Goal: Task Accomplishment & Management: Manage account settings

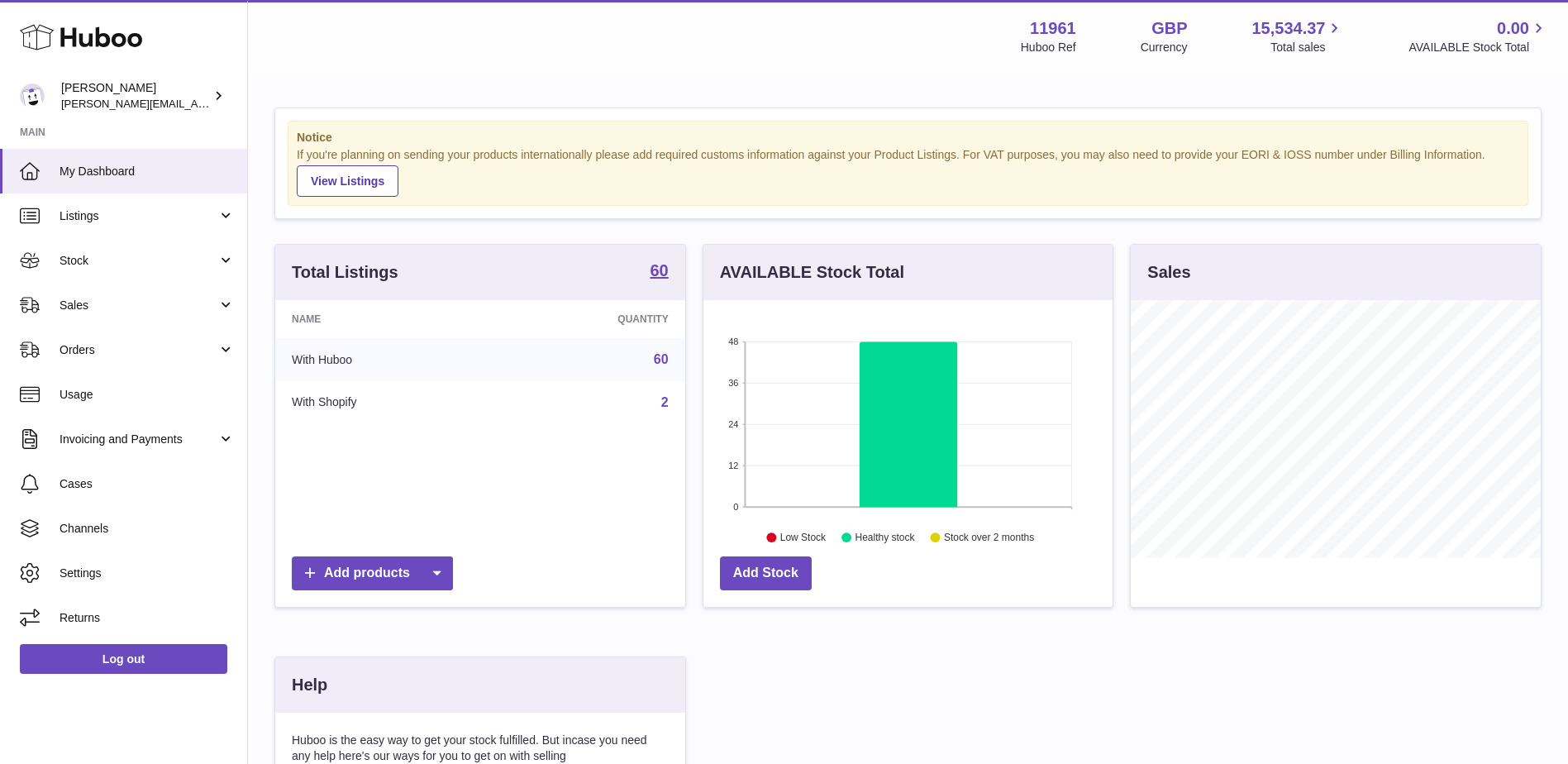
scroll to position [258, 409]
click at [219, 320] on link "Sales" at bounding box center [123, 305] width 247 height 44
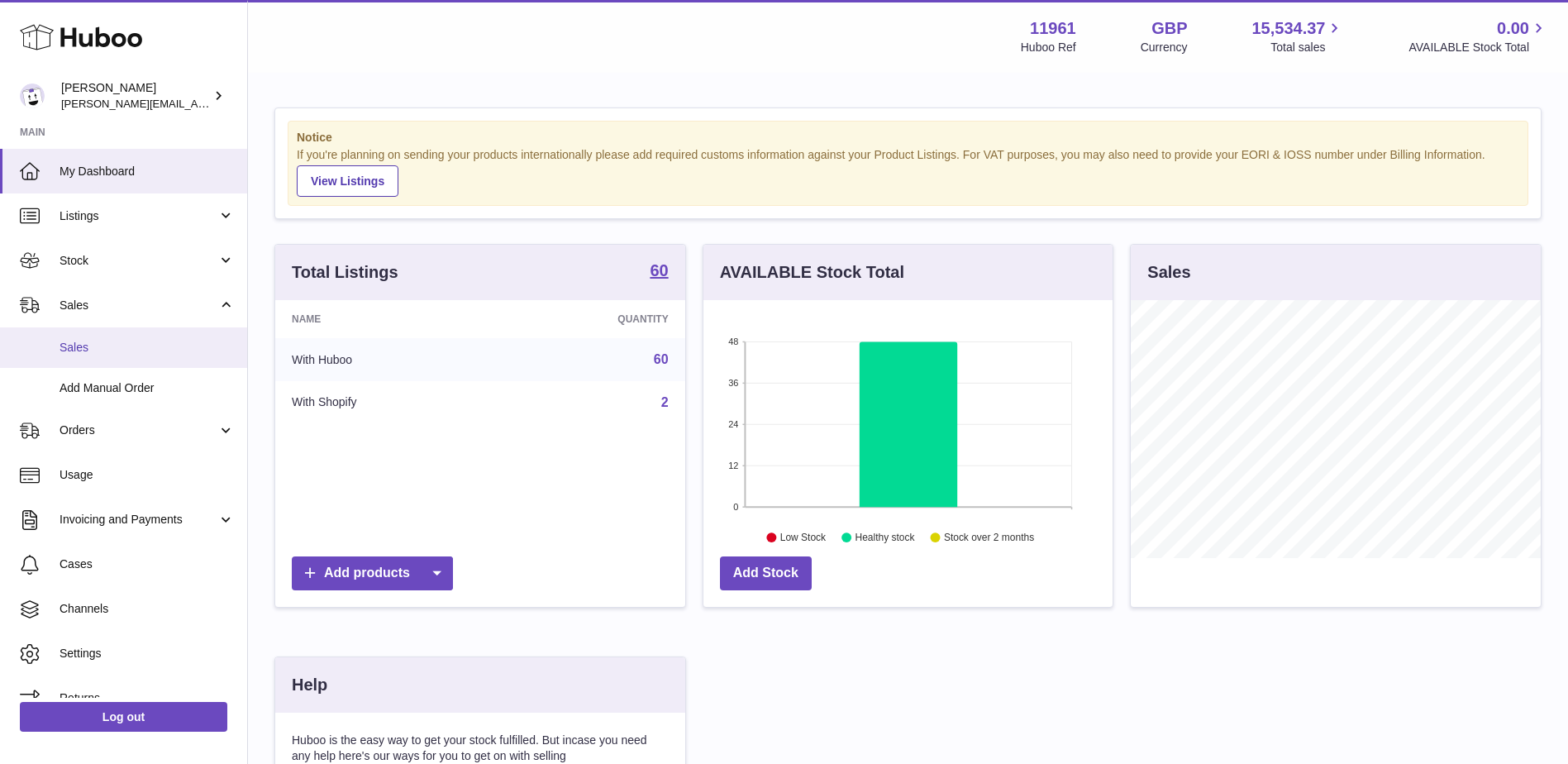
click at [81, 356] on link "Sales" at bounding box center [123, 348] width 247 height 41
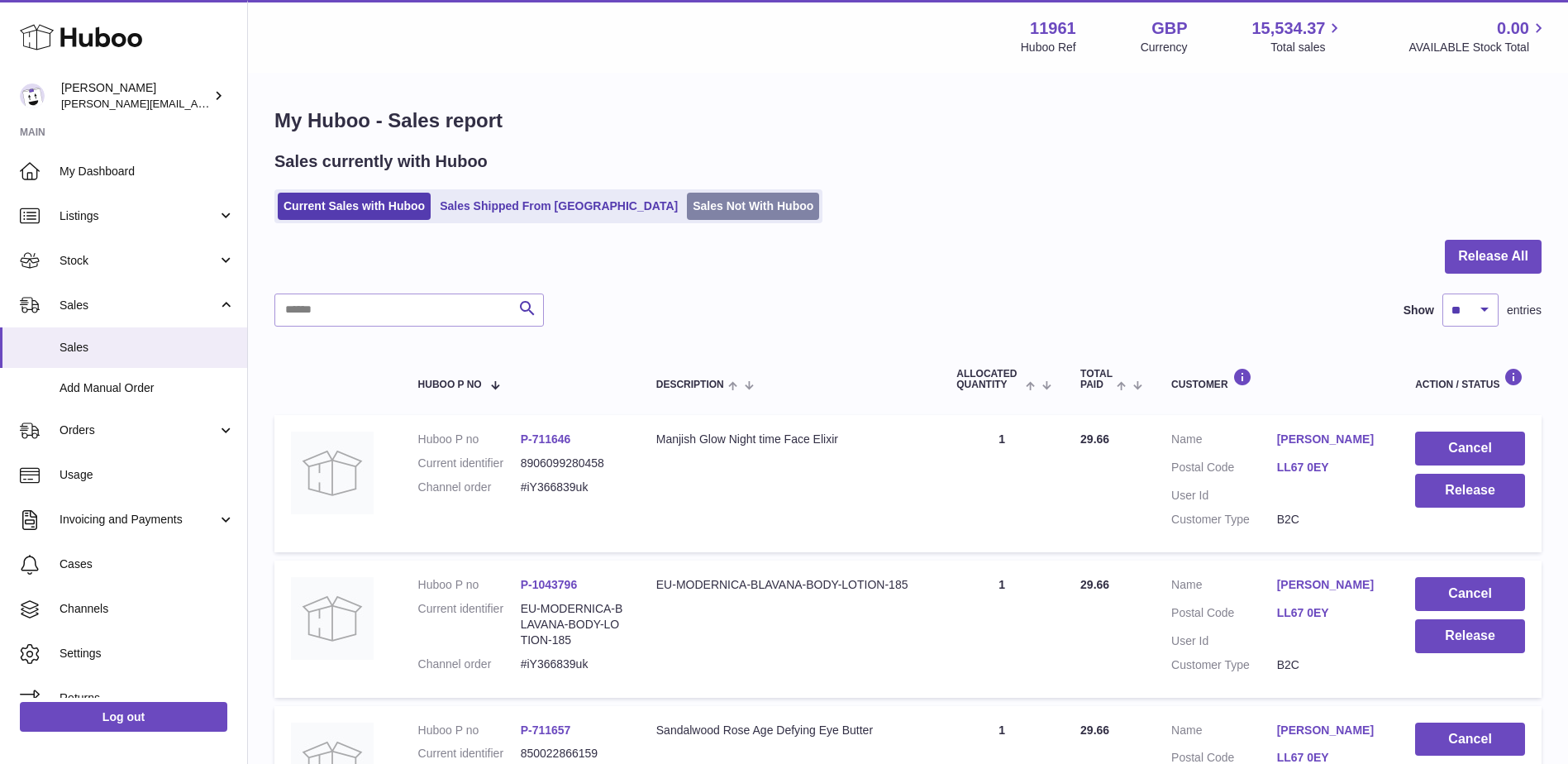
click at [686, 214] on link "Sales Not With Huboo" at bounding box center [752, 206] width 132 height 27
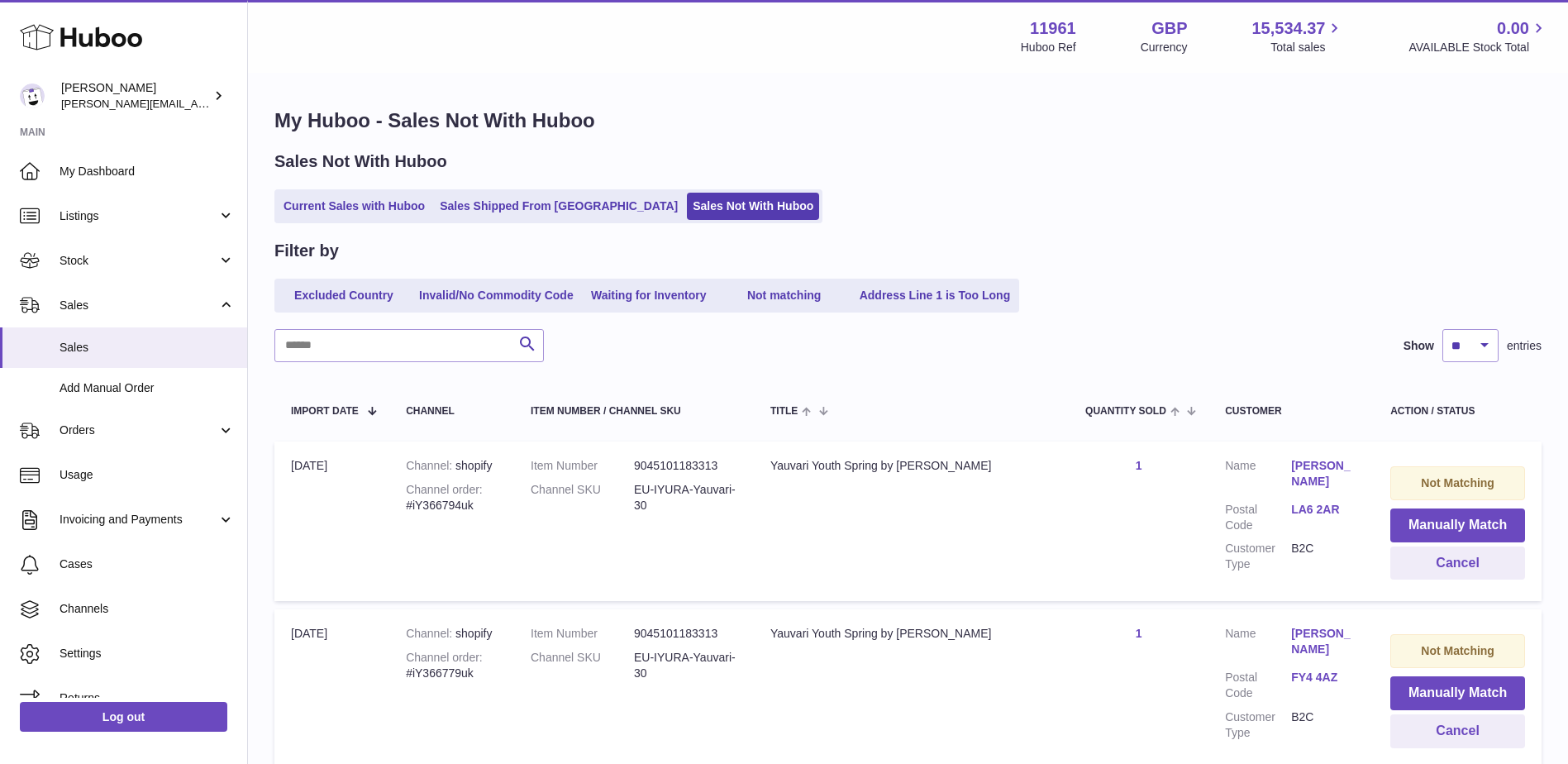
click at [968, 302] on link "Address Line 1 is Too Long" at bounding box center [934, 296] width 163 height 27
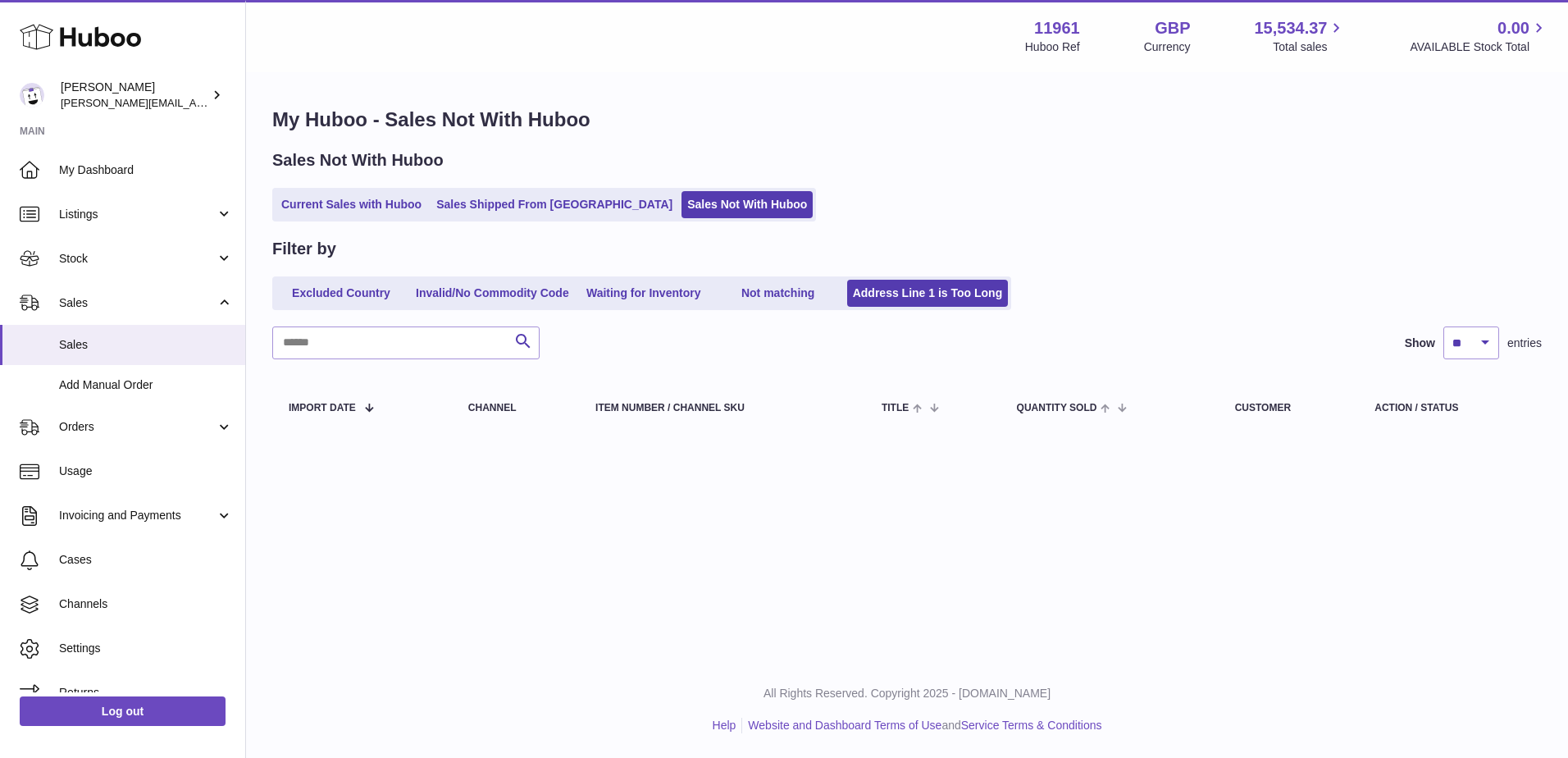
drag, startPoint x: 961, startPoint y: 299, endPoint x: 723, endPoint y: 279, distance: 238.8
click at [723, 279] on ul "Excluded Country Invalid/No Commodity Code Waiting for Inventory Not matching A…" at bounding box center [642, 293] width 739 height 34
click at [770, 300] on link "Not matching" at bounding box center [778, 293] width 131 height 27
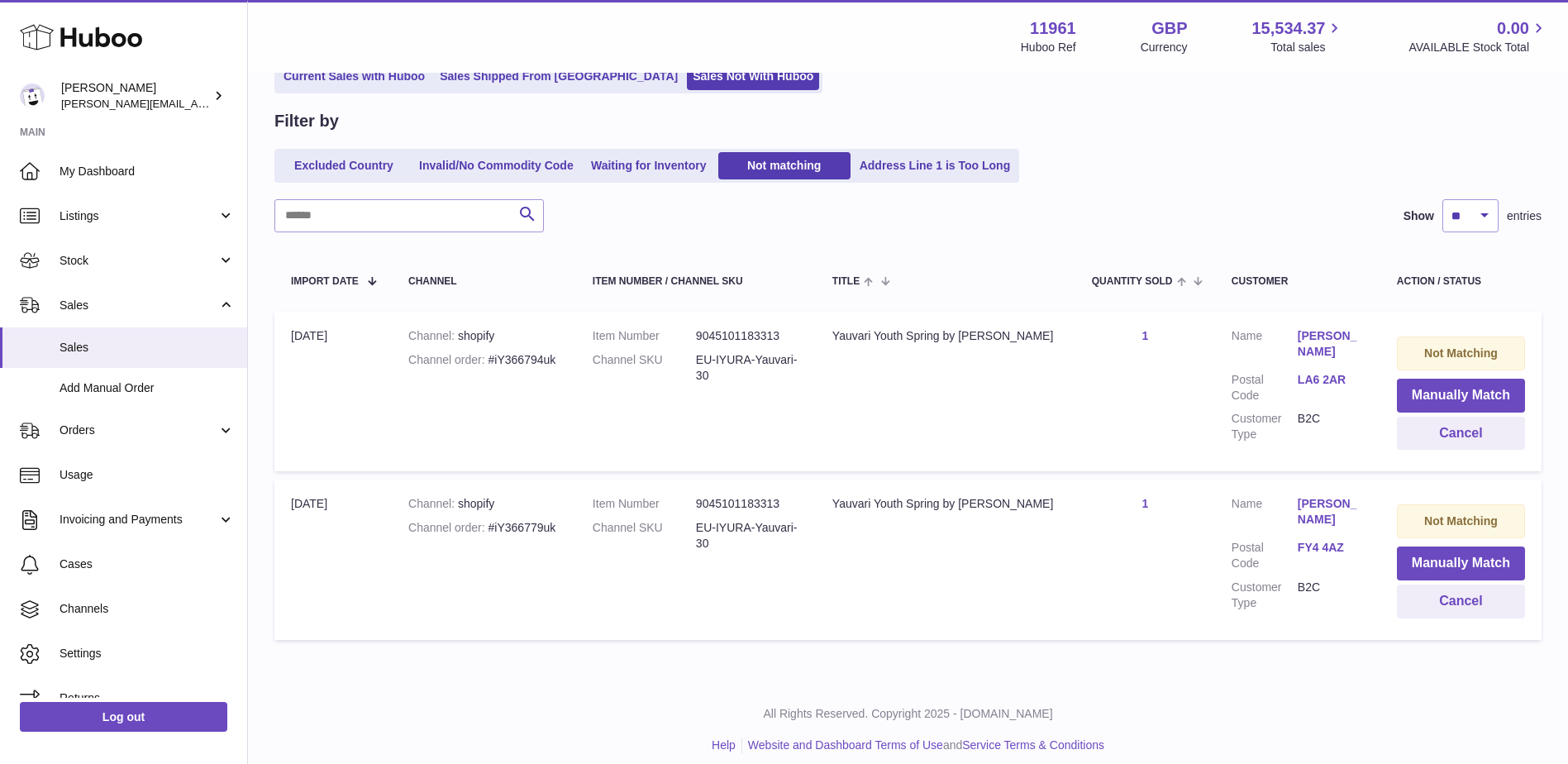
scroll to position [144, 0]
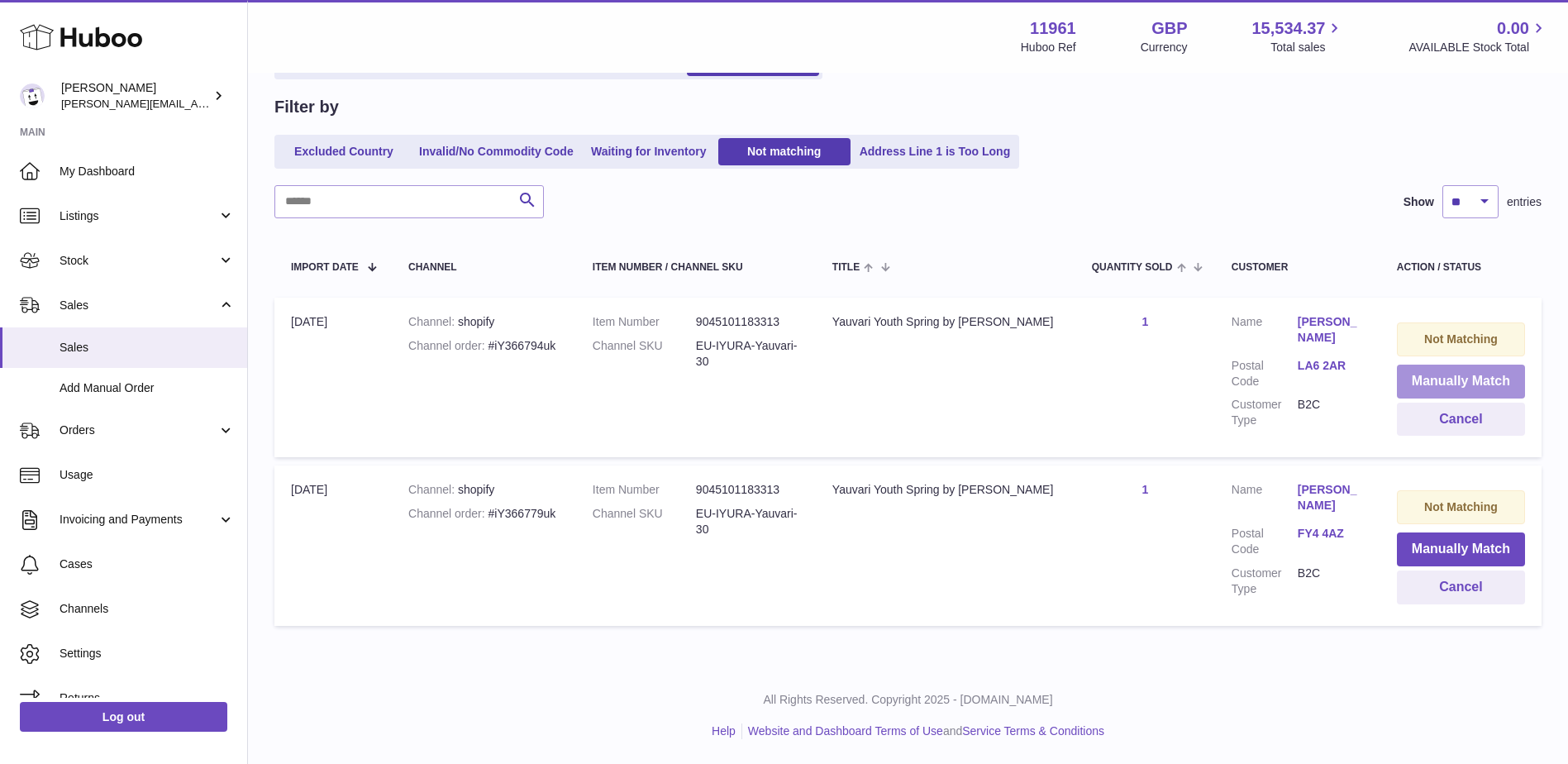
click at [1456, 366] on button "Manually Match" at bounding box center [1461, 382] width 128 height 34
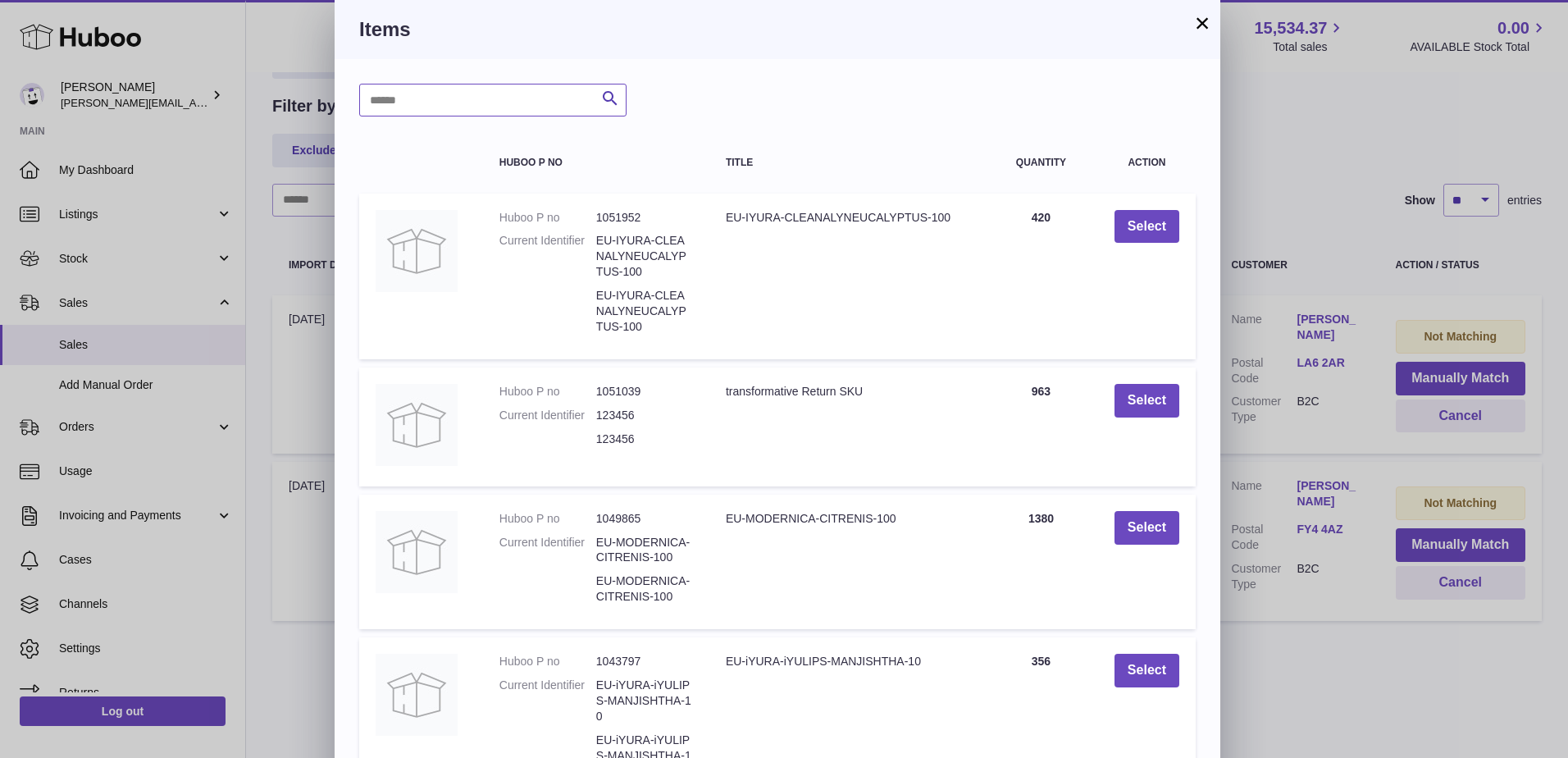
click at [463, 104] on input "text" at bounding box center [493, 100] width 267 height 33
type input "*******"
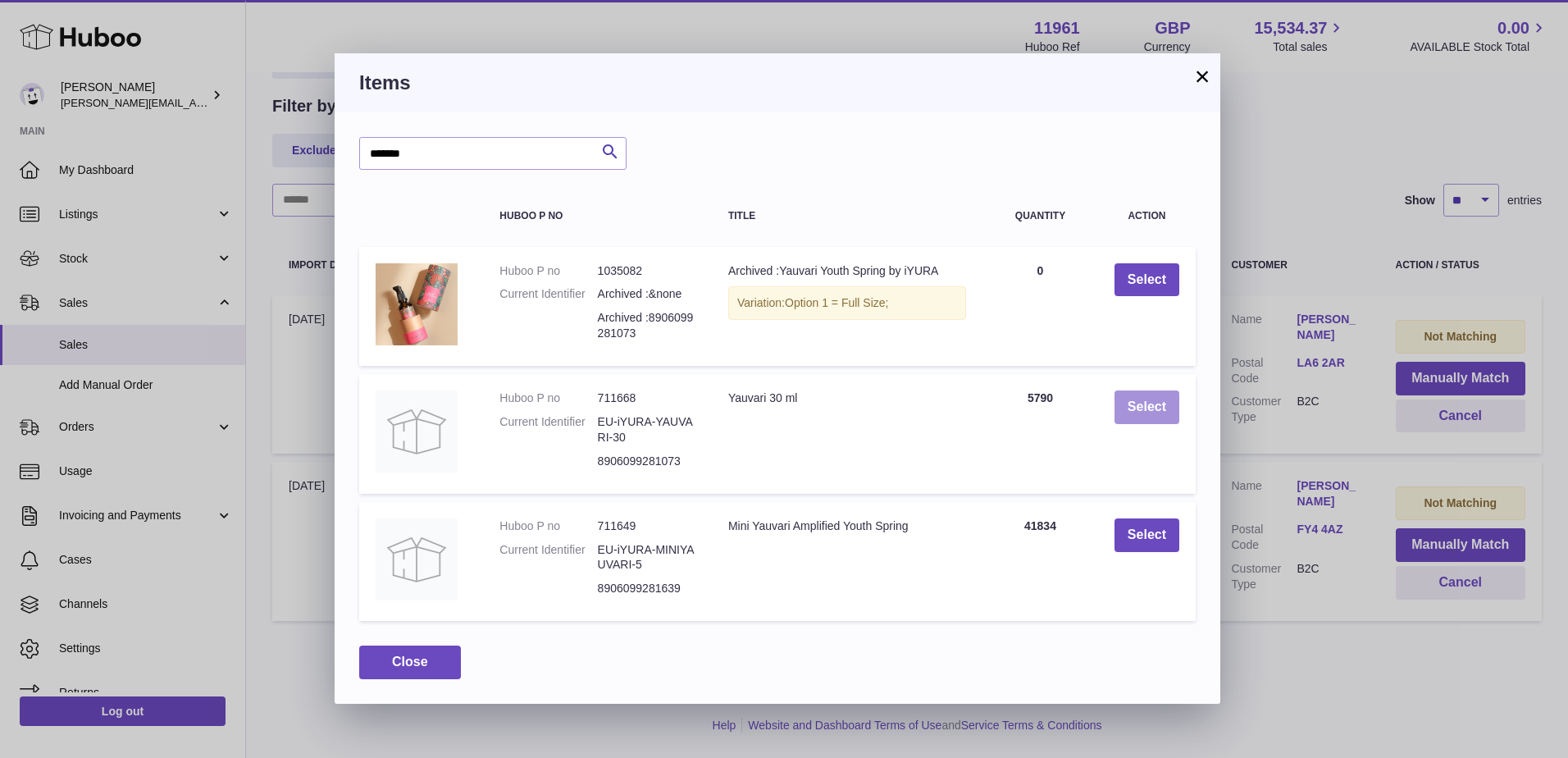
click at [1123, 392] on button "Select" at bounding box center [1147, 407] width 65 height 34
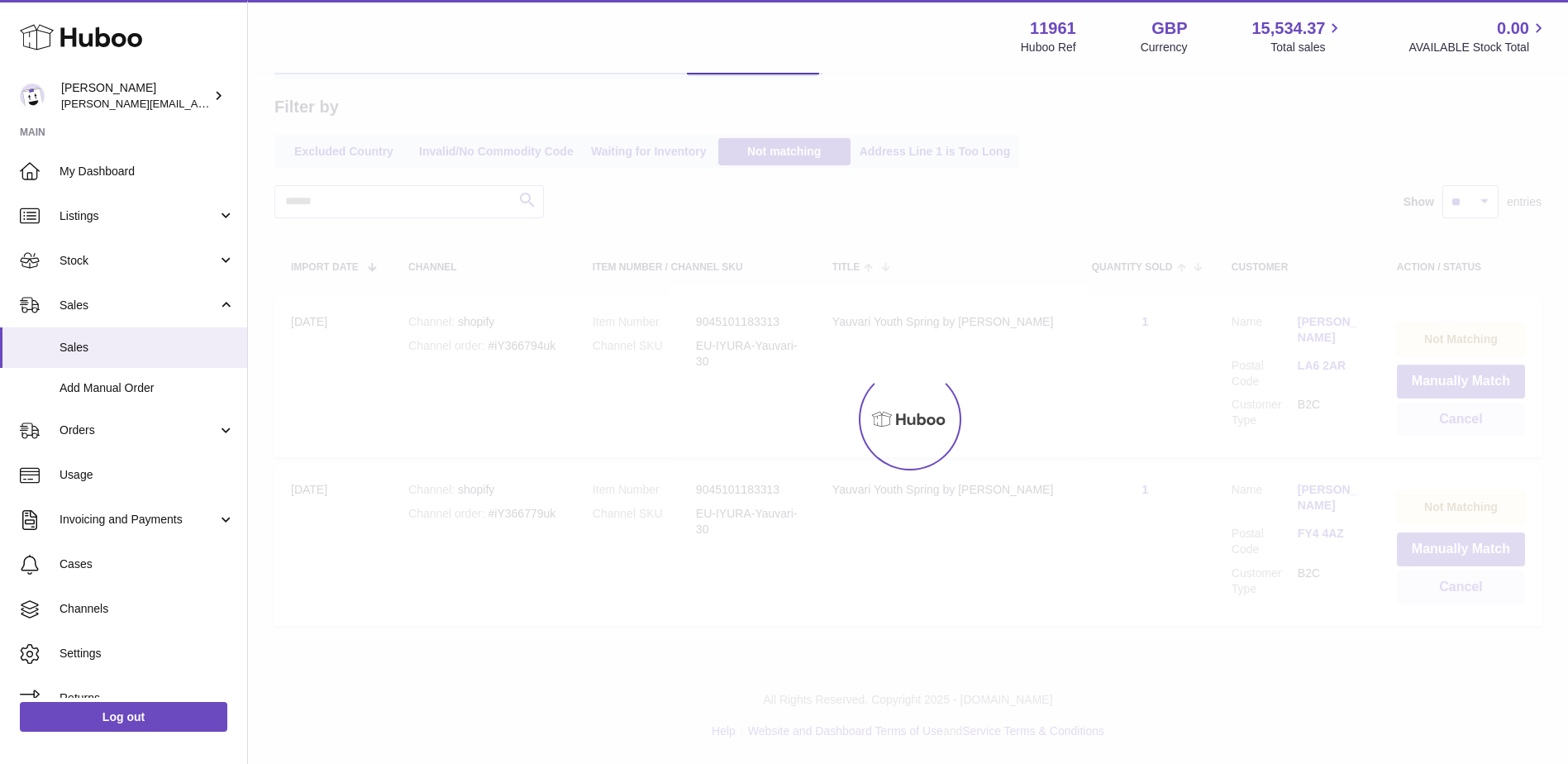
scroll to position [0, 0]
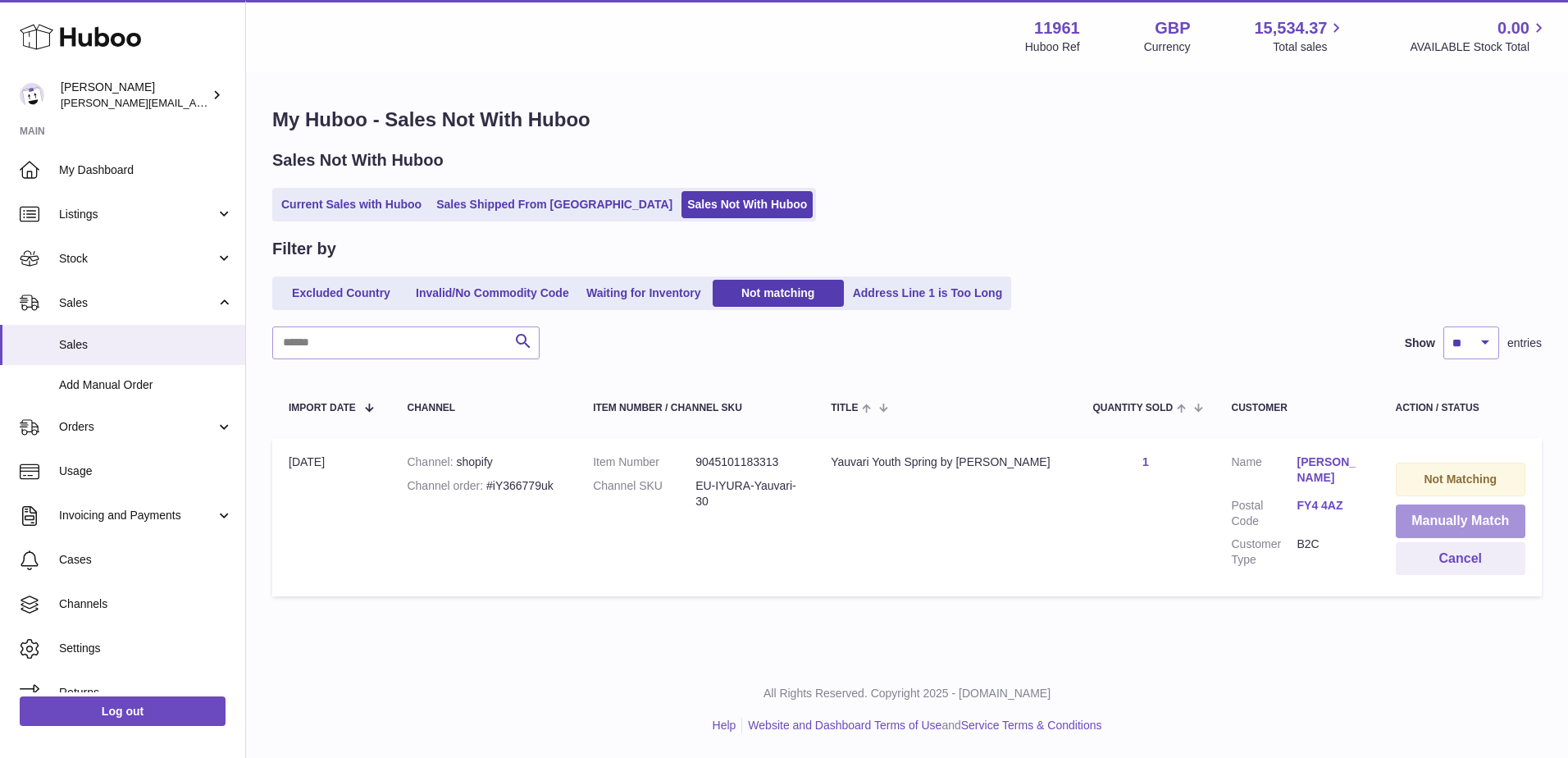
click at [1450, 511] on button "Manually Match" at bounding box center [1461, 521] width 130 height 34
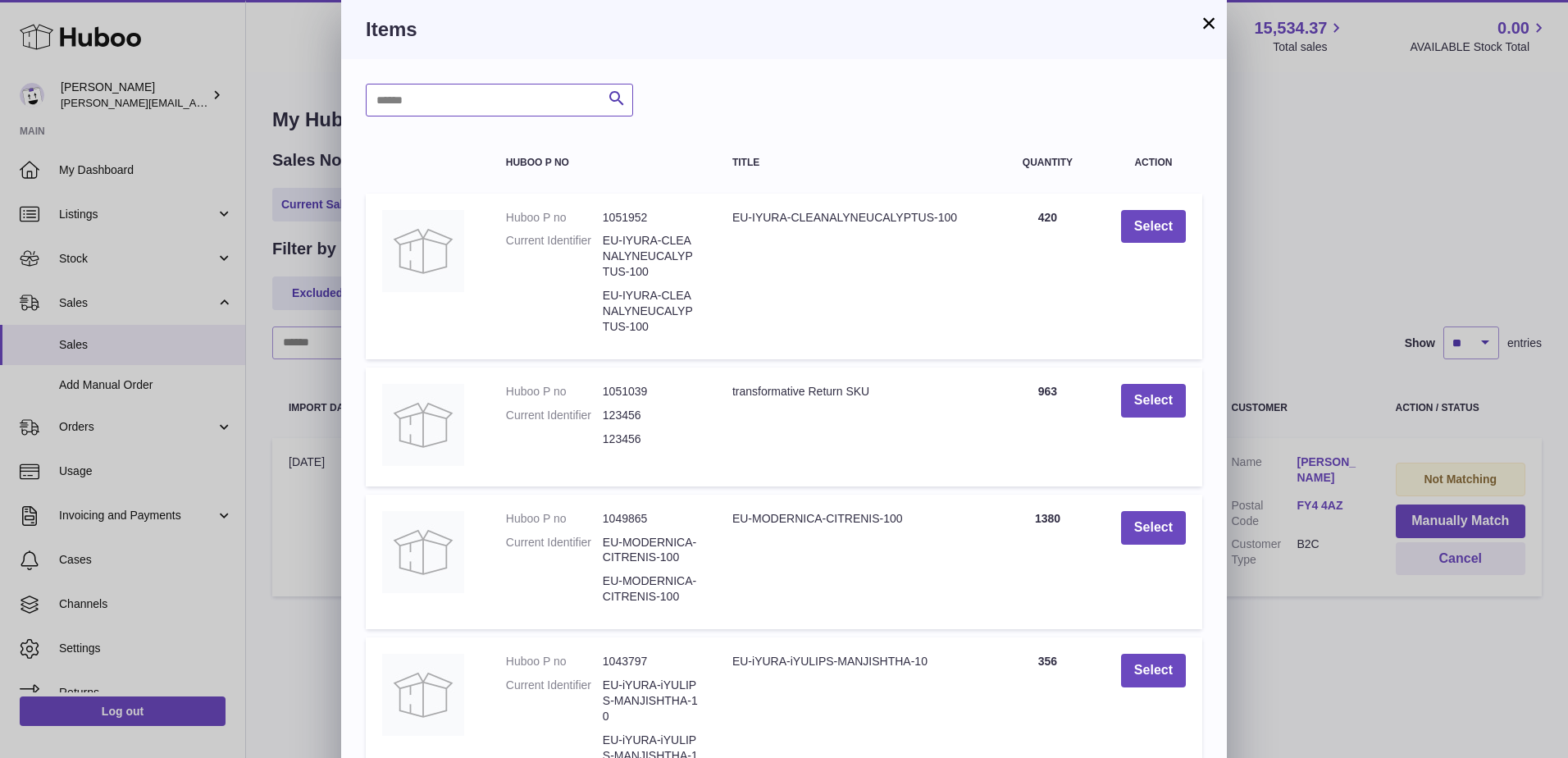
click at [463, 90] on input "text" at bounding box center [500, 100] width 267 height 33
type input "*******"
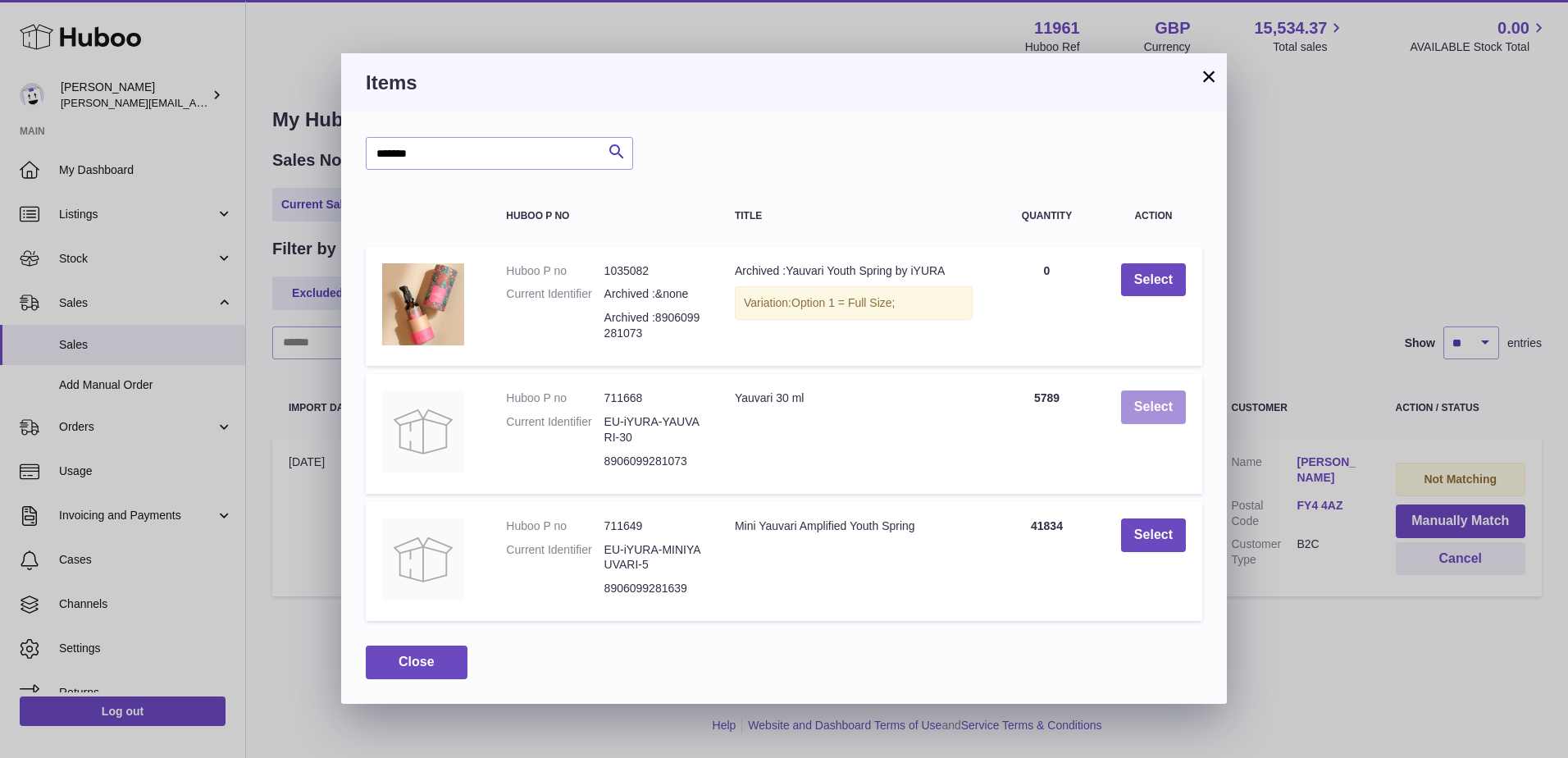
click at [1140, 414] on button "Select" at bounding box center [1154, 407] width 65 height 34
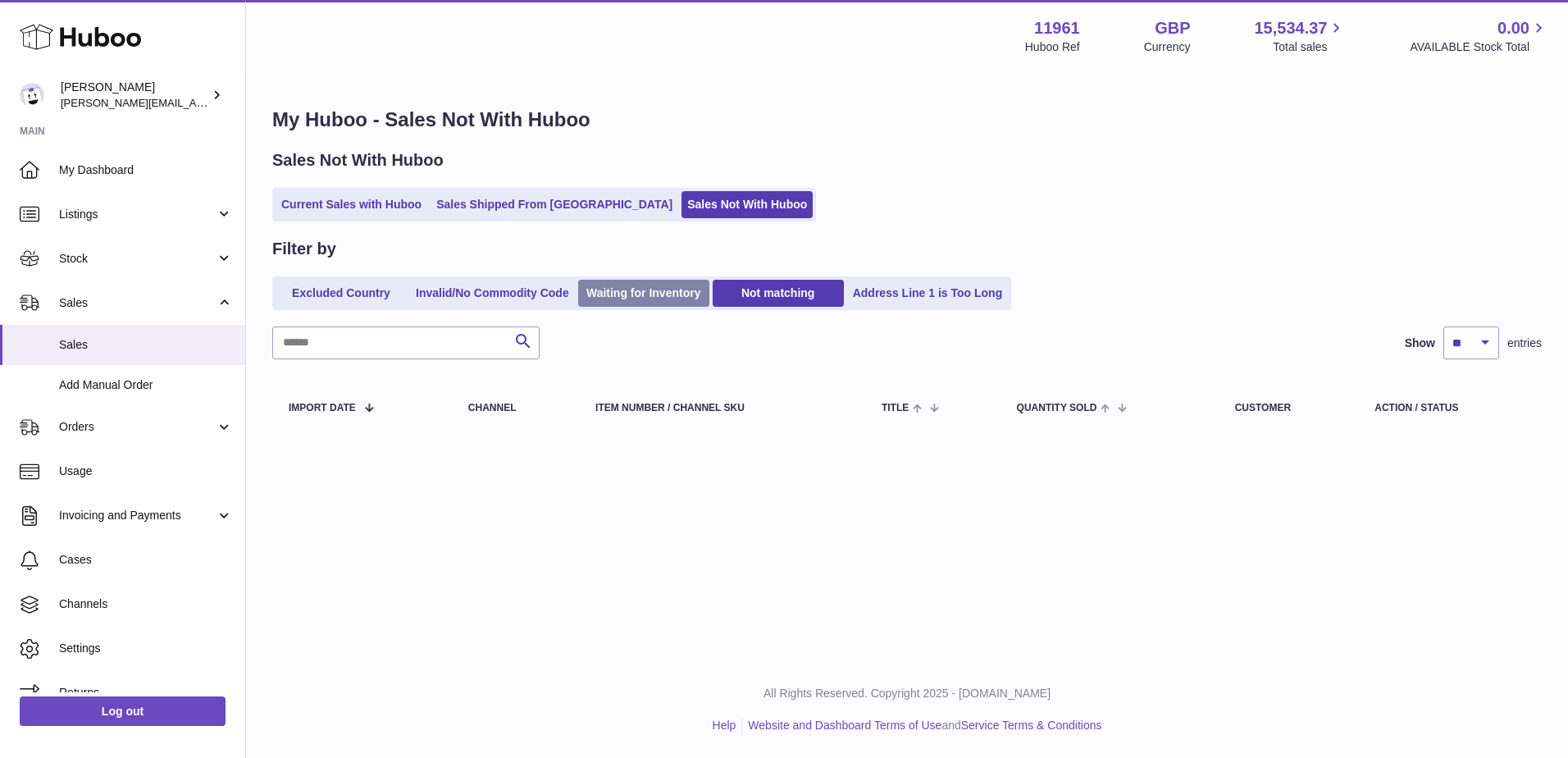
click at [646, 295] on link "Waiting for Inventory" at bounding box center [643, 293] width 131 height 27
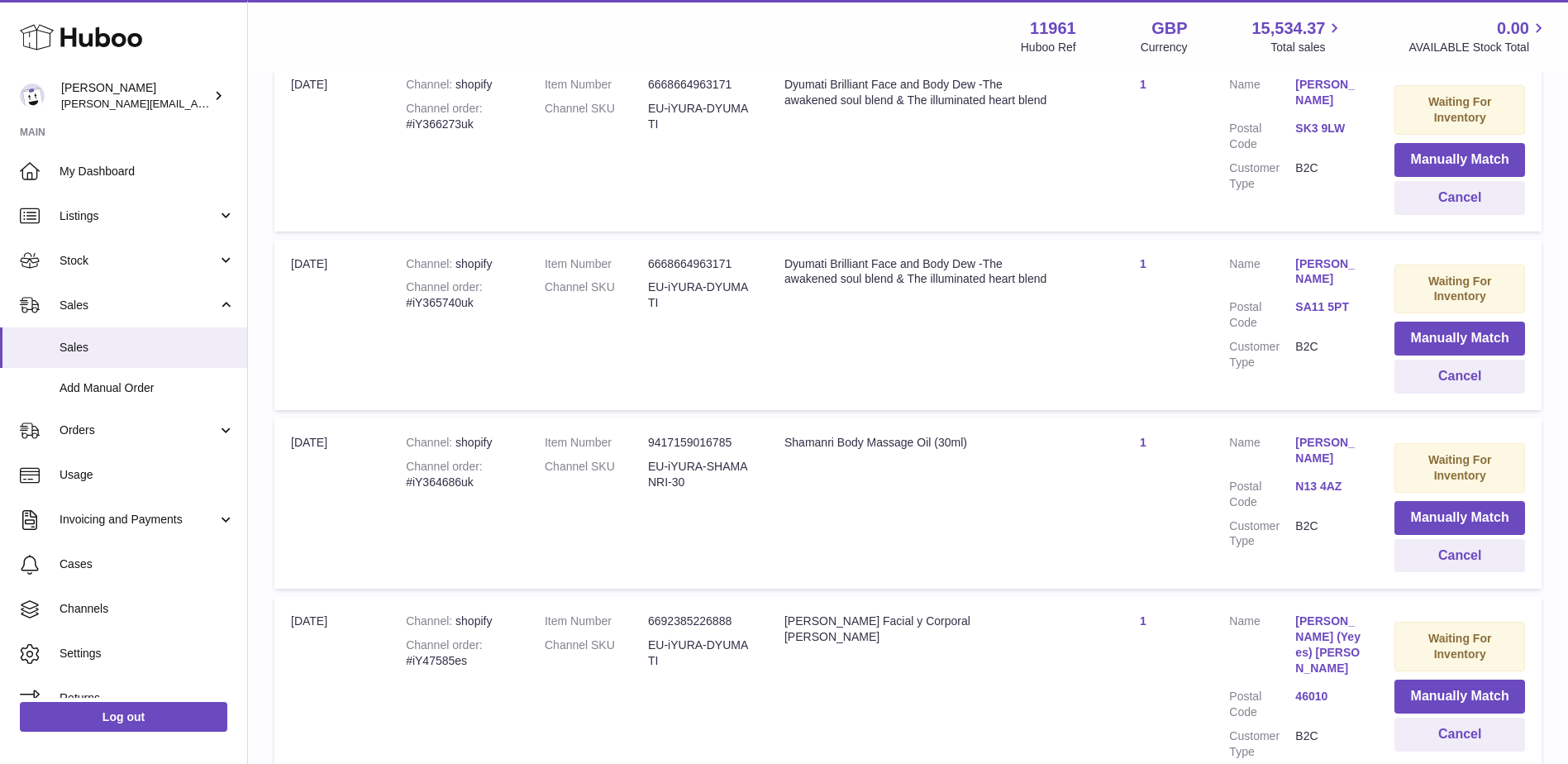
scroll to position [58, 0]
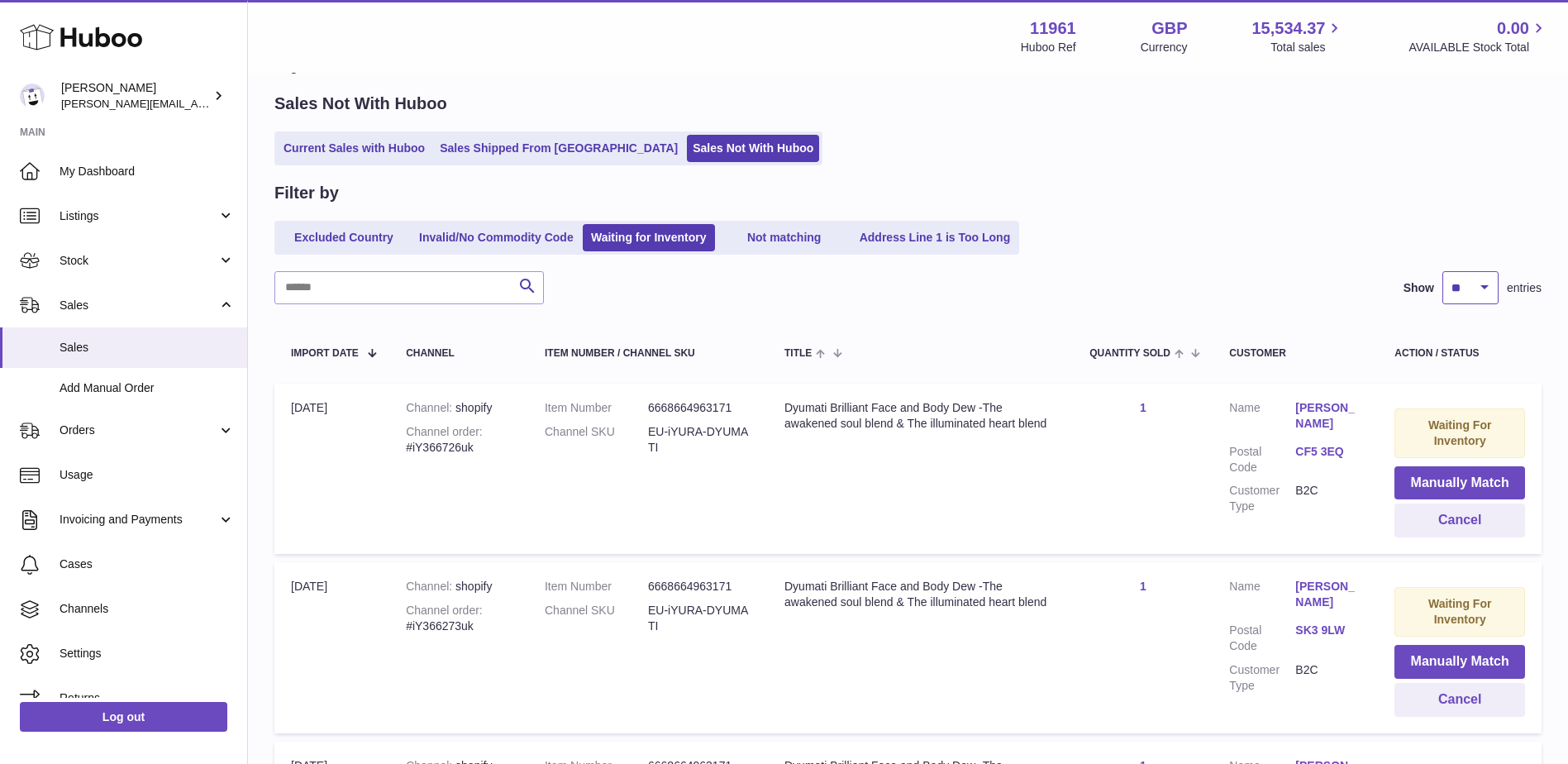
drag, startPoint x: 1479, startPoint y: 280, endPoint x: 1474, endPoint y: 292, distance: 13.0
click at [1479, 280] on select "** ** ** ***" at bounding box center [1470, 287] width 56 height 33
select select "***"
click at [1442, 271] on select "** ** ** ***" at bounding box center [1470, 287] width 56 height 33
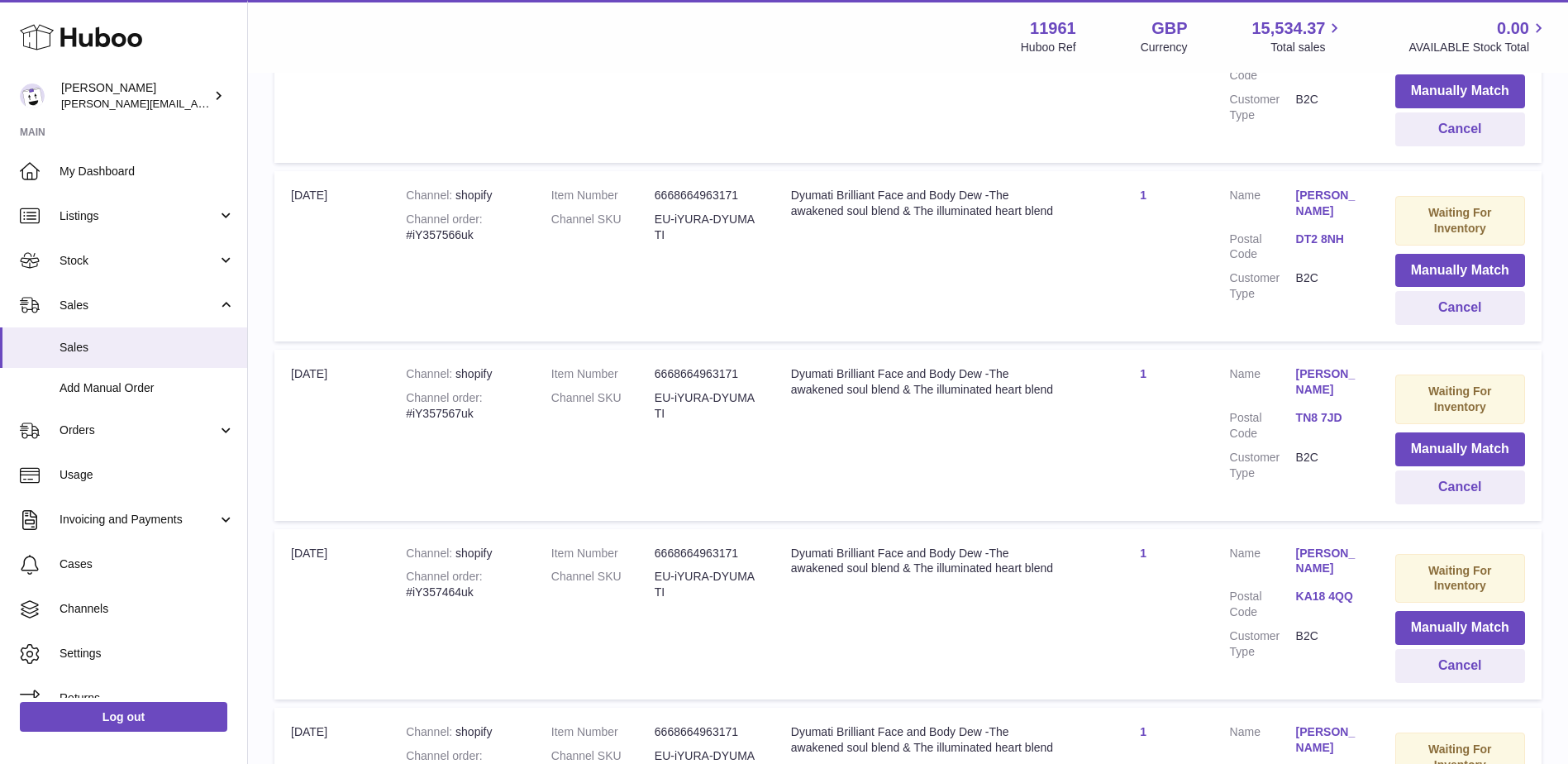
scroll to position [12003, 0]
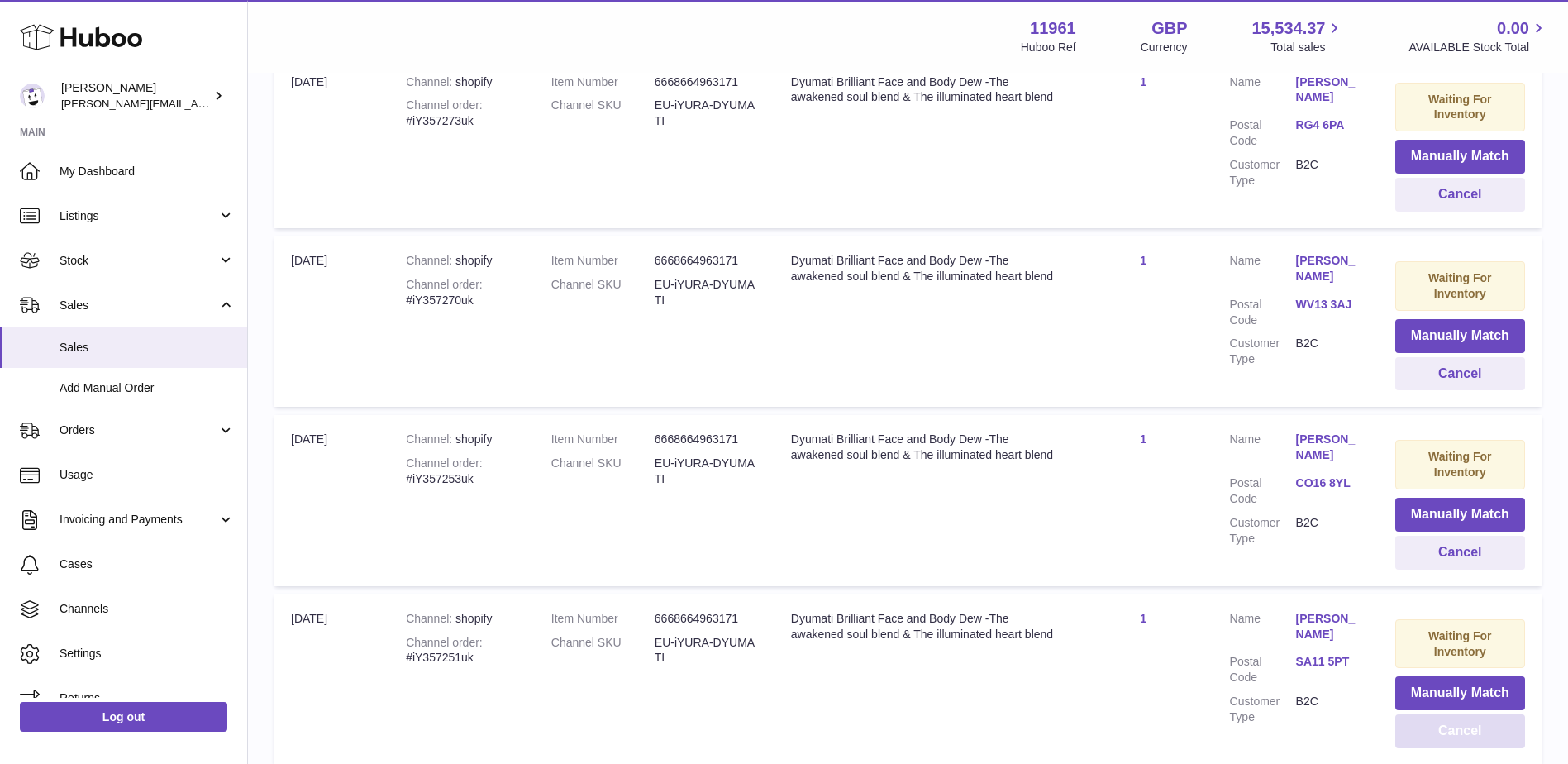
click at [1452, 714] on button "Cancel" at bounding box center [1460, 731] width 129 height 34
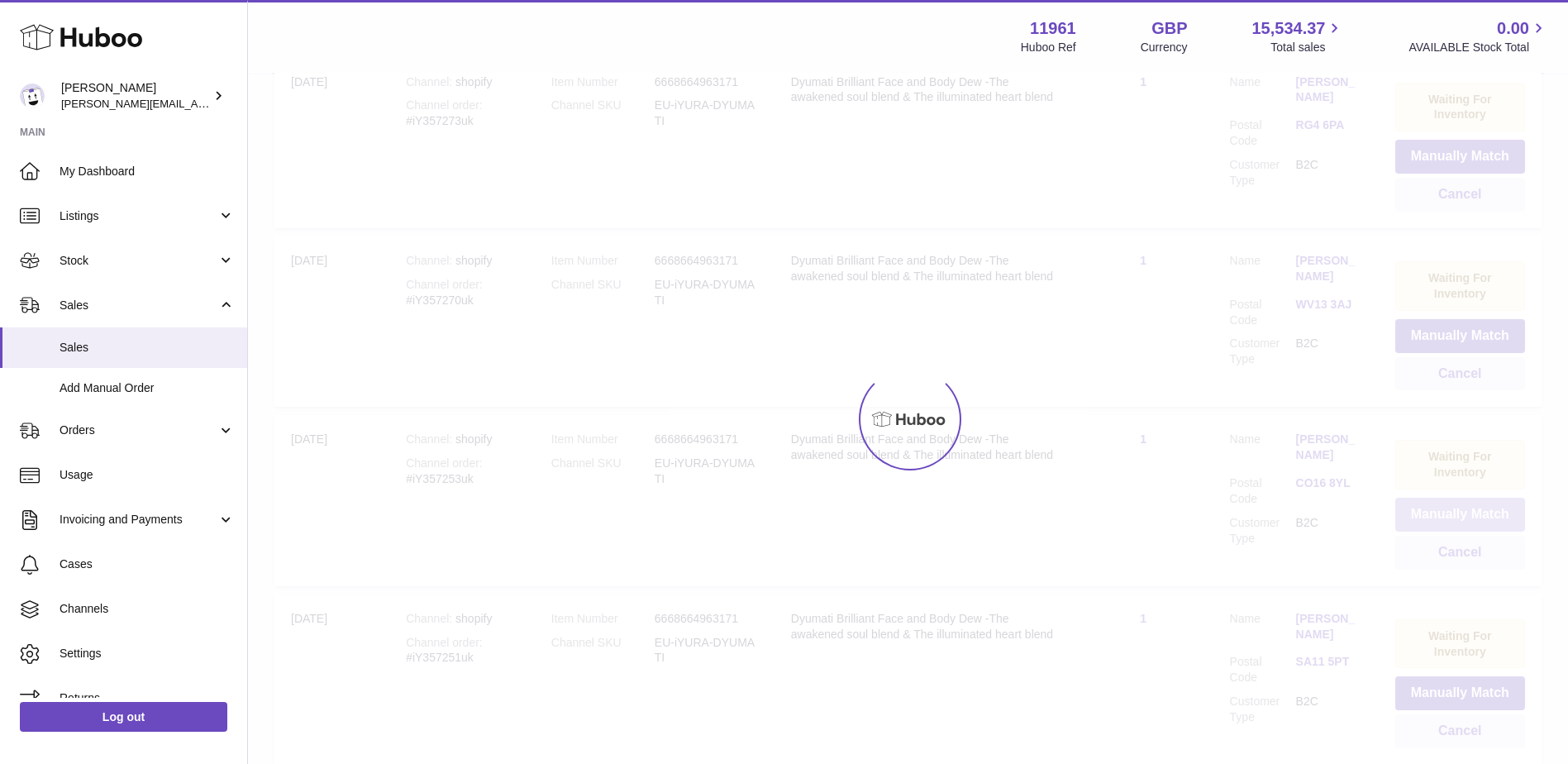
scroll to position [11825, 0]
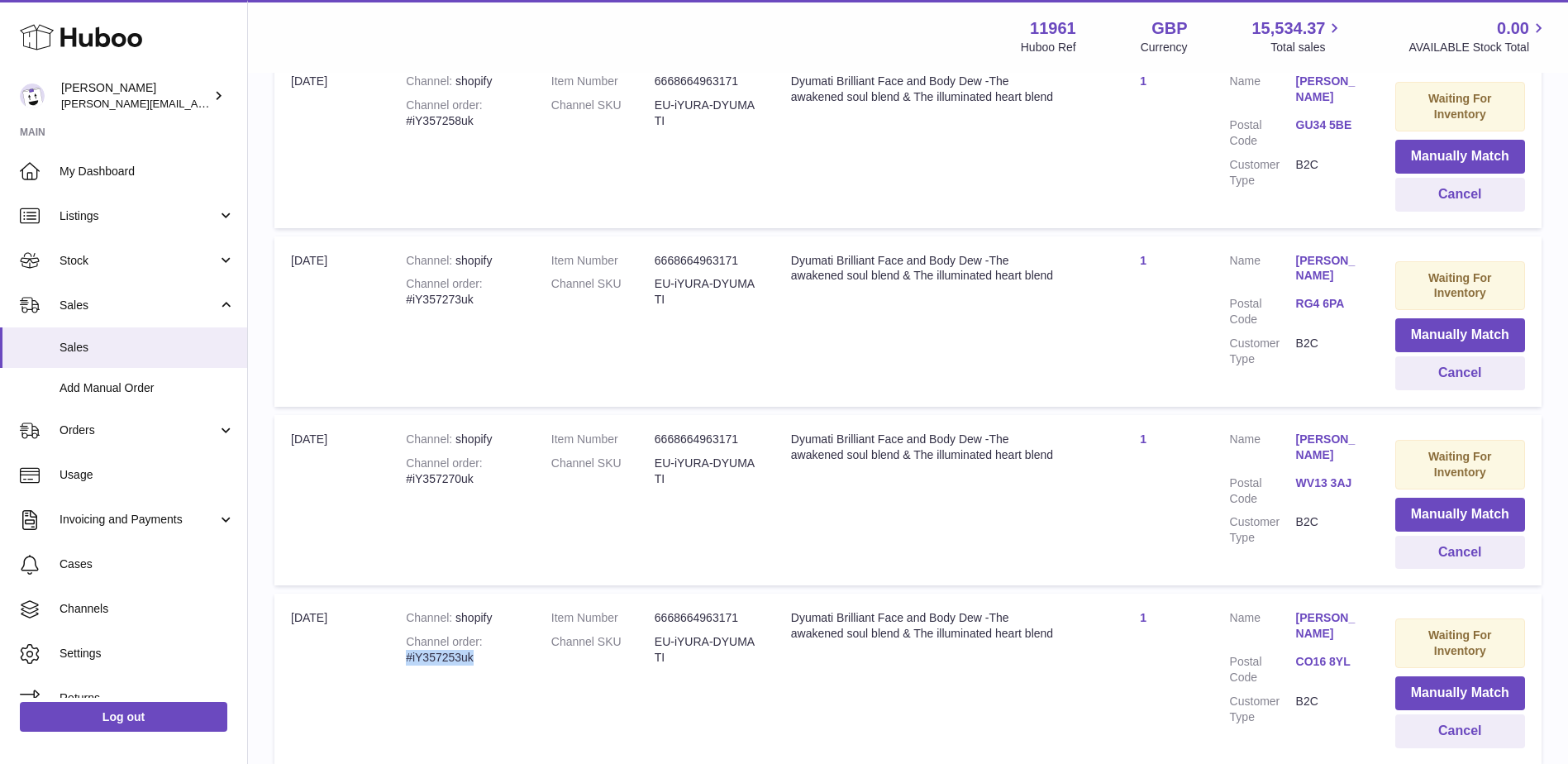
click at [495, 594] on td "Channel shopify Channel order #iY357253uk" at bounding box center [462, 679] width 146 height 170
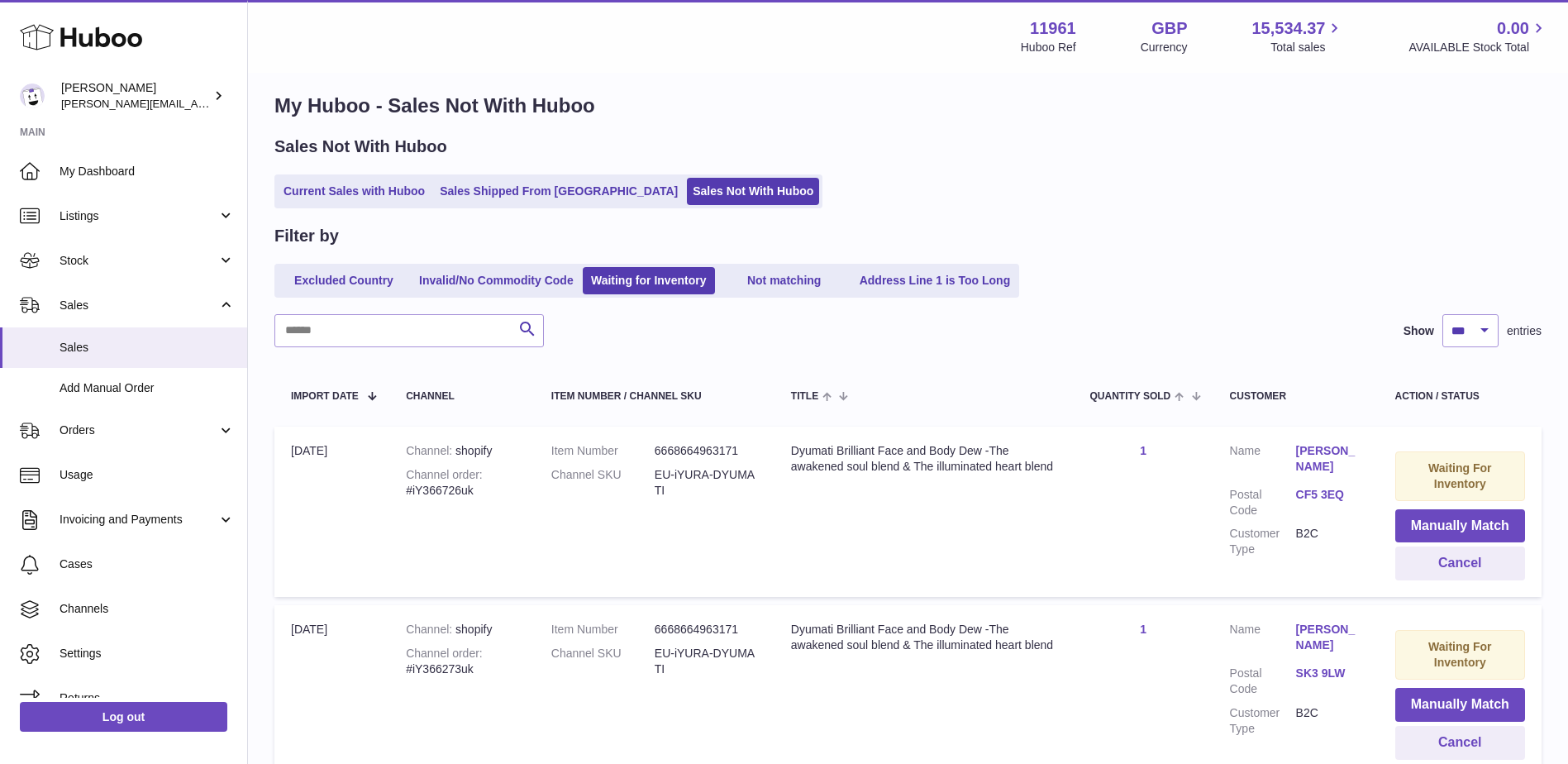
scroll to position [0, 0]
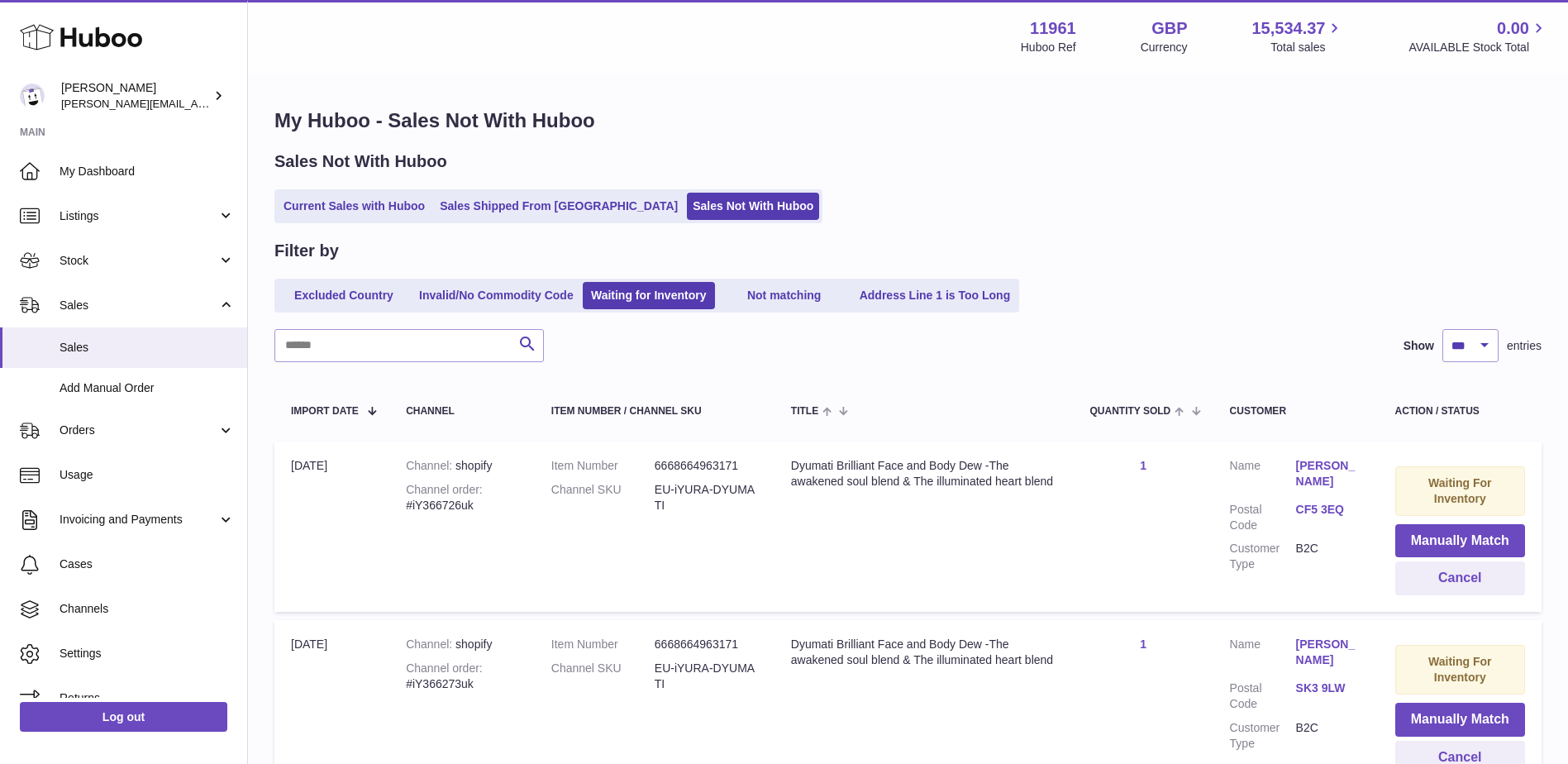
click at [365, 208] on link "Current Sales with Huboo" at bounding box center [354, 206] width 153 height 27
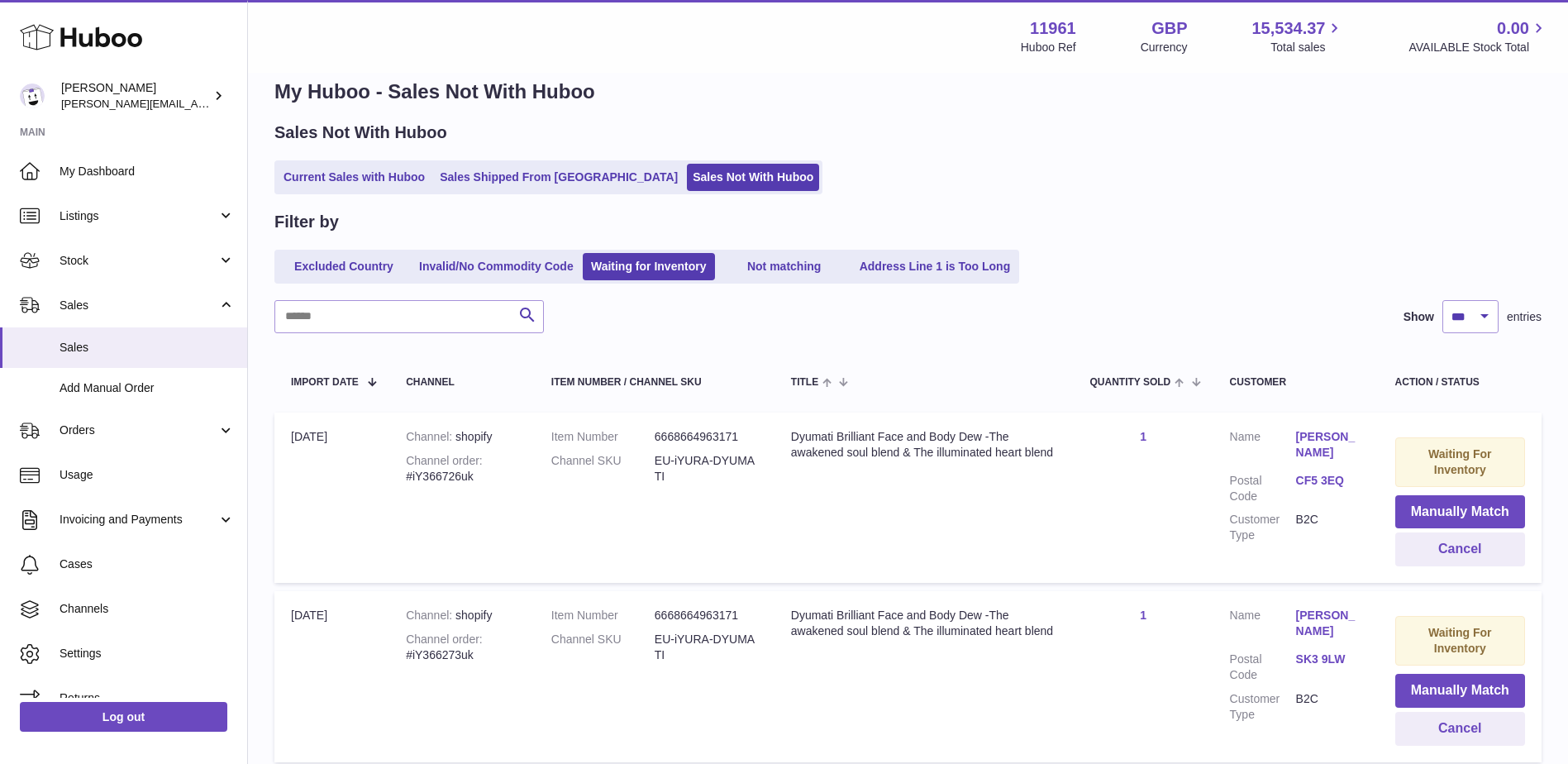
scroll to position [57, 0]
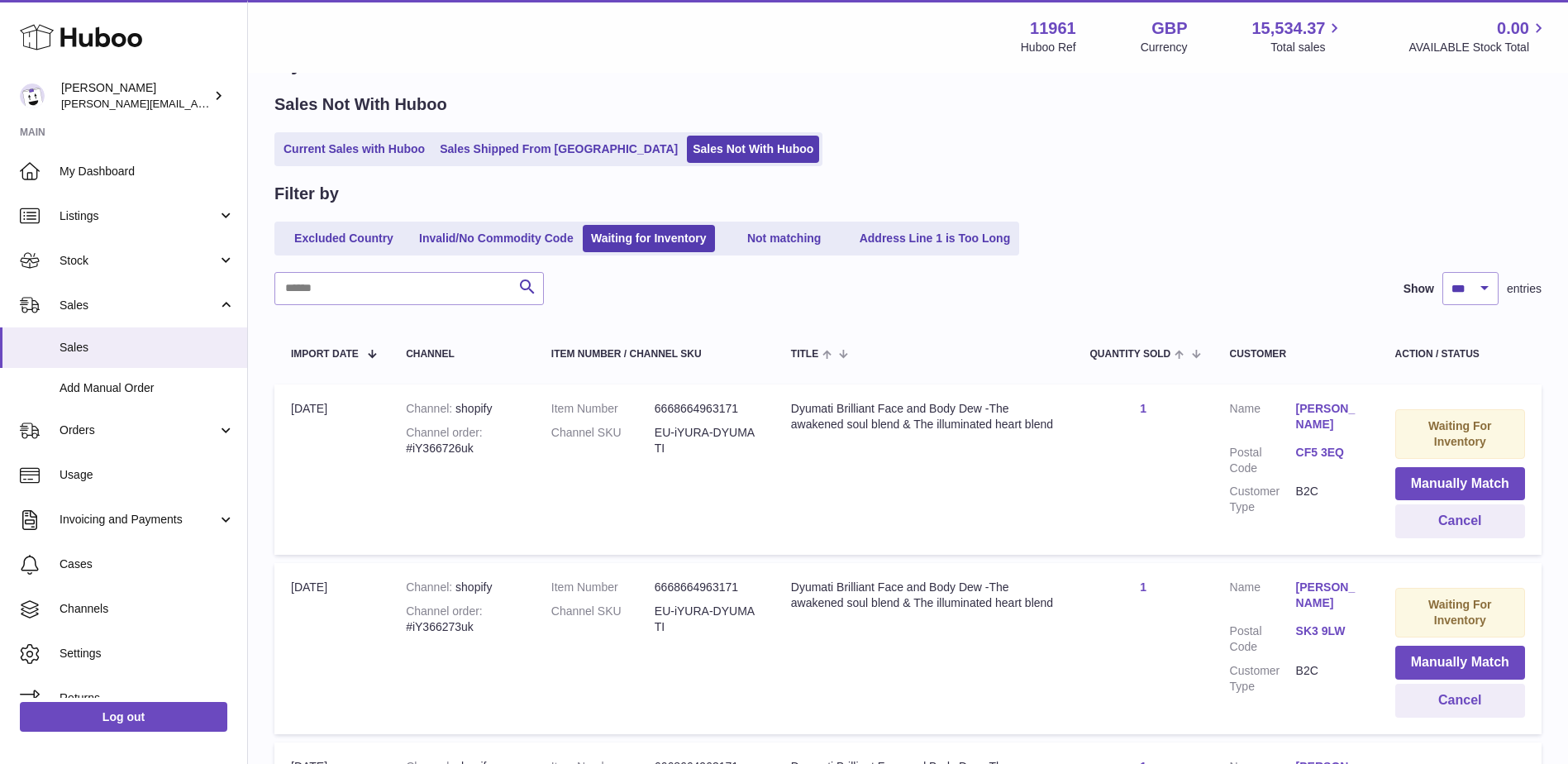
drag, startPoint x: 387, startPoint y: 457, endPoint x: 489, endPoint y: 454, distance: 102.0
click at [489, 454] on tr "Import date 28th Aug Channel shopify Channel order #iY366726uk Item Number 6668…" at bounding box center [908, 469] width 1267 height 170
click at [489, 454] on div "Channel order #iY366726uk" at bounding box center [462, 440] width 112 height 32
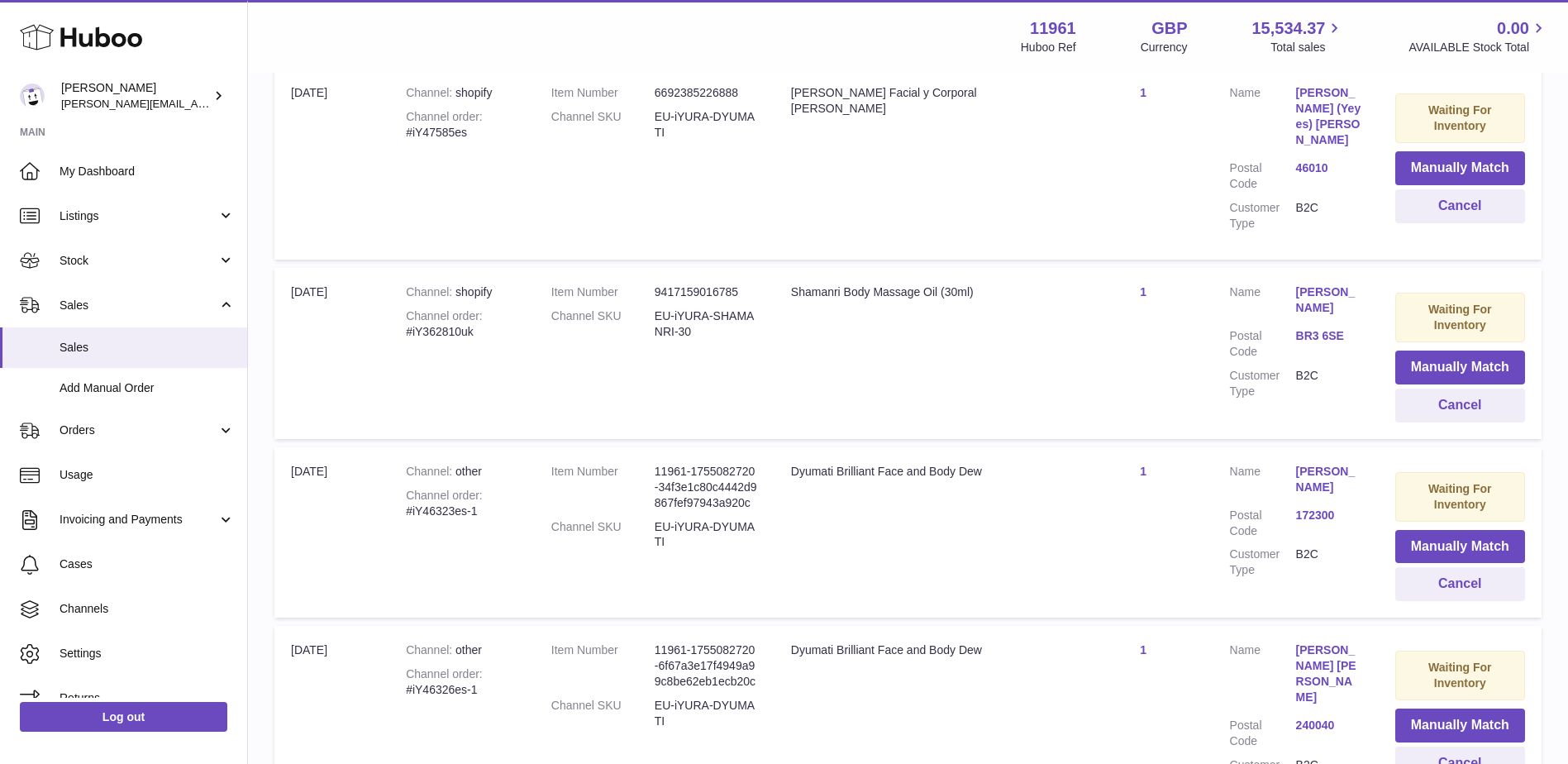
scroll to position [1080, 0]
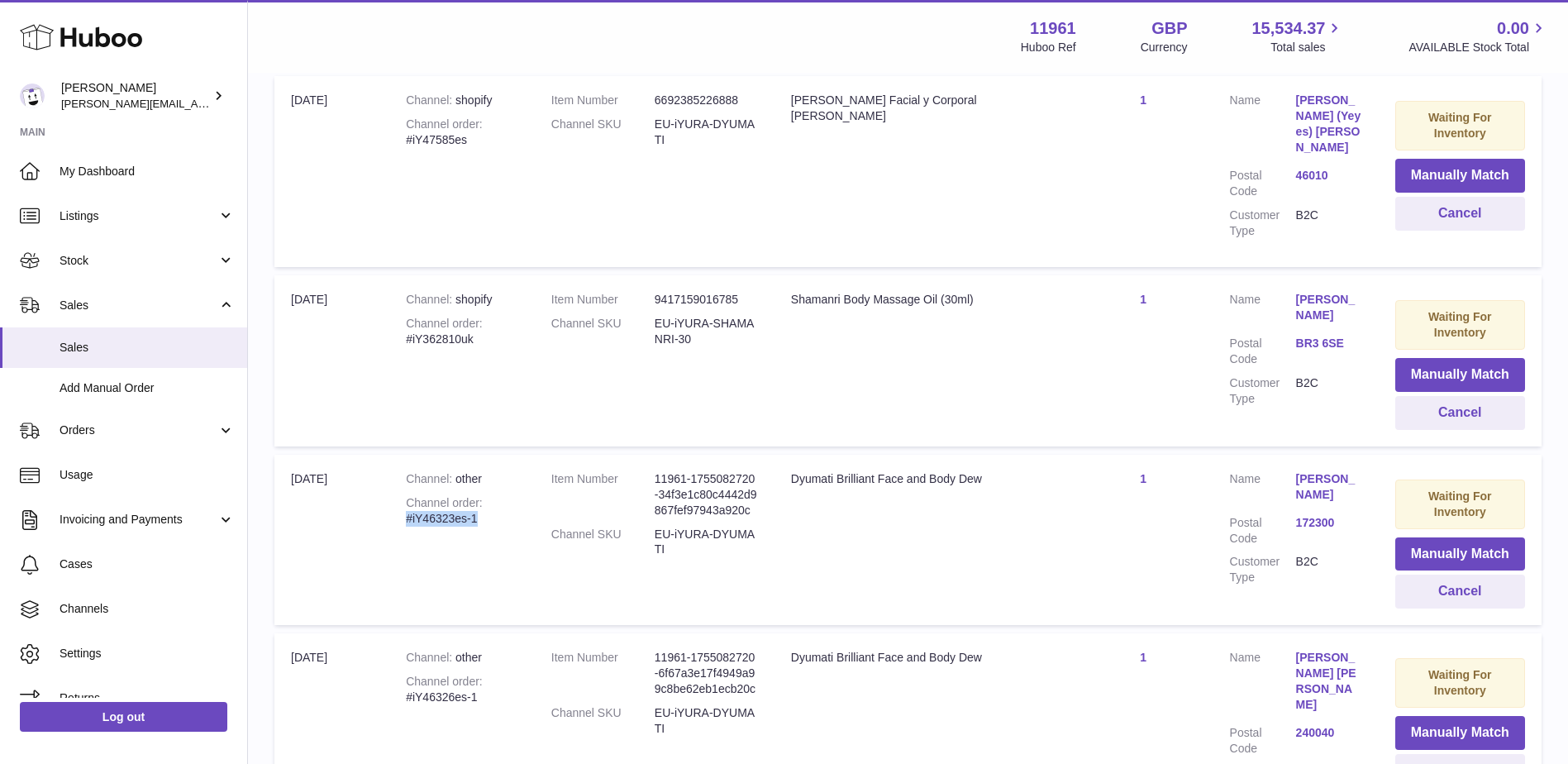
drag, startPoint x: 428, startPoint y: 503, endPoint x: 480, endPoint y: 504, distance: 52.0
click at [480, 504] on td "Channel other Channel order #iY46323es-1" at bounding box center [462, 540] width 146 height 170
copy div "#iY46323es-1"
click at [1500, 574] on button "Cancel" at bounding box center [1460, 591] width 129 height 34
drag, startPoint x: 404, startPoint y: 499, endPoint x: 492, endPoint y: 503, distance: 88.1
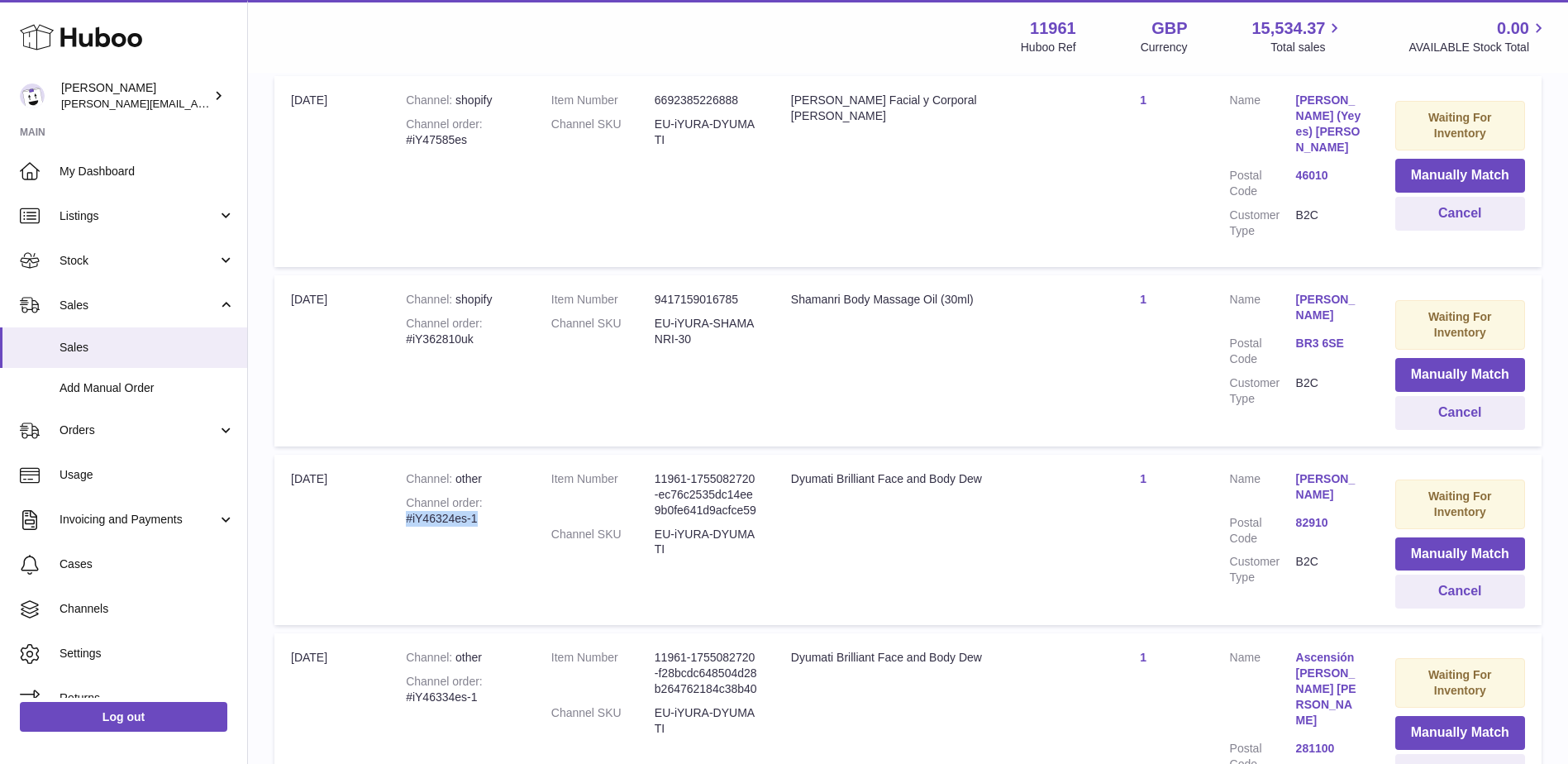
click at [492, 503] on td "Channel other Channel order #iY46324es-1" at bounding box center [462, 540] width 146 height 170
copy div "#iY46324es-1"
click at [1492, 576] on button "Cancel" at bounding box center [1460, 591] width 129 height 34
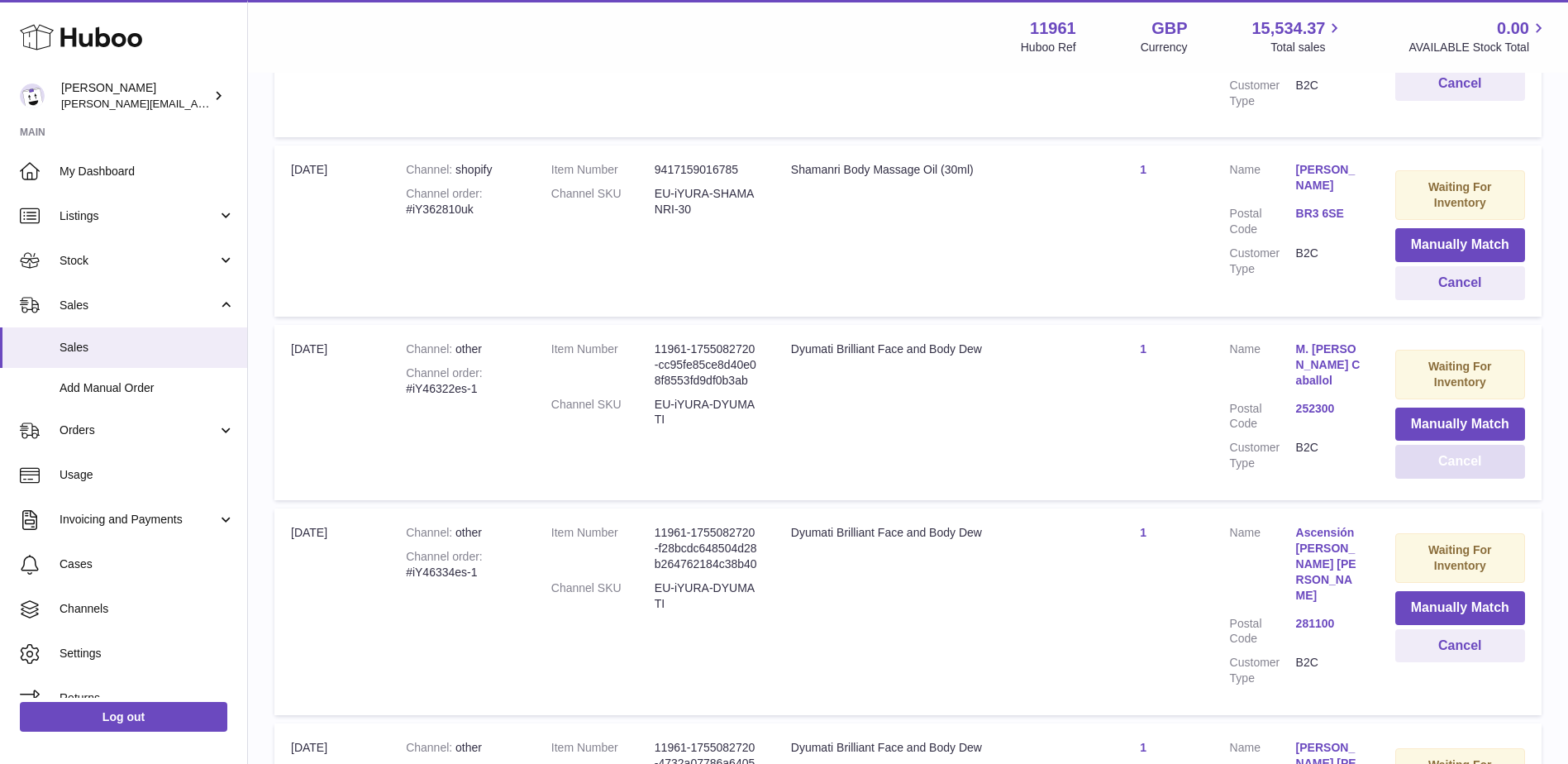
scroll to position [1245, 0]
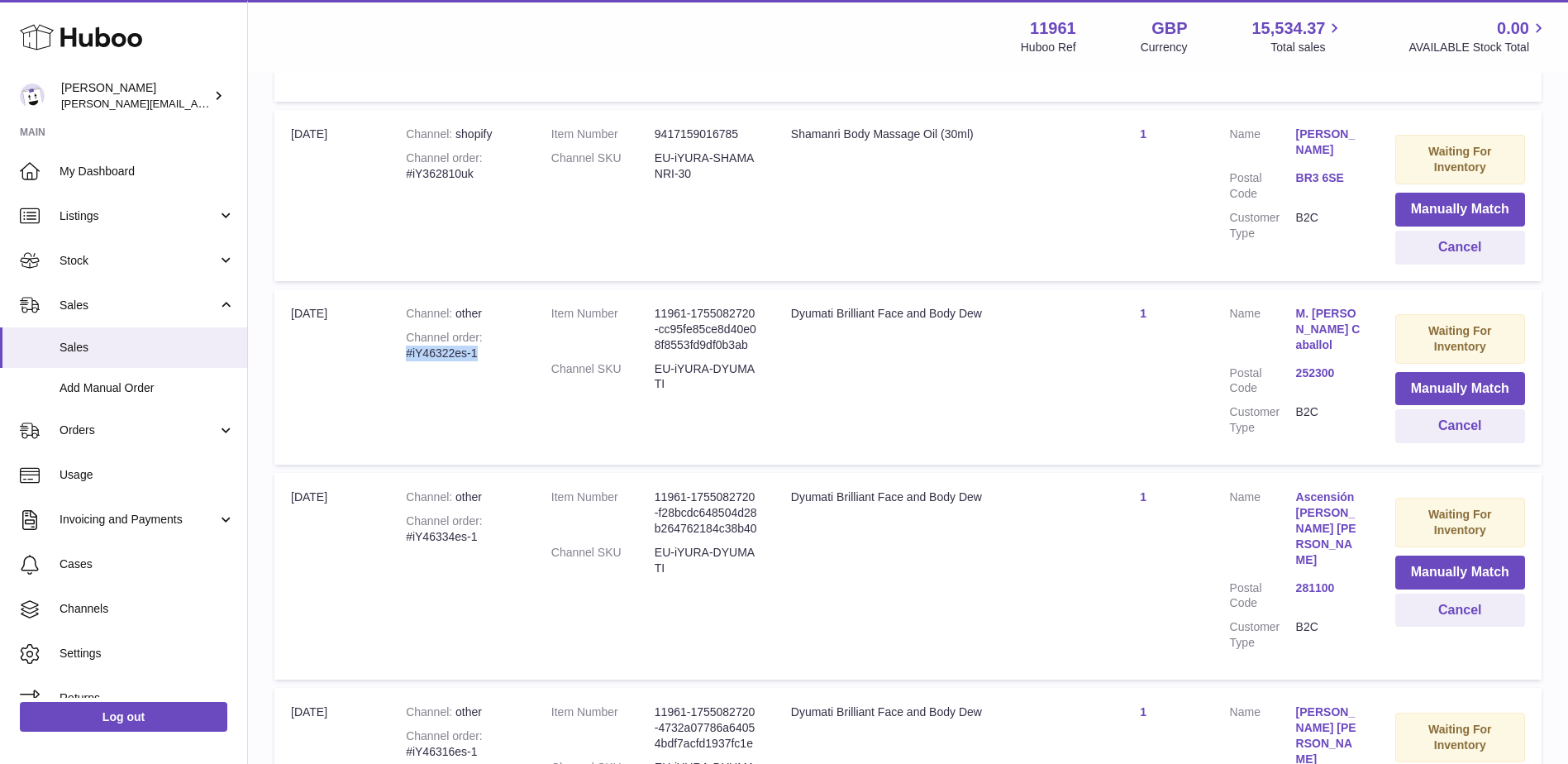
drag, startPoint x: 389, startPoint y: 334, endPoint x: 507, endPoint y: 334, distance: 118.0
click at [507, 334] on td "Channel other Channel order #iY46322es-1" at bounding box center [462, 377] width 146 height 175
copy div "#iY46322es-1"
click at [1453, 409] on button "Cancel" at bounding box center [1460, 426] width 129 height 34
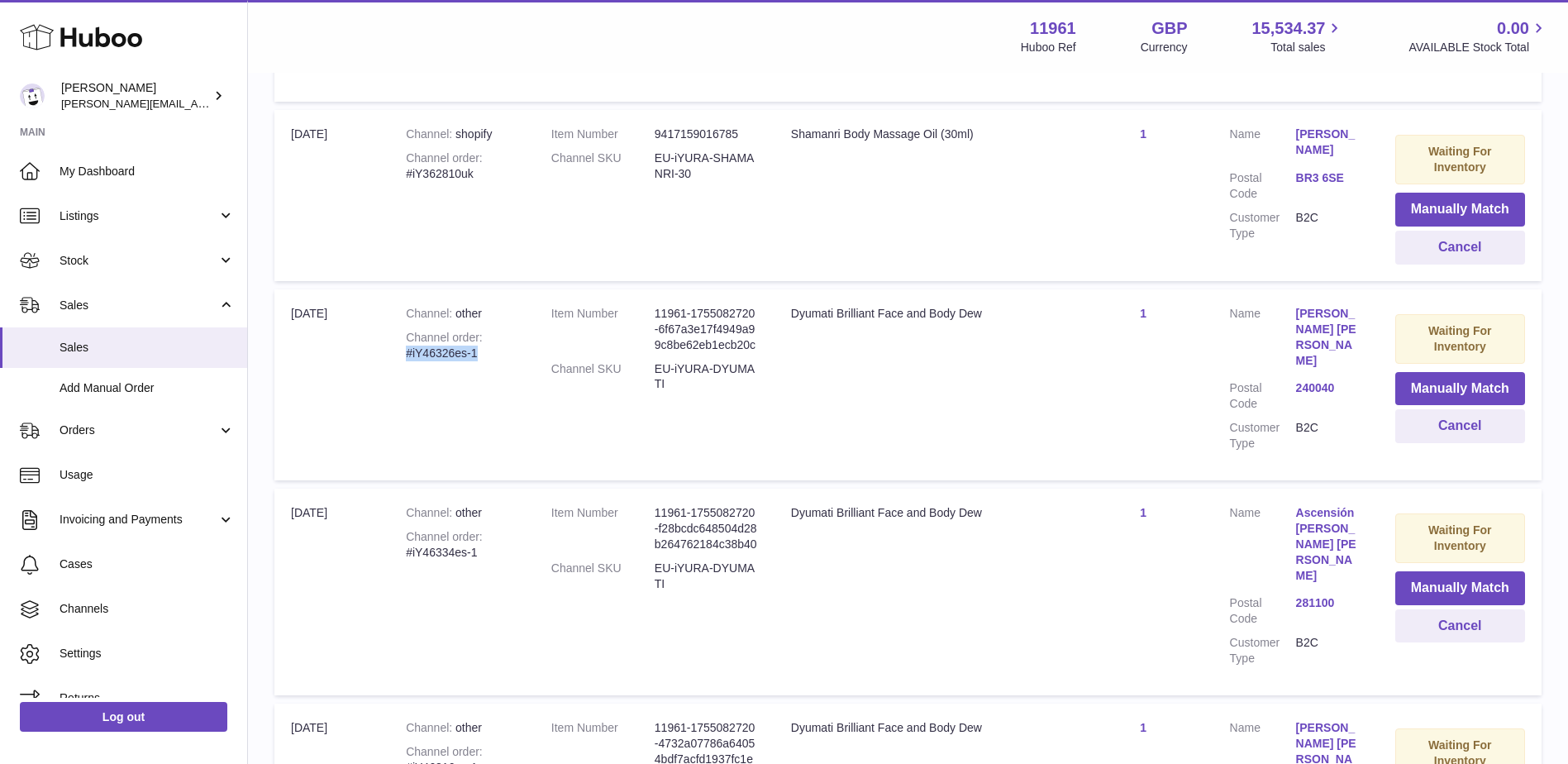
drag, startPoint x: 404, startPoint y: 342, endPoint x: 475, endPoint y: 336, distance: 71.3
click at [475, 336] on td "Channel other Channel order #iY46326es-1" at bounding box center [462, 385] width 146 height 191
copy div "#iY46326es-1"
drag, startPoint x: 208, startPoint y: 434, endPoint x: 194, endPoint y: 445, distance: 17.8
click at [208, 434] on span "Orders" at bounding box center [138, 430] width 158 height 15
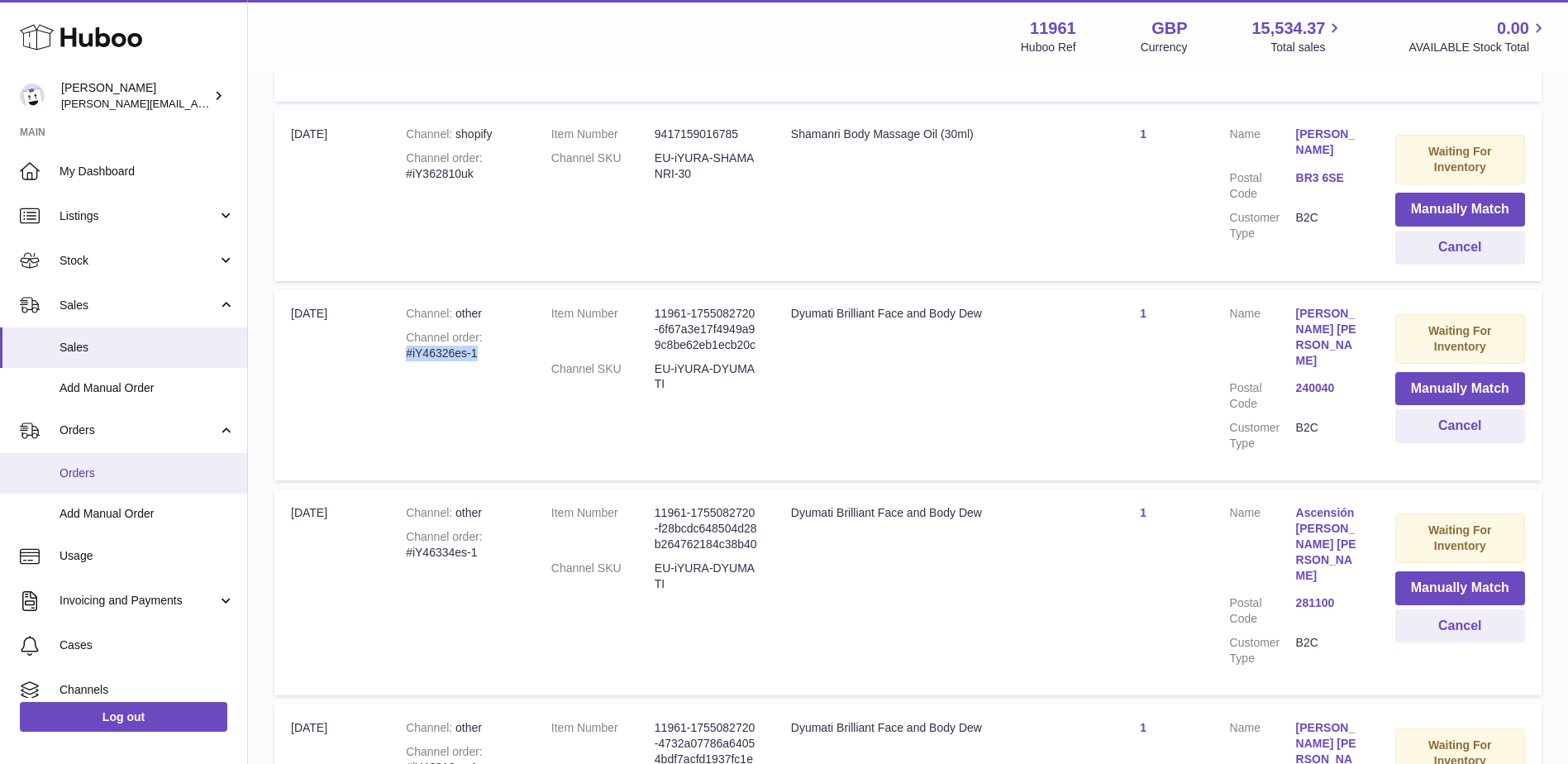
click at [70, 465] on span "Orders" at bounding box center [147, 473] width 175 height 15
copy div "#iY46326es-1"
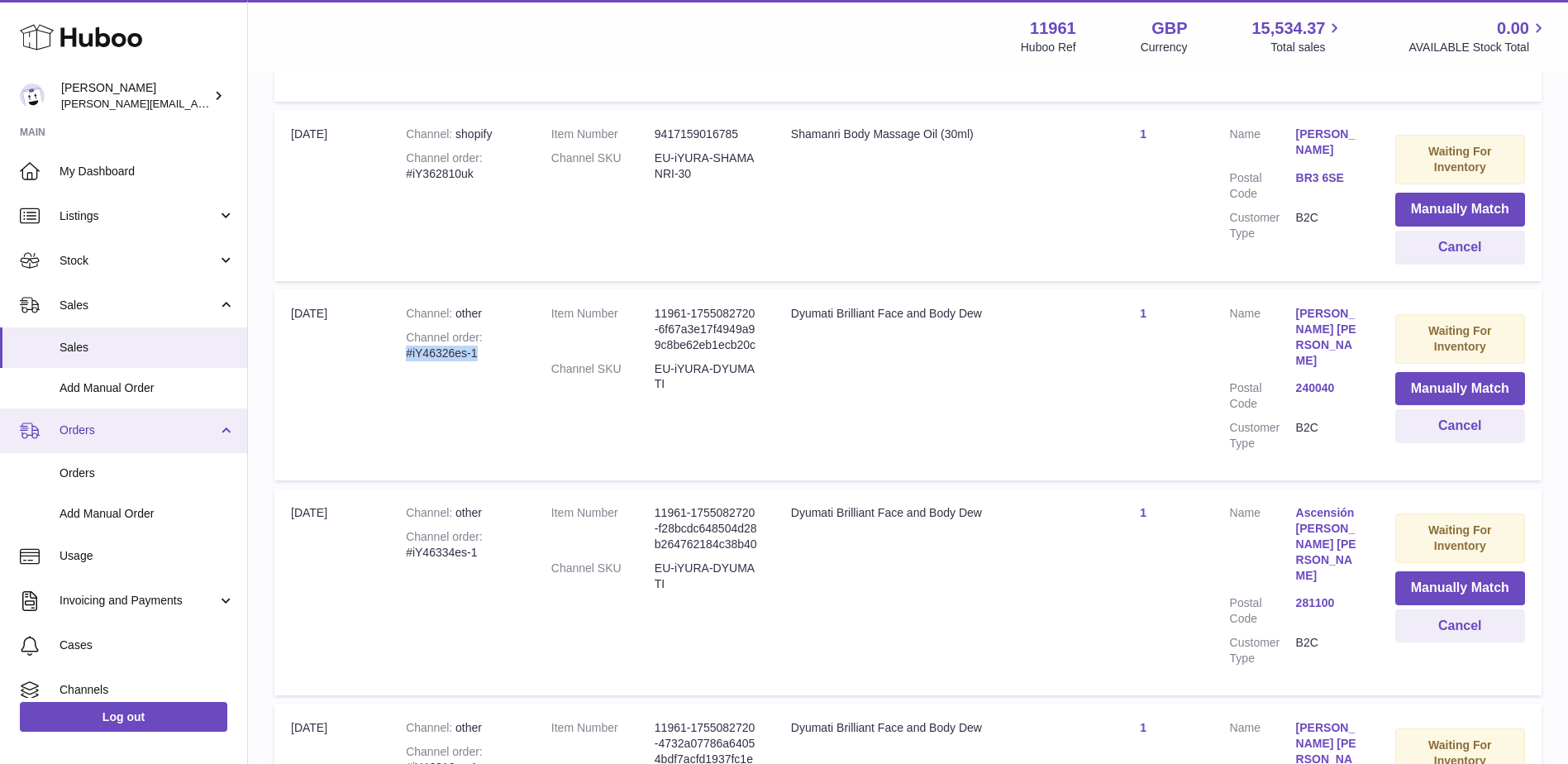
click at [119, 434] on span "Orders" at bounding box center [138, 430] width 158 height 15
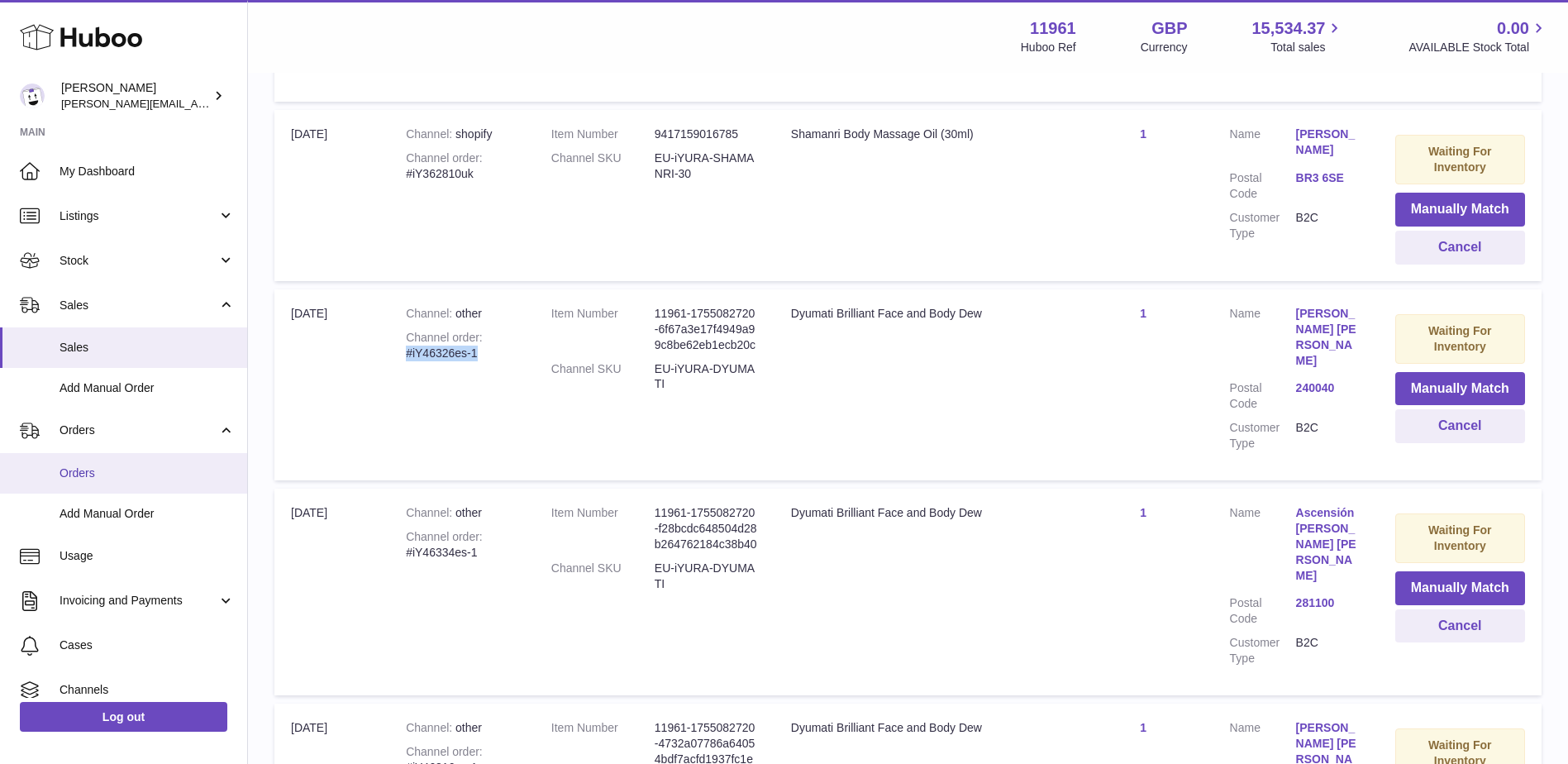
click at [70, 469] on span "Orders" at bounding box center [147, 473] width 175 height 15
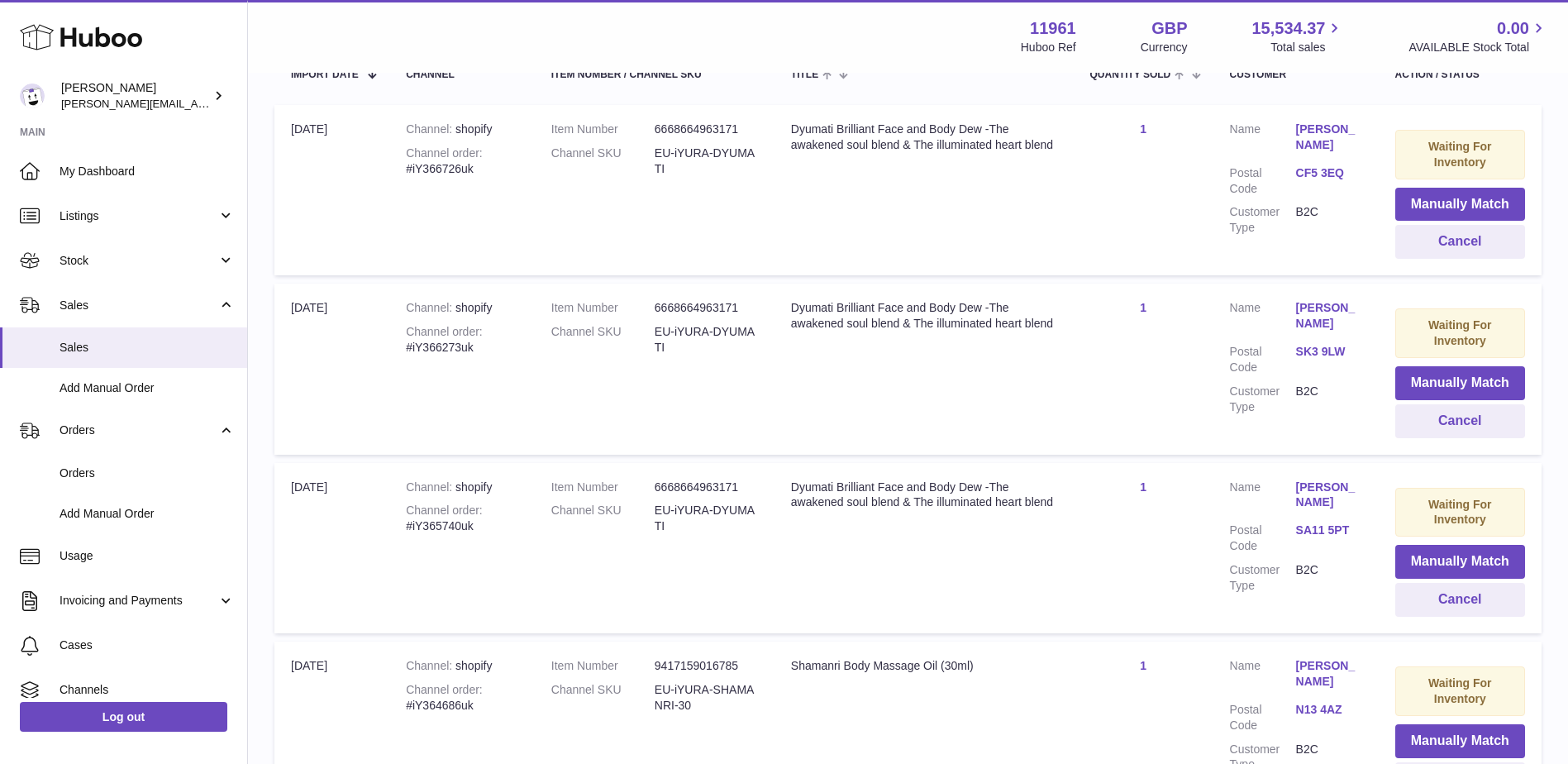
scroll to position [0, 0]
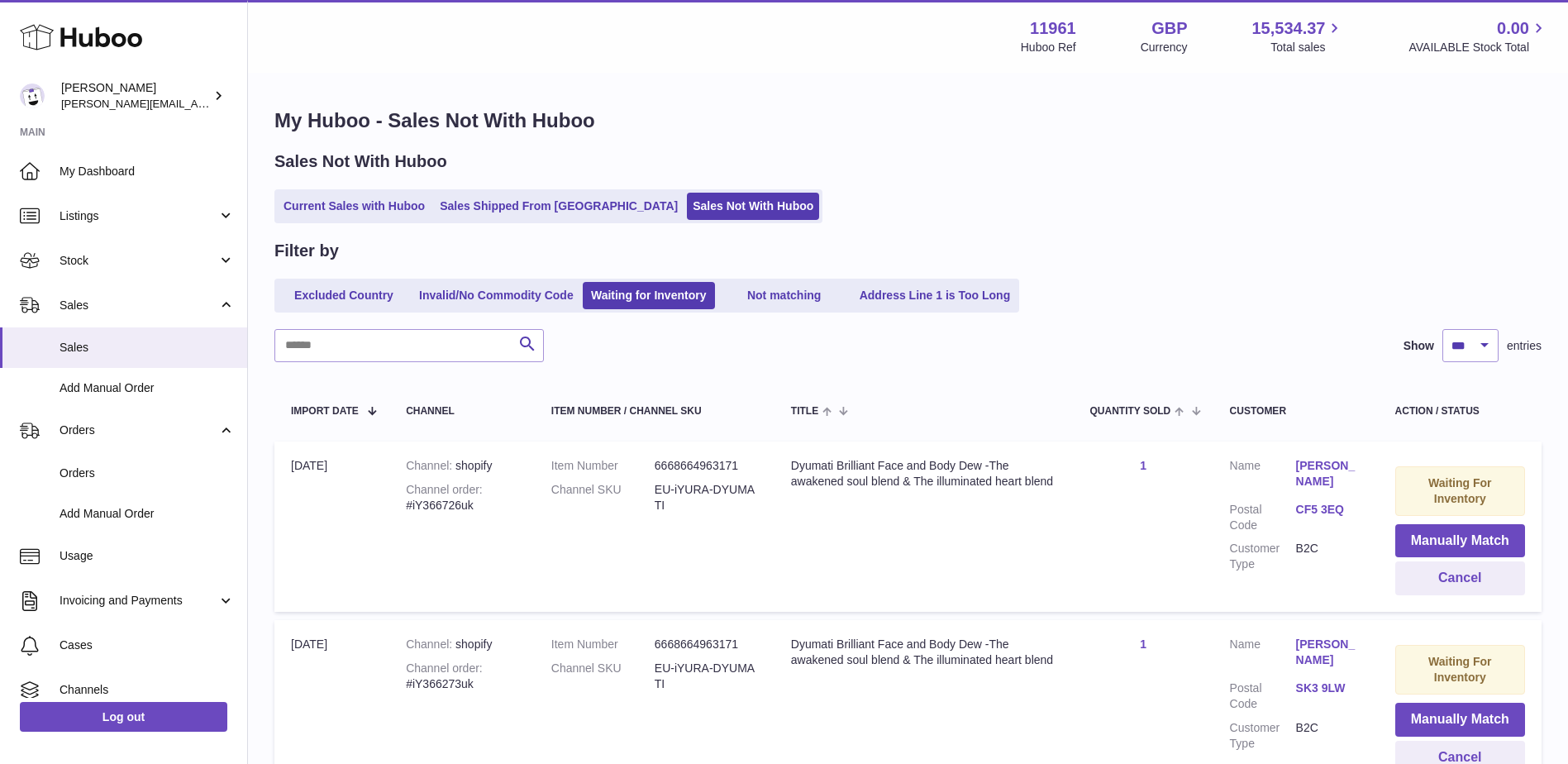
click at [520, 278] on div "Filter by Excluded Country Invalid/No Commodity Code Waiting for Inventory Not …" at bounding box center [908, 275] width 1267 height 72
click at [504, 286] on link "Invalid/No Commodity Code" at bounding box center [496, 296] width 166 height 27
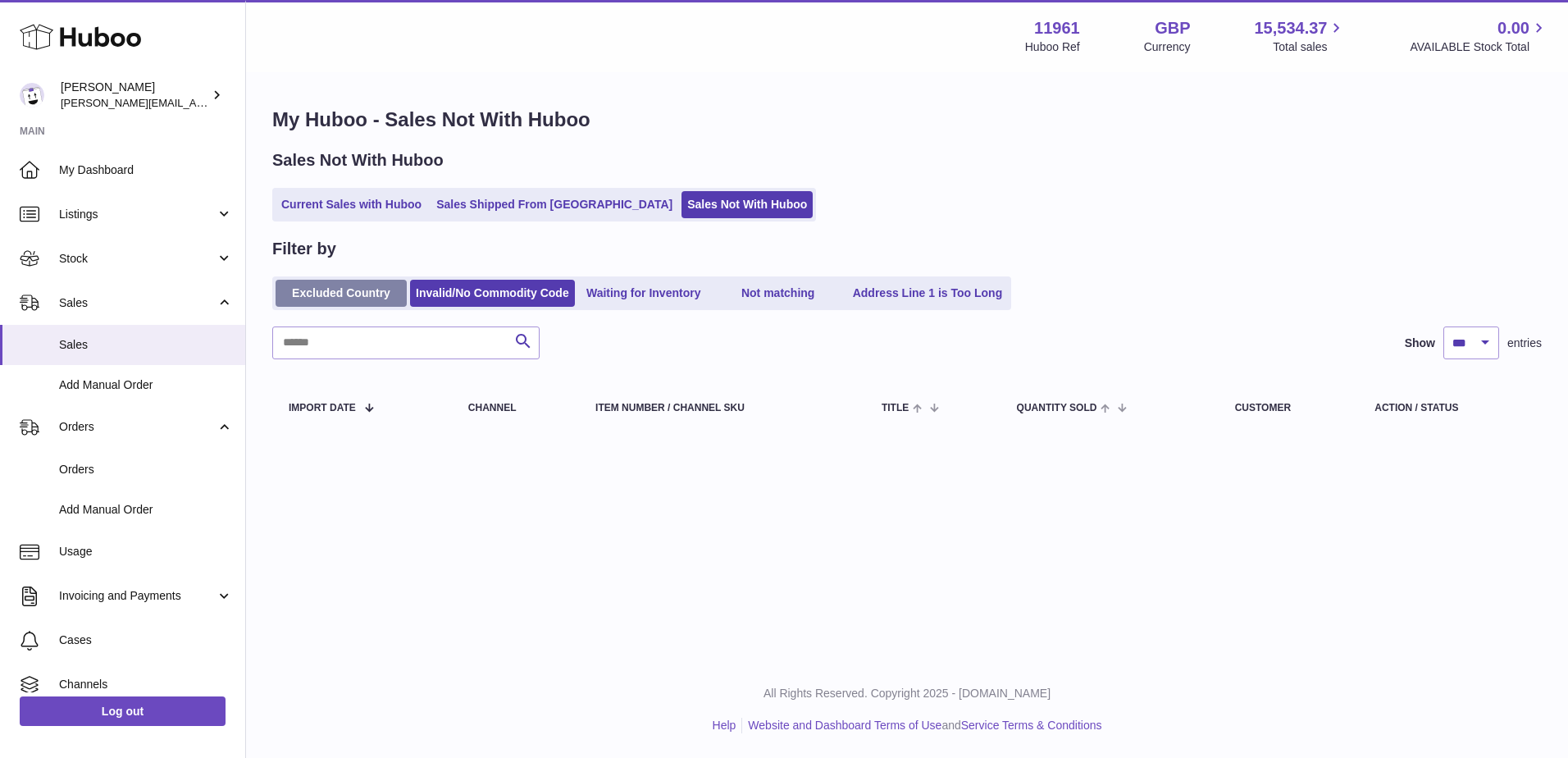
click at [313, 286] on link "Excluded Country" at bounding box center [341, 293] width 131 height 27
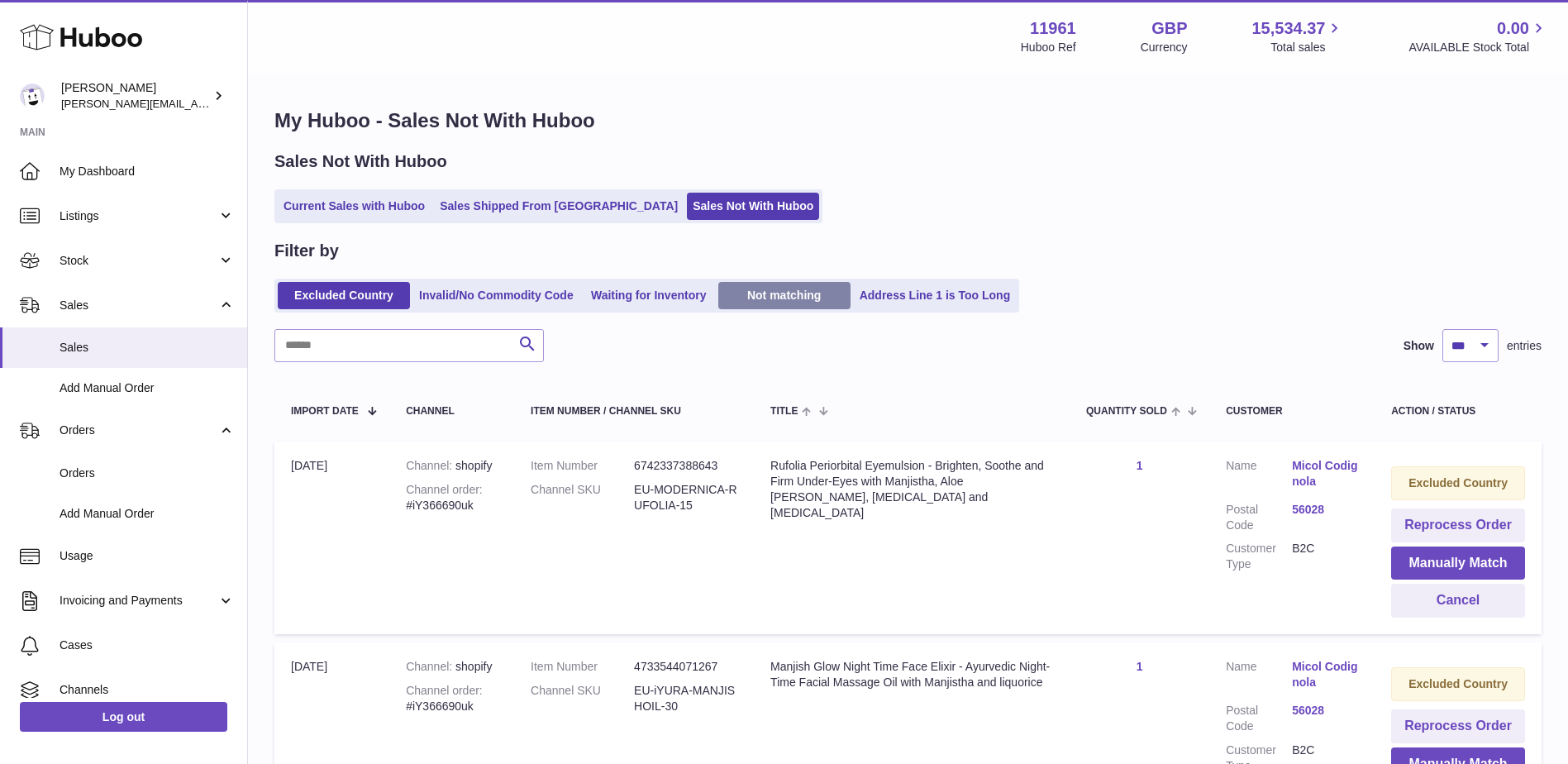
click at [765, 297] on link "Not matching" at bounding box center [784, 296] width 132 height 27
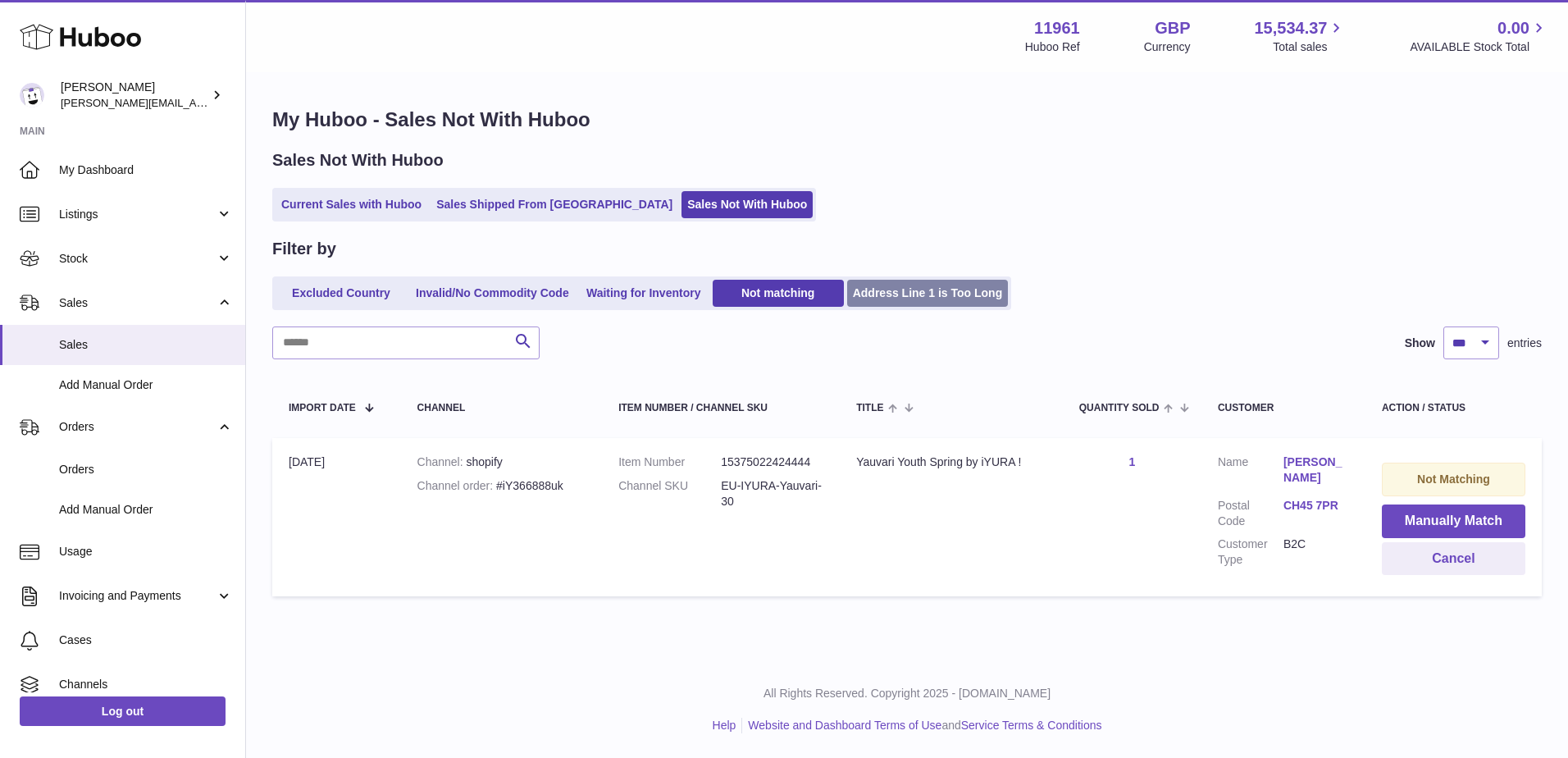
click at [873, 300] on link "Address Line 1 is Too Long" at bounding box center [927, 293] width 161 height 27
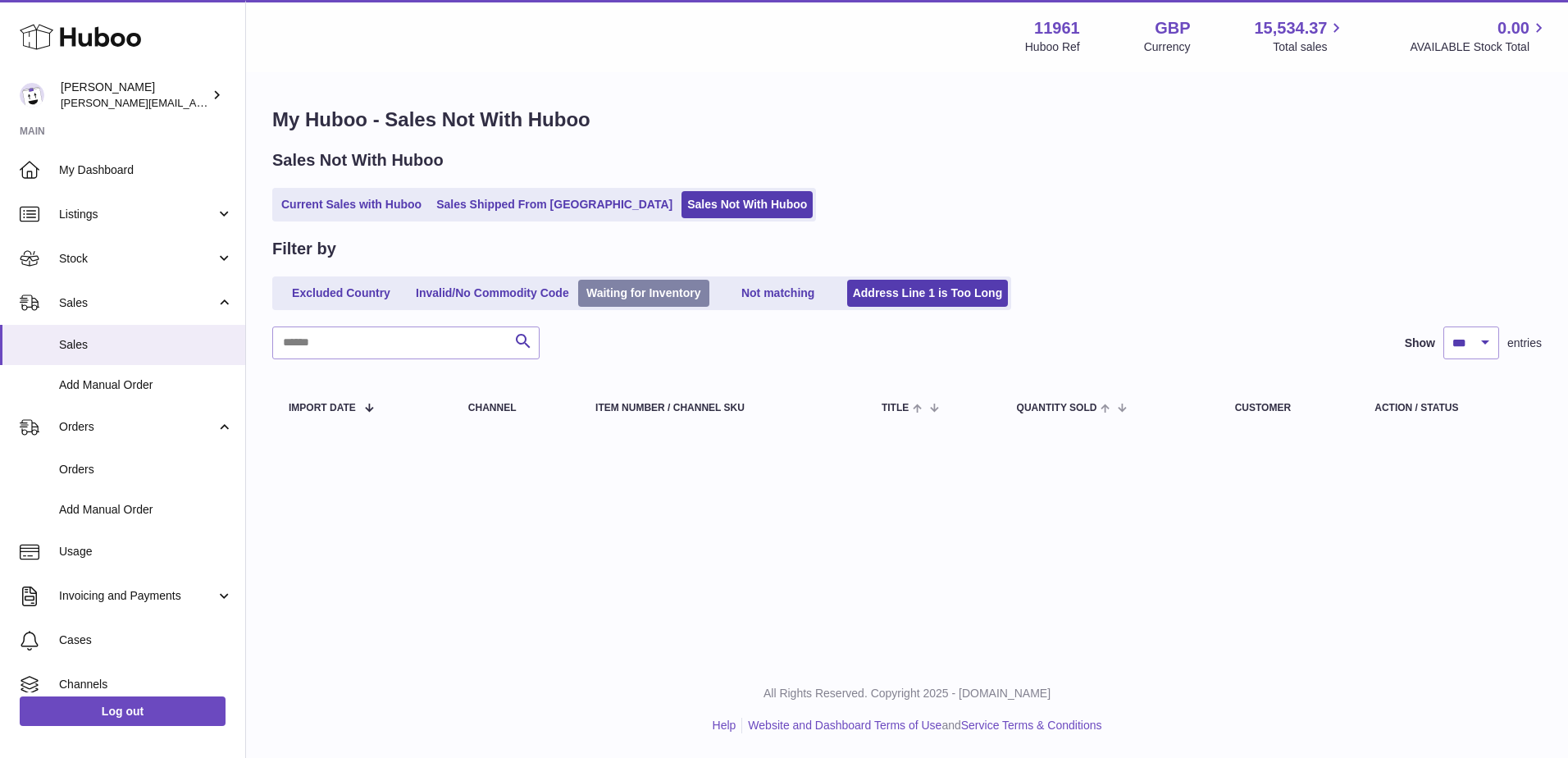
click at [686, 297] on link "Waiting for Inventory" at bounding box center [643, 293] width 131 height 27
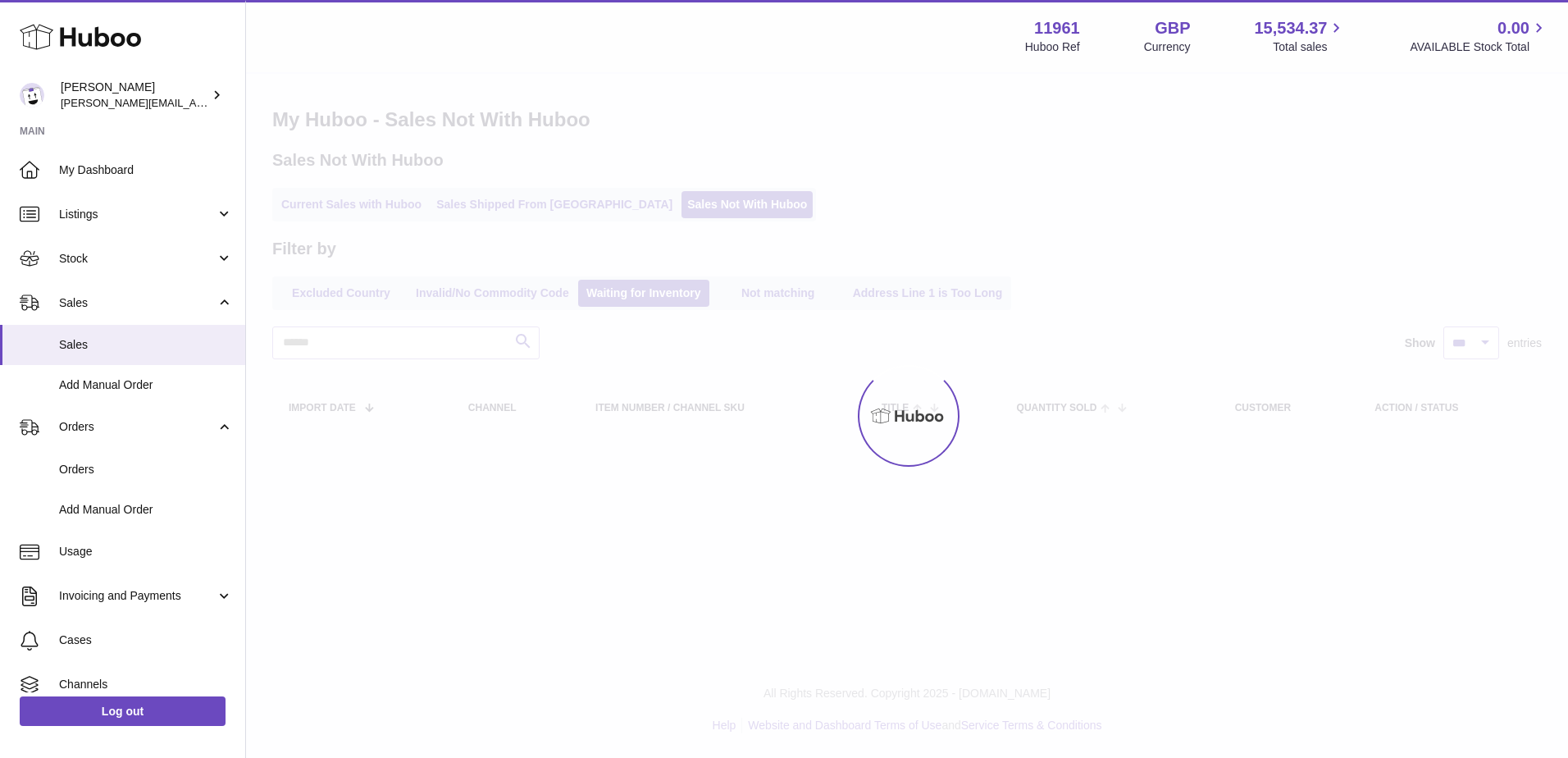
click at [772, 296] on div "Menu Huboo 11961 Huboo Ref GBP Currency 15,534.37 Total sales 0.00 AVAILABLE St…" at bounding box center [907, 235] width 1322 height 471
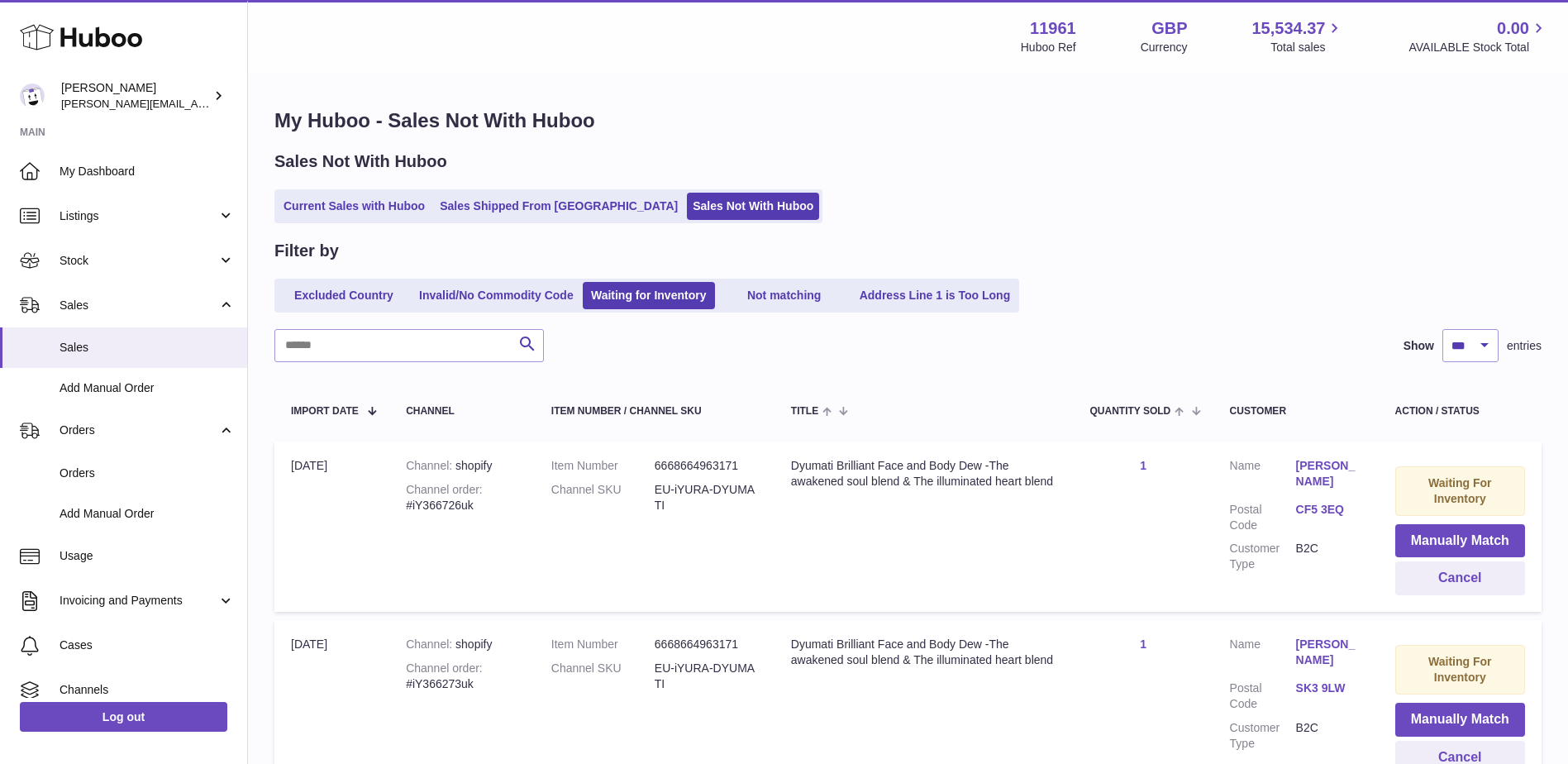
click at [778, 298] on link "Not matching" at bounding box center [784, 296] width 132 height 27
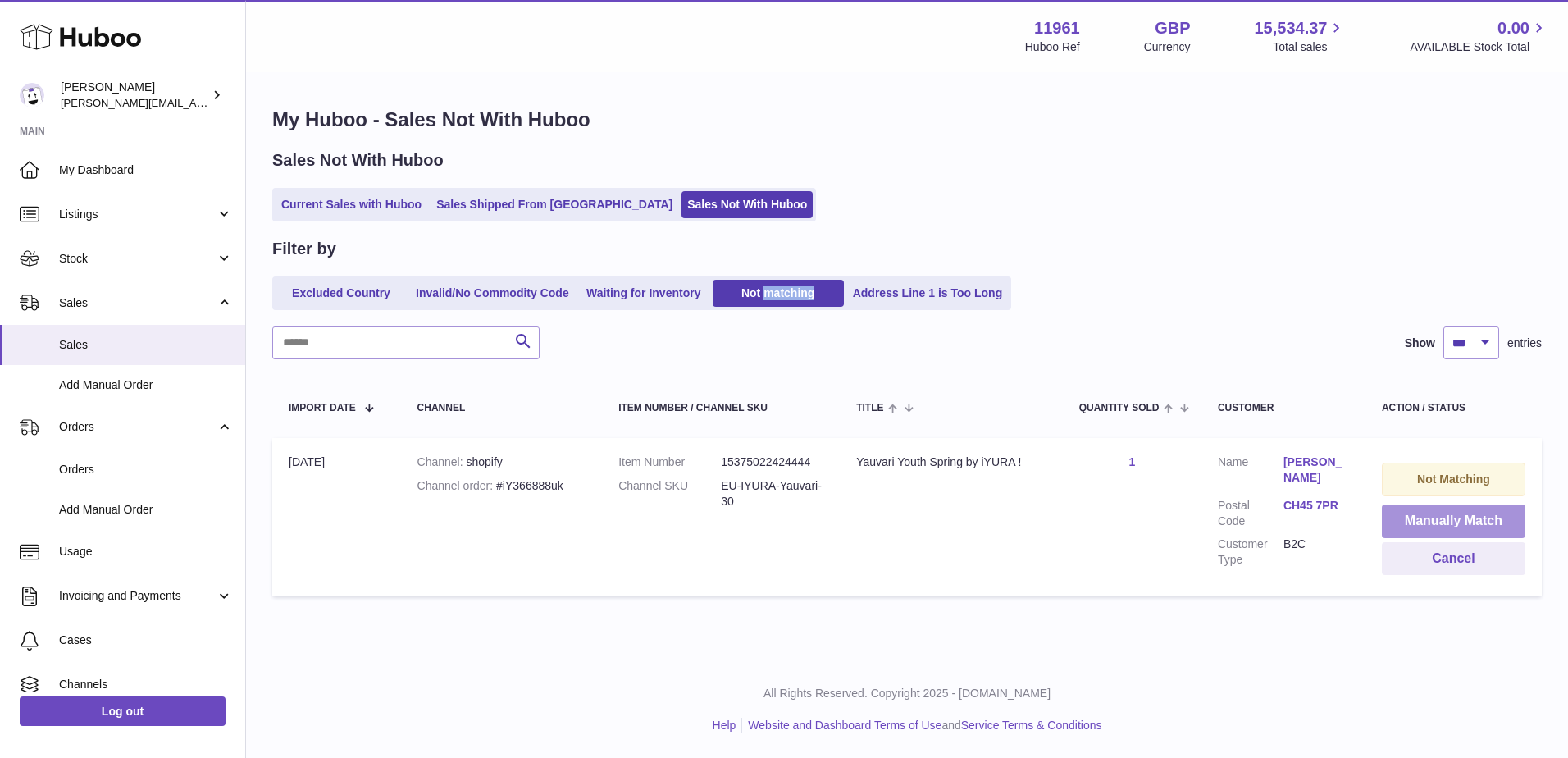
click at [1440, 525] on button "Manually Match" at bounding box center [1454, 521] width 144 height 34
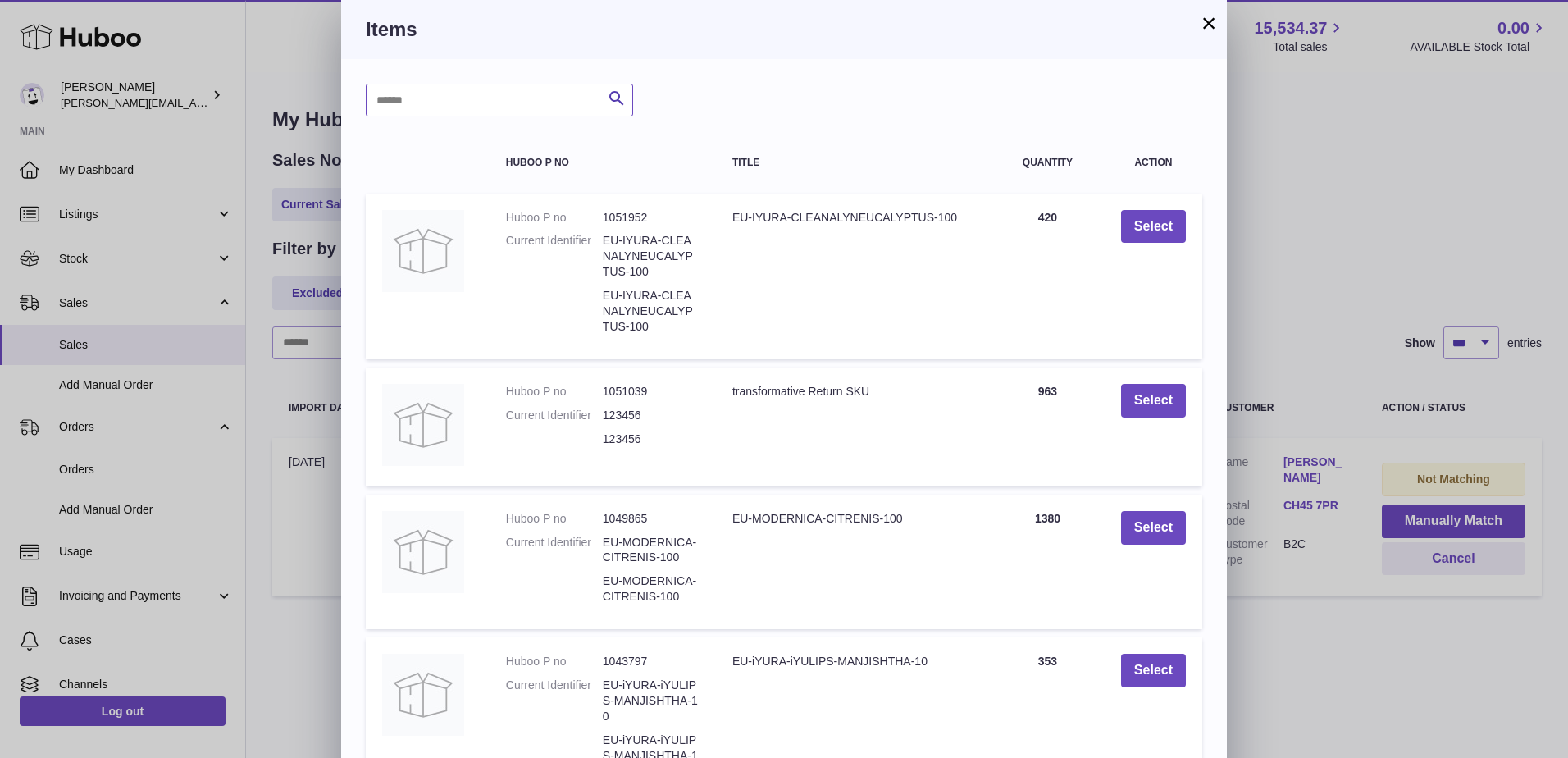
click at [481, 106] on input "text" at bounding box center [500, 100] width 267 height 33
type input "*******"
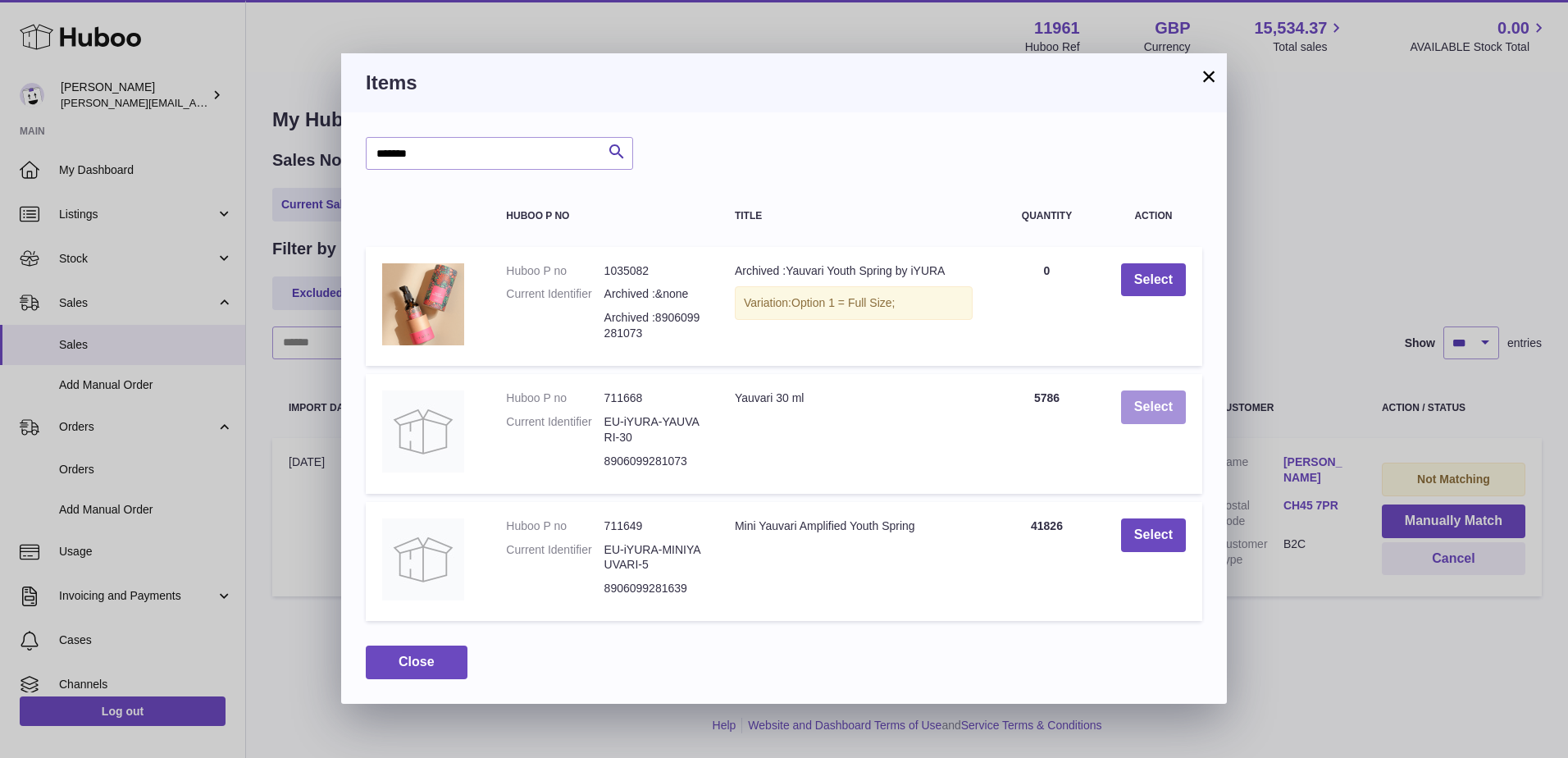
click at [1161, 417] on button "Select" at bounding box center [1154, 407] width 65 height 34
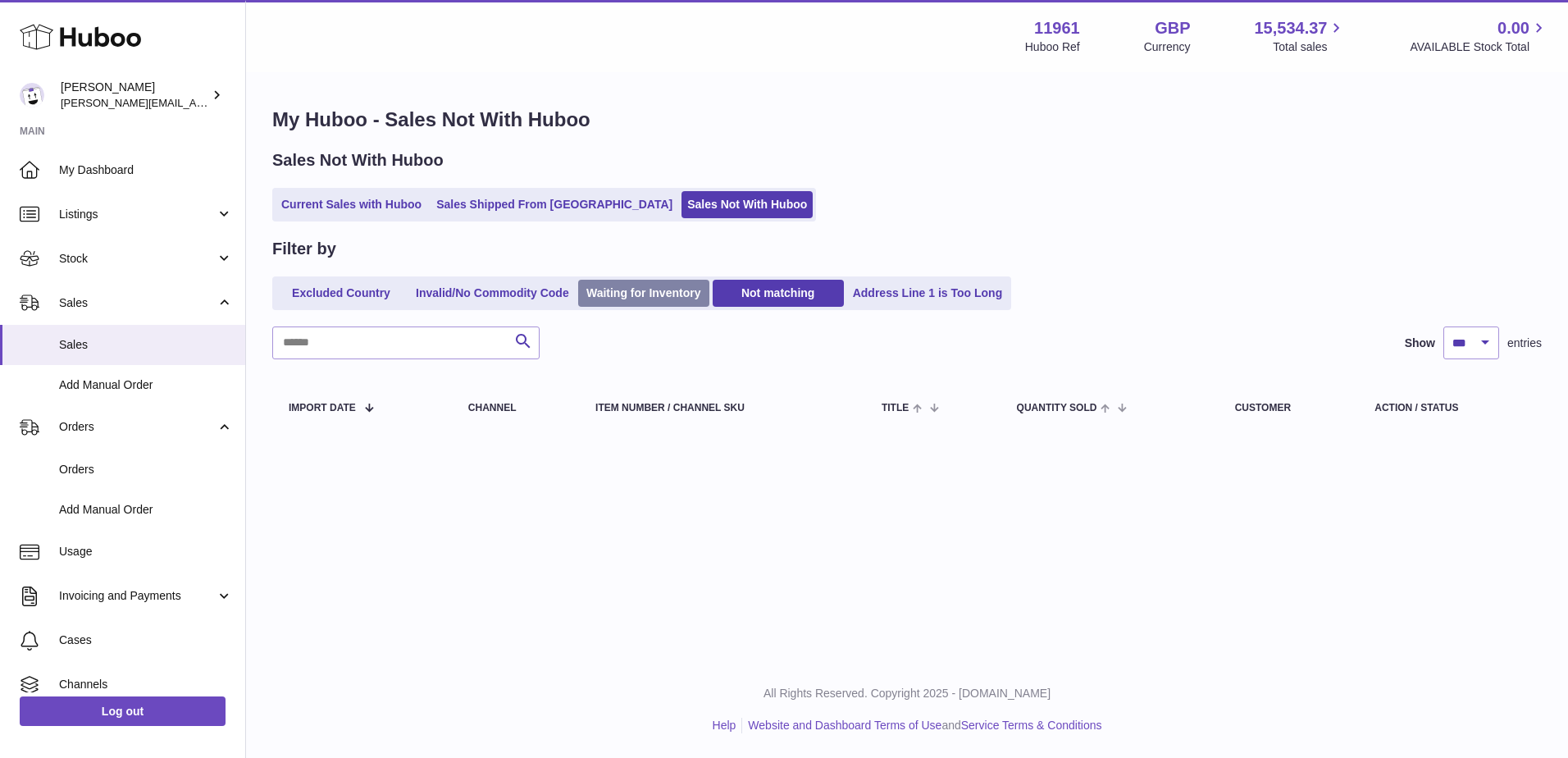
click at [663, 300] on link "Waiting for Inventory" at bounding box center [643, 293] width 131 height 27
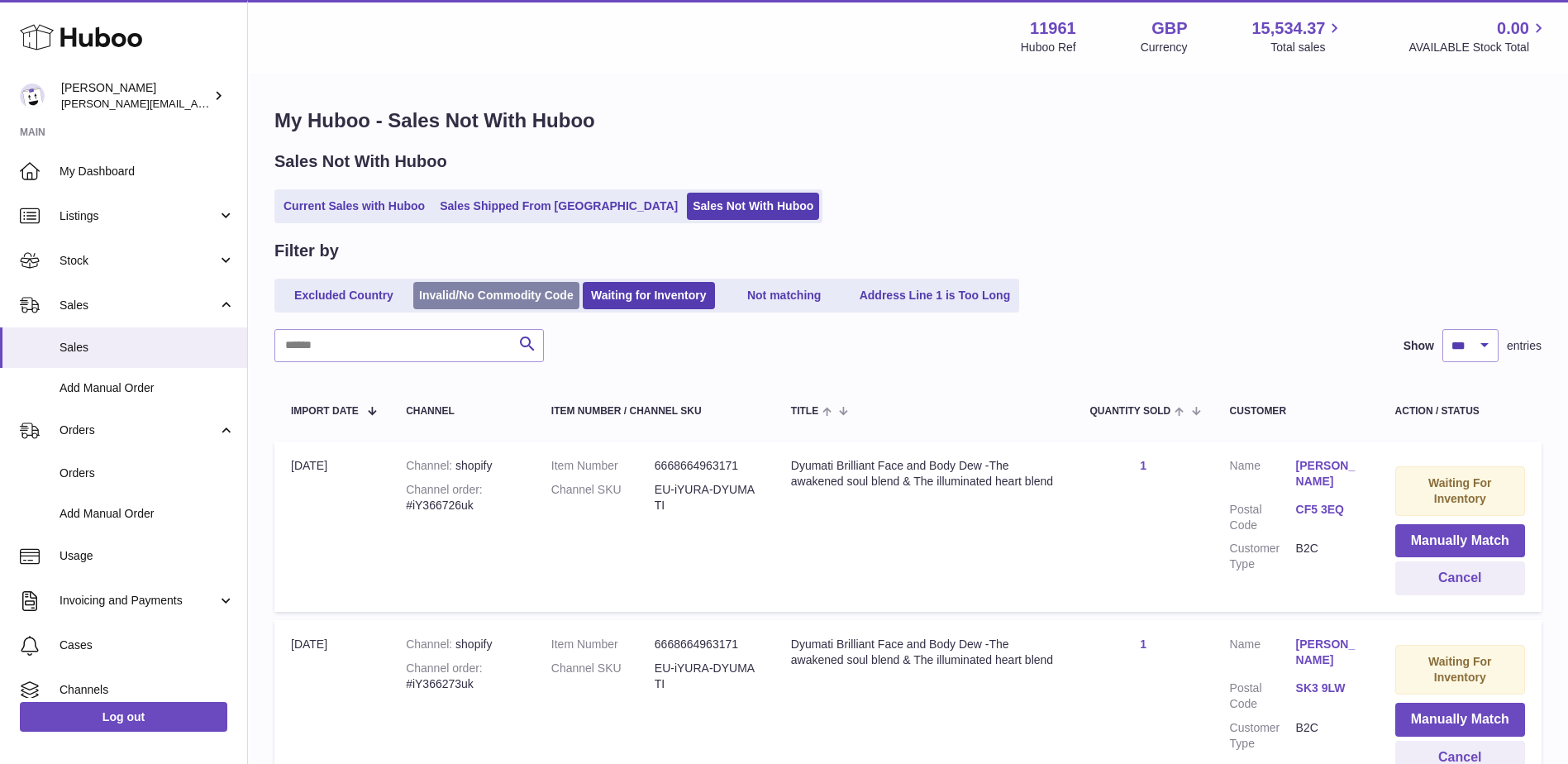
click at [499, 300] on link "Invalid/No Commodity Code" at bounding box center [496, 296] width 166 height 27
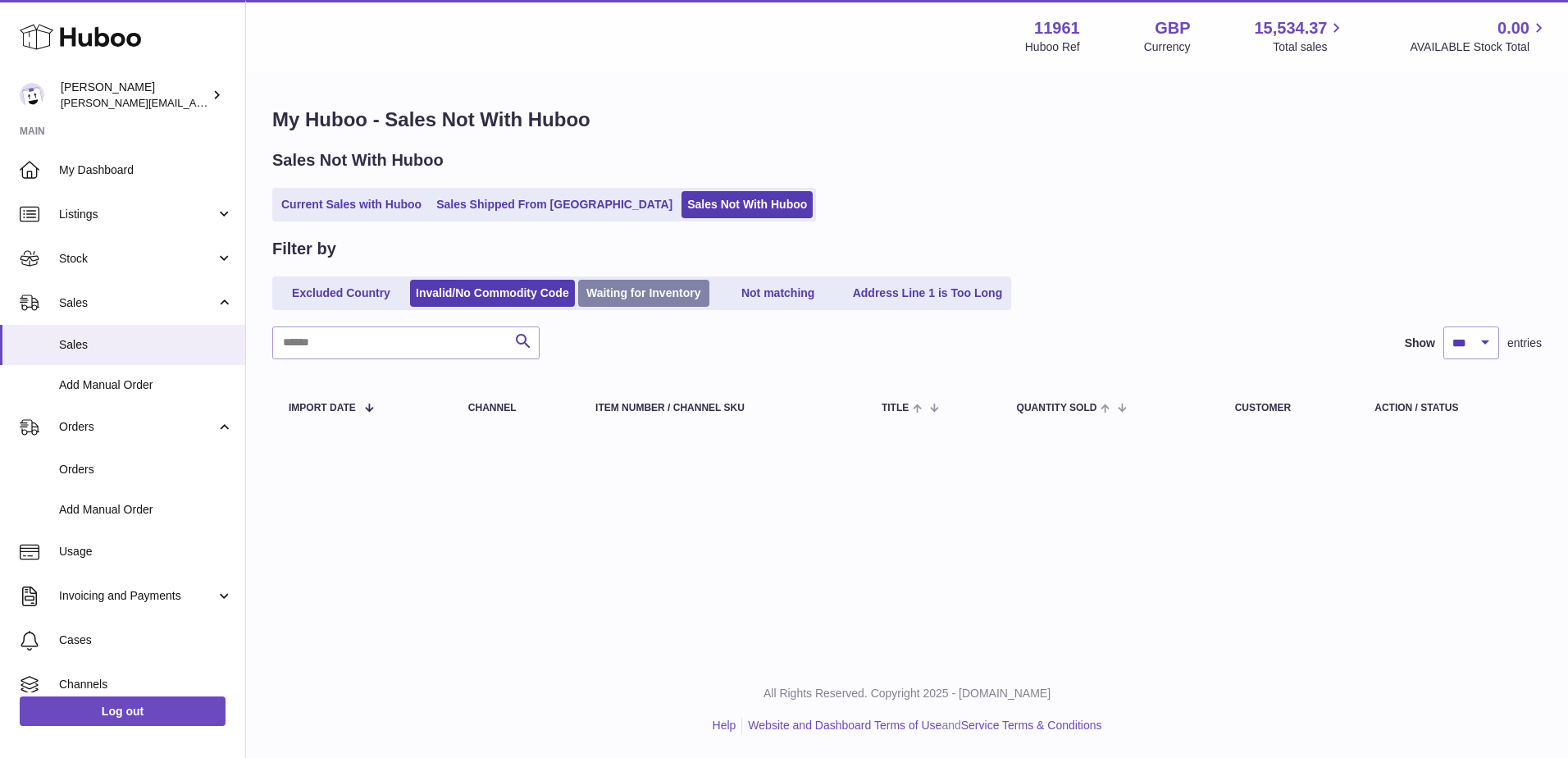
click at [623, 296] on link "Waiting for Inventory" at bounding box center [643, 293] width 131 height 27
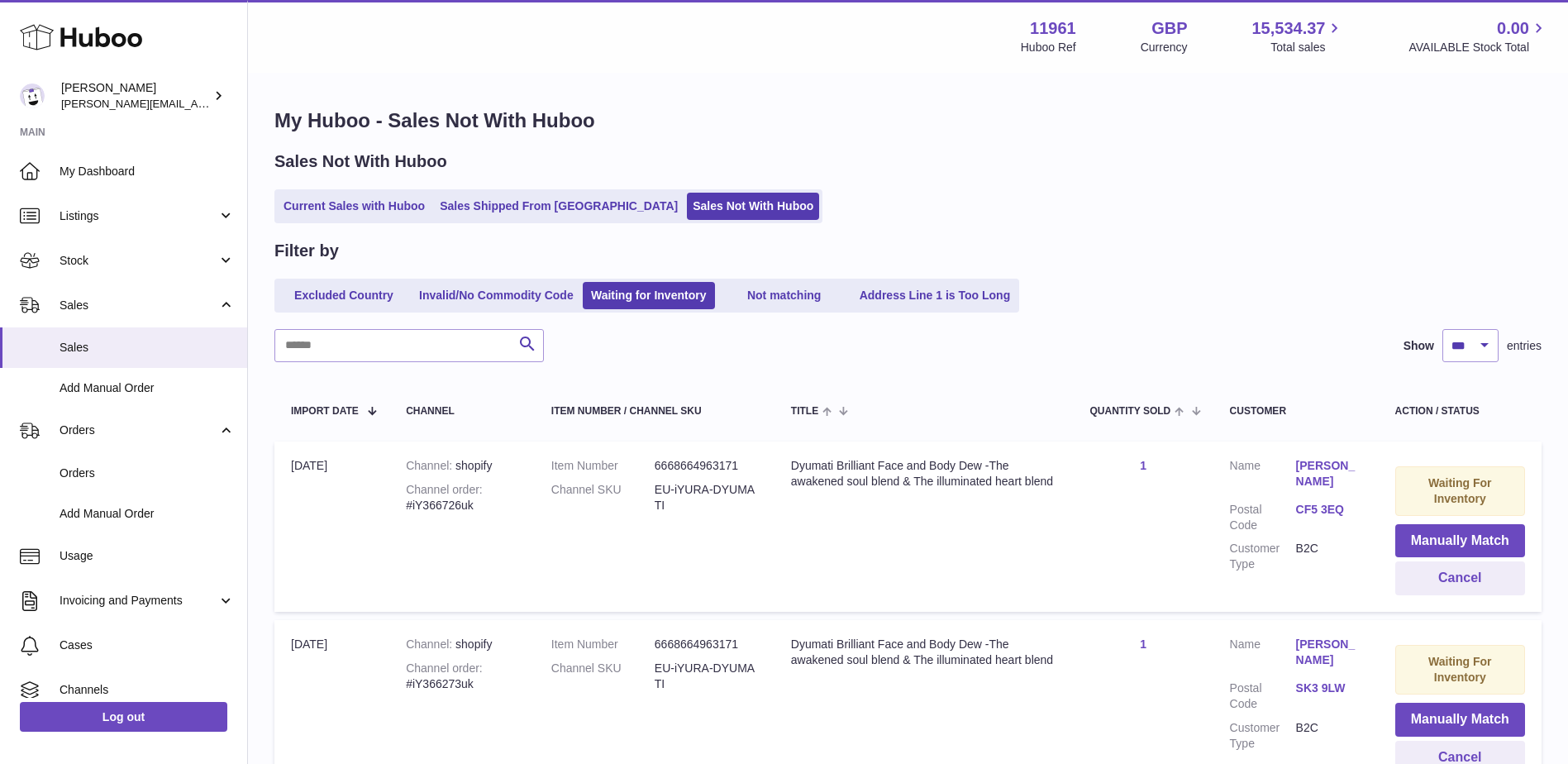
click at [957, 187] on div "Sales Not With Huboo Current Sales with Huboo Sales Shipped From Huboo Sales No…" at bounding box center [908, 187] width 1267 height 72
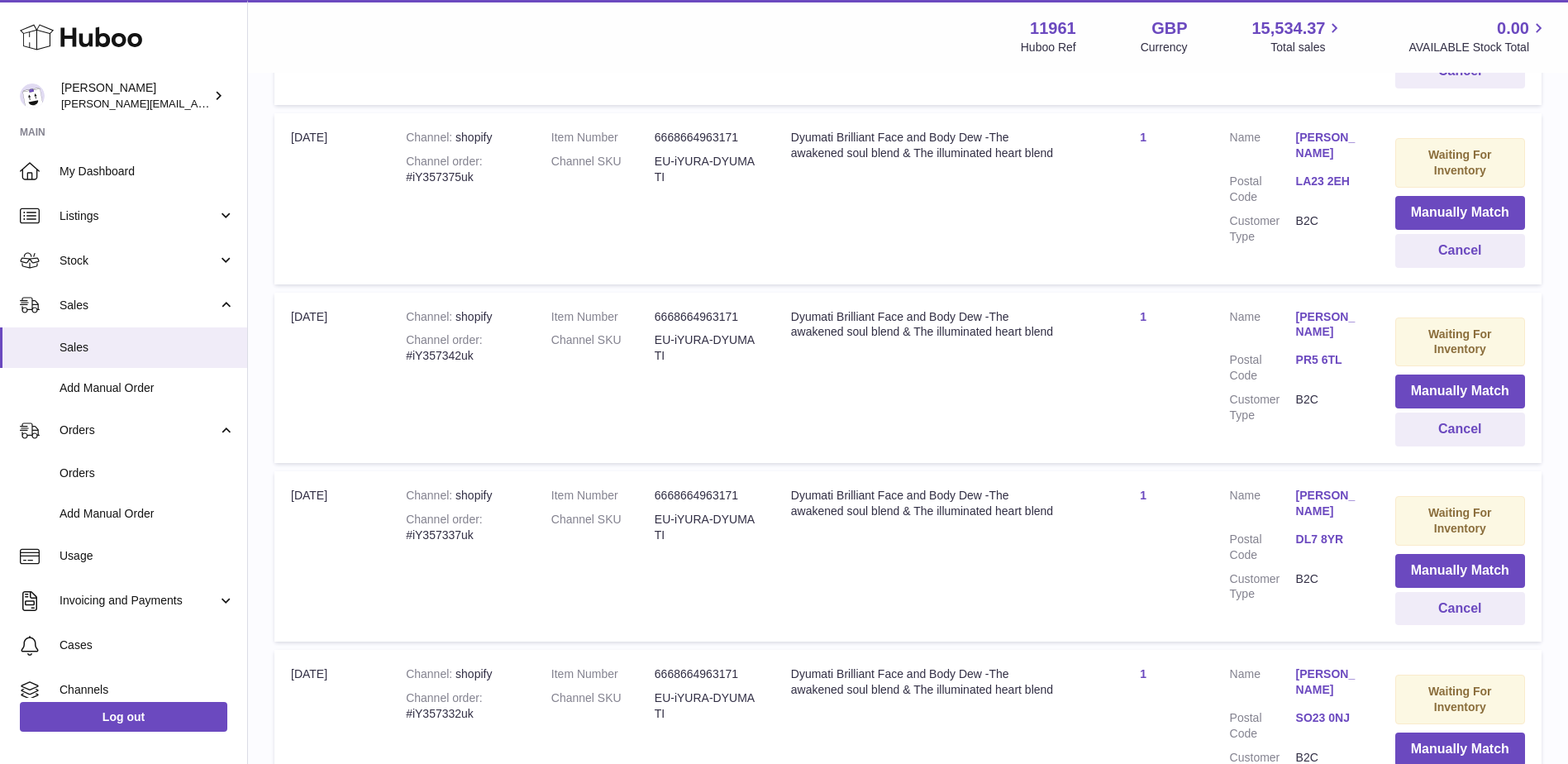
scroll to position [11279, 0]
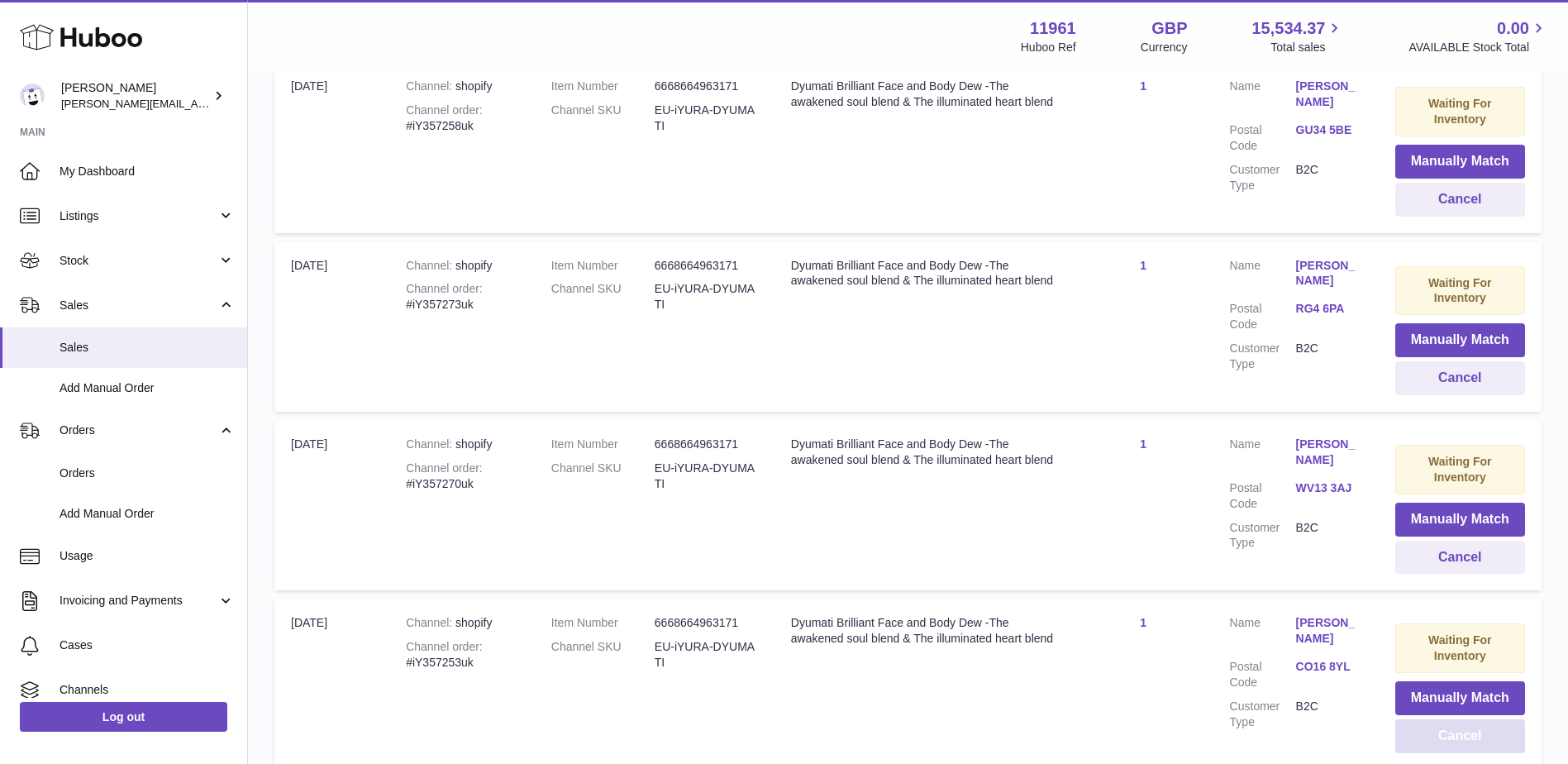
click at [1464, 719] on button "Cancel" at bounding box center [1460, 736] width 129 height 34
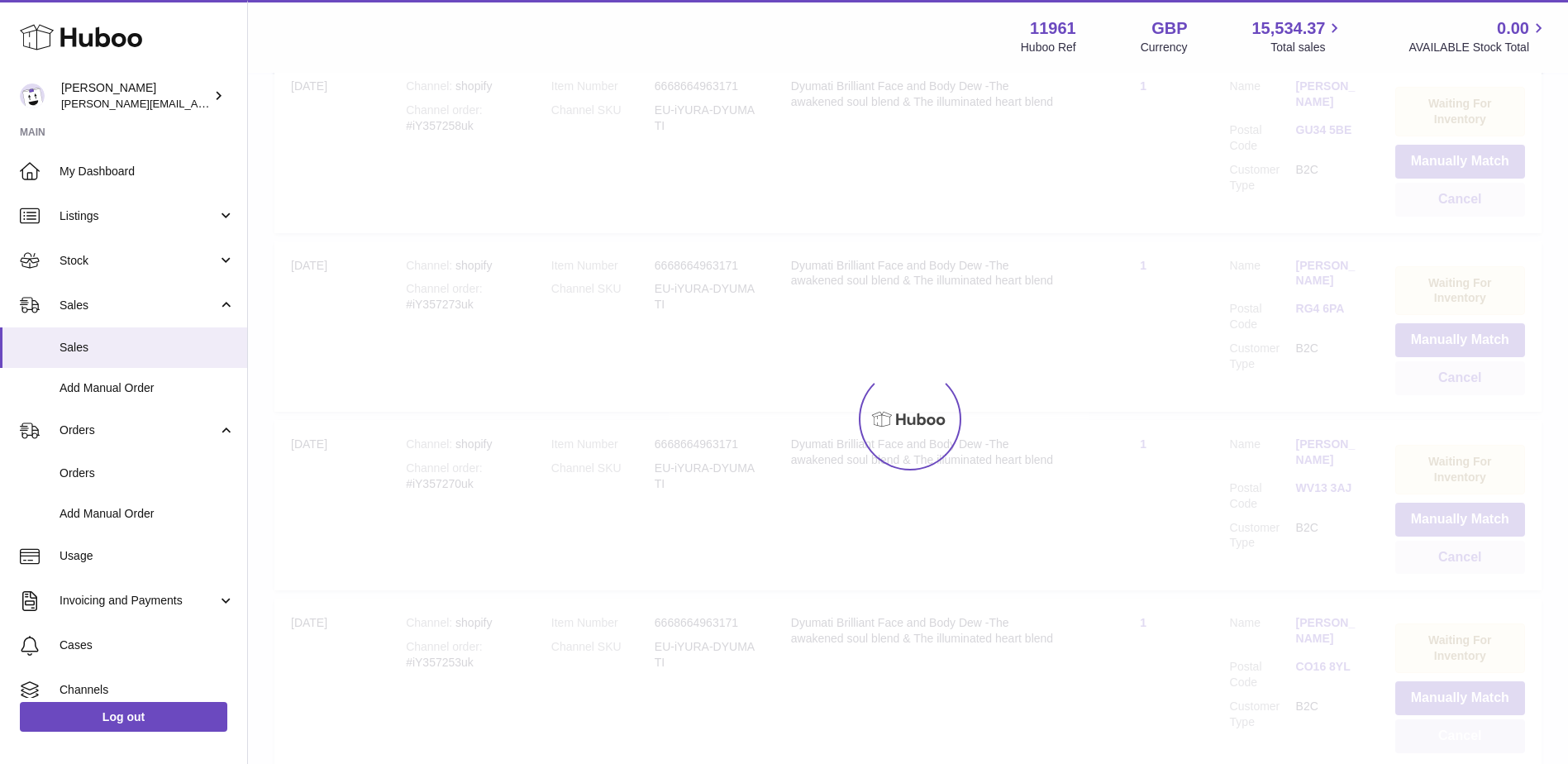
scroll to position [11100, 0]
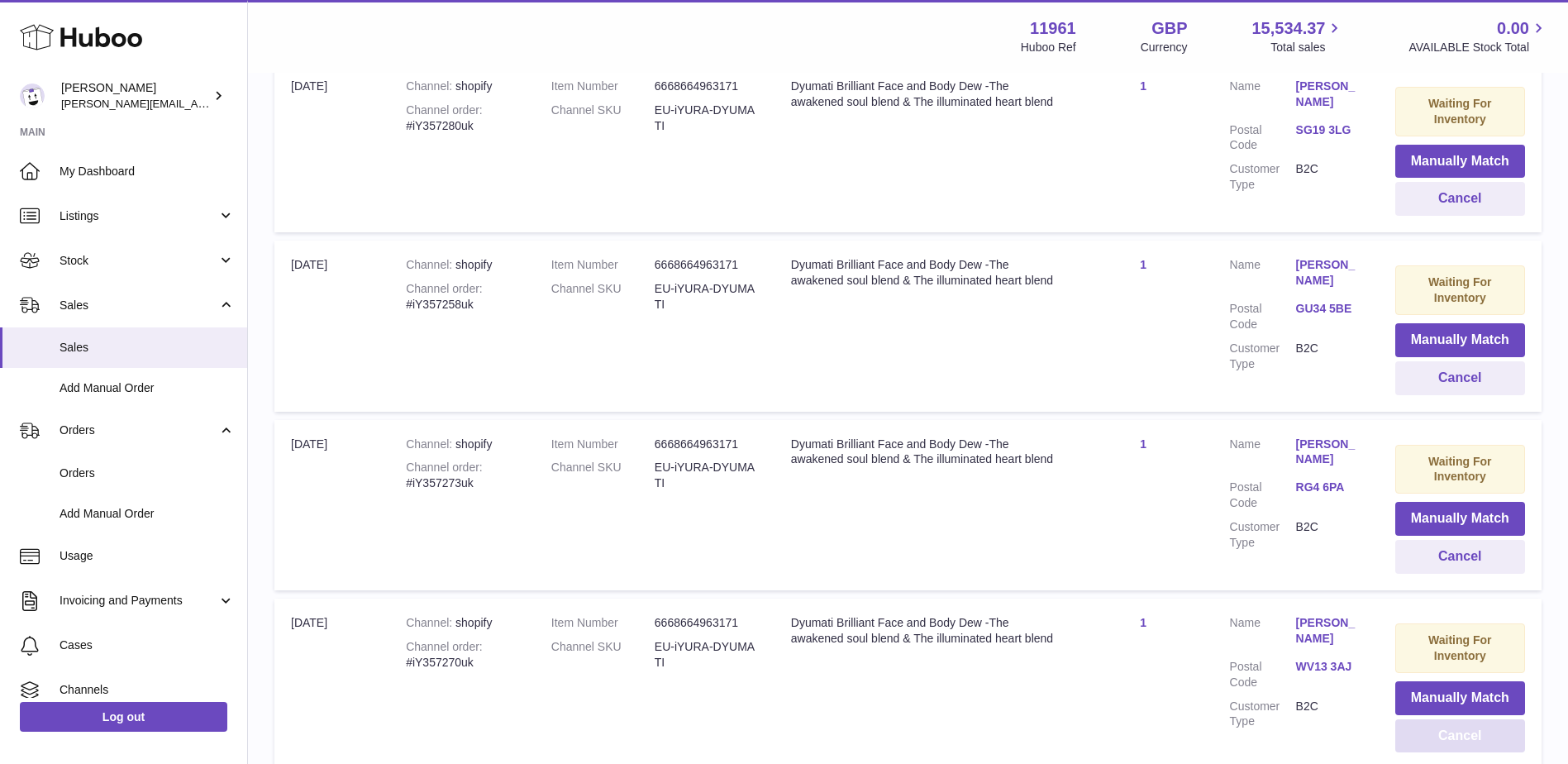
click at [1464, 719] on button "Cancel" at bounding box center [1460, 736] width 129 height 34
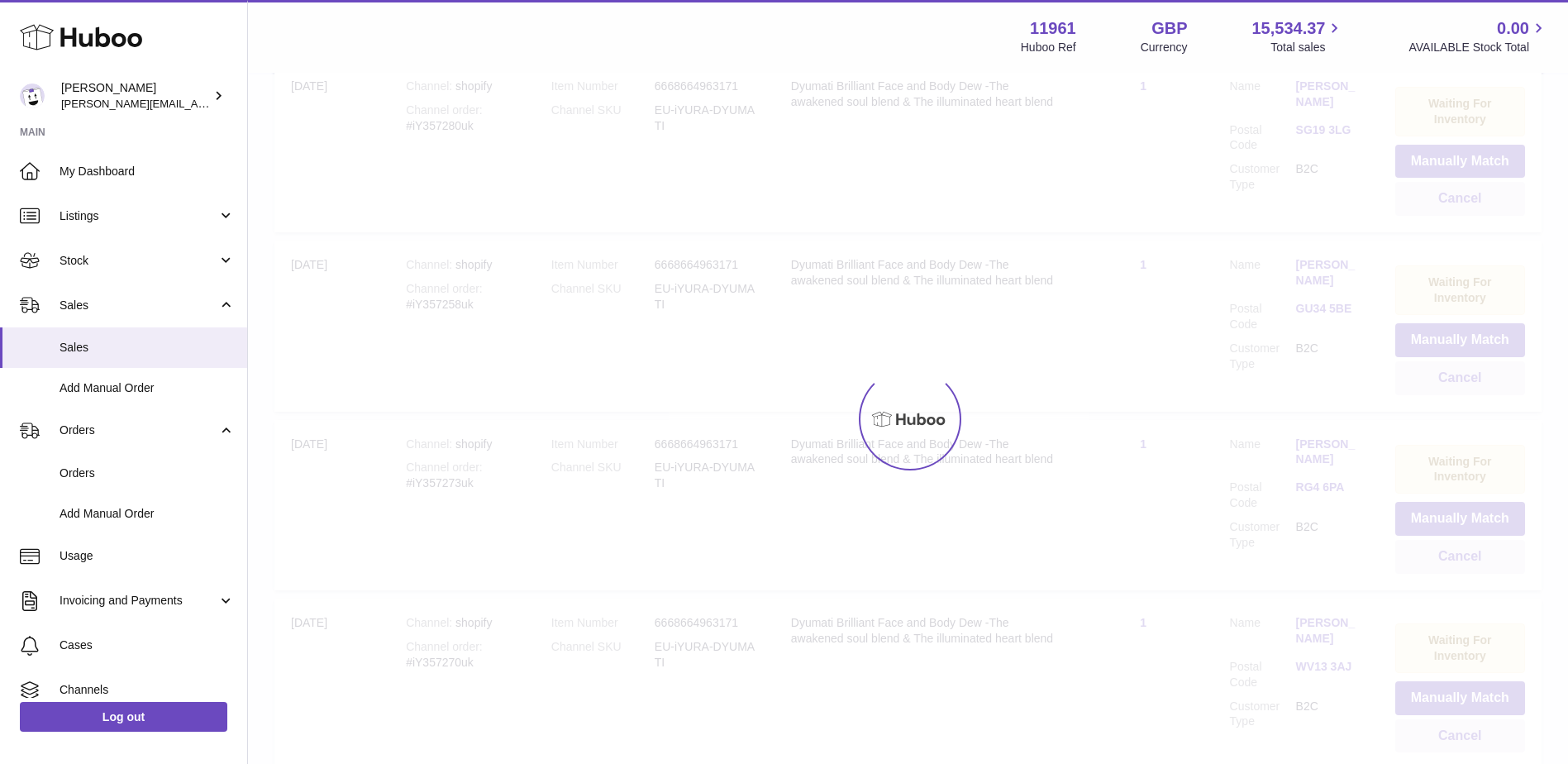
scroll to position [10921, 0]
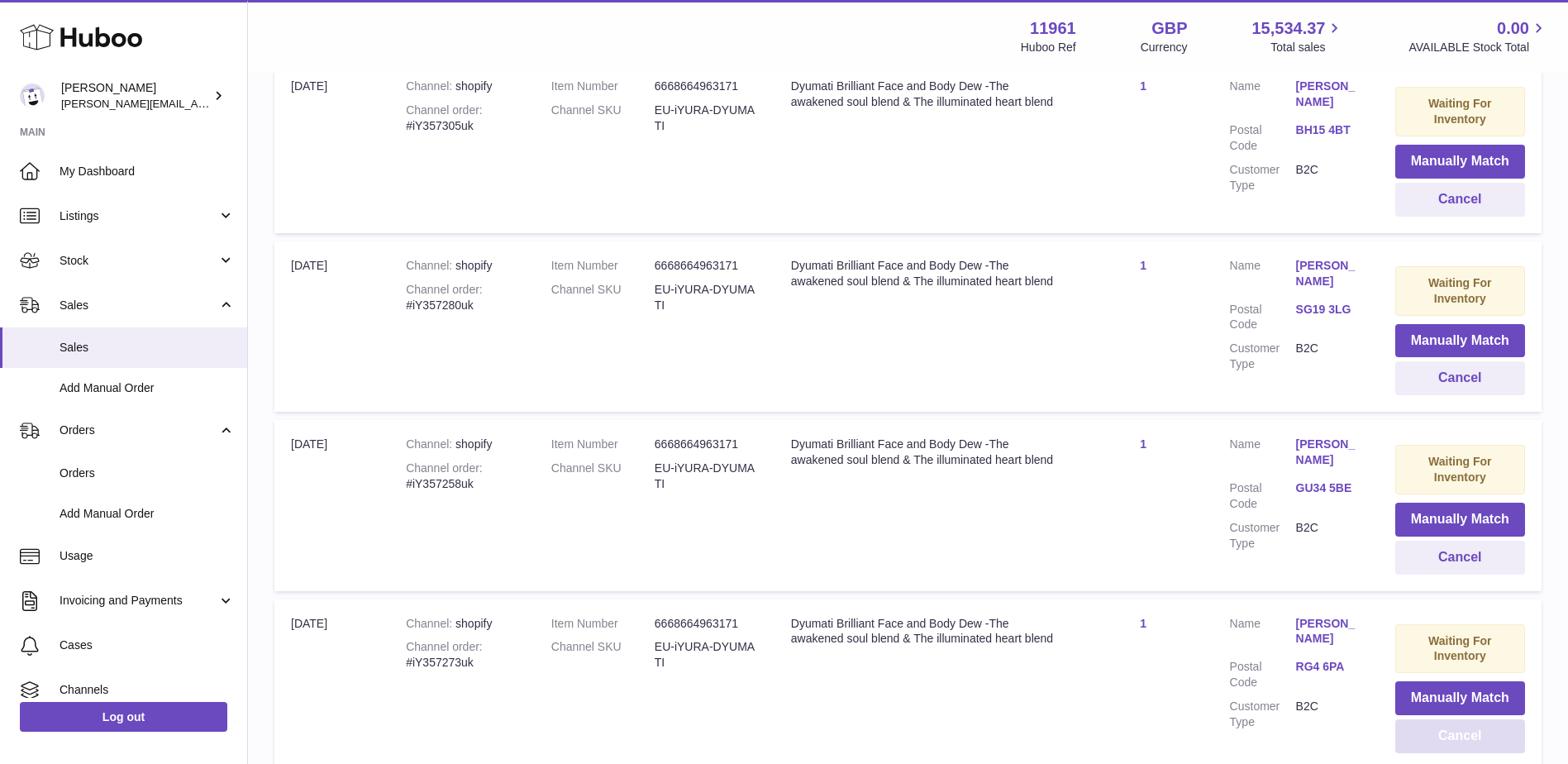
click at [1464, 719] on button "Cancel" at bounding box center [1460, 736] width 129 height 34
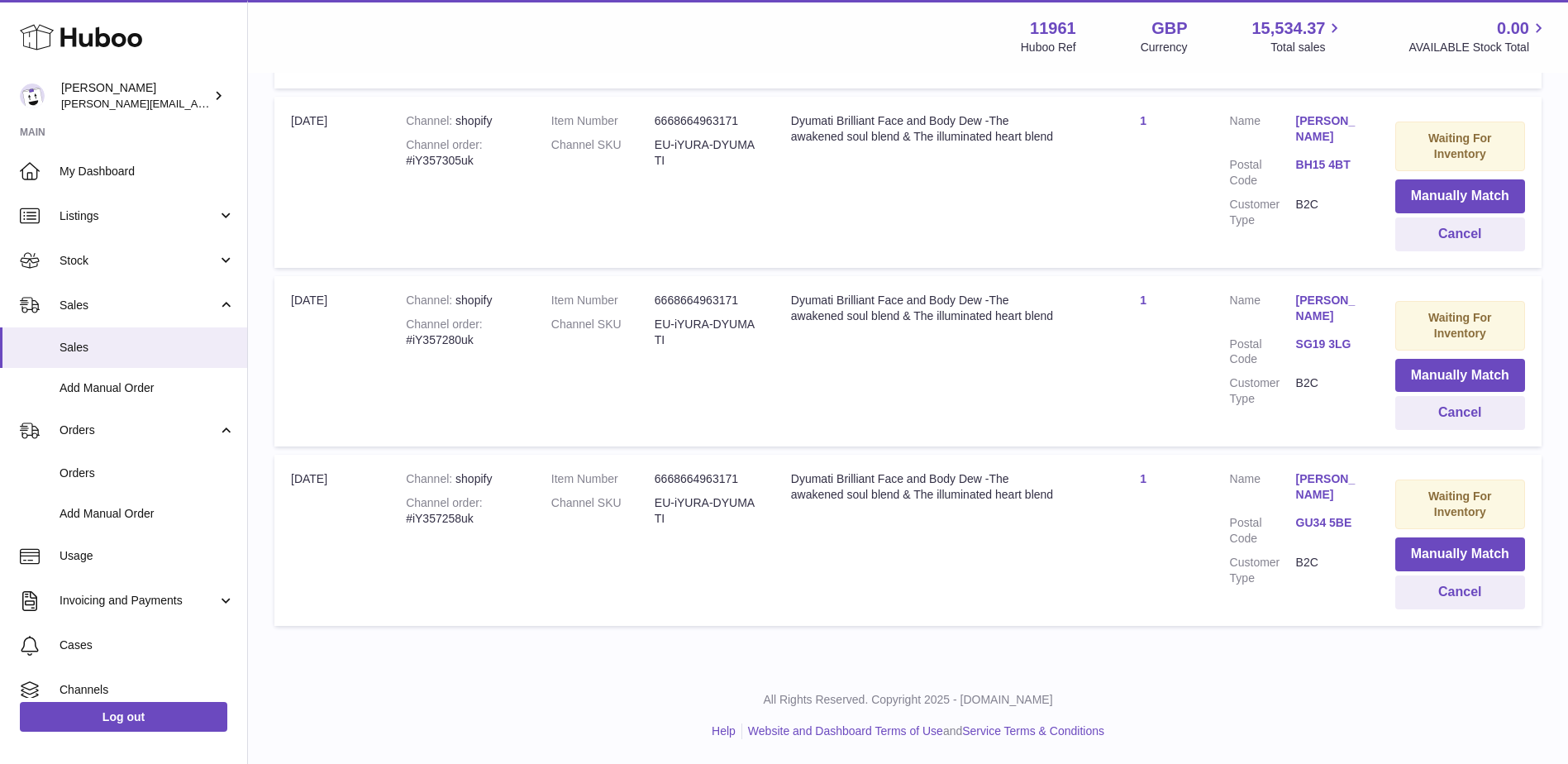
scroll to position [10742, 0]
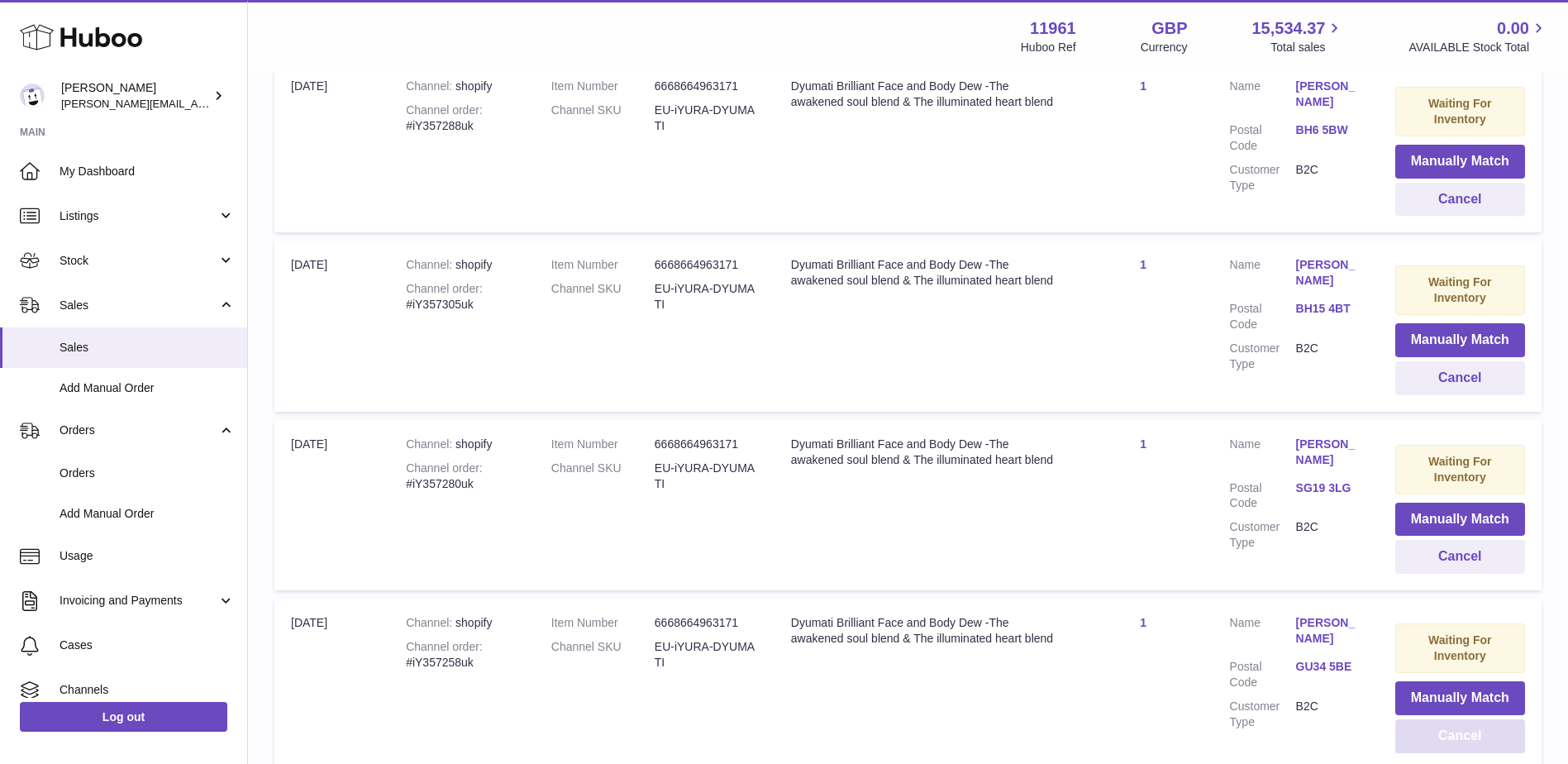
click at [1464, 719] on button "Cancel" at bounding box center [1460, 736] width 129 height 34
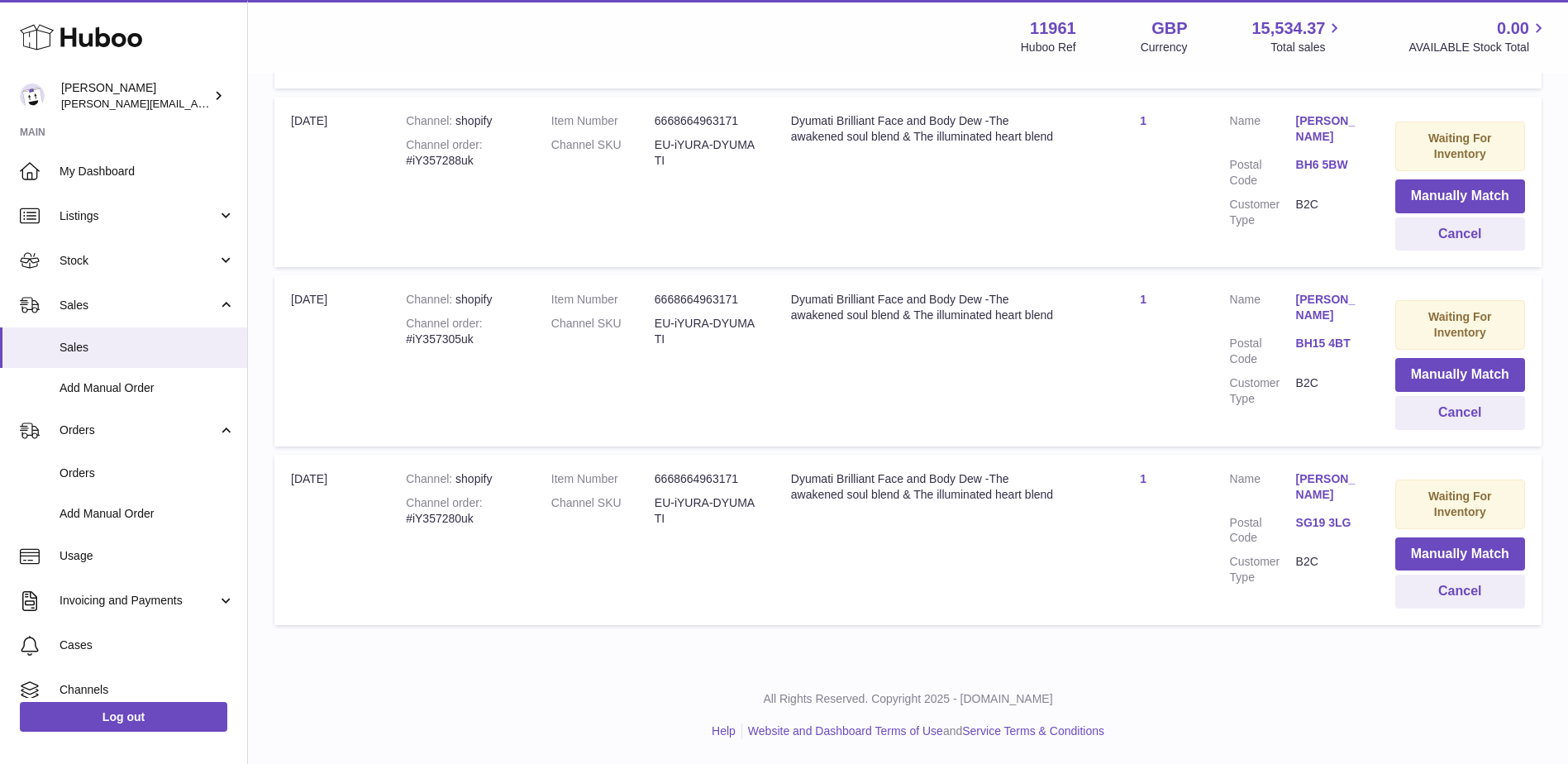
scroll to position [10562, 0]
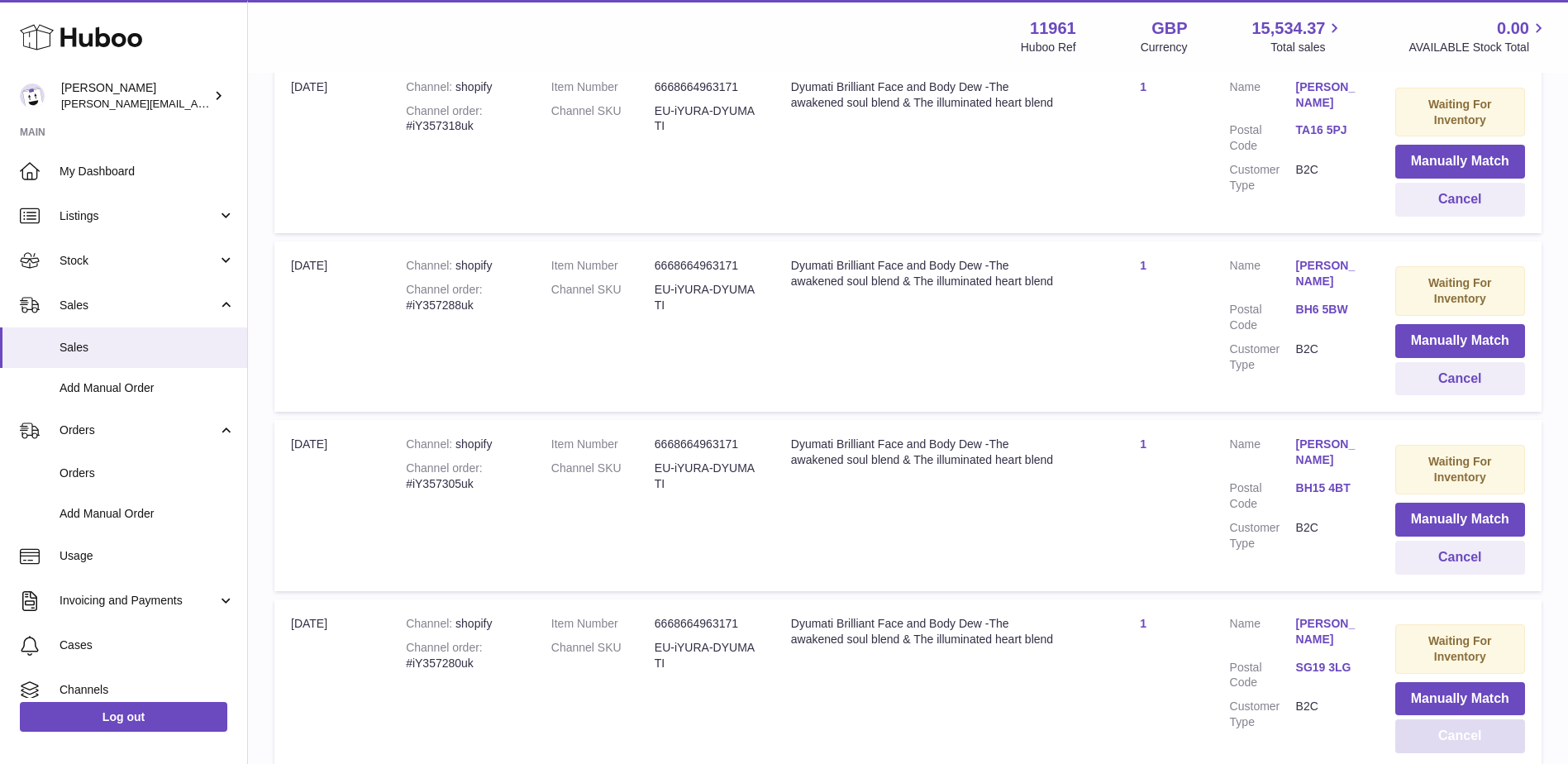
click at [1464, 719] on button "Cancel" at bounding box center [1460, 736] width 129 height 34
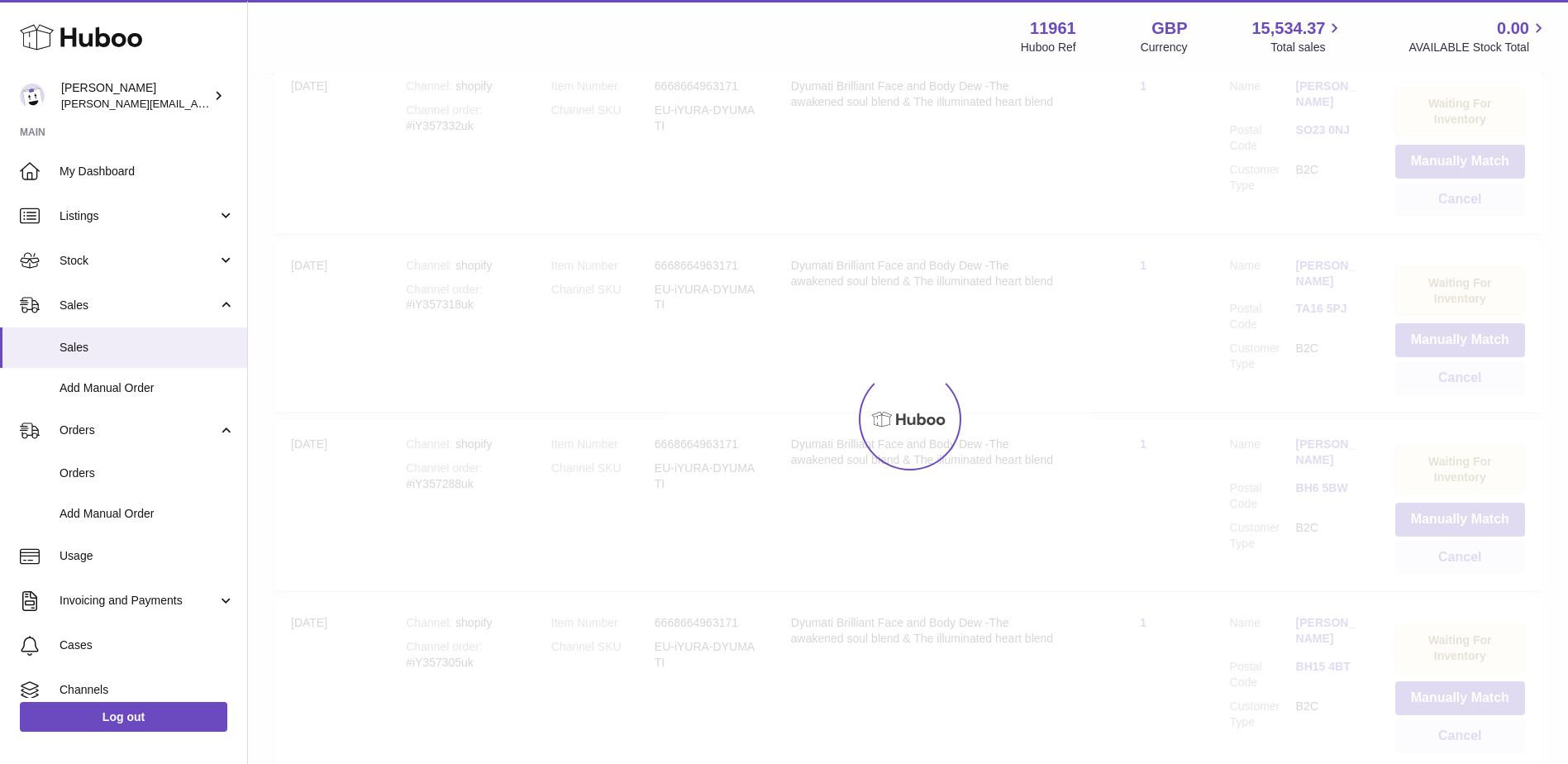
scroll to position [10205, 0]
click at [1464, 719] on button "Cancel" at bounding box center [1460, 736] width 129 height 34
click at [1464, 592] on div at bounding box center [908, 418] width 1320 height 689
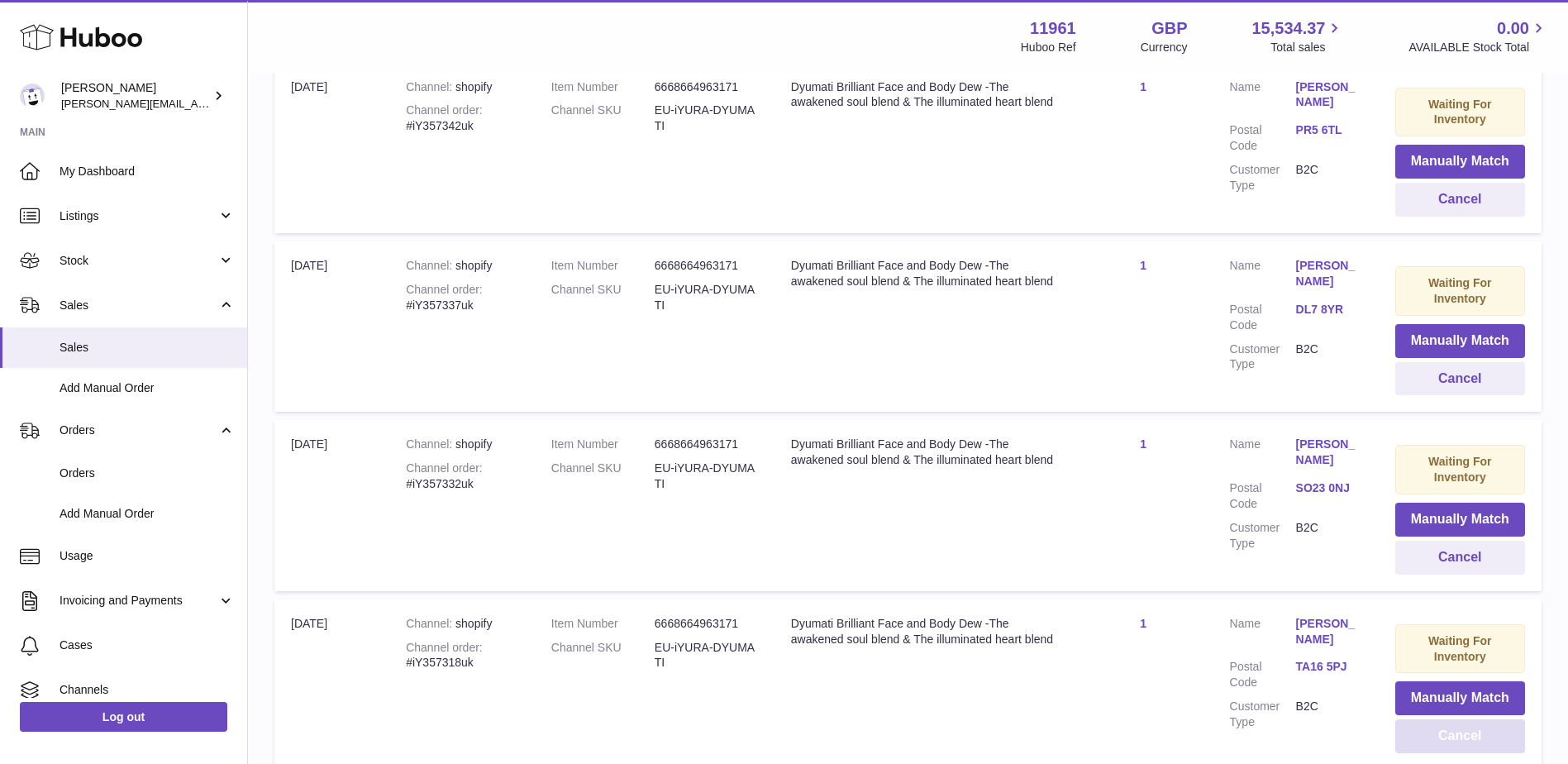
click at [1464, 719] on button "Cancel" at bounding box center [1460, 736] width 129 height 34
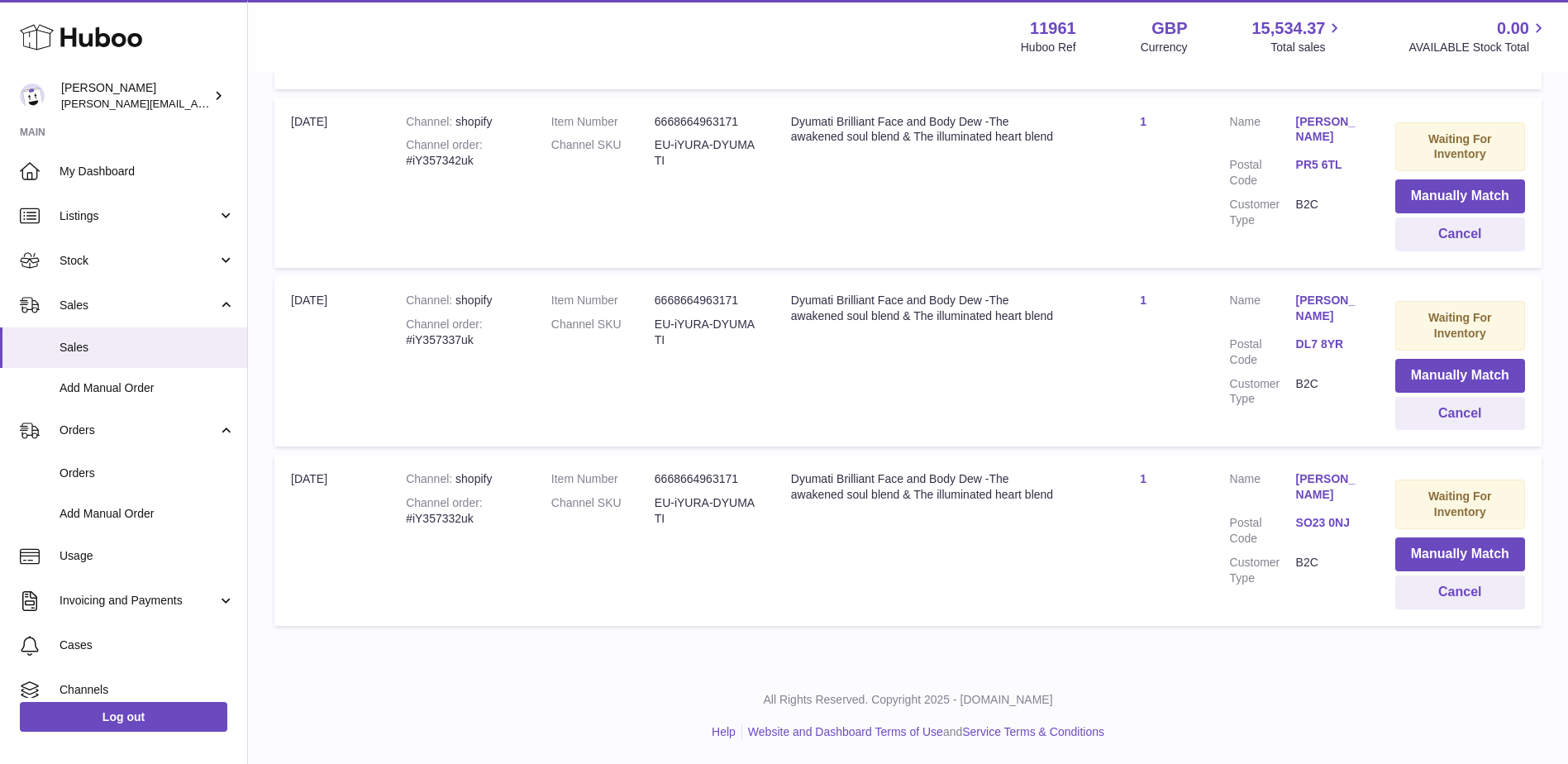
scroll to position [9848, 0]
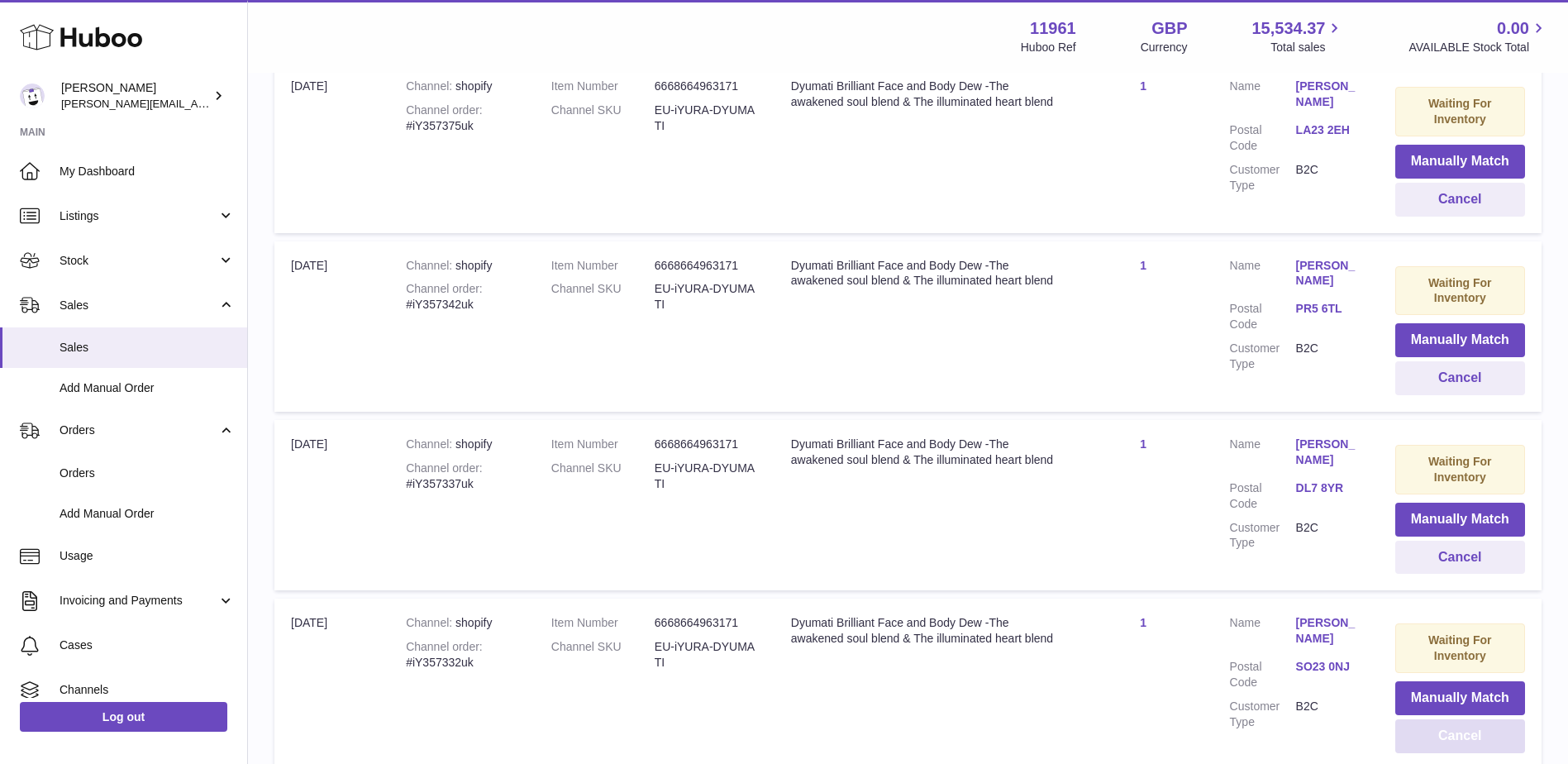
click at [1464, 719] on button "Cancel" at bounding box center [1460, 736] width 129 height 34
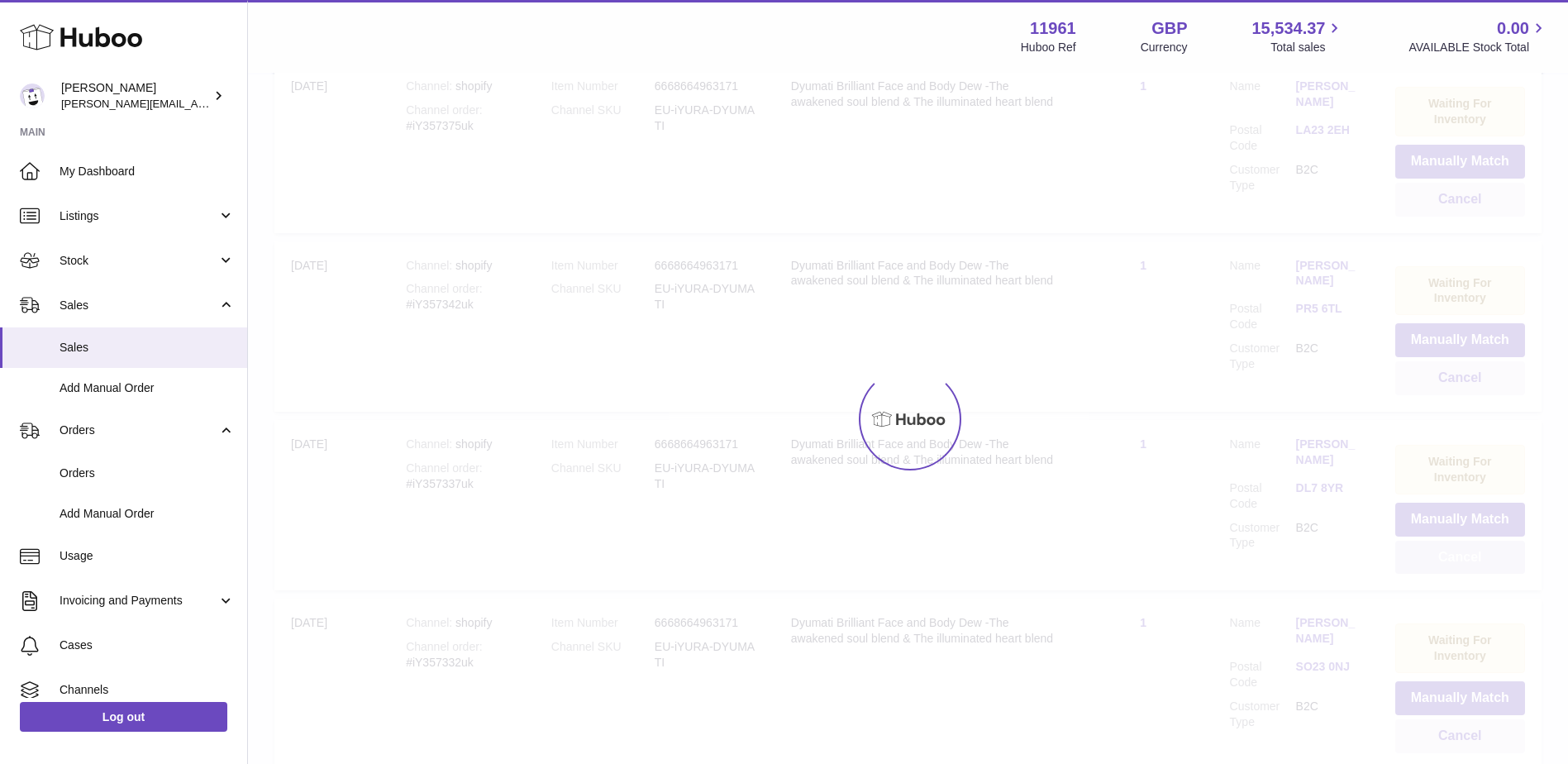
click at [1464, 574] on button "Cancel" at bounding box center [1460, 558] width 129 height 34
click at [1464, 592] on div at bounding box center [908, 418] width 1320 height 689
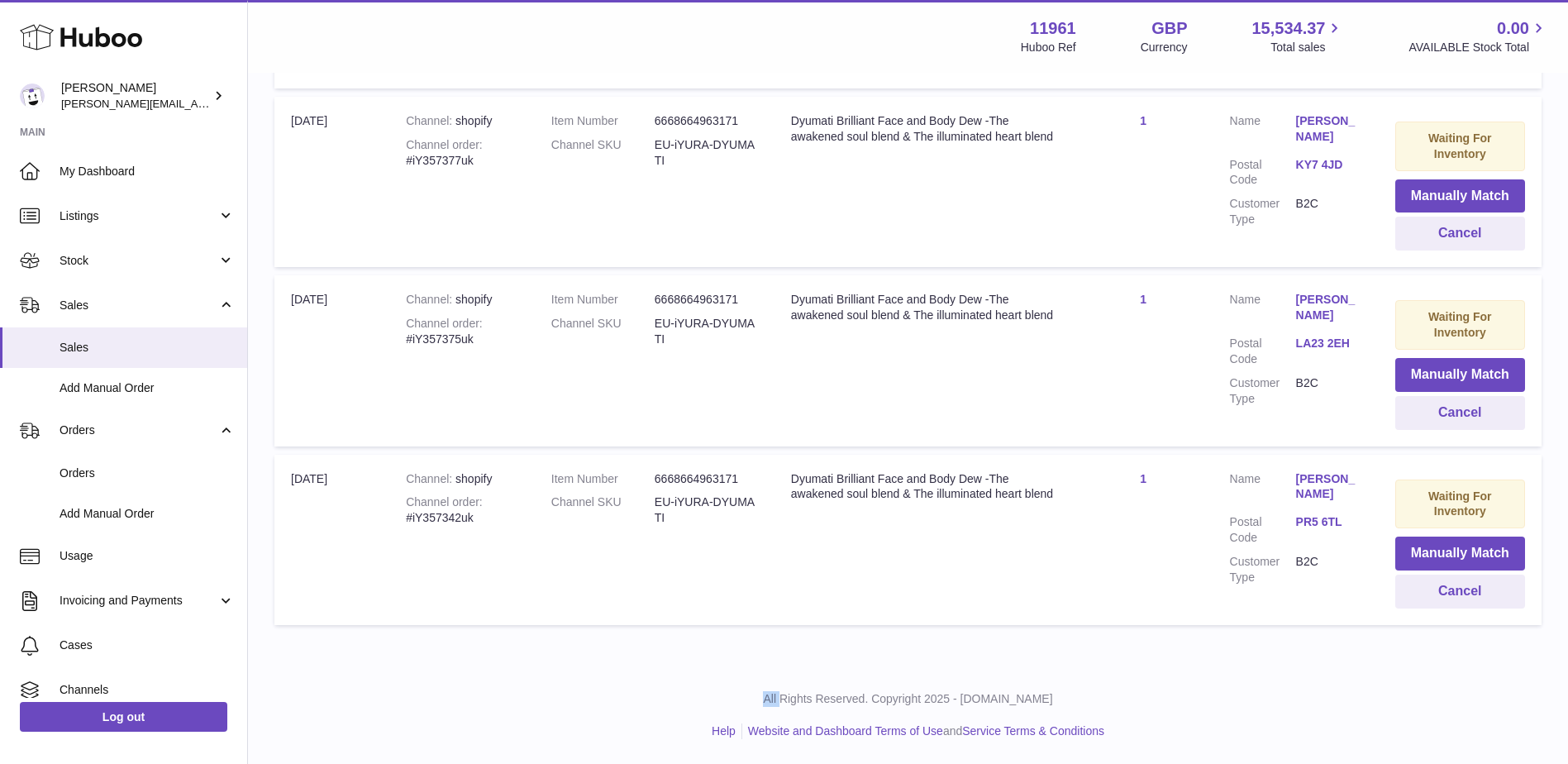
scroll to position [9490, 0]
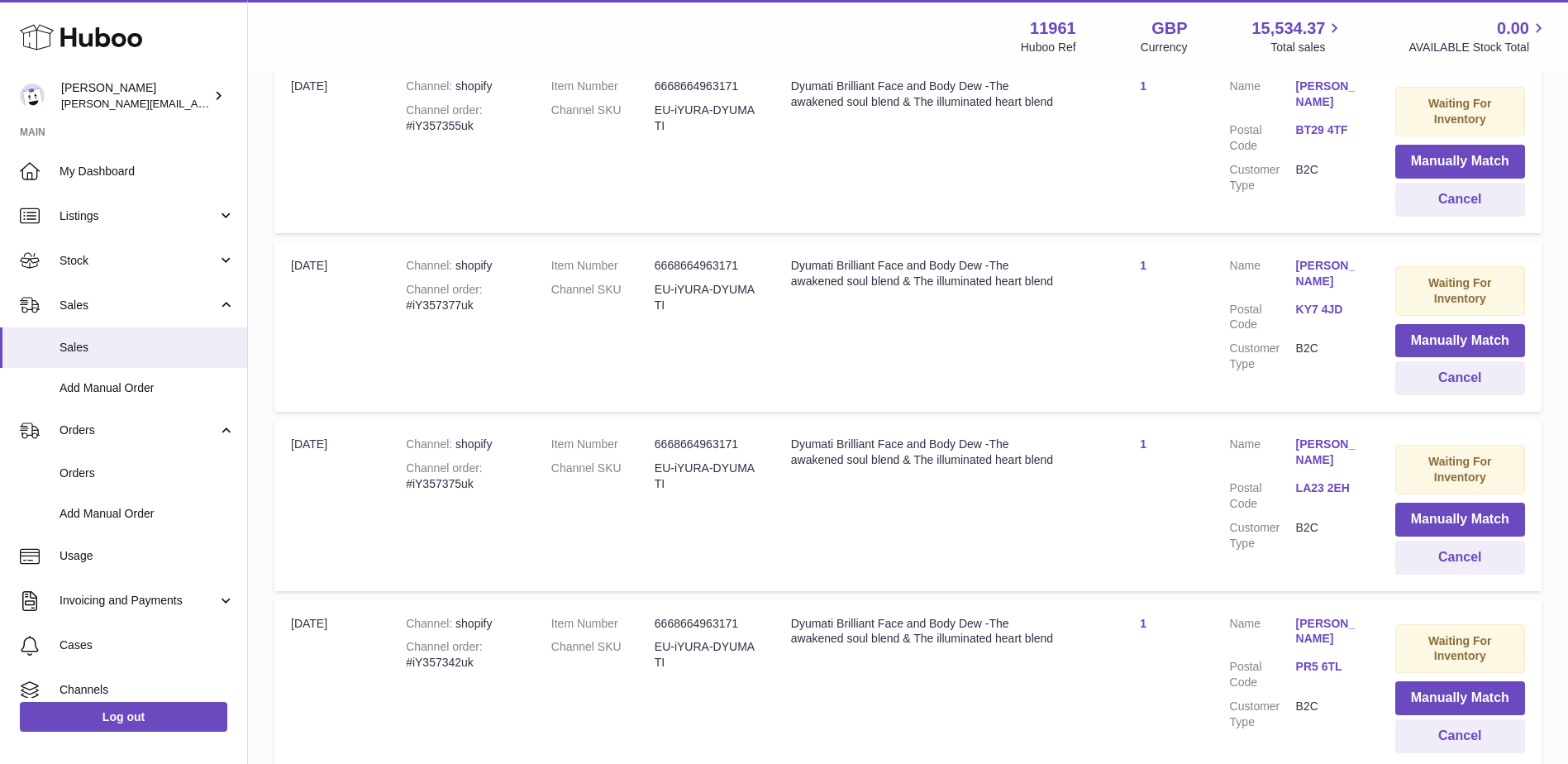
click at [1464, 719] on button "Cancel" at bounding box center [1460, 736] width 129 height 34
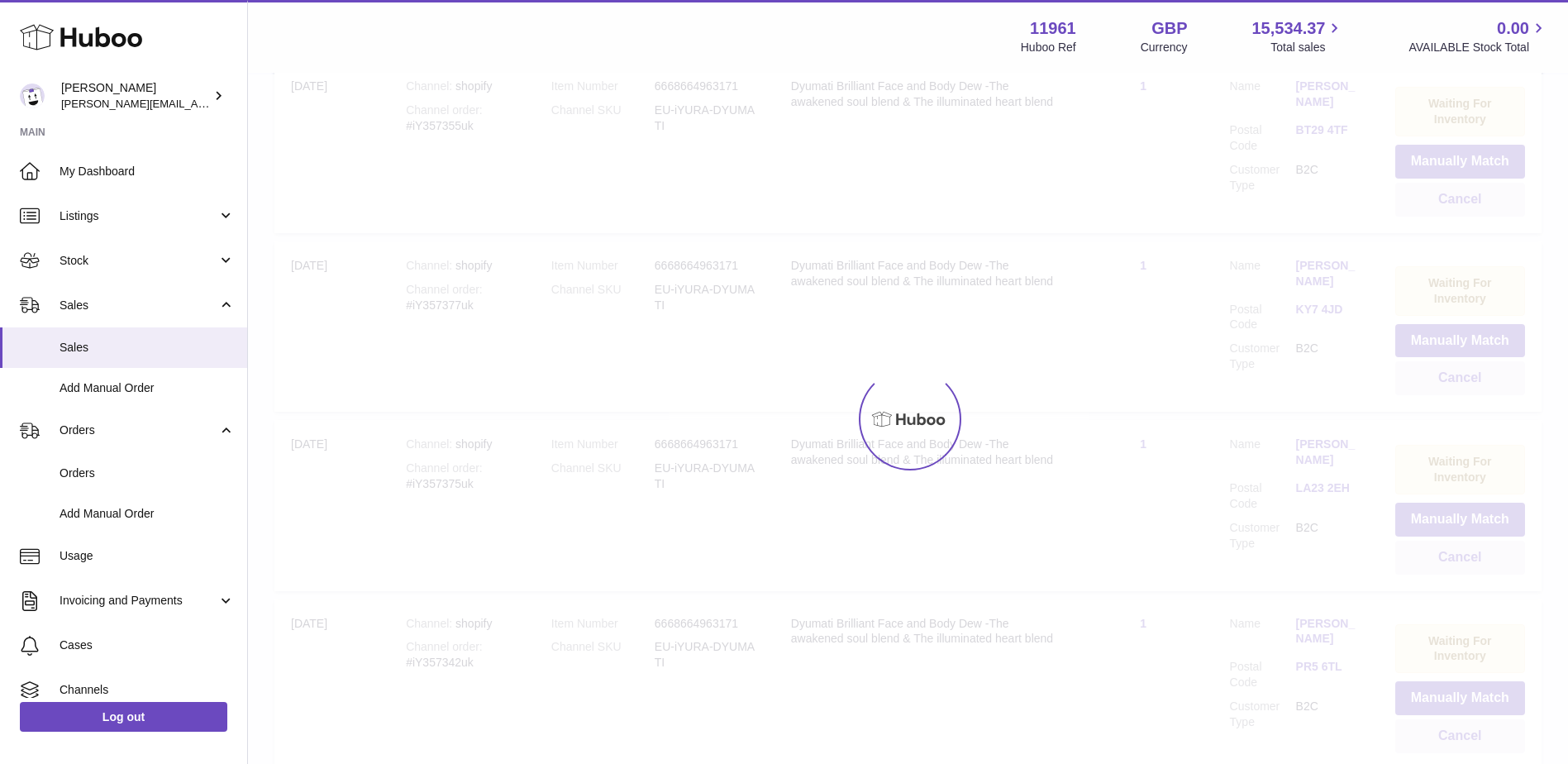
click at [1464, 592] on div at bounding box center [908, 418] width 1320 height 689
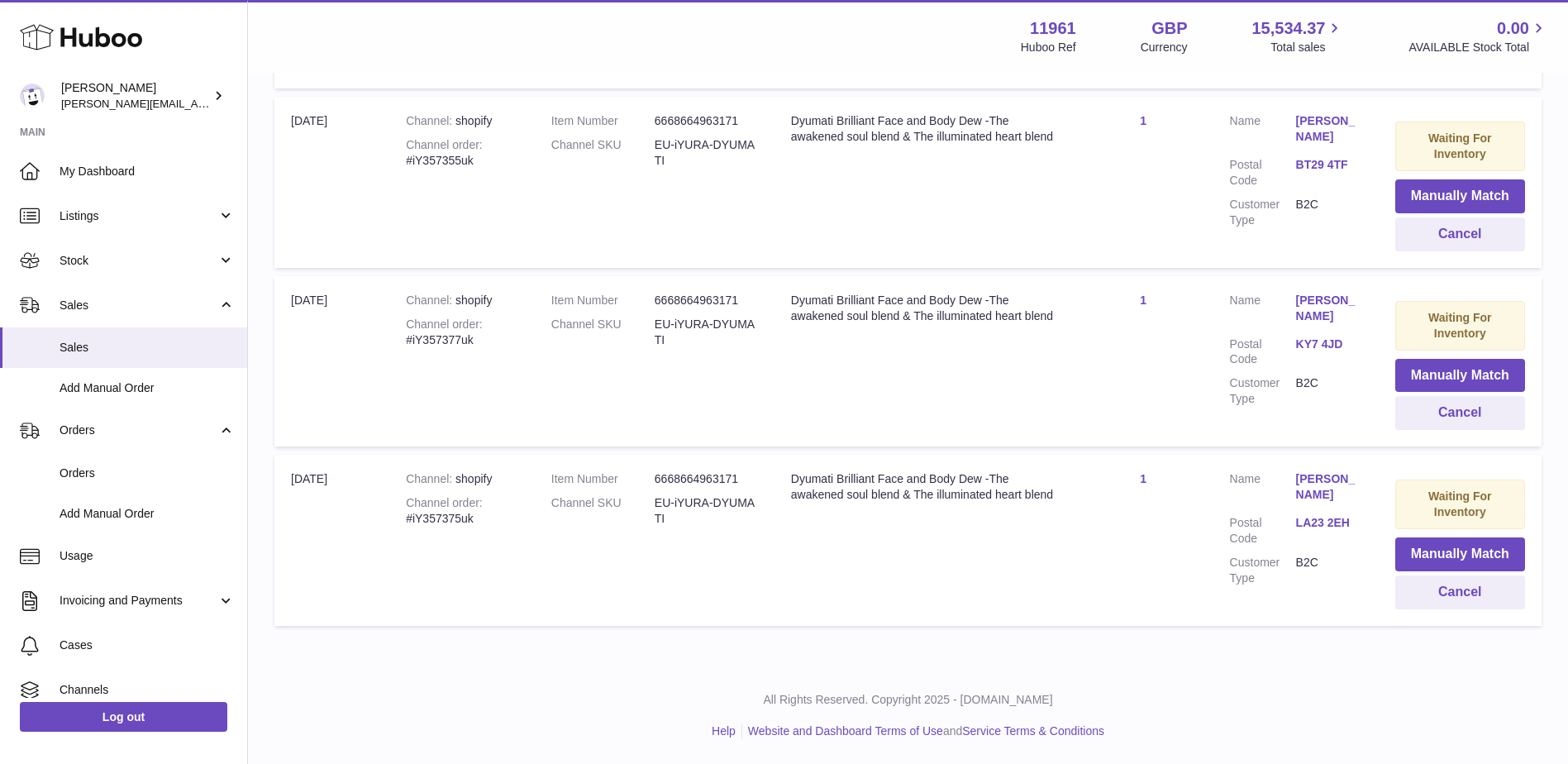
scroll to position [9311, 0]
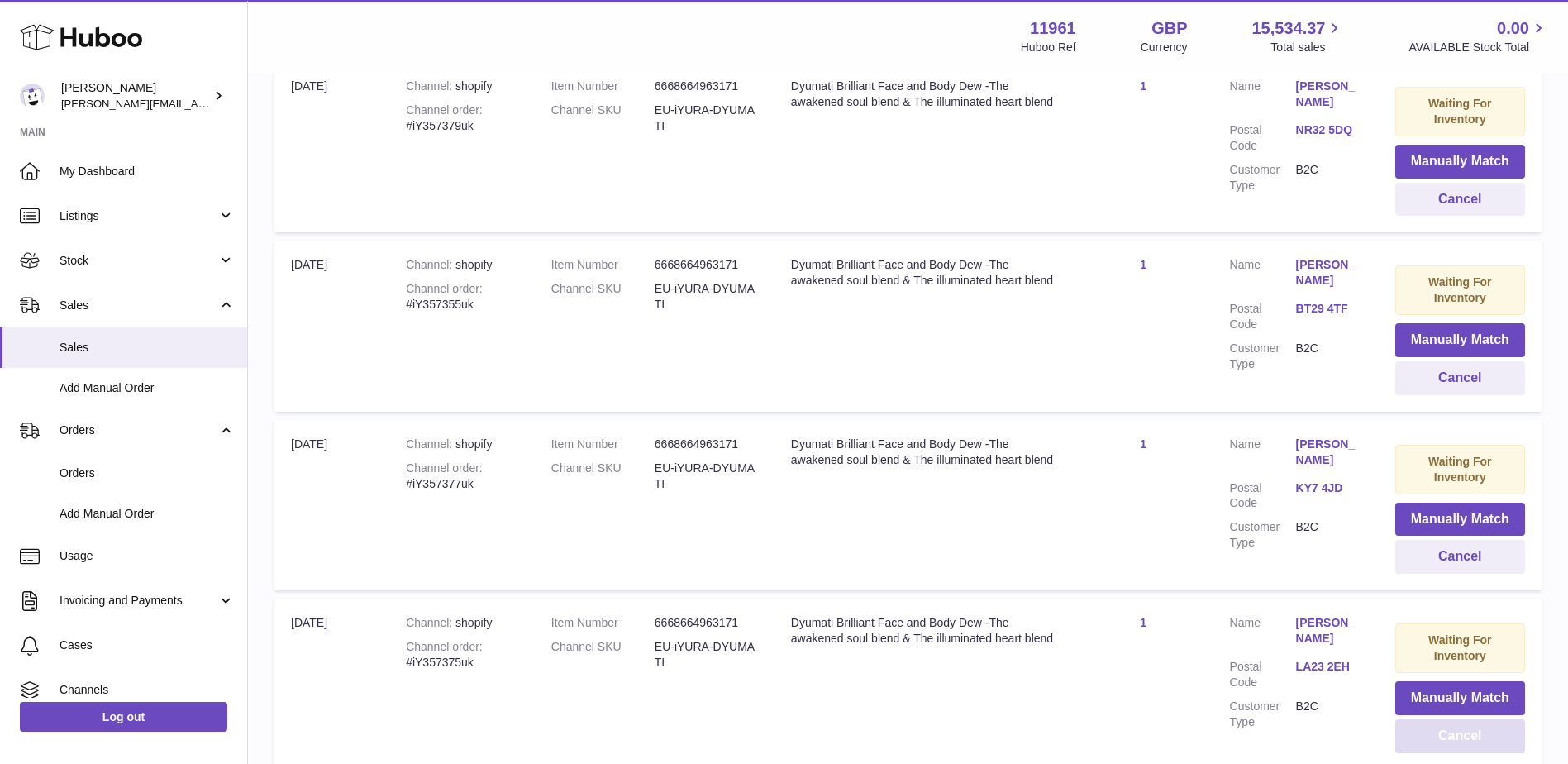
click at [1464, 719] on button "Cancel" at bounding box center [1460, 736] width 129 height 34
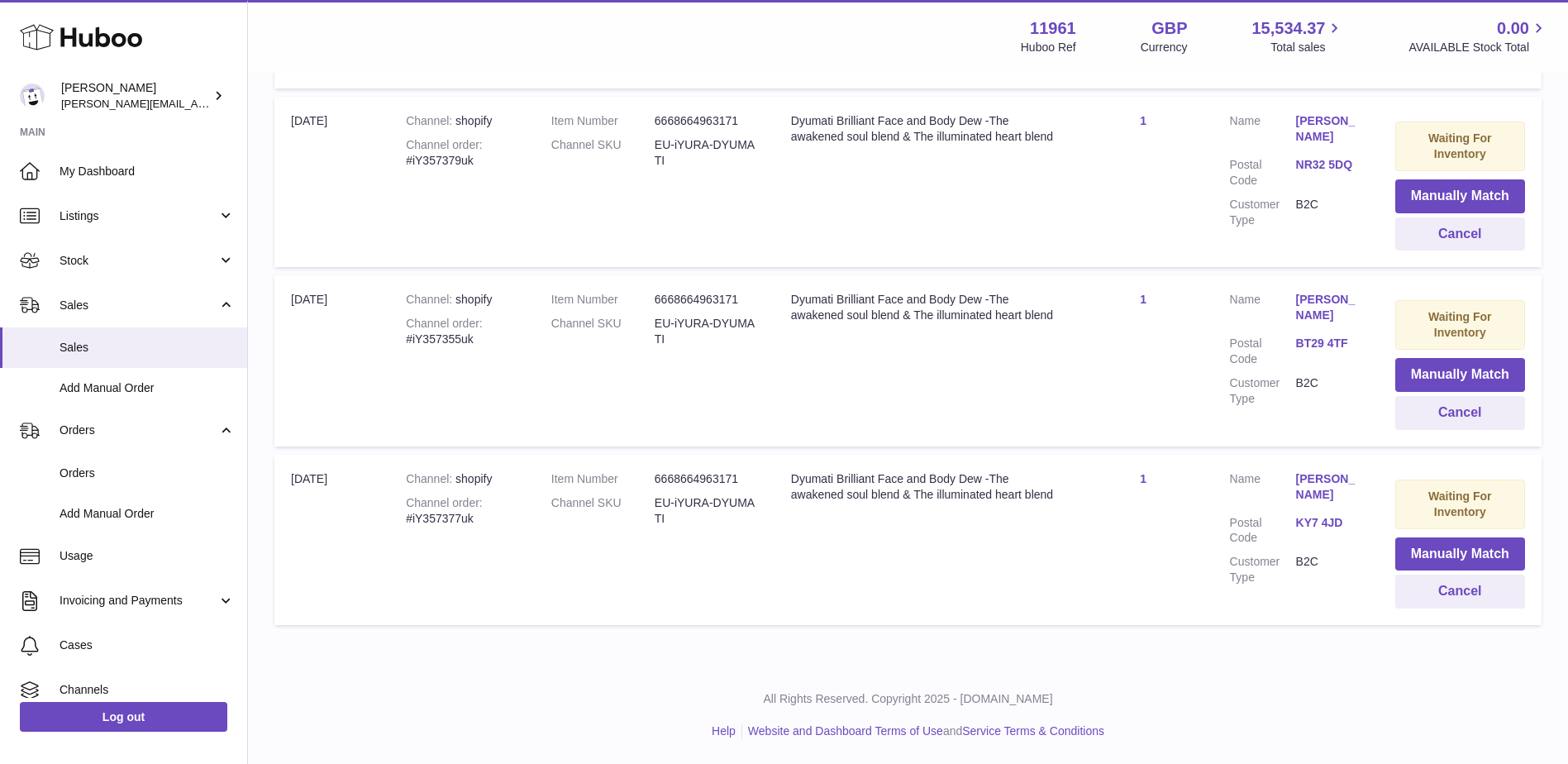
scroll to position [9132, 0]
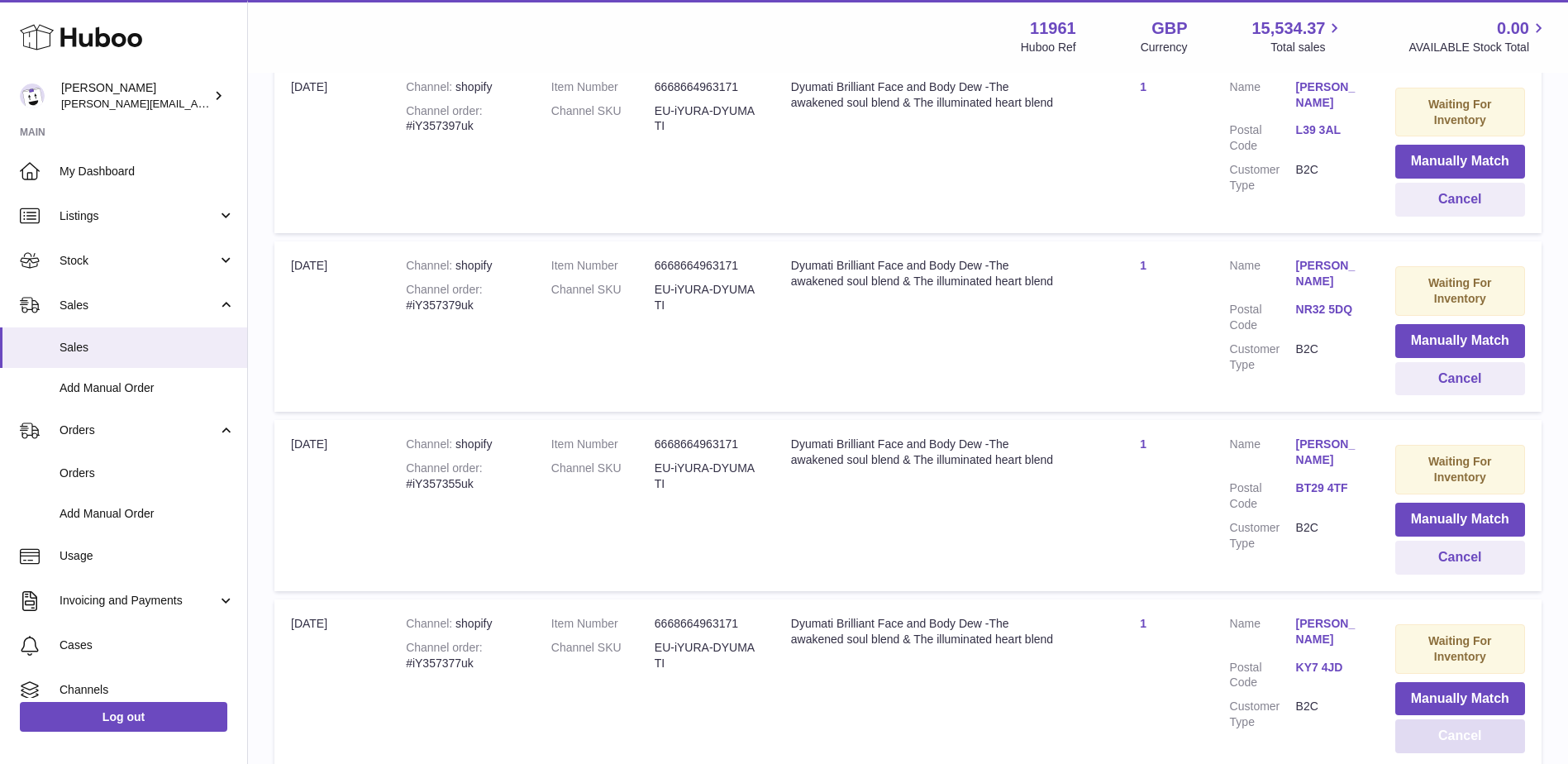
click at [1464, 719] on button "Cancel" at bounding box center [1460, 736] width 129 height 34
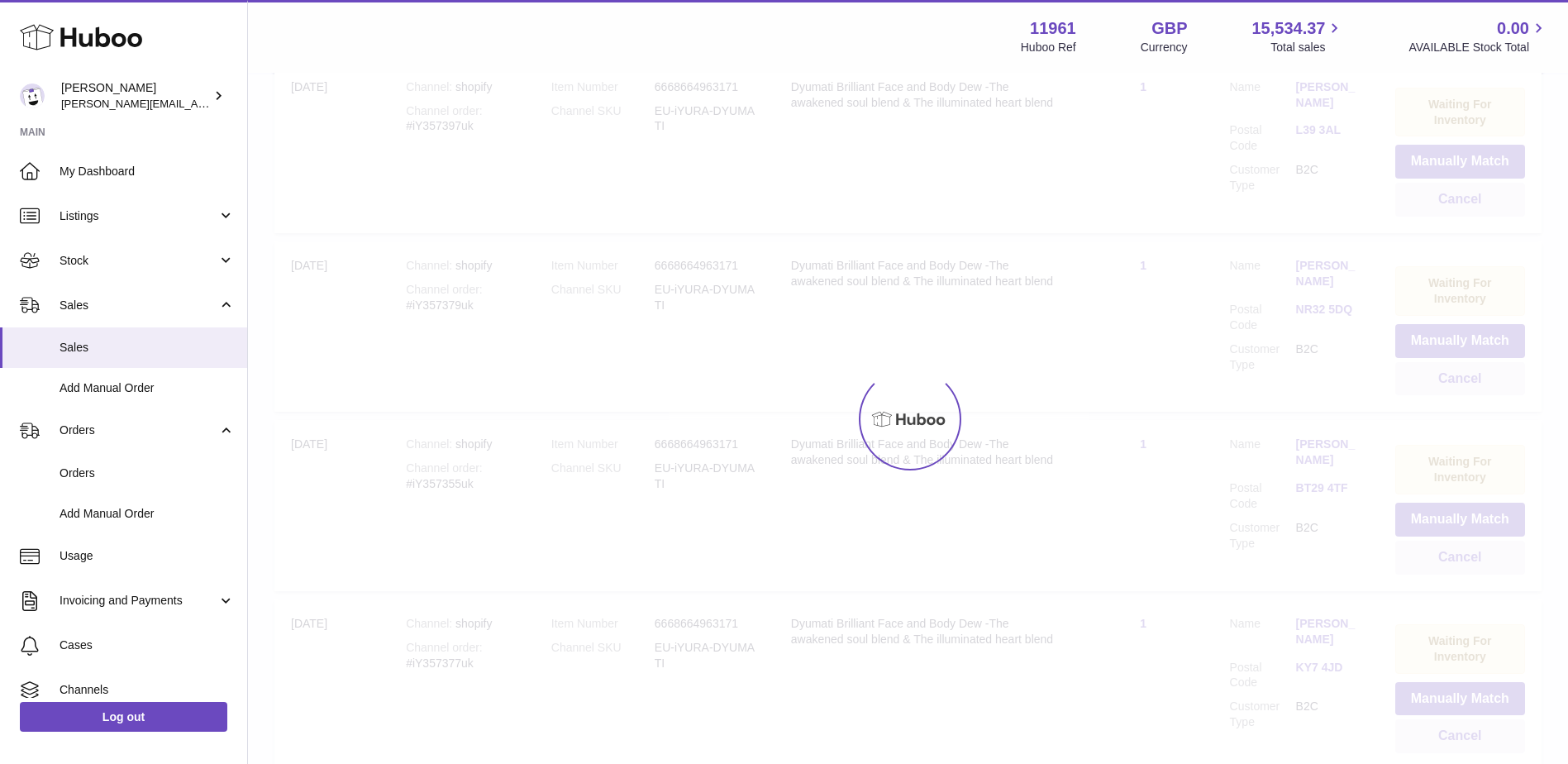
click at [1464, 592] on div at bounding box center [908, 418] width 1320 height 689
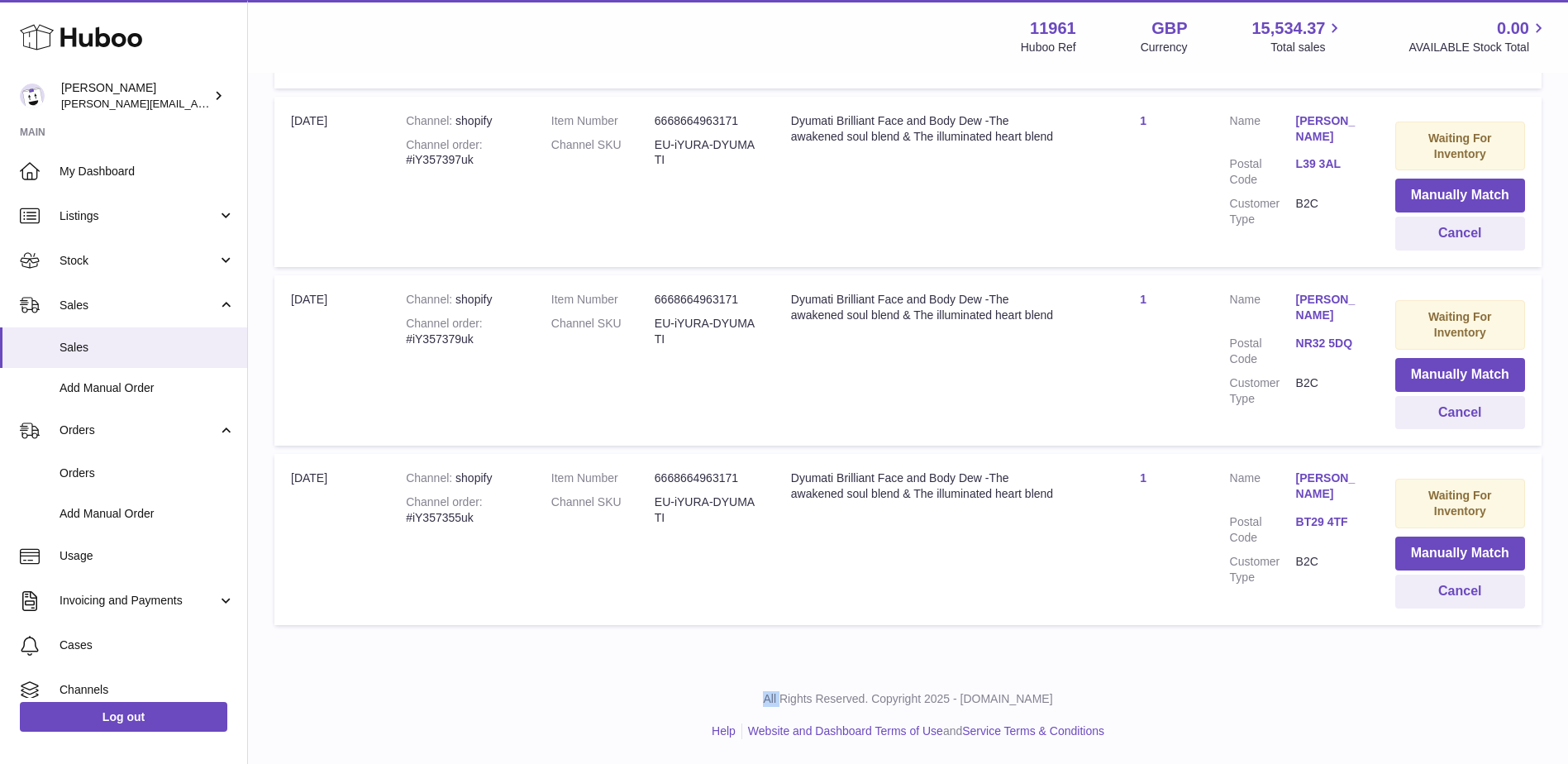
scroll to position [8953, 0]
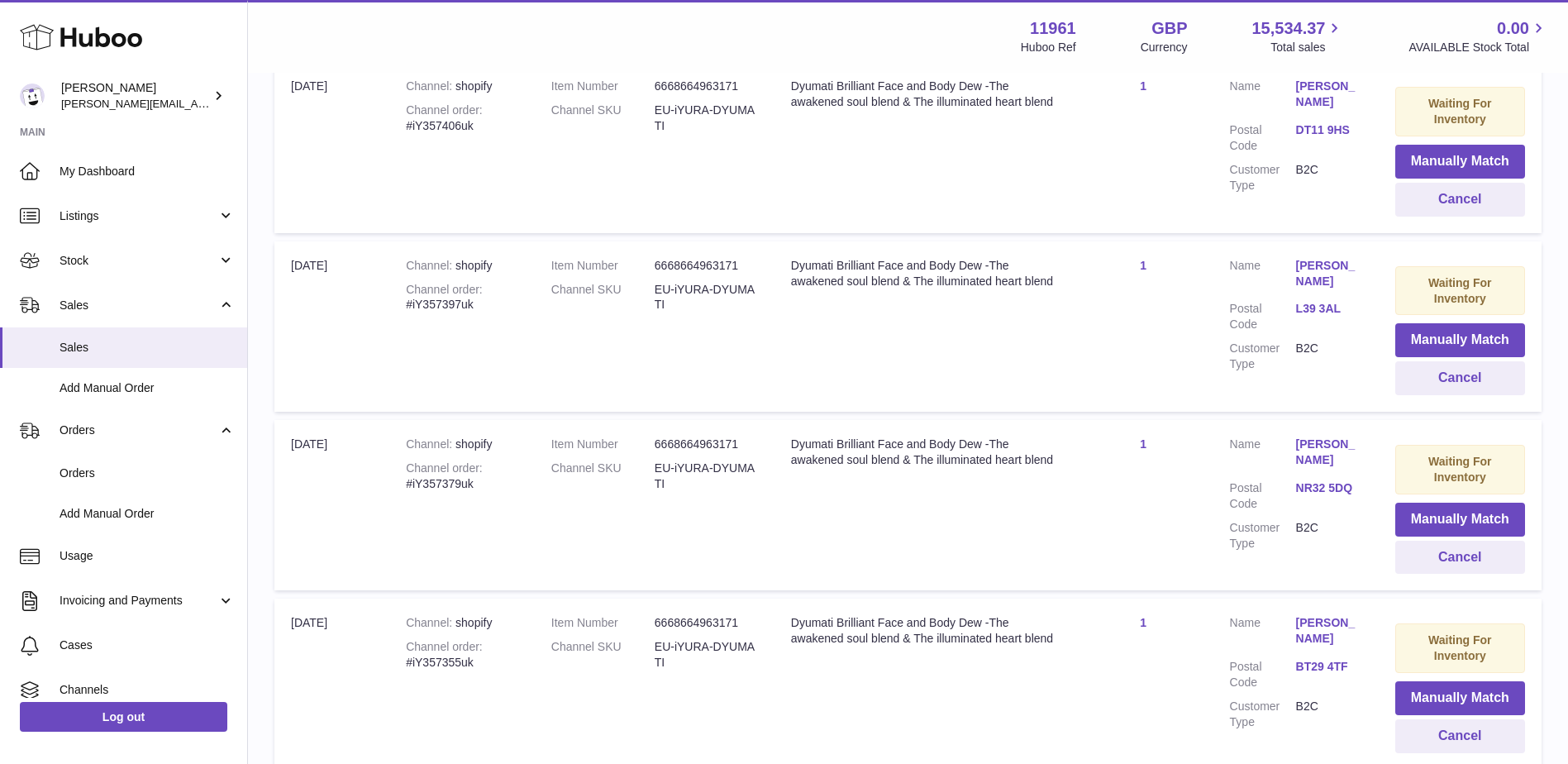
click at [1464, 719] on button "Cancel" at bounding box center [1460, 736] width 129 height 34
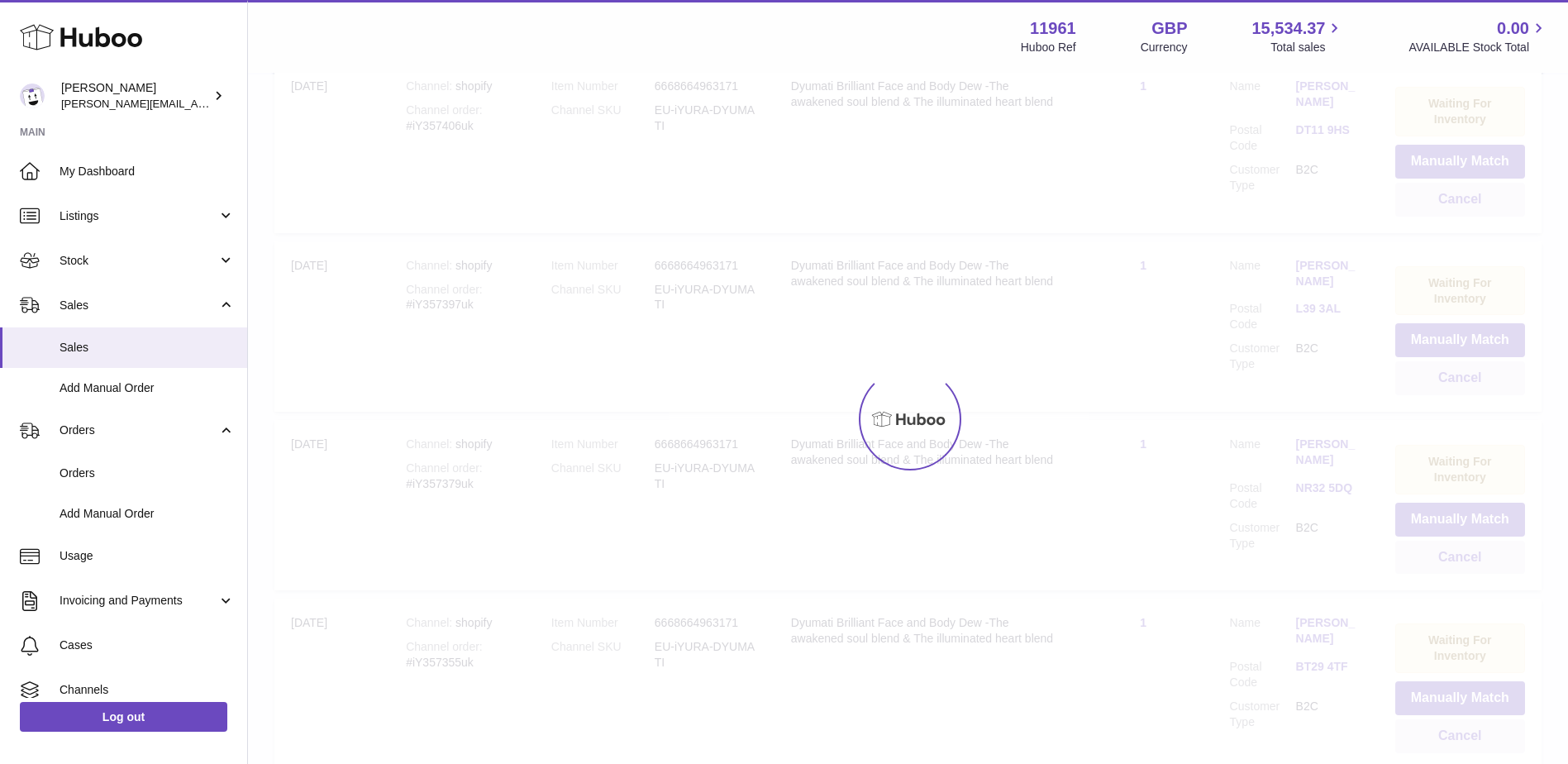
click at [1464, 592] on div at bounding box center [908, 418] width 1320 height 689
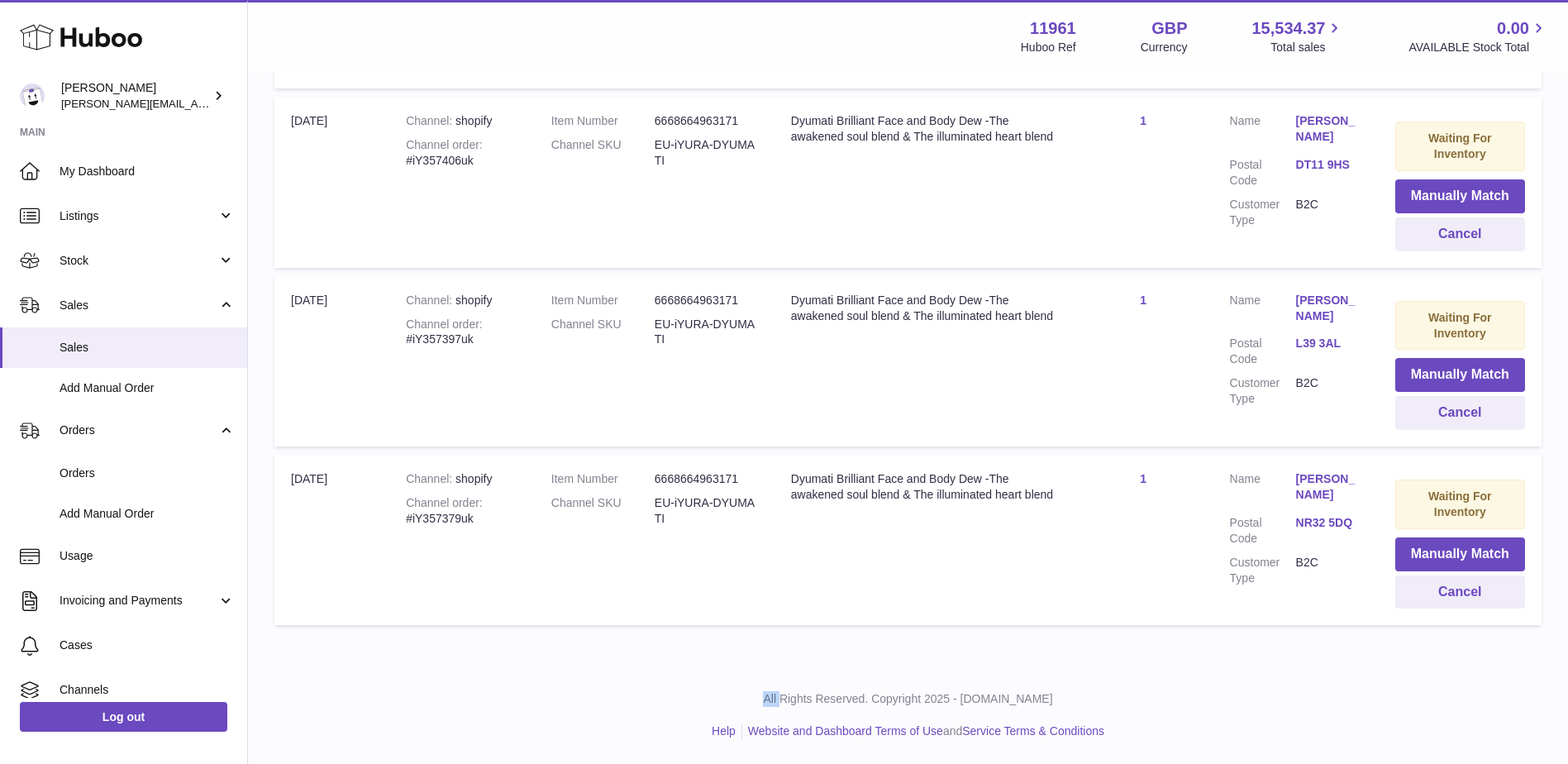
scroll to position [8775, 0]
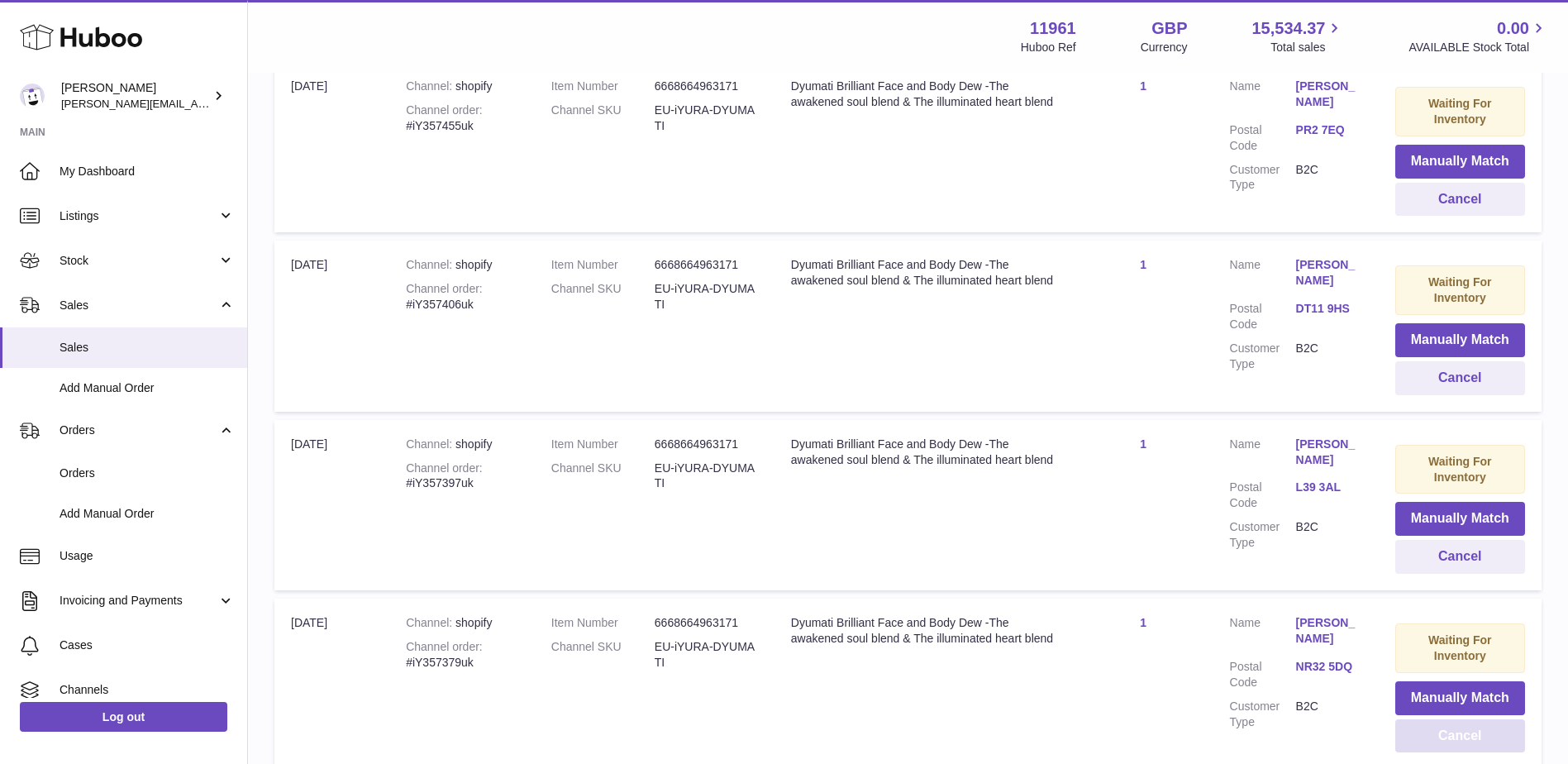
click at [1464, 719] on button "Cancel" at bounding box center [1460, 736] width 129 height 34
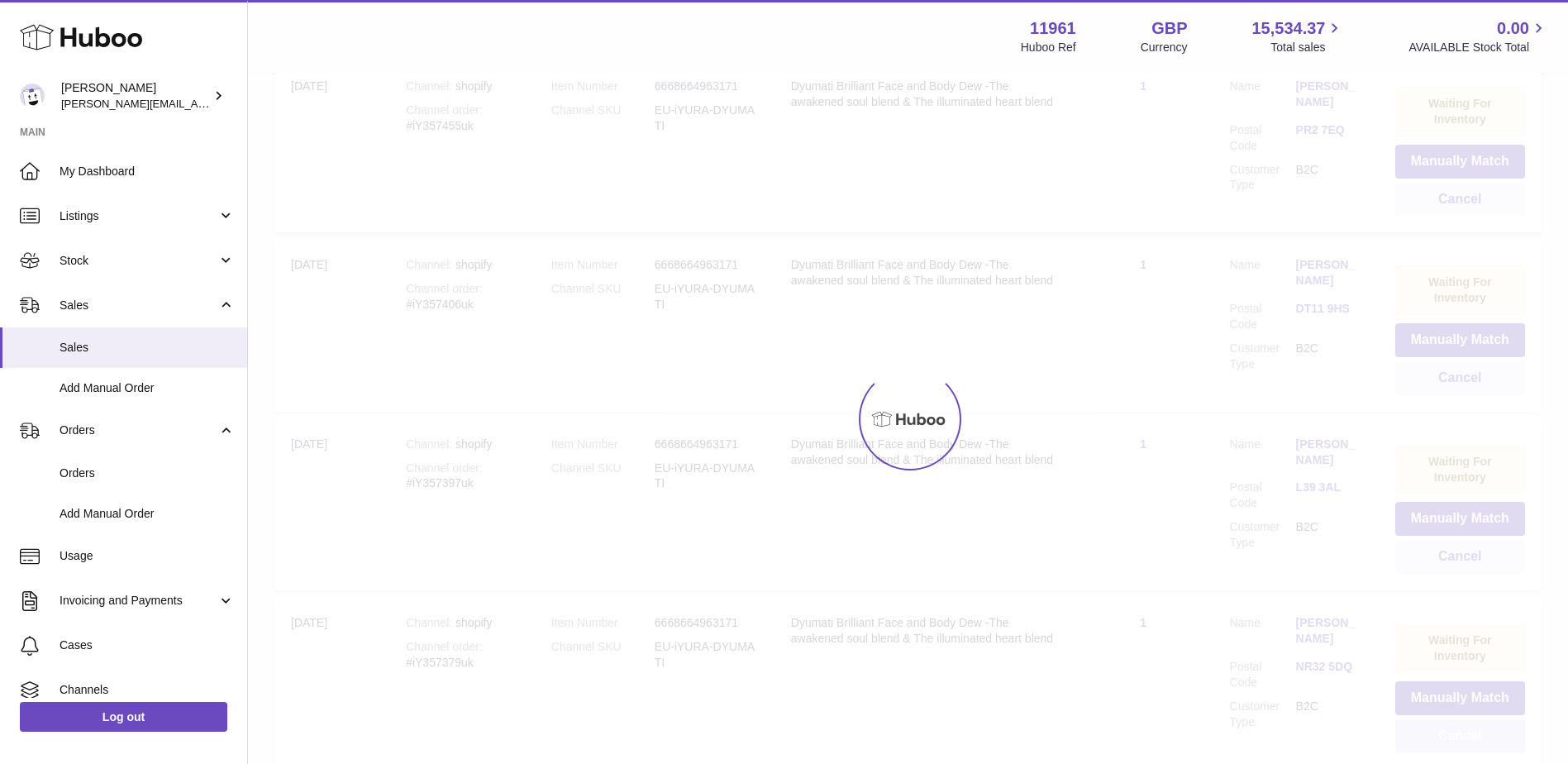
click at [1464, 592] on div at bounding box center [908, 418] width 1320 height 689
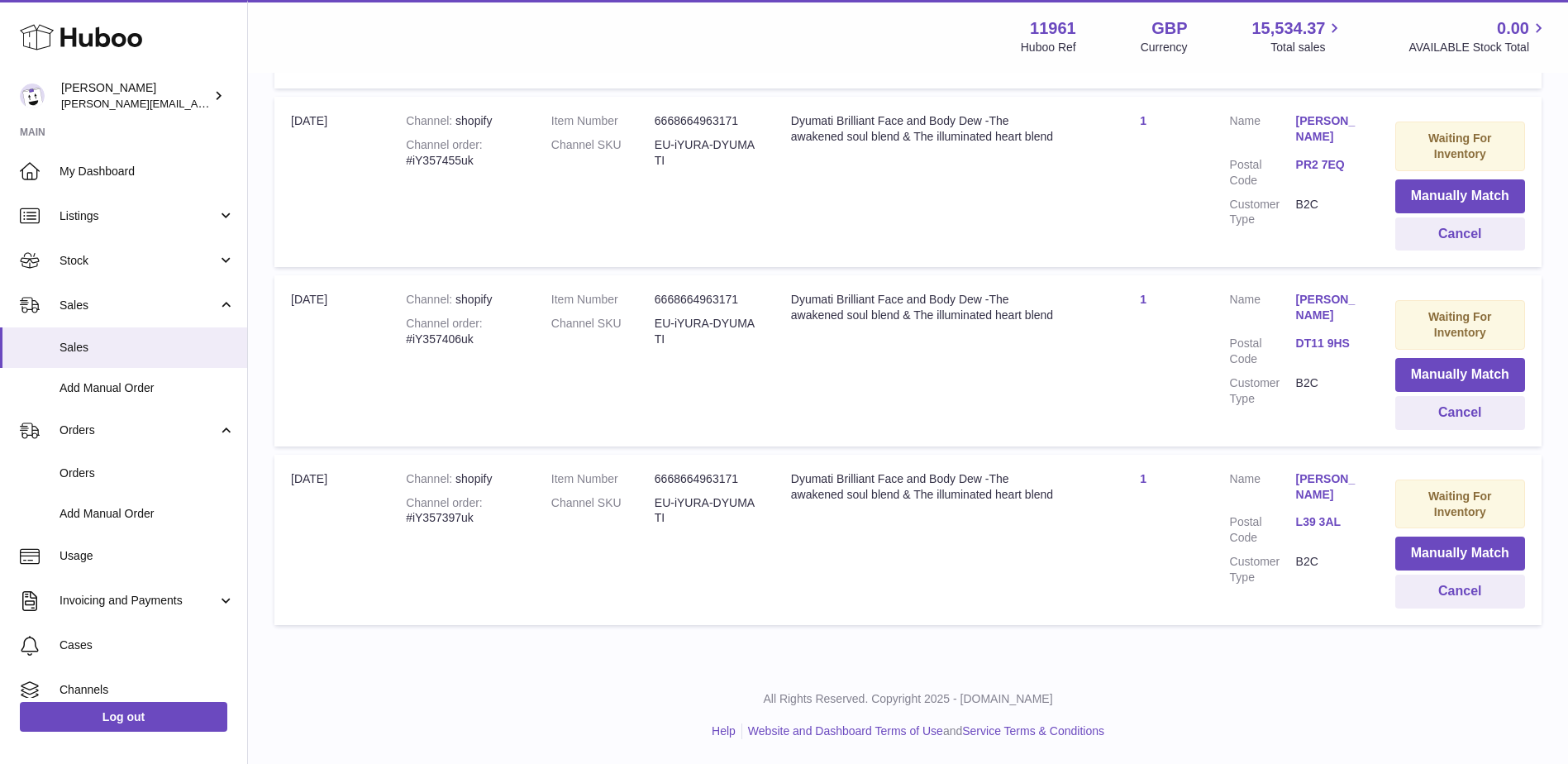
scroll to position [8596, 0]
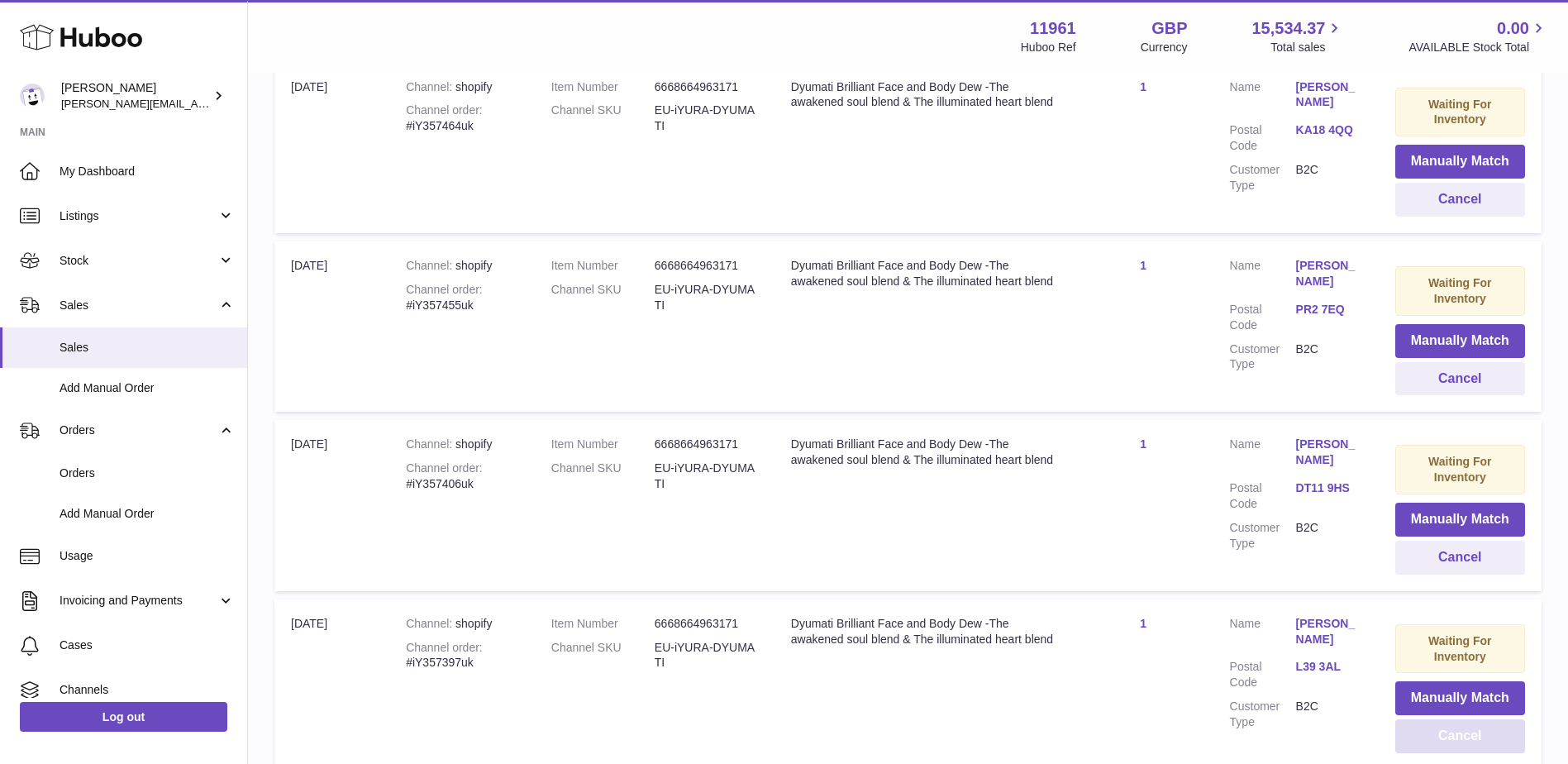
click at [1464, 719] on button "Cancel" at bounding box center [1460, 736] width 129 height 34
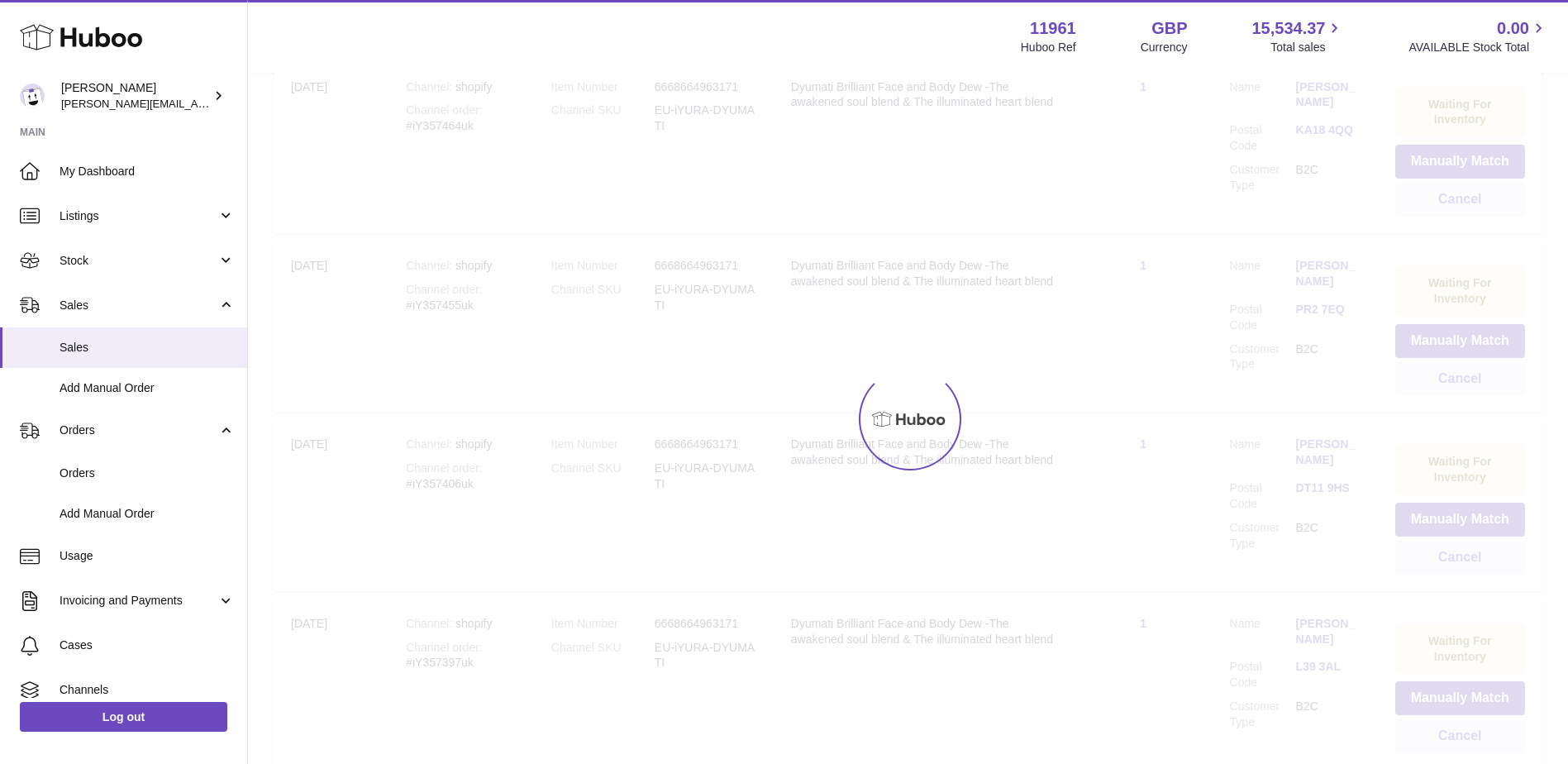
click at [1464, 592] on div at bounding box center [908, 418] width 1320 height 689
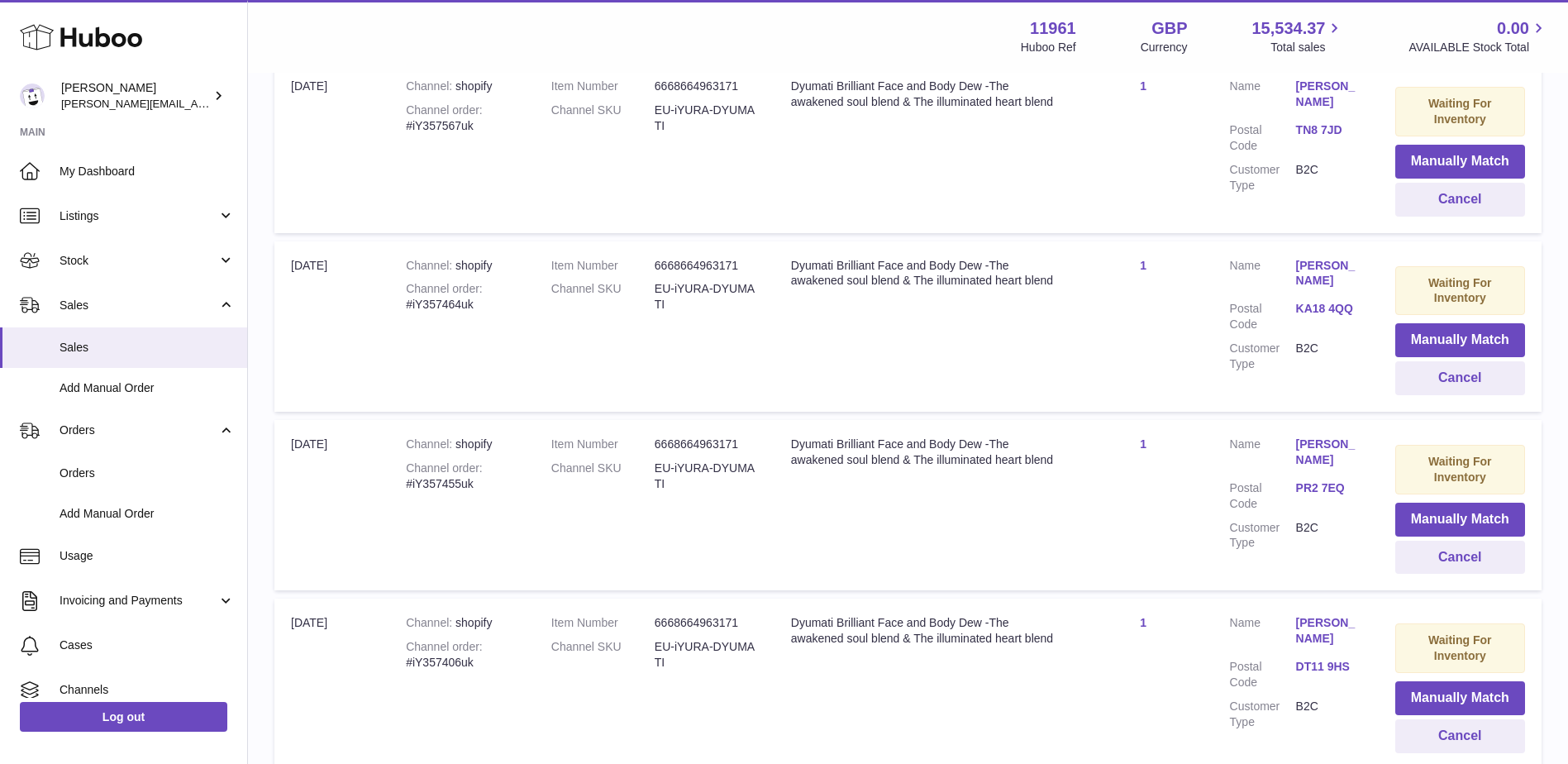
click at [1464, 719] on button "Cancel" at bounding box center [1460, 736] width 129 height 34
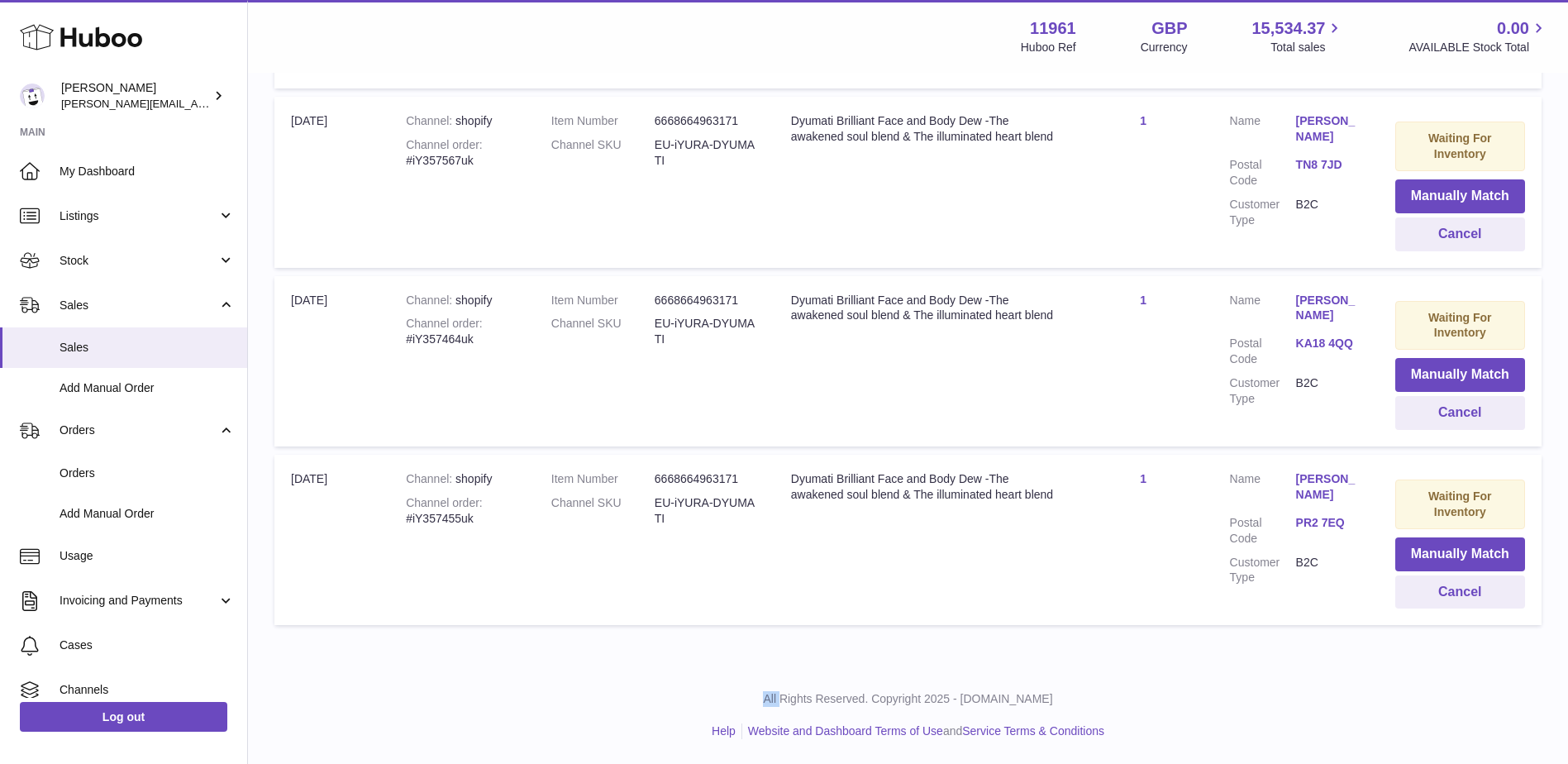
scroll to position [8238, 0]
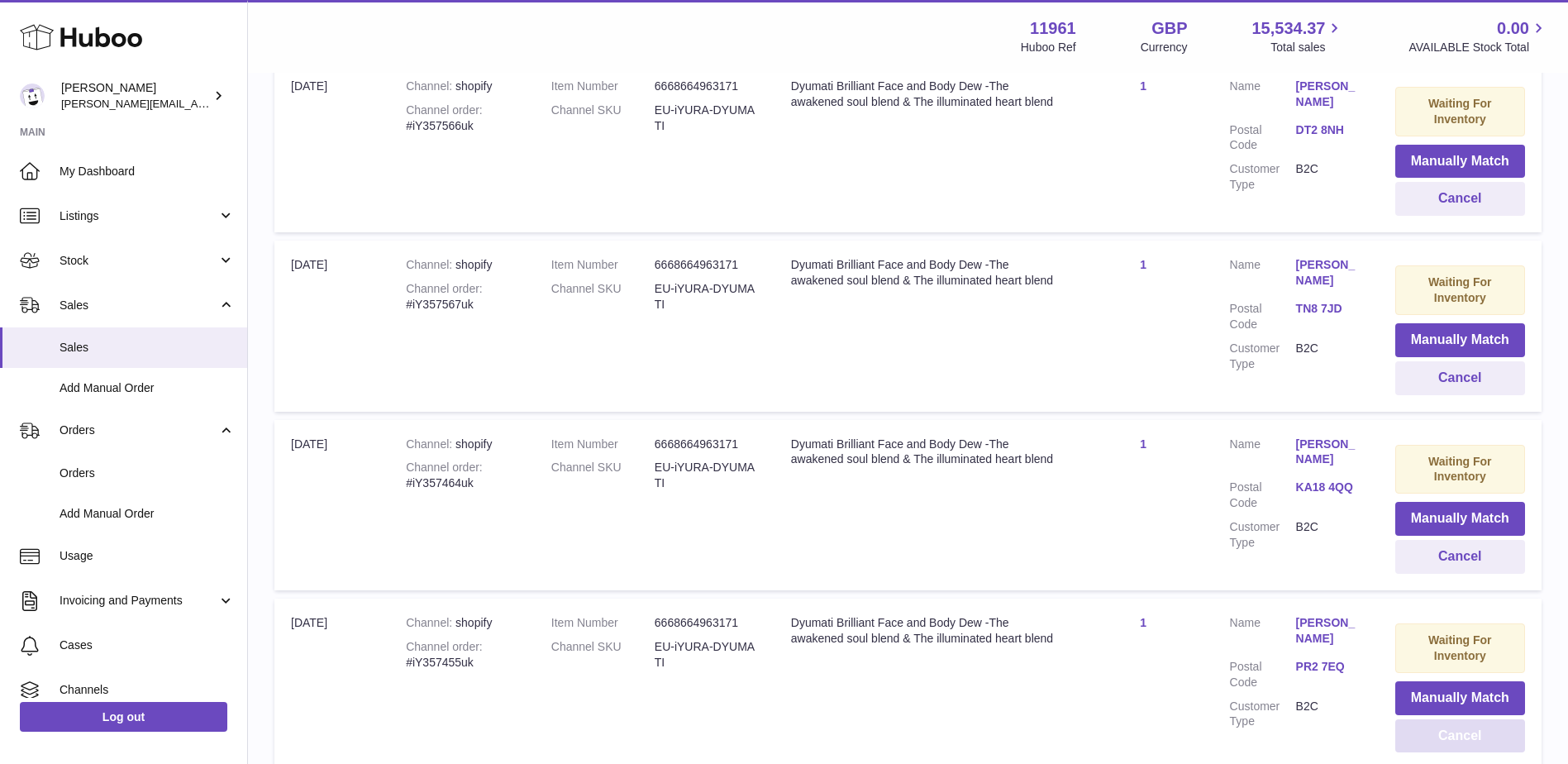
click at [1464, 719] on button "Cancel" at bounding box center [1460, 736] width 129 height 34
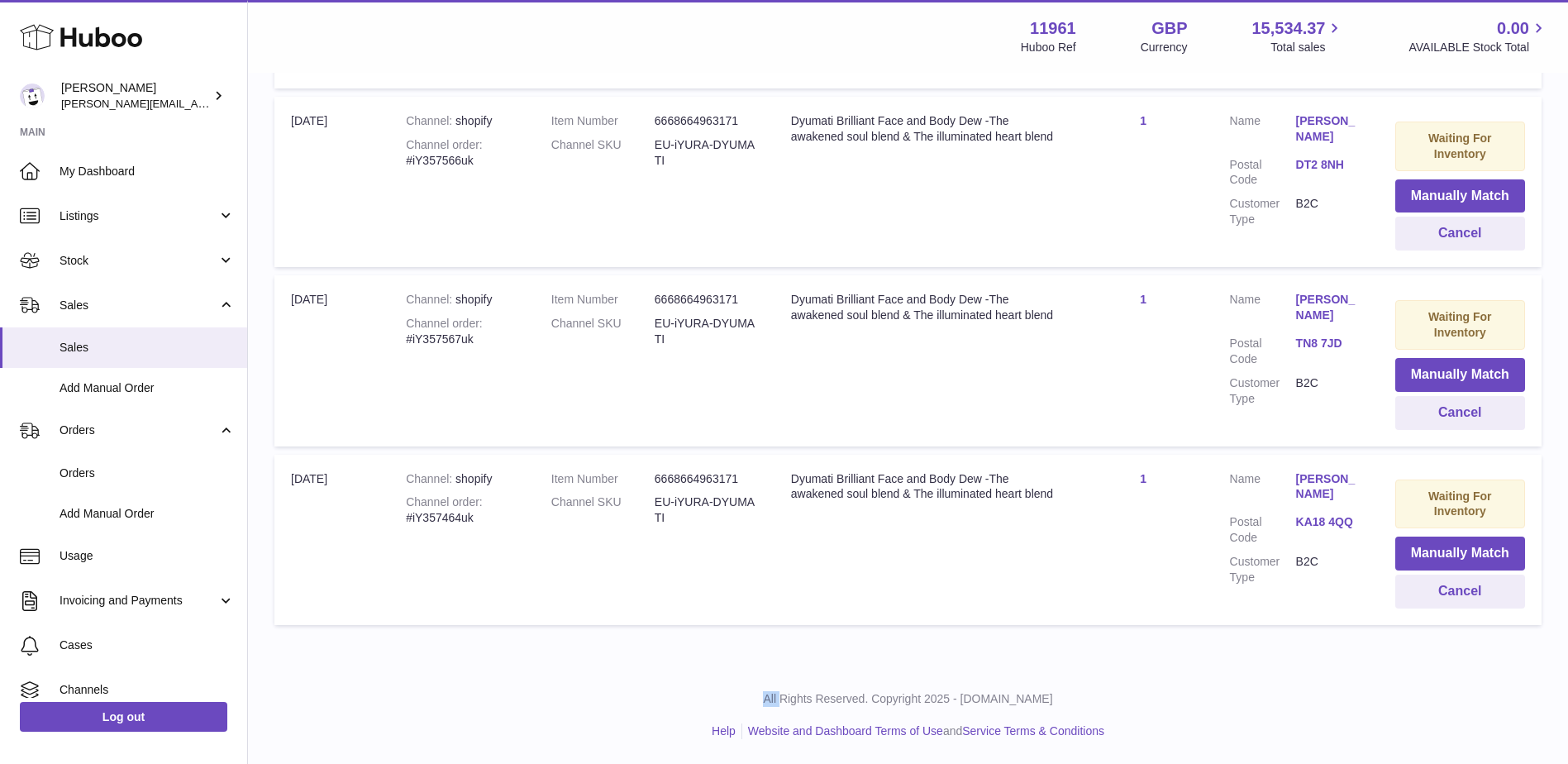
scroll to position [8059, 0]
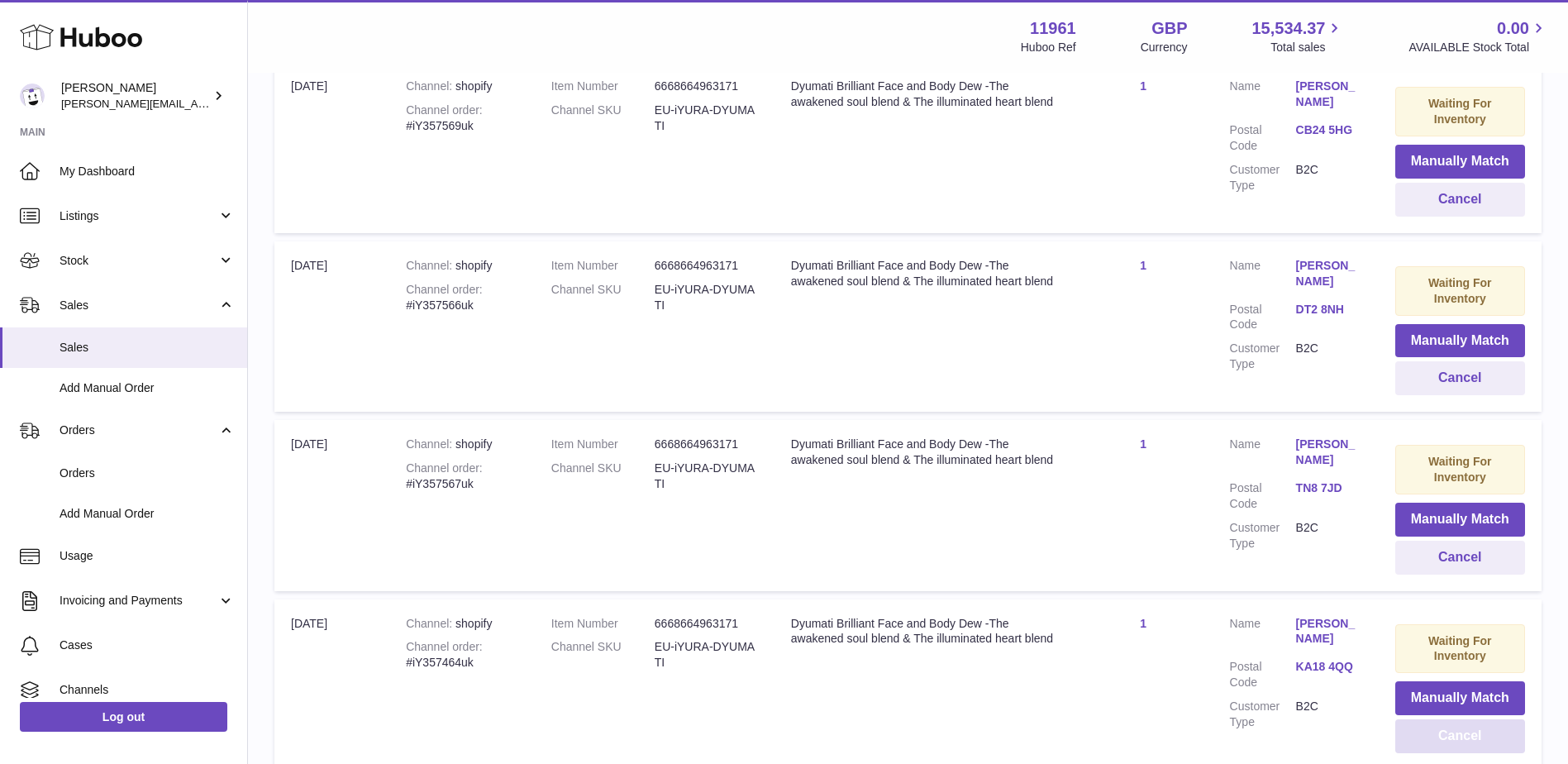
click at [1464, 719] on button "Cancel" at bounding box center [1460, 736] width 129 height 34
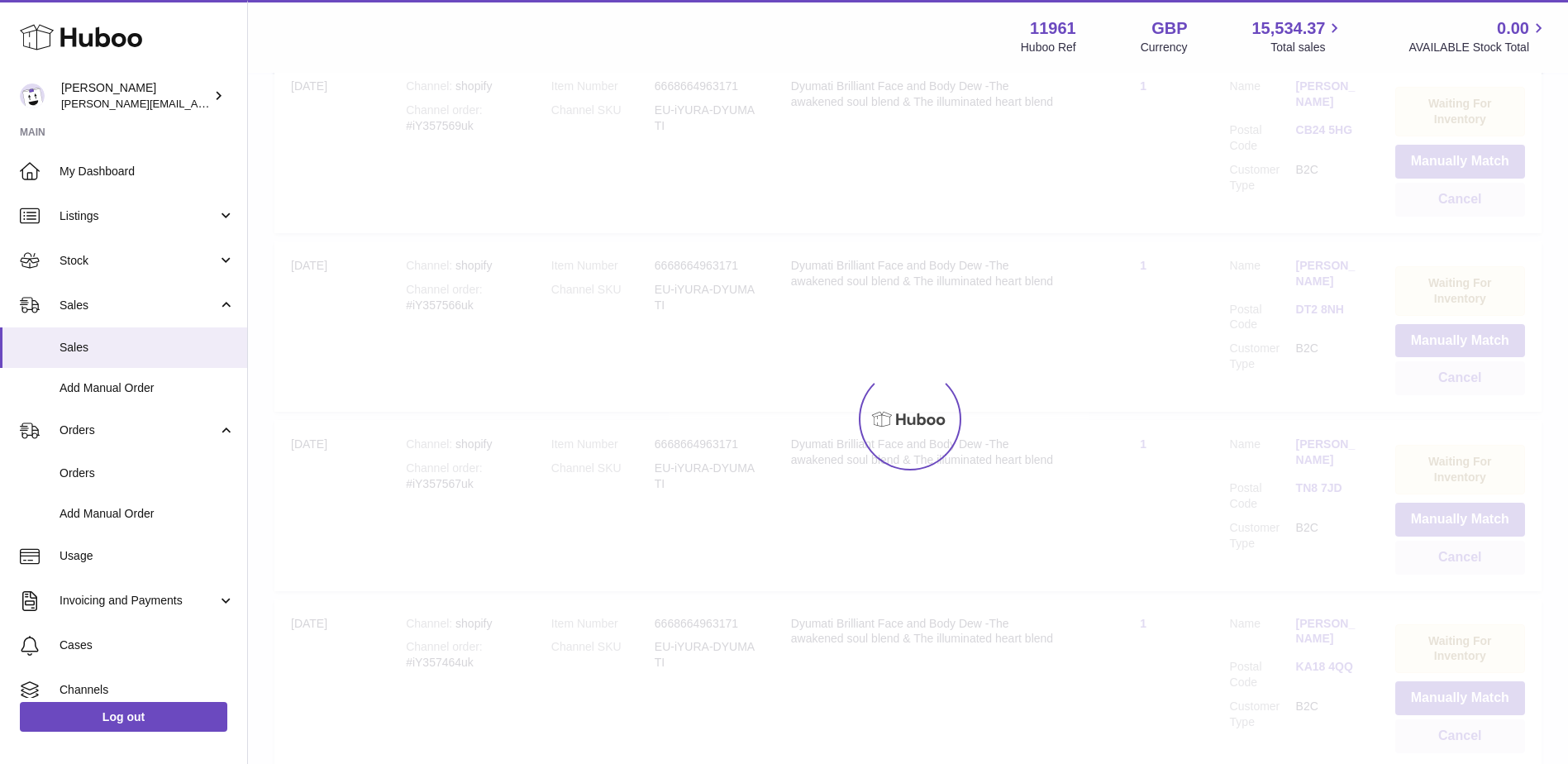
scroll to position [7880, 0]
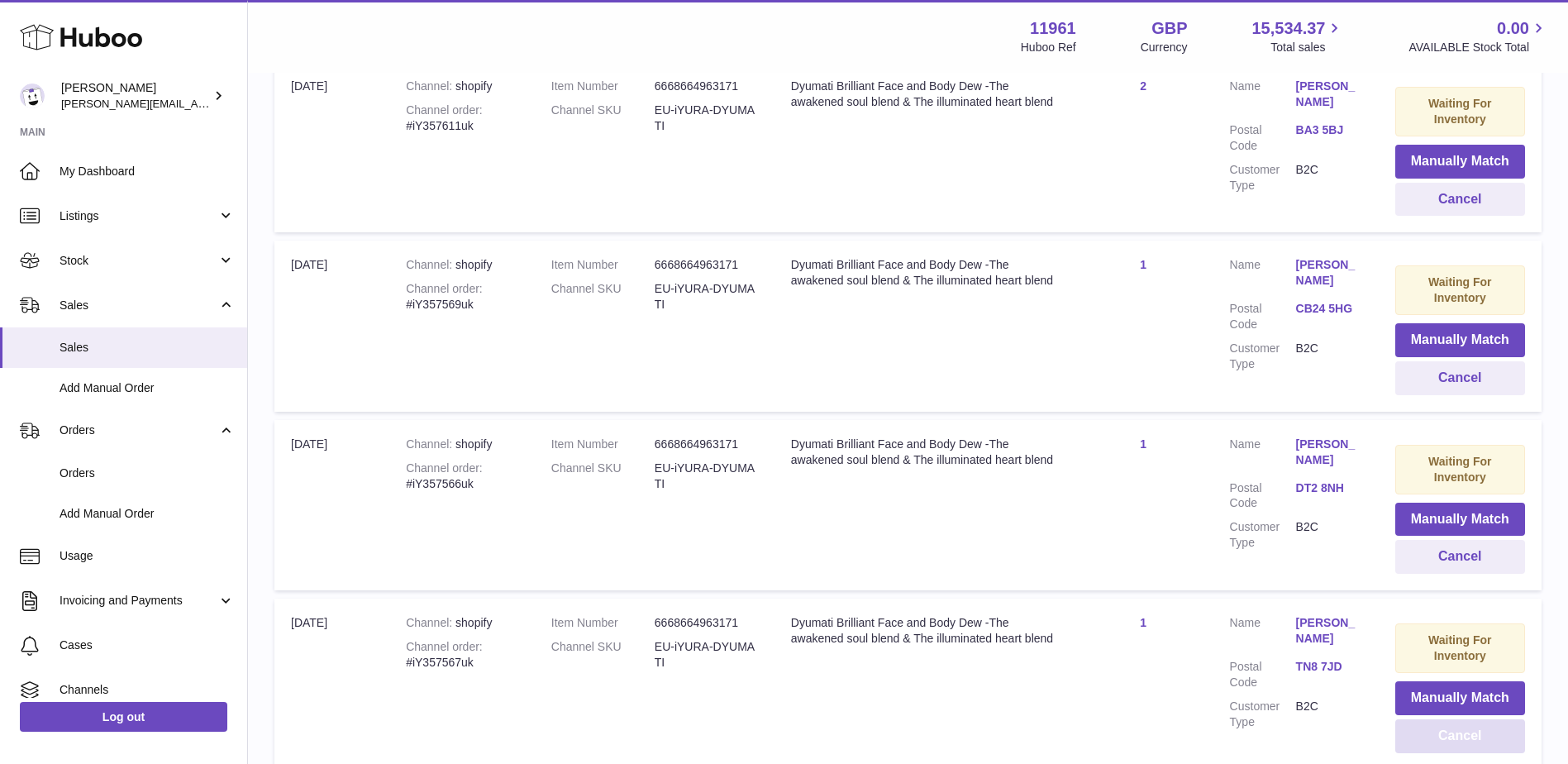
click at [1464, 719] on button "Cancel" at bounding box center [1460, 736] width 129 height 34
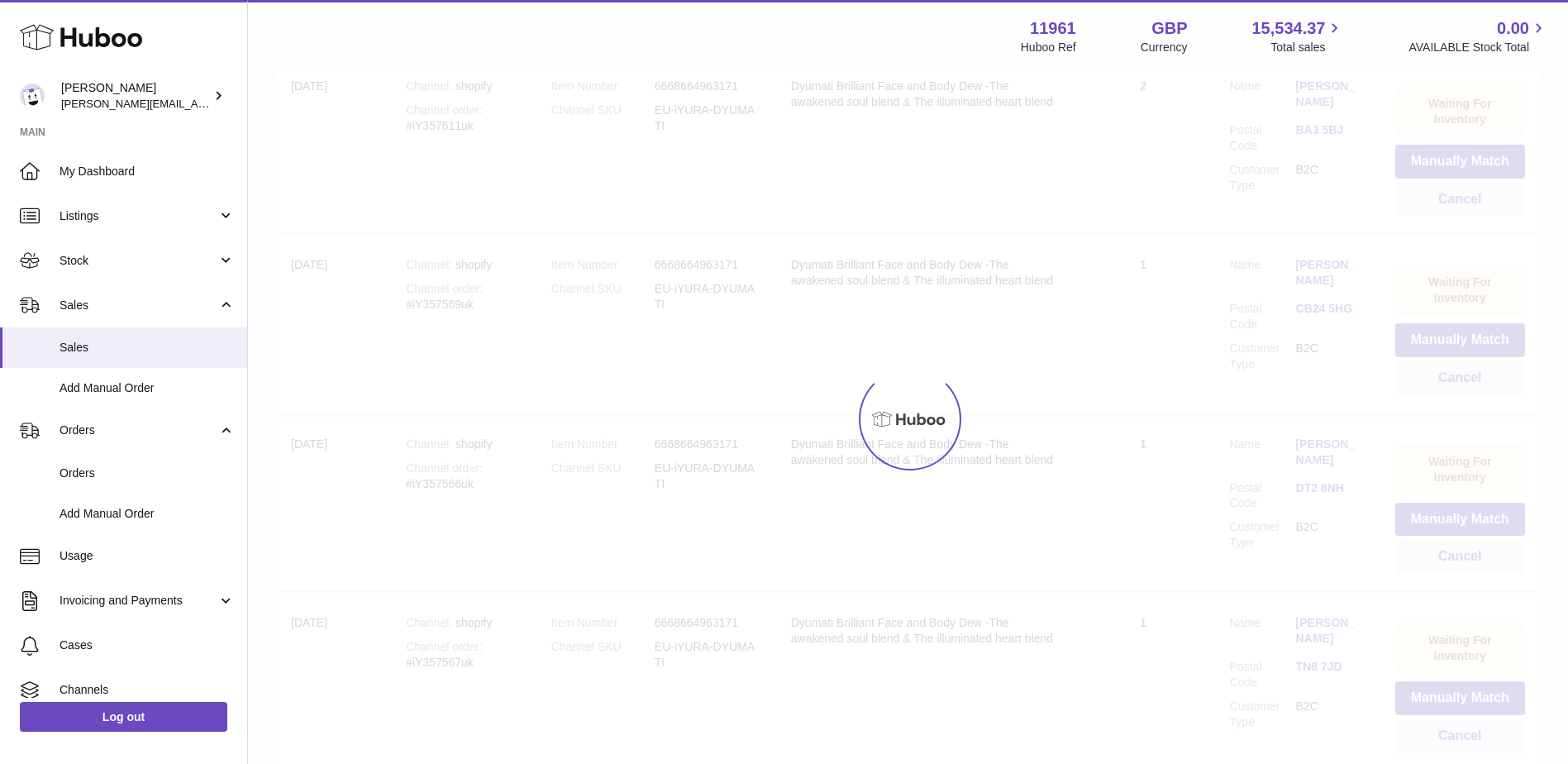
scroll to position [7701, 0]
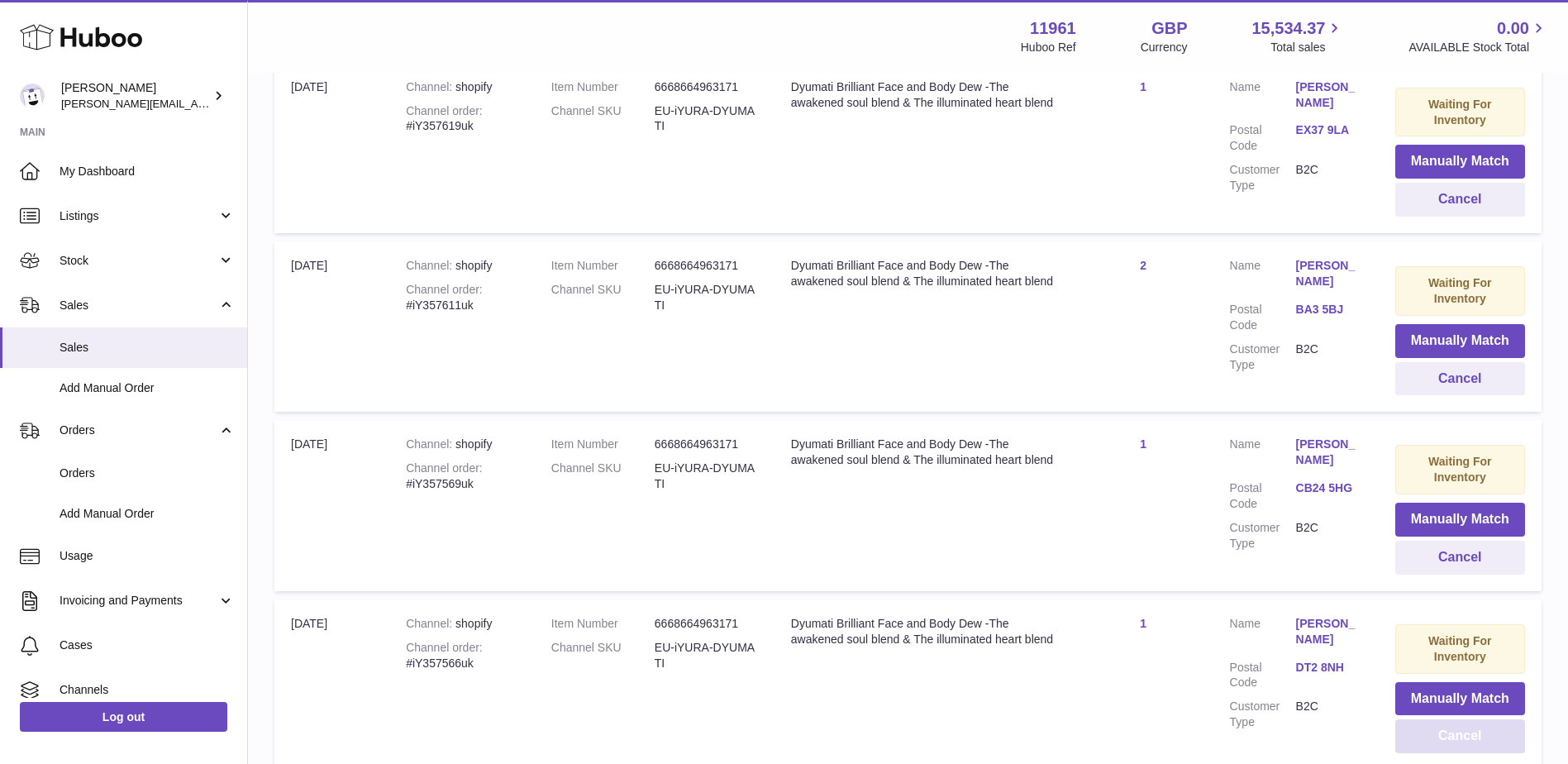
click at [1464, 719] on button "Cancel" at bounding box center [1460, 736] width 129 height 34
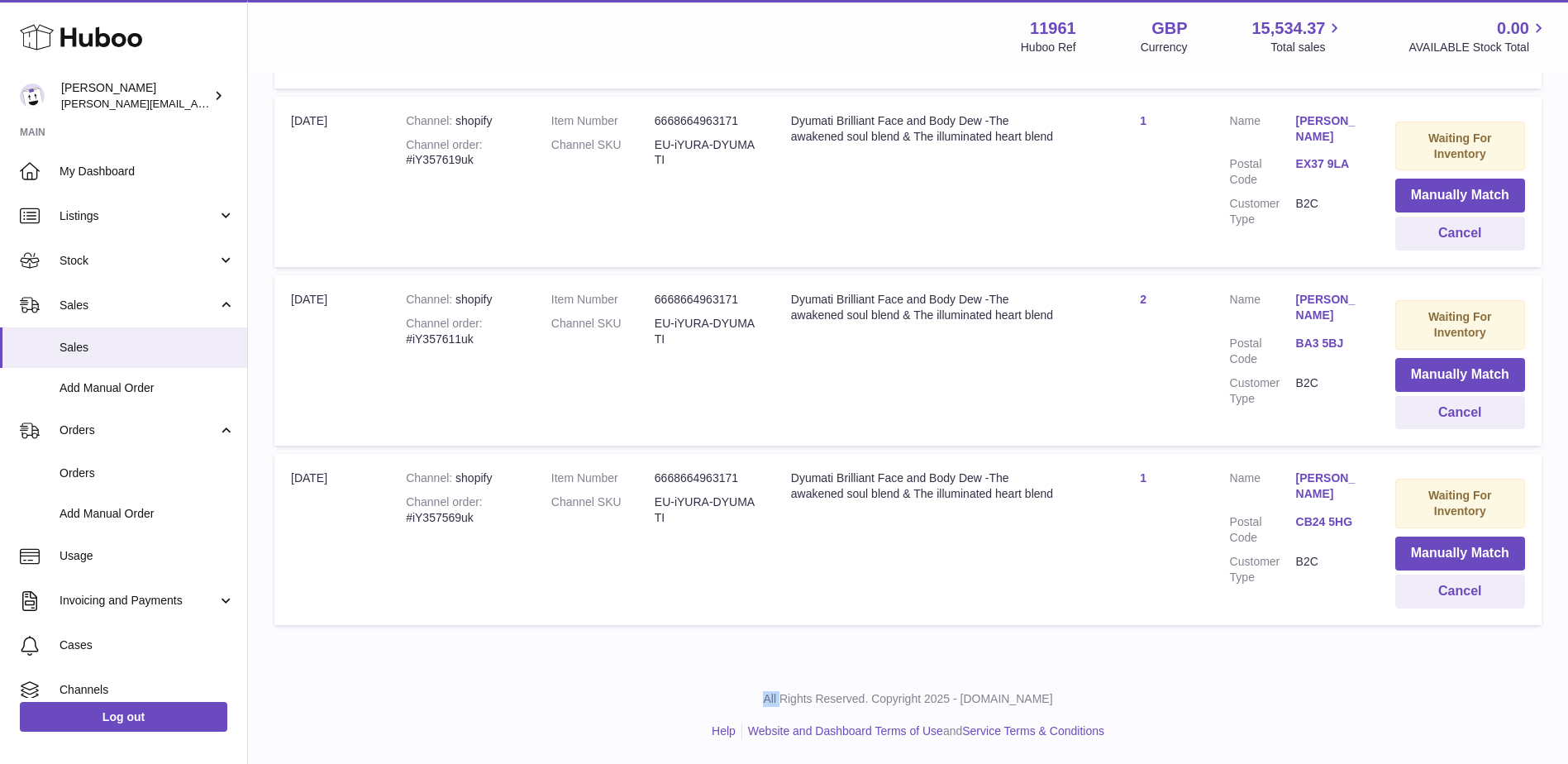
scroll to position [7522, 0]
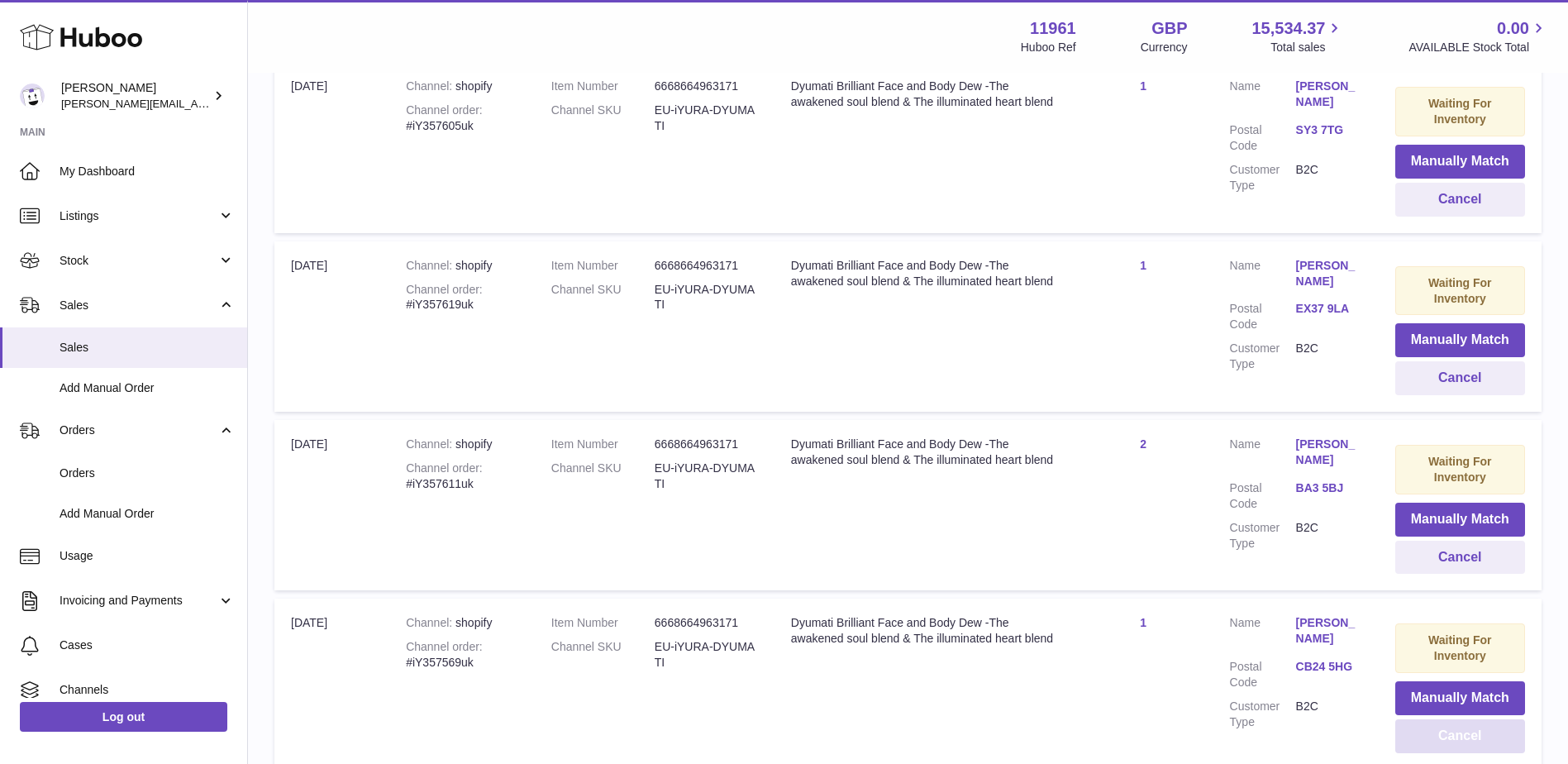
click at [1464, 719] on button "Cancel" at bounding box center [1460, 736] width 129 height 34
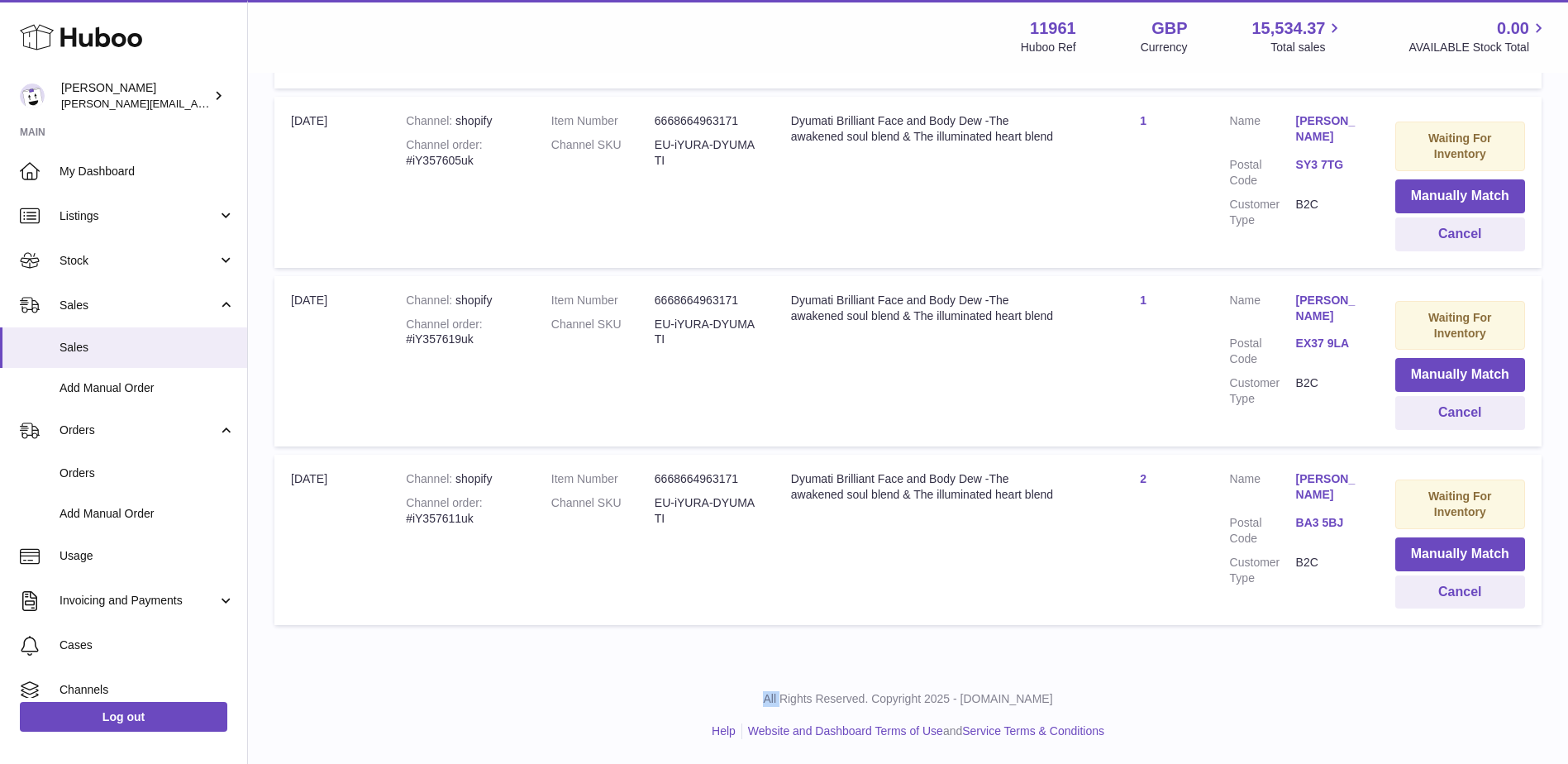
scroll to position [7344, 0]
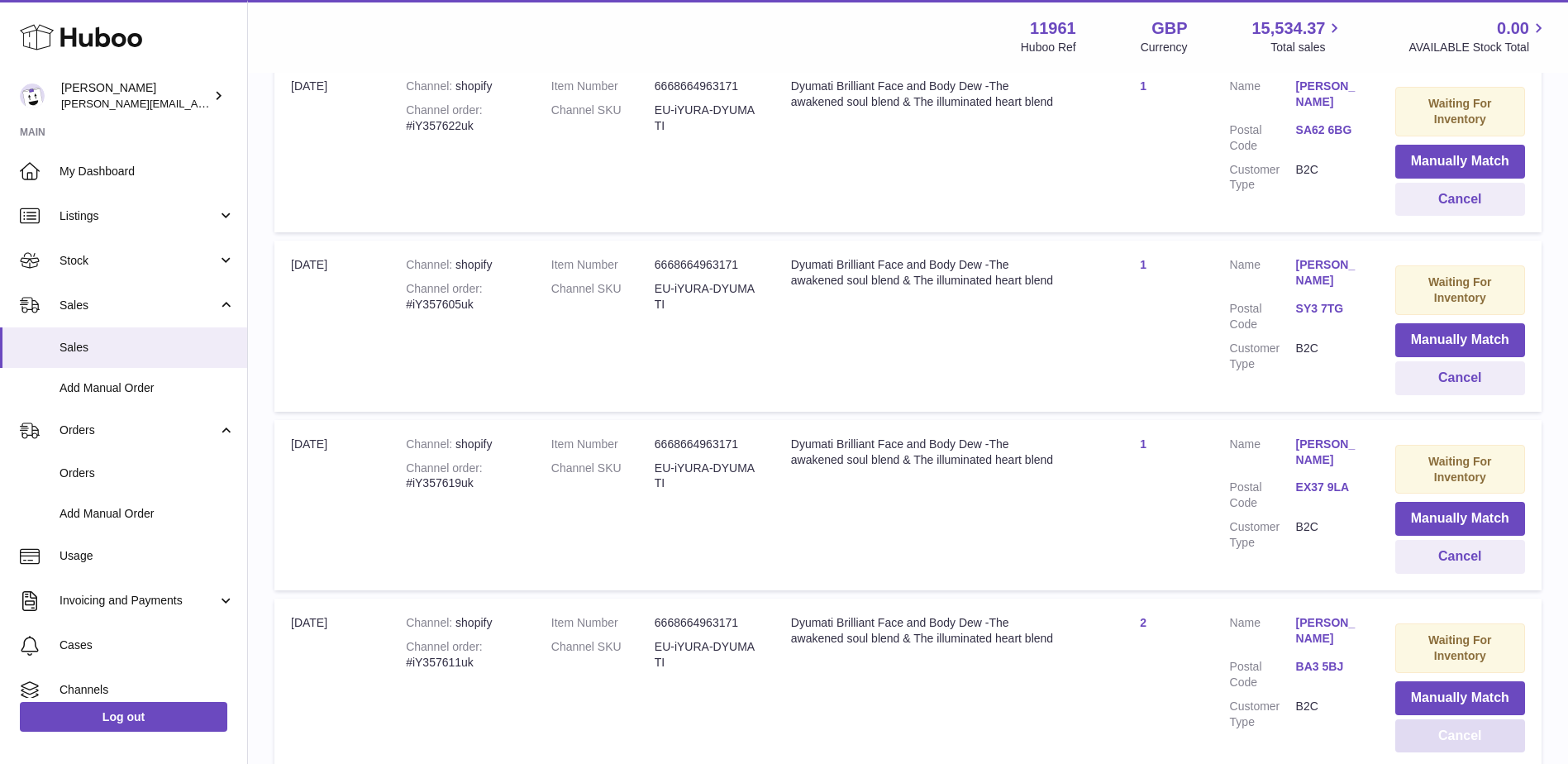
click at [1464, 719] on button "Cancel" at bounding box center [1460, 736] width 129 height 34
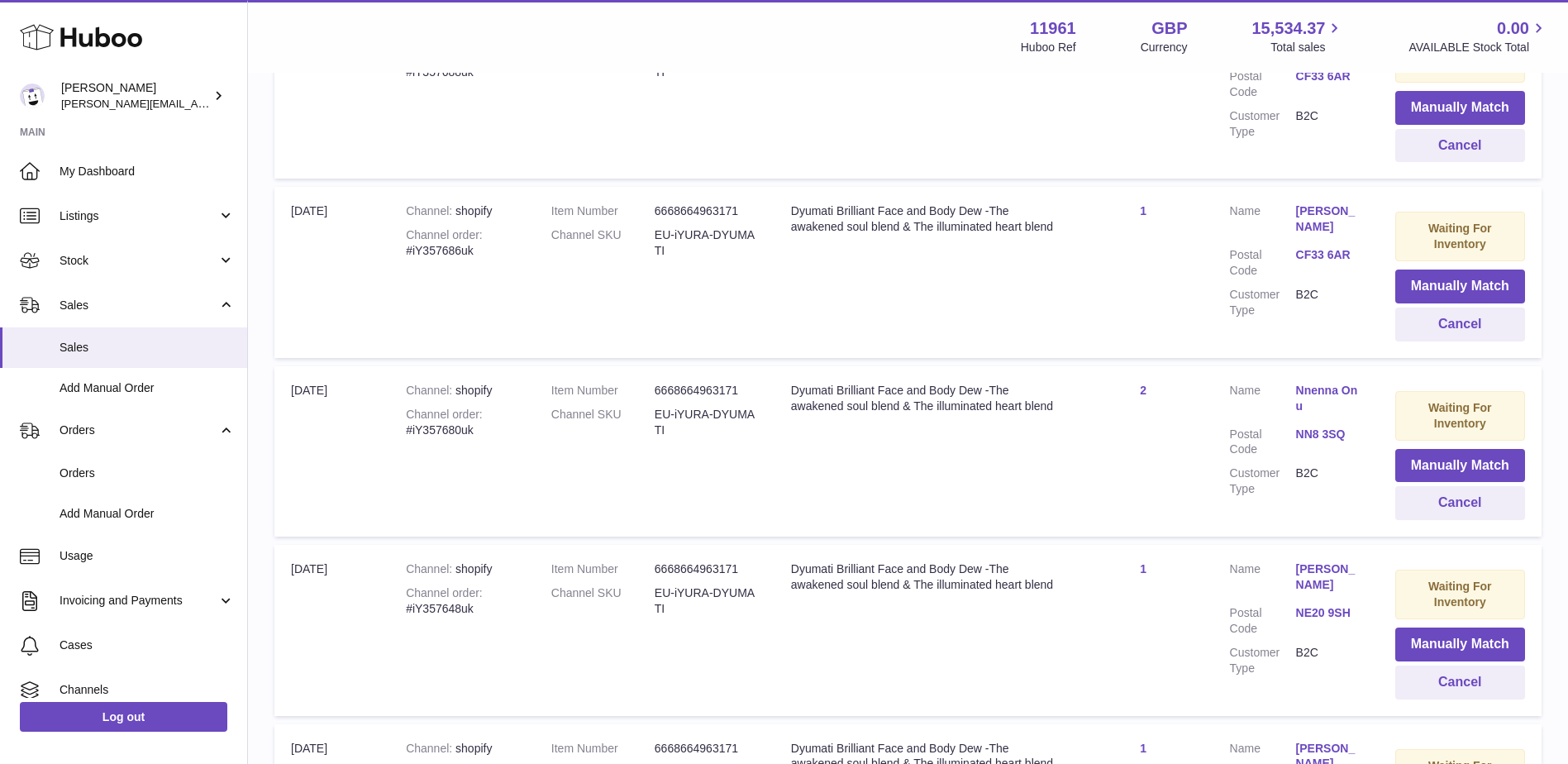
scroll to position [6172, 0]
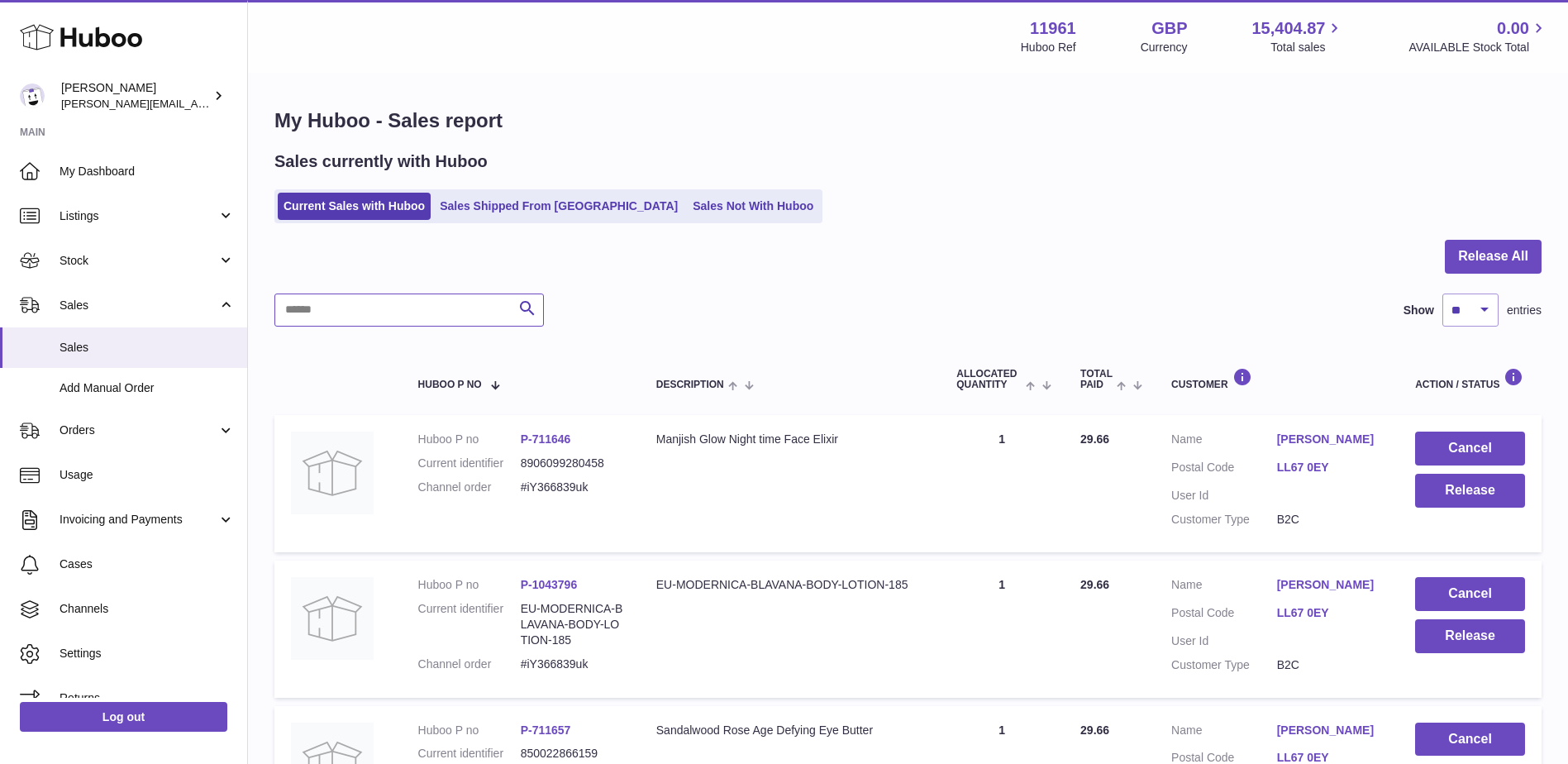
click at [391, 306] on input "text" at bounding box center [409, 310] width 269 height 33
paste input "**********"
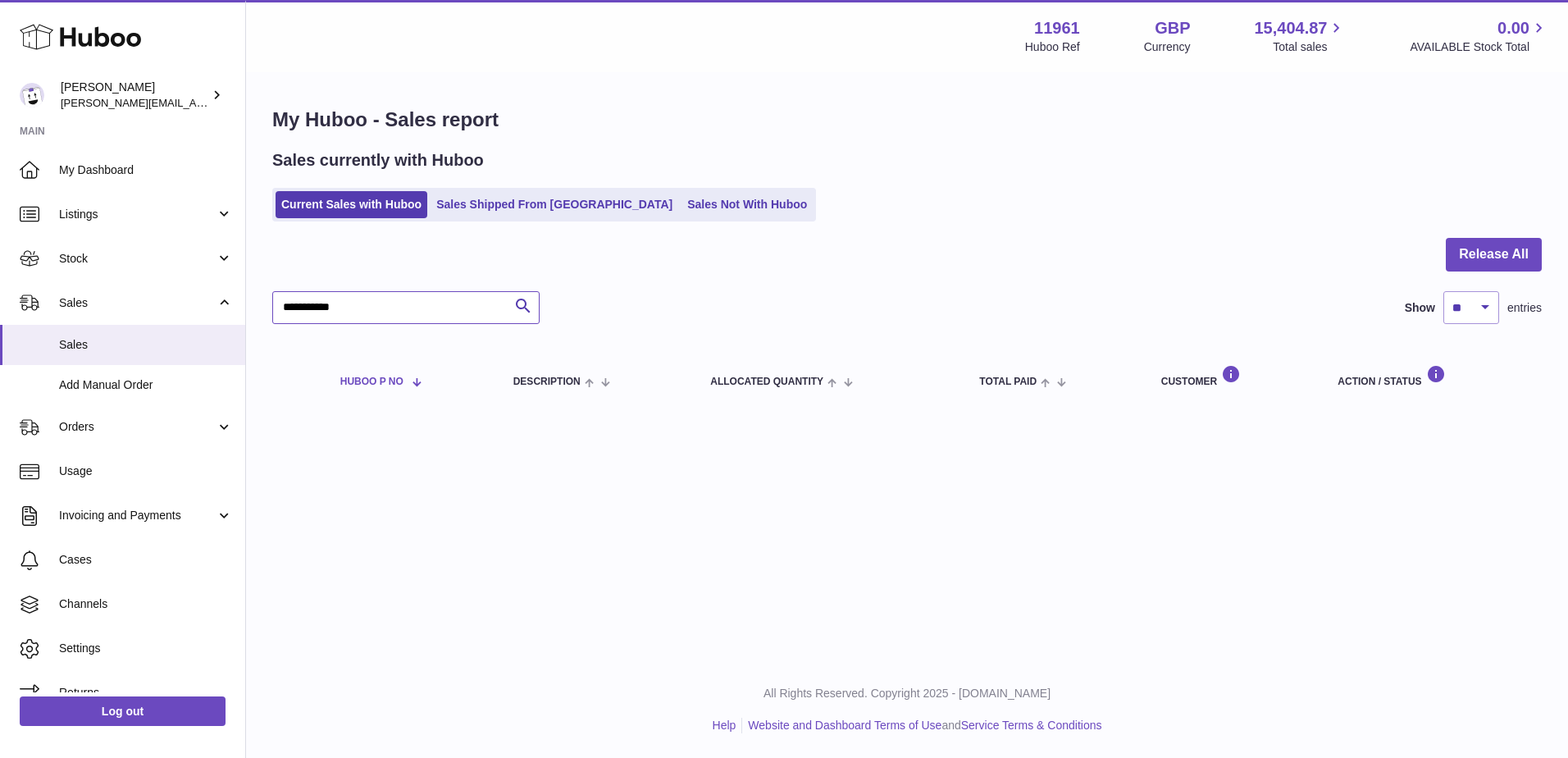
paste input "*"
paste input "**"
type input "**********"
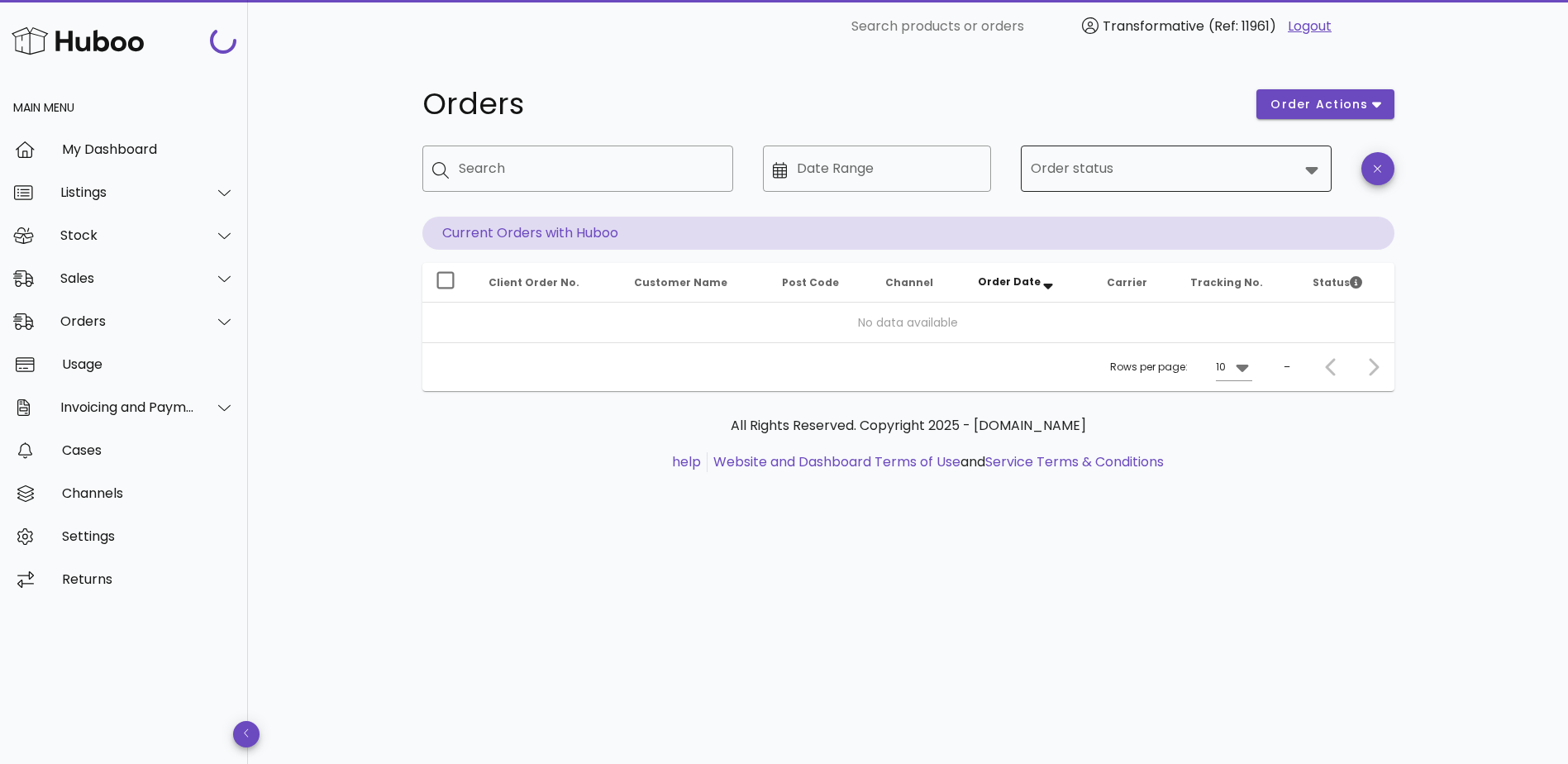
click at [1309, 169] on icon at bounding box center [1311, 170] width 13 height 8
click at [1128, 45] on div "​ Search products or orders Transformative (Ref: 11961) Logout" at bounding box center [908, 26] width 979 height 53
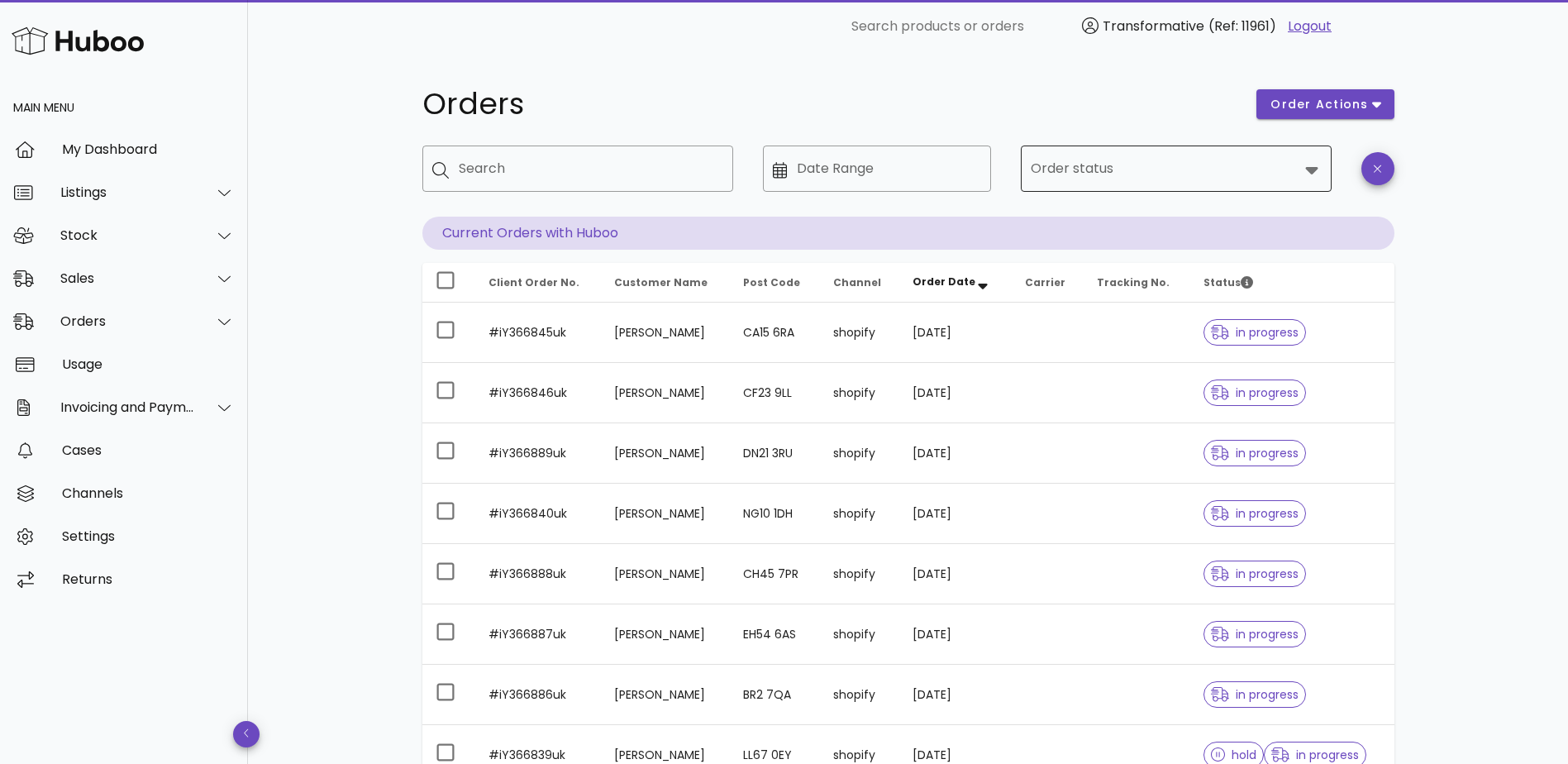
click at [1255, 181] on div at bounding box center [1164, 169] width 267 height 40
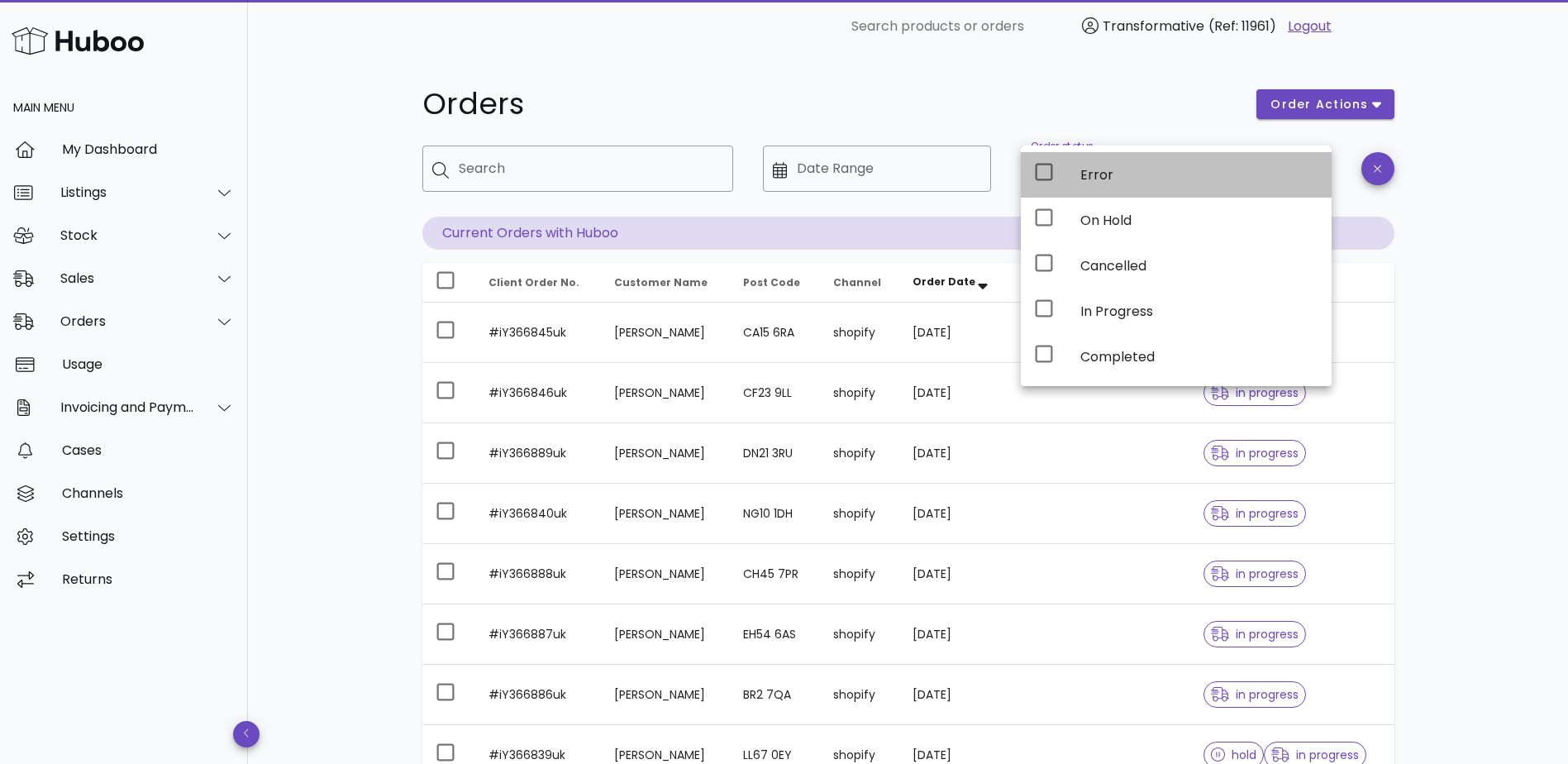
click at [1109, 176] on div "Error" at bounding box center [1198, 175] width 238 height 15
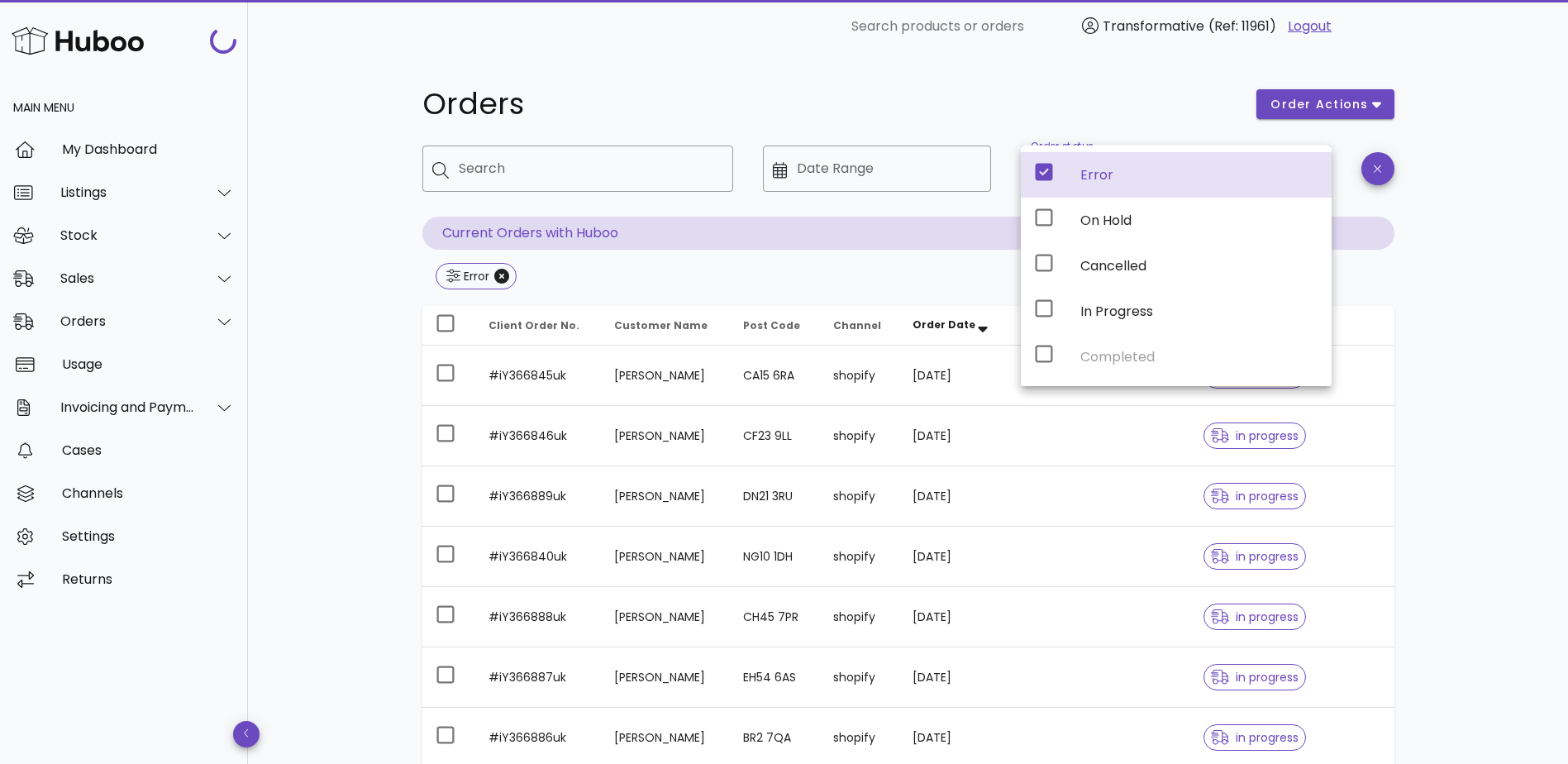
click at [1046, 60] on div "Orders order actions ​ Search ​ Date Range ​ Order status Error Current Orders …" at bounding box center [908, 591] width 1051 height 1077
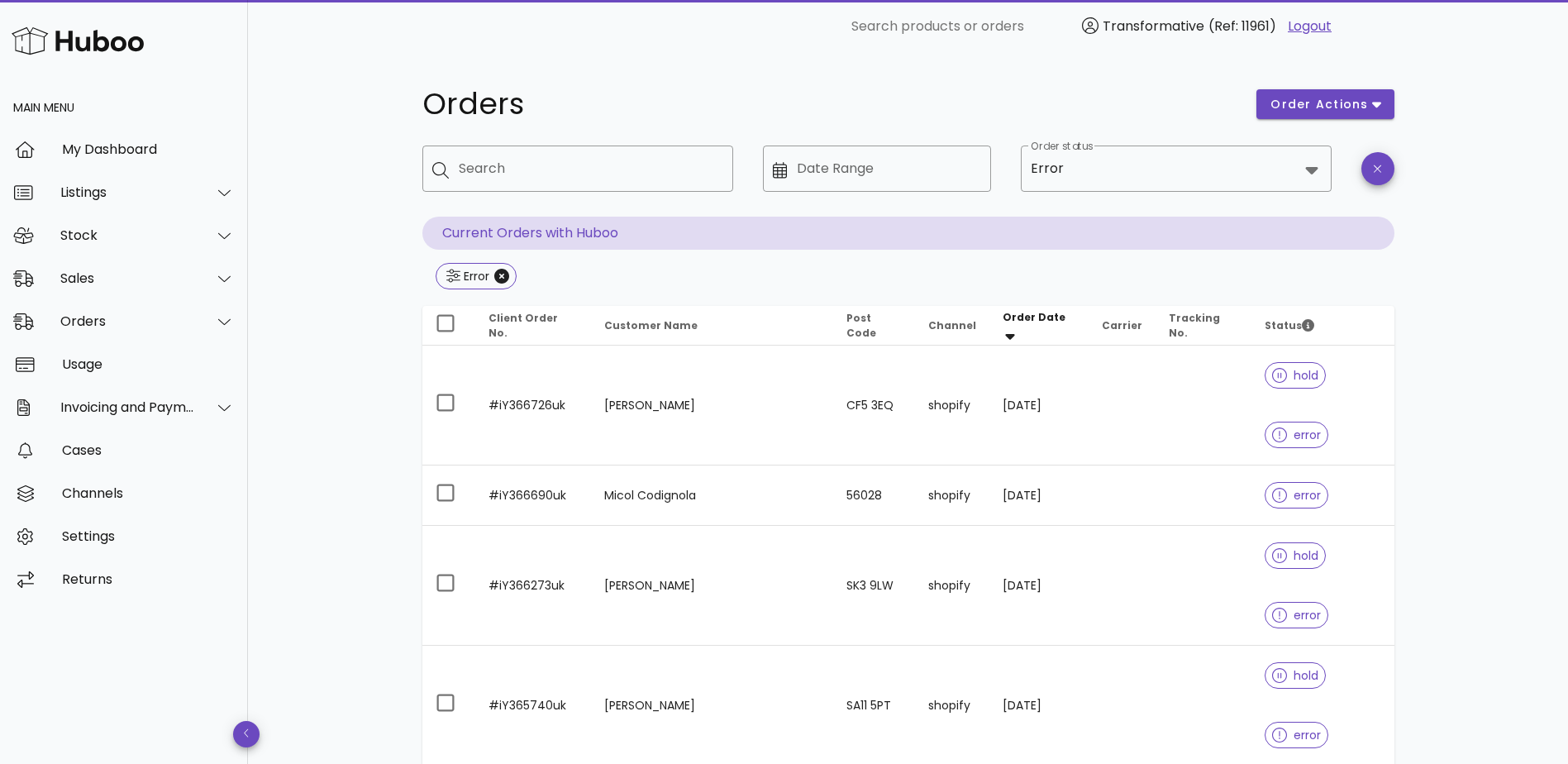
click at [428, 278] on div "Error" at bounding box center [908, 278] width 972 height 30
click at [478, 275] on div "Error" at bounding box center [475, 275] width 29 height 16
click at [444, 281] on span "Error" at bounding box center [476, 276] width 82 height 26
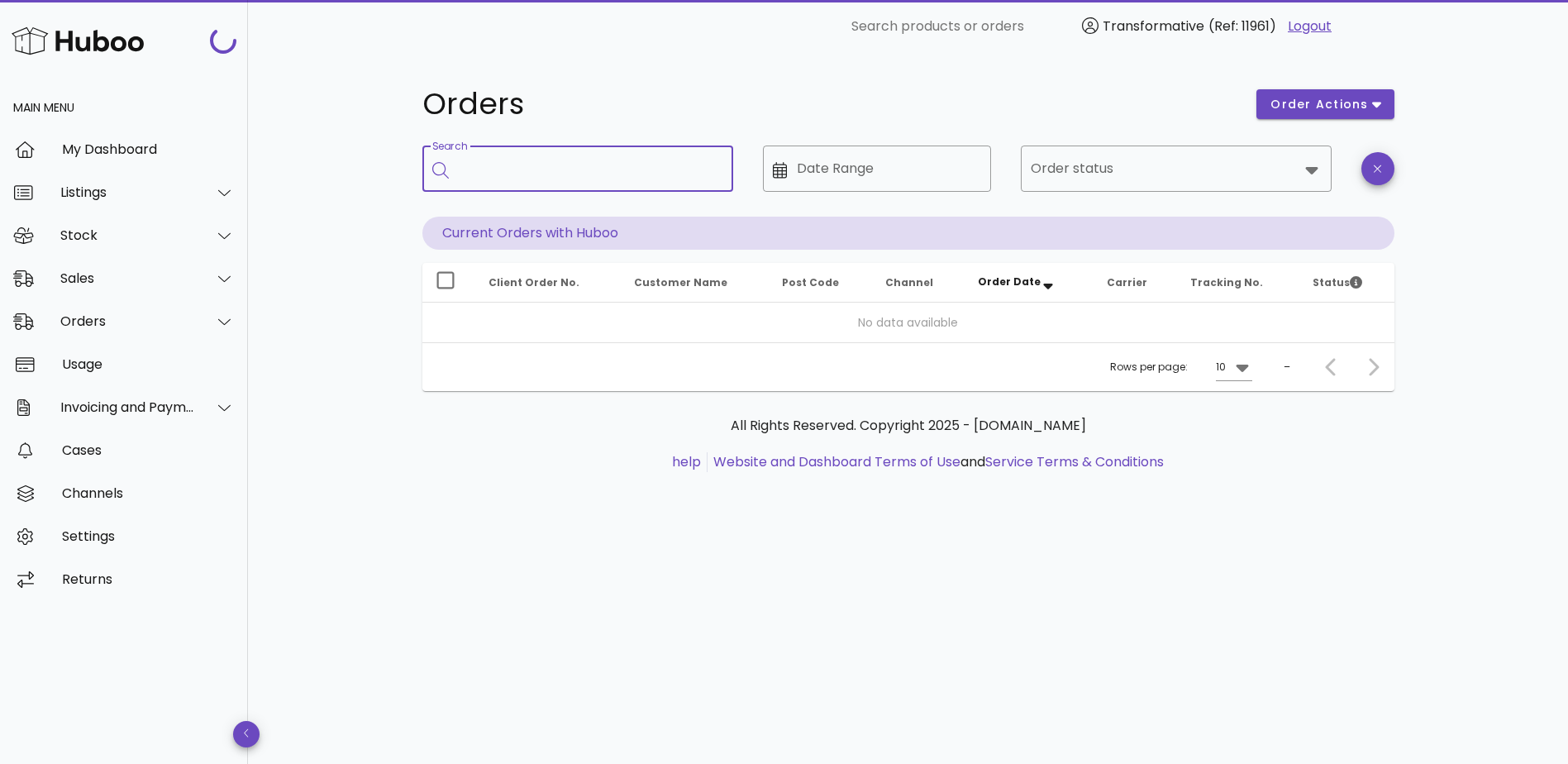
click at [594, 173] on input "Search" at bounding box center [589, 168] width 261 height 26
paste input "**********"
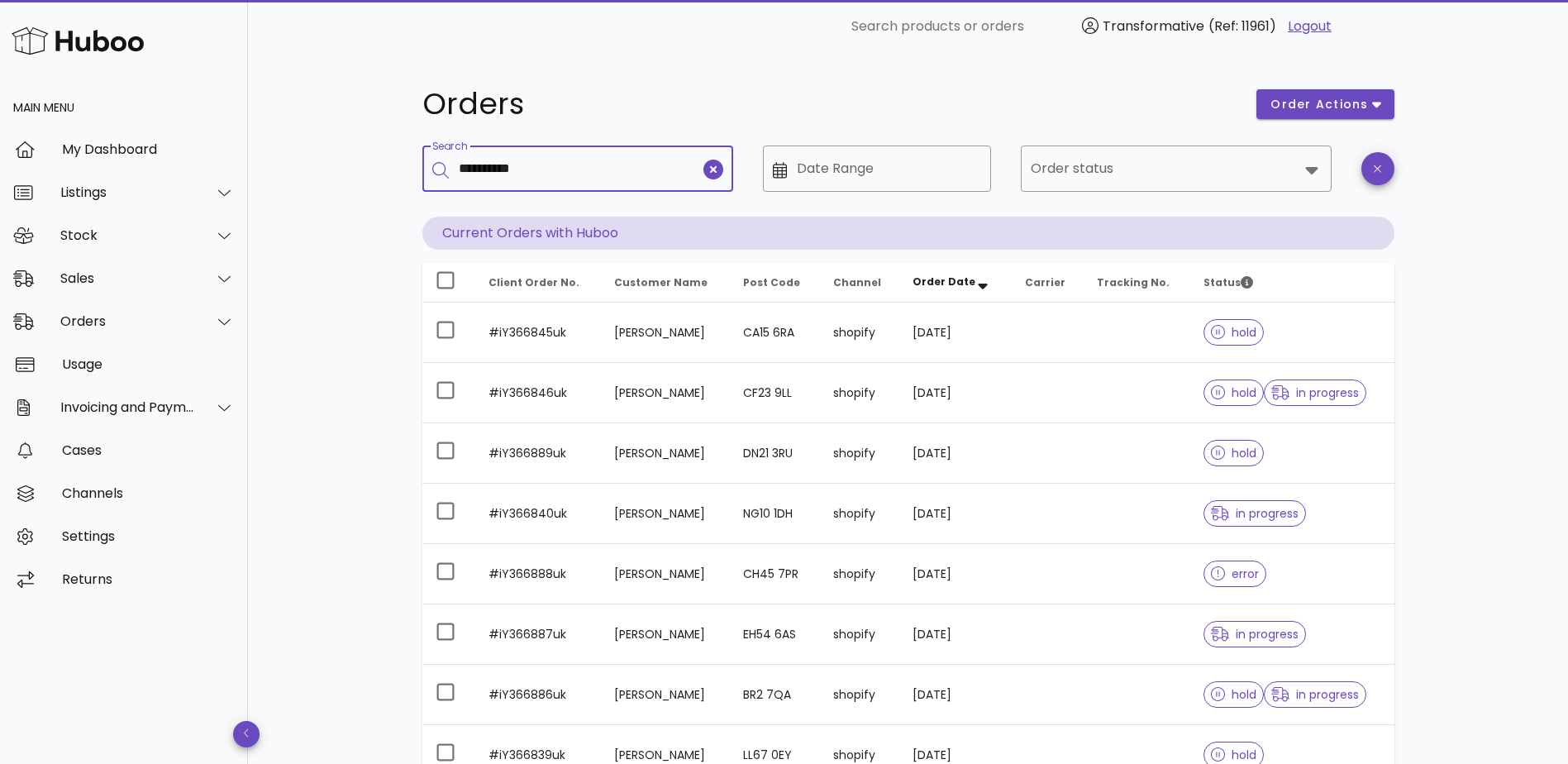
click at [563, 179] on input "**********" at bounding box center [579, 168] width 241 height 26
type input "**********"
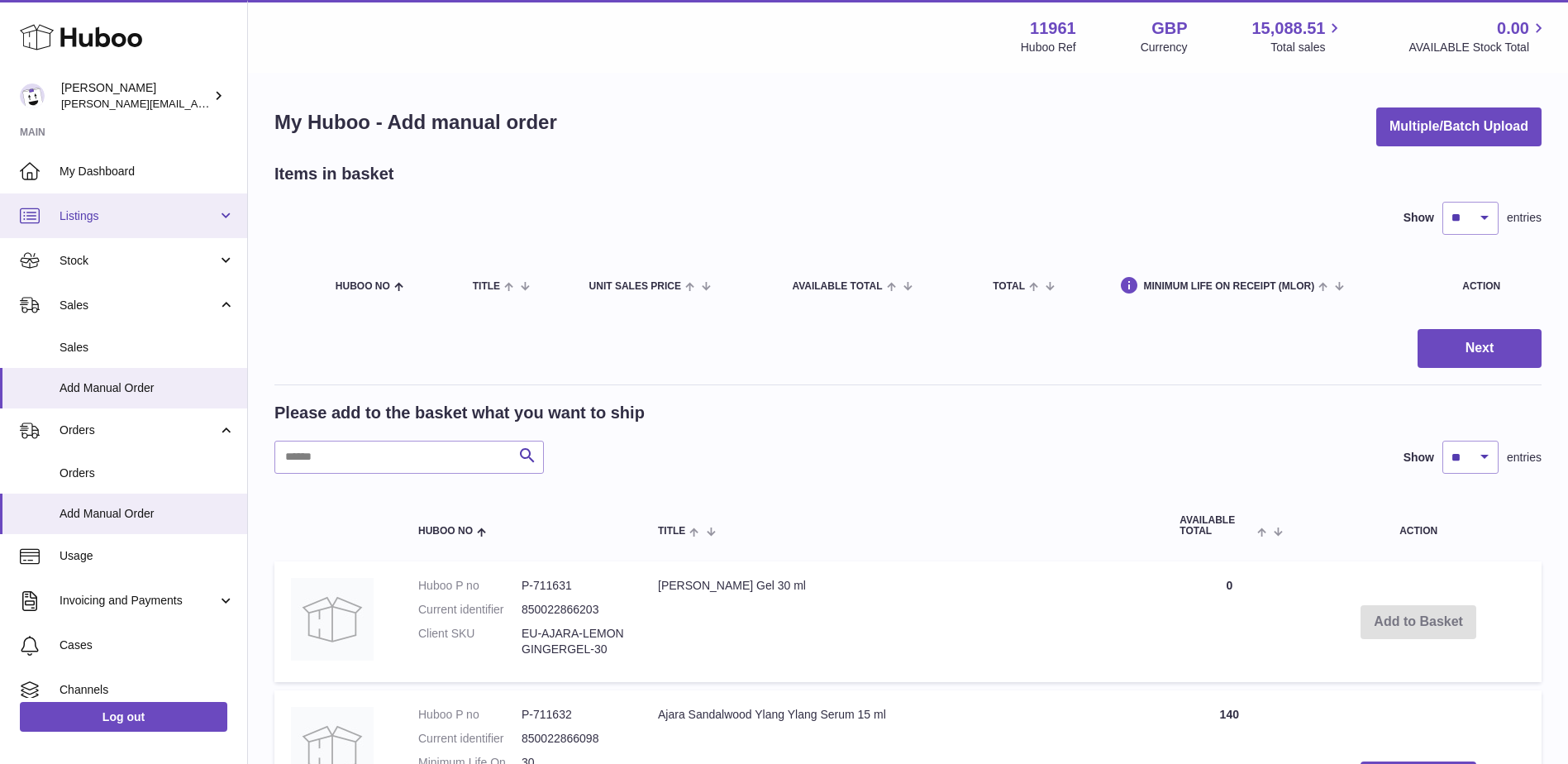
click at [225, 226] on link "Listings" at bounding box center [123, 215] width 247 height 44
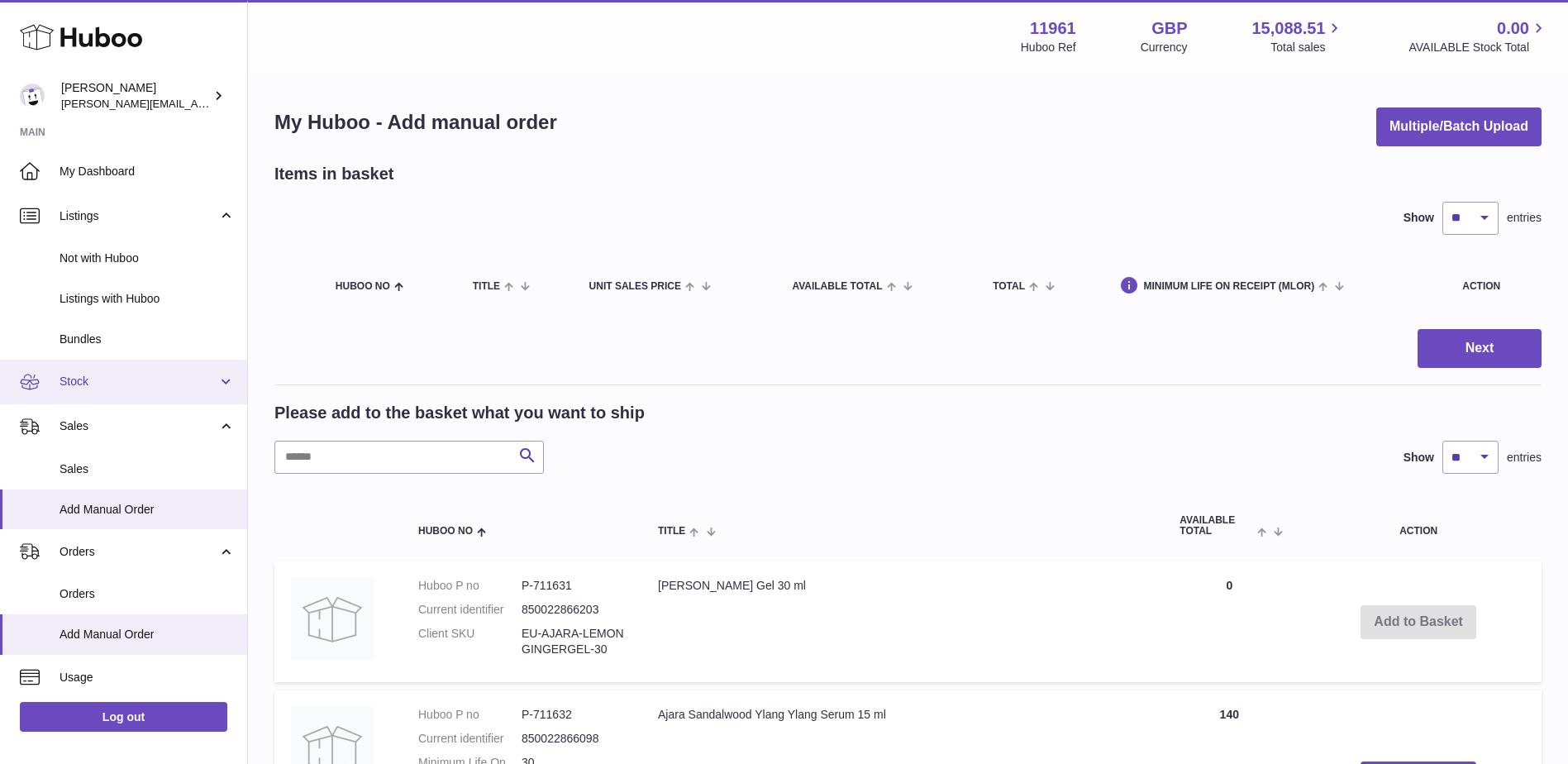
click at [175, 373] on link "Stock" at bounding box center [123, 382] width 247 height 44
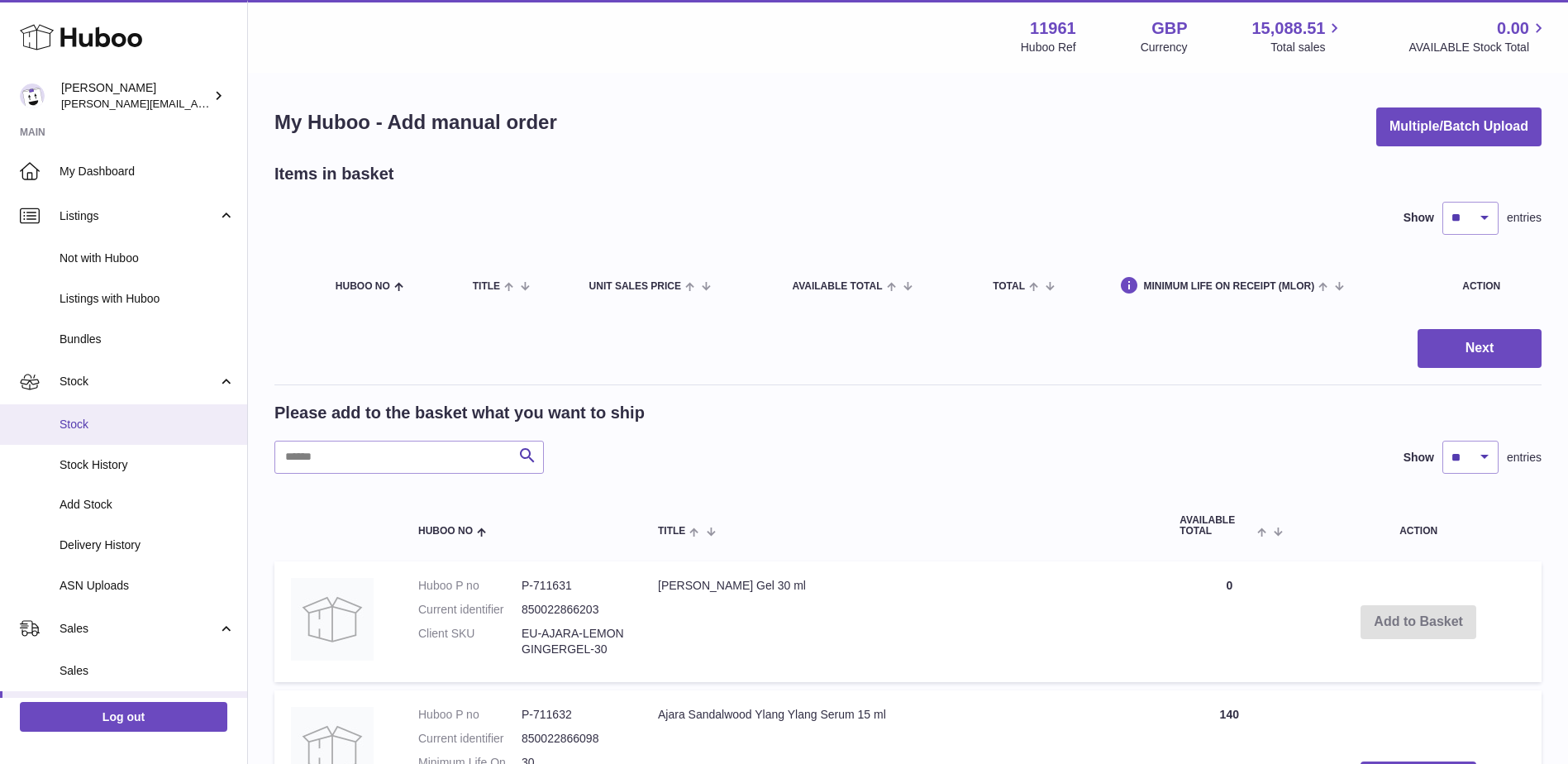
click at [57, 432] on link "Stock" at bounding box center [123, 425] width 247 height 41
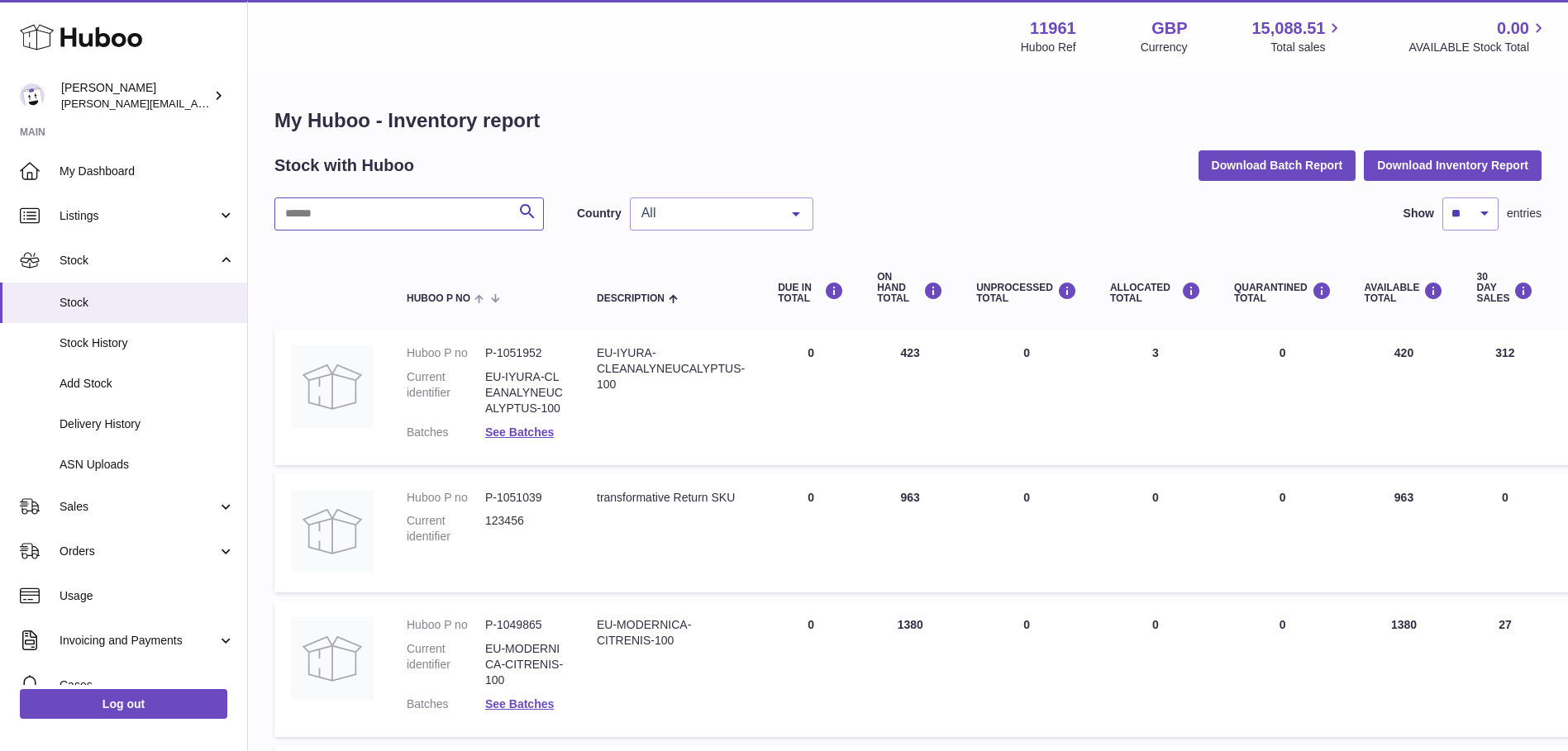
click at [427, 217] on input "text" at bounding box center [409, 214] width 269 height 33
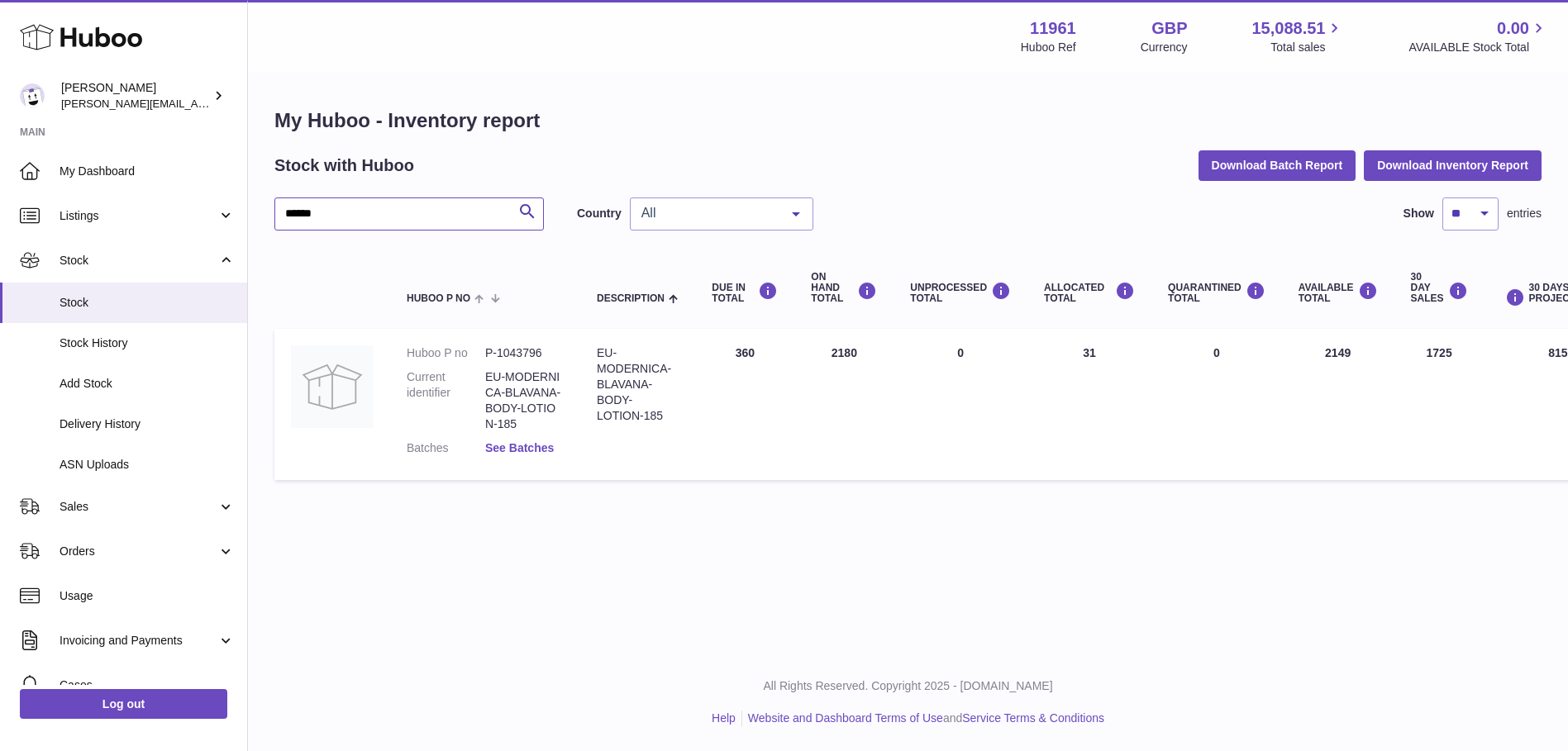
type input "******"
click at [530, 444] on link "See Batches" at bounding box center [520, 448] width 69 height 14
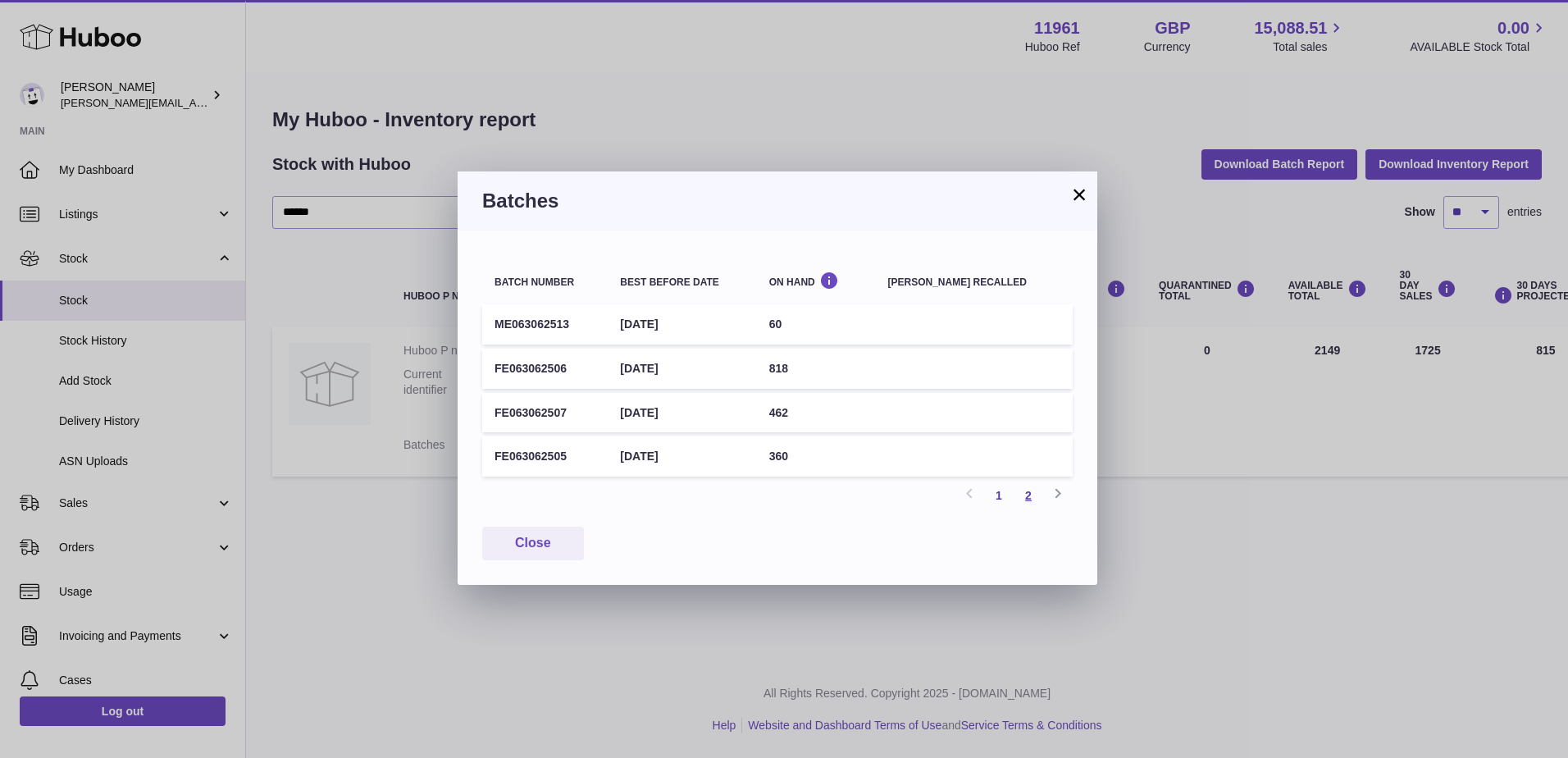
click at [1029, 490] on link "2" at bounding box center [1028, 495] width 30 height 30
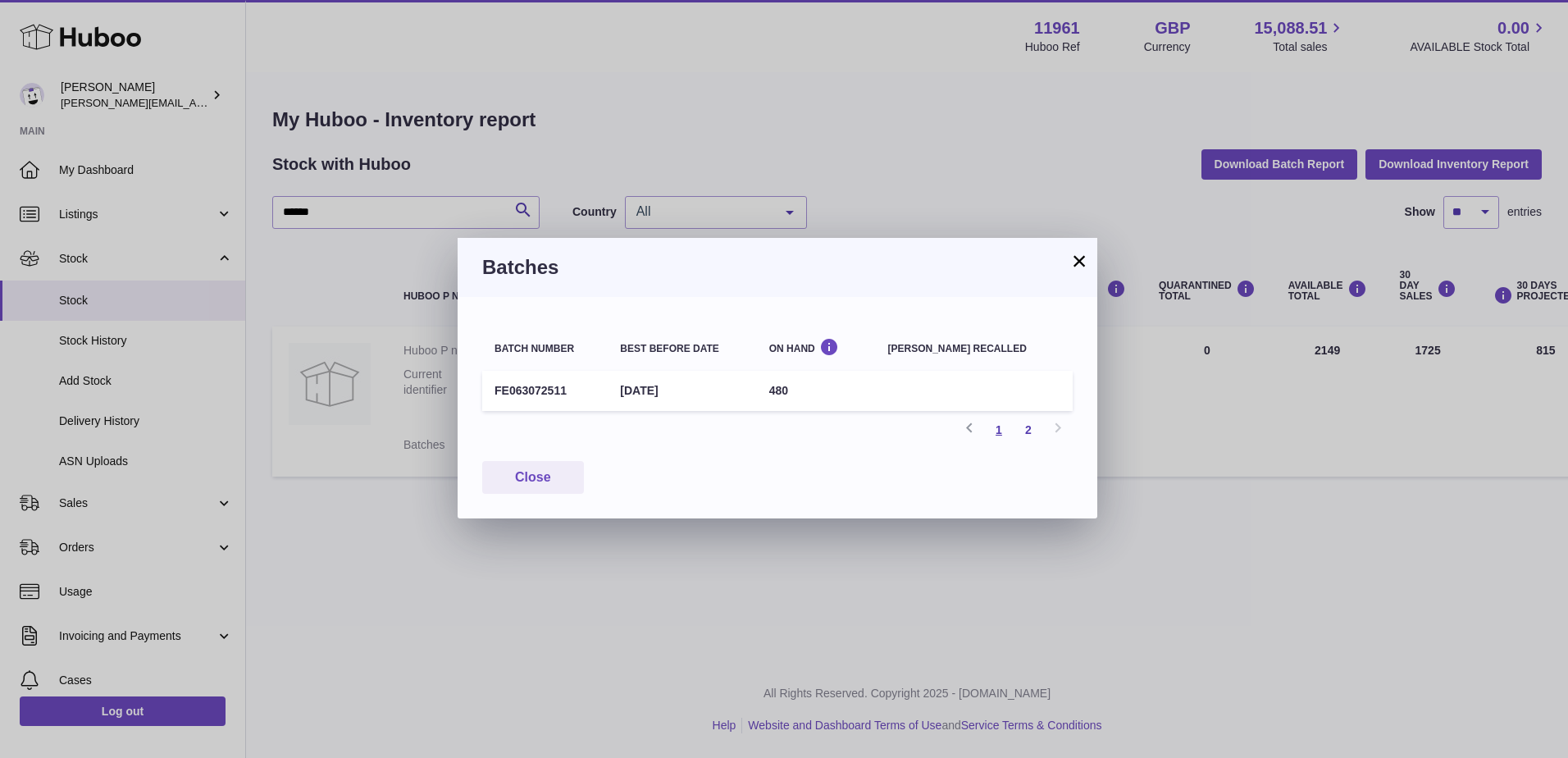
click at [1000, 431] on link "1" at bounding box center [999, 429] width 30 height 30
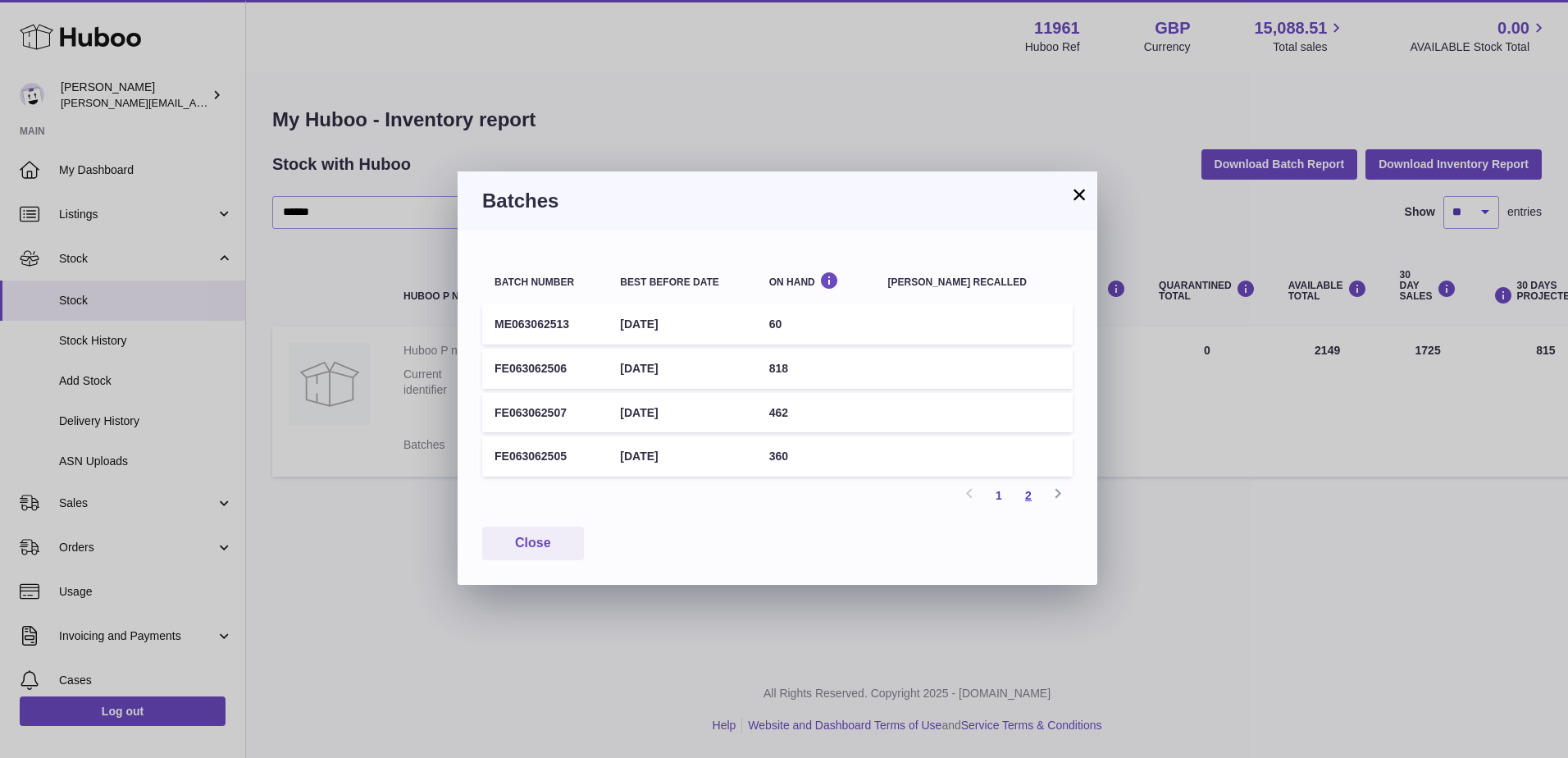
click at [1030, 493] on link "2" at bounding box center [1028, 495] width 30 height 30
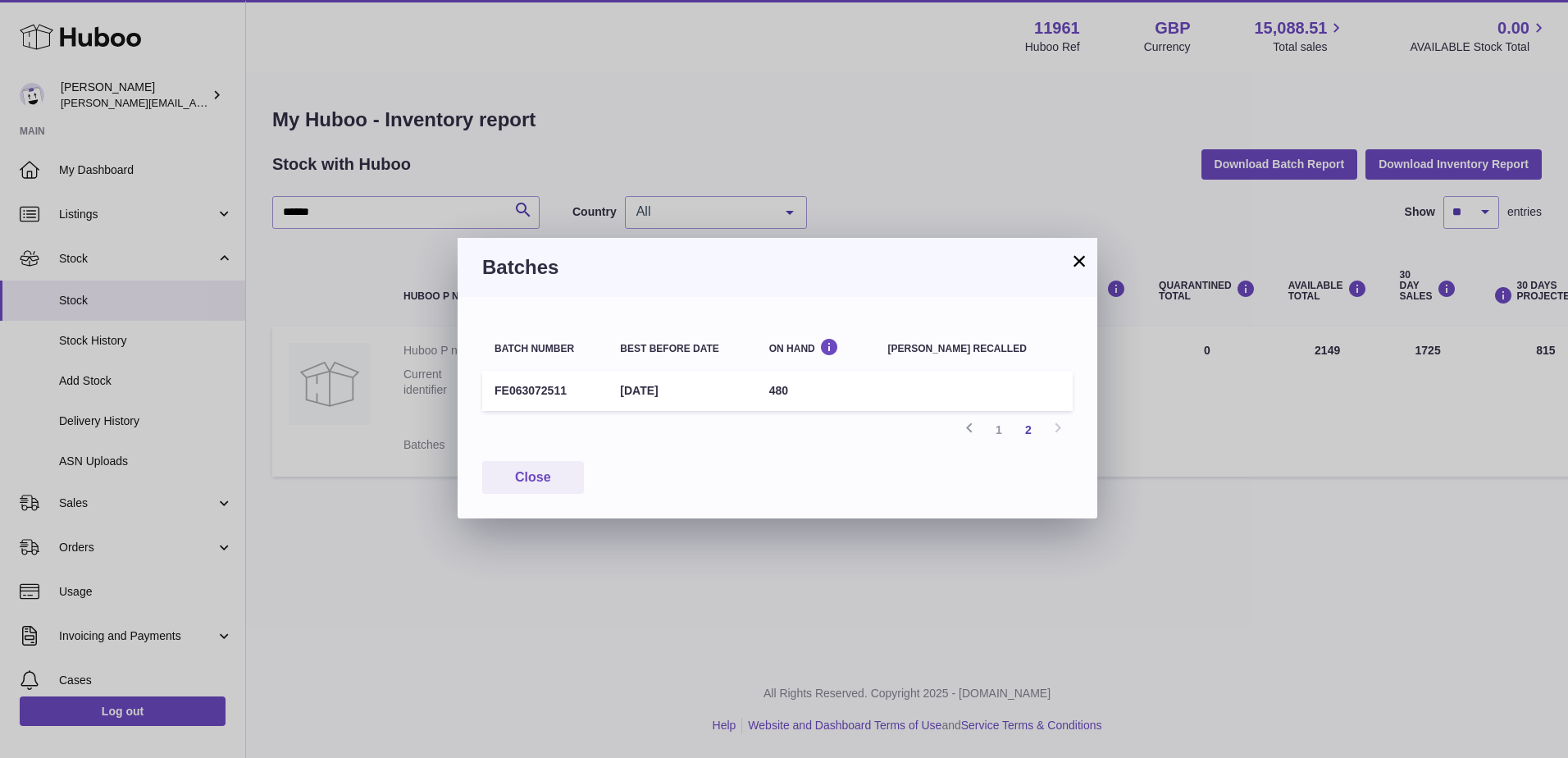
click at [1008, 495] on div "Batch number Best before date On Hand Batch recalled FE063072511 30th Jun 2027 …" at bounding box center [778, 407] width 640 height 221
click at [1003, 434] on link "1" at bounding box center [999, 429] width 30 height 30
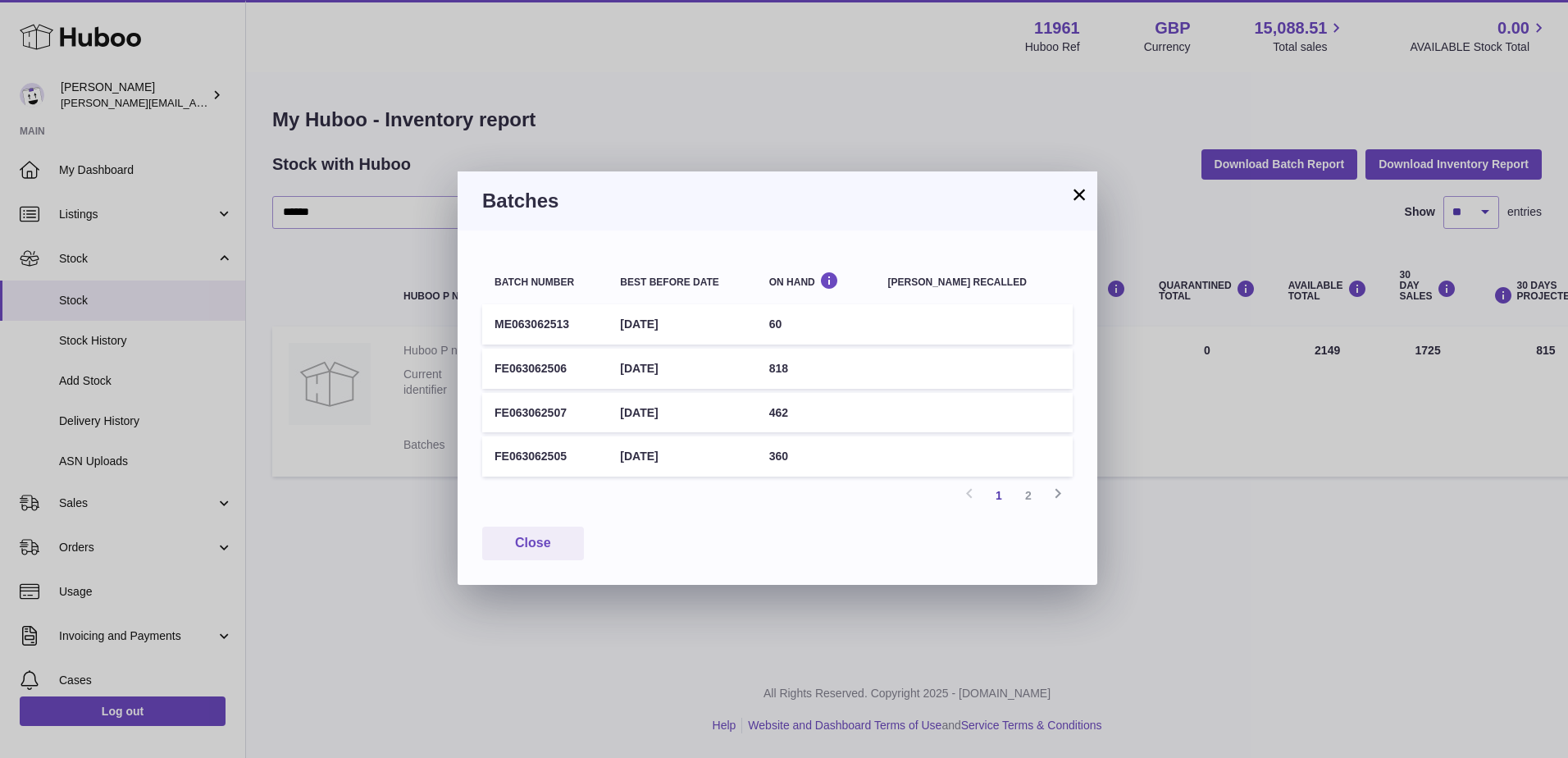
click at [1087, 199] on button "×" at bounding box center [1079, 194] width 19 height 19
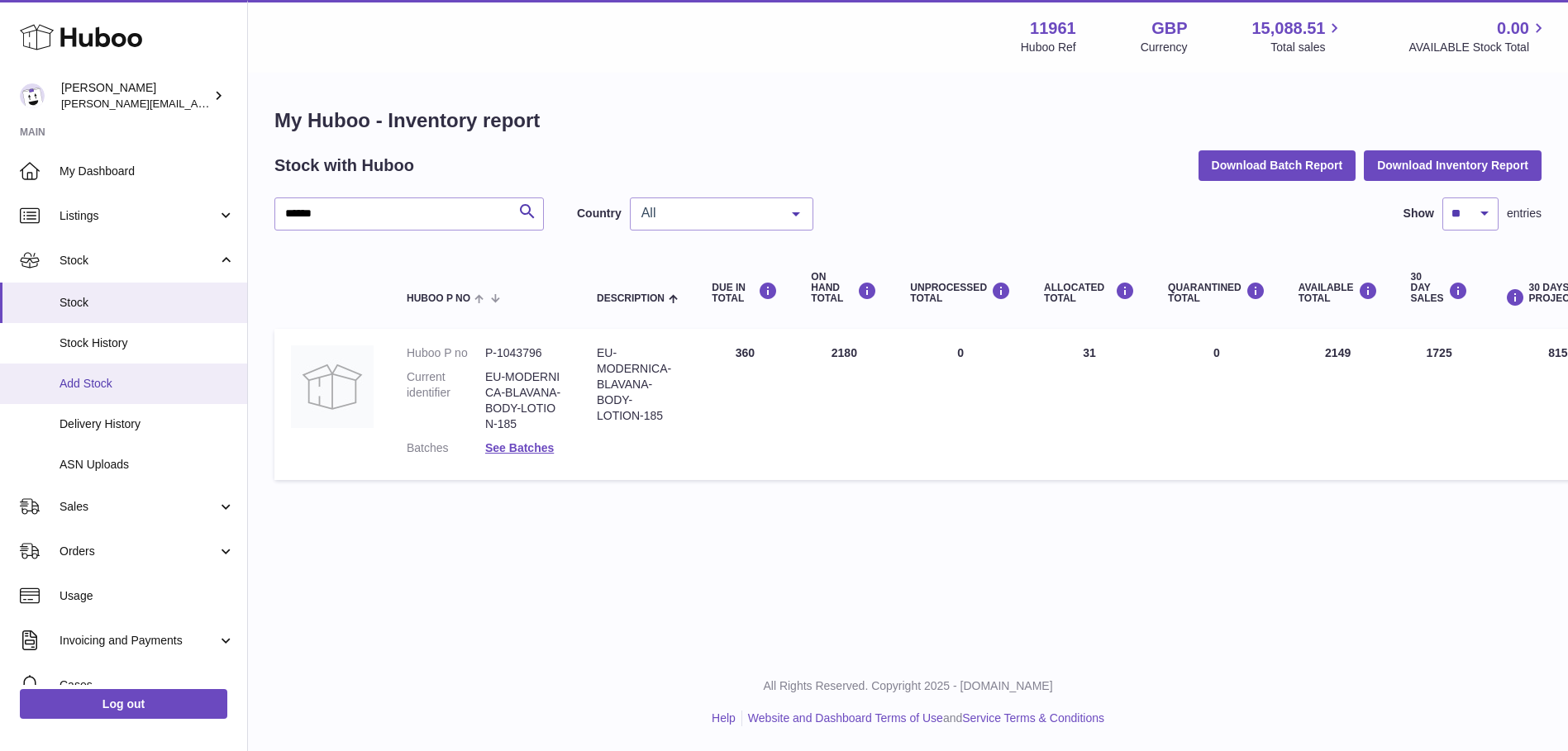
click at [88, 390] on span "Add Stock" at bounding box center [147, 384] width 175 height 15
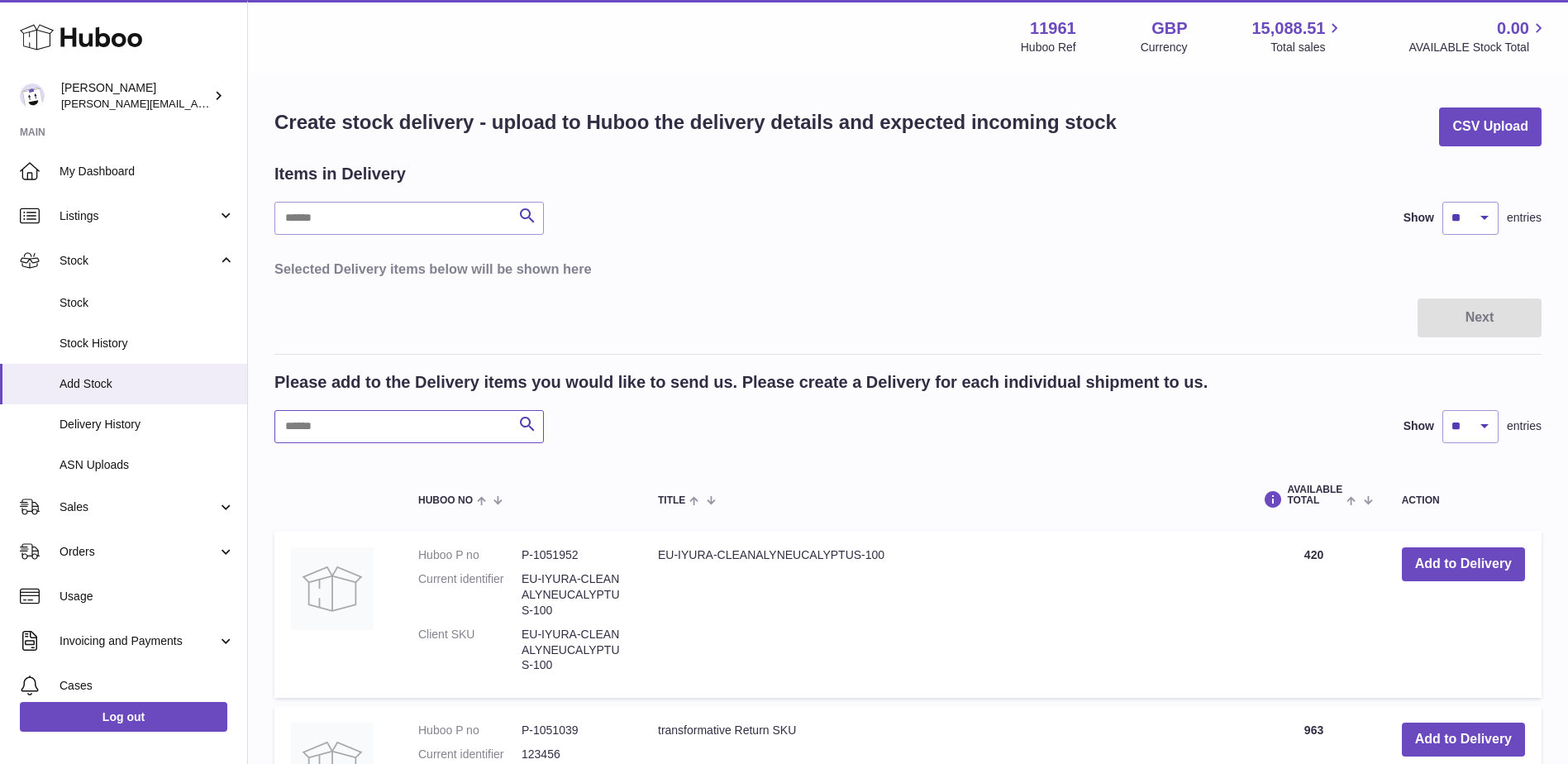
click at [377, 416] on input "text" at bounding box center [409, 426] width 269 height 33
type input "******"
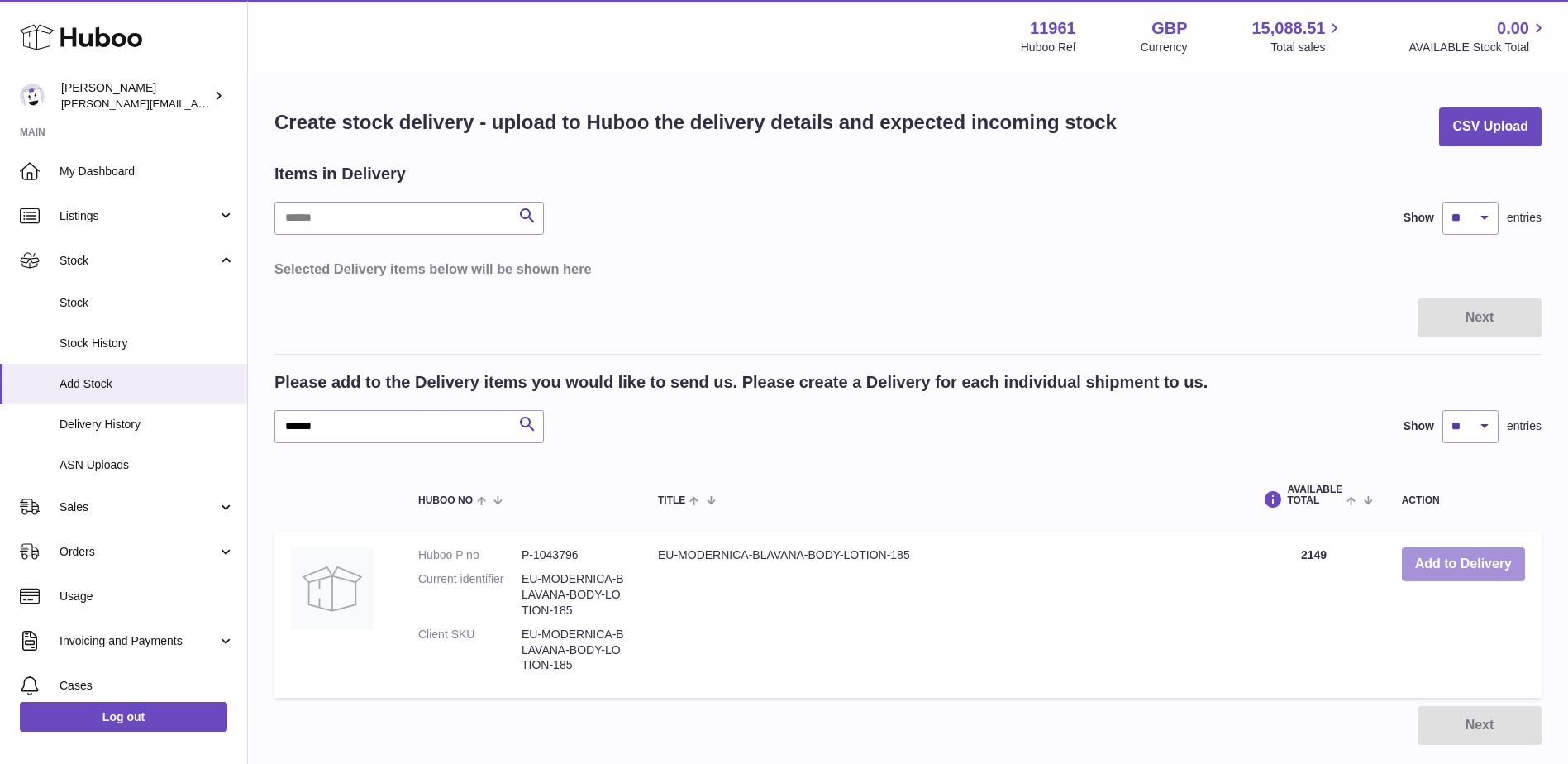
click at [1470, 551] on button "Add to Delivery" at bounding box center [1463, 564] width 123 height 34
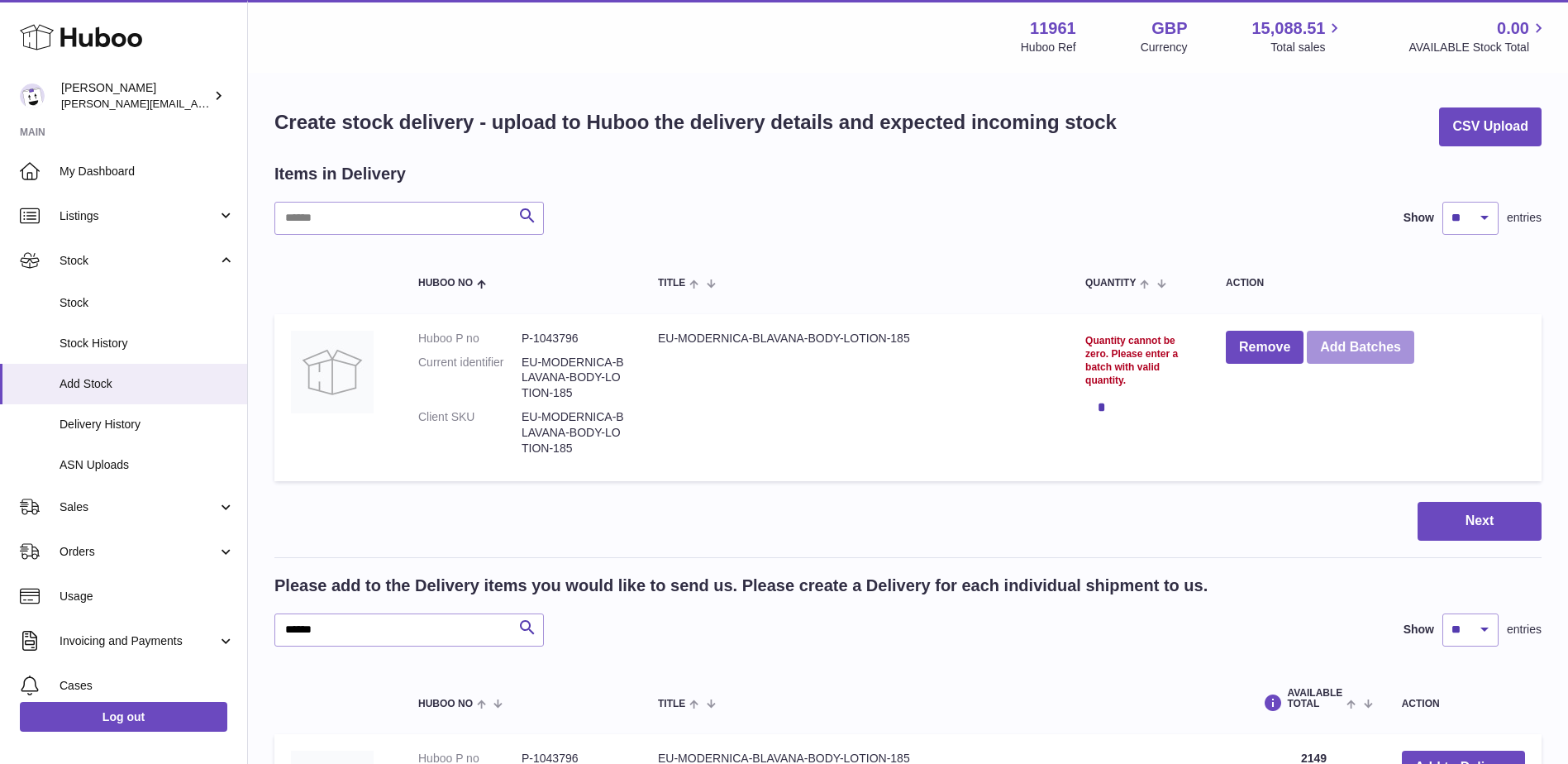
click at [1393, 348] on button "Add Batches" at bounding box center [1360, 348] width 107 height 34
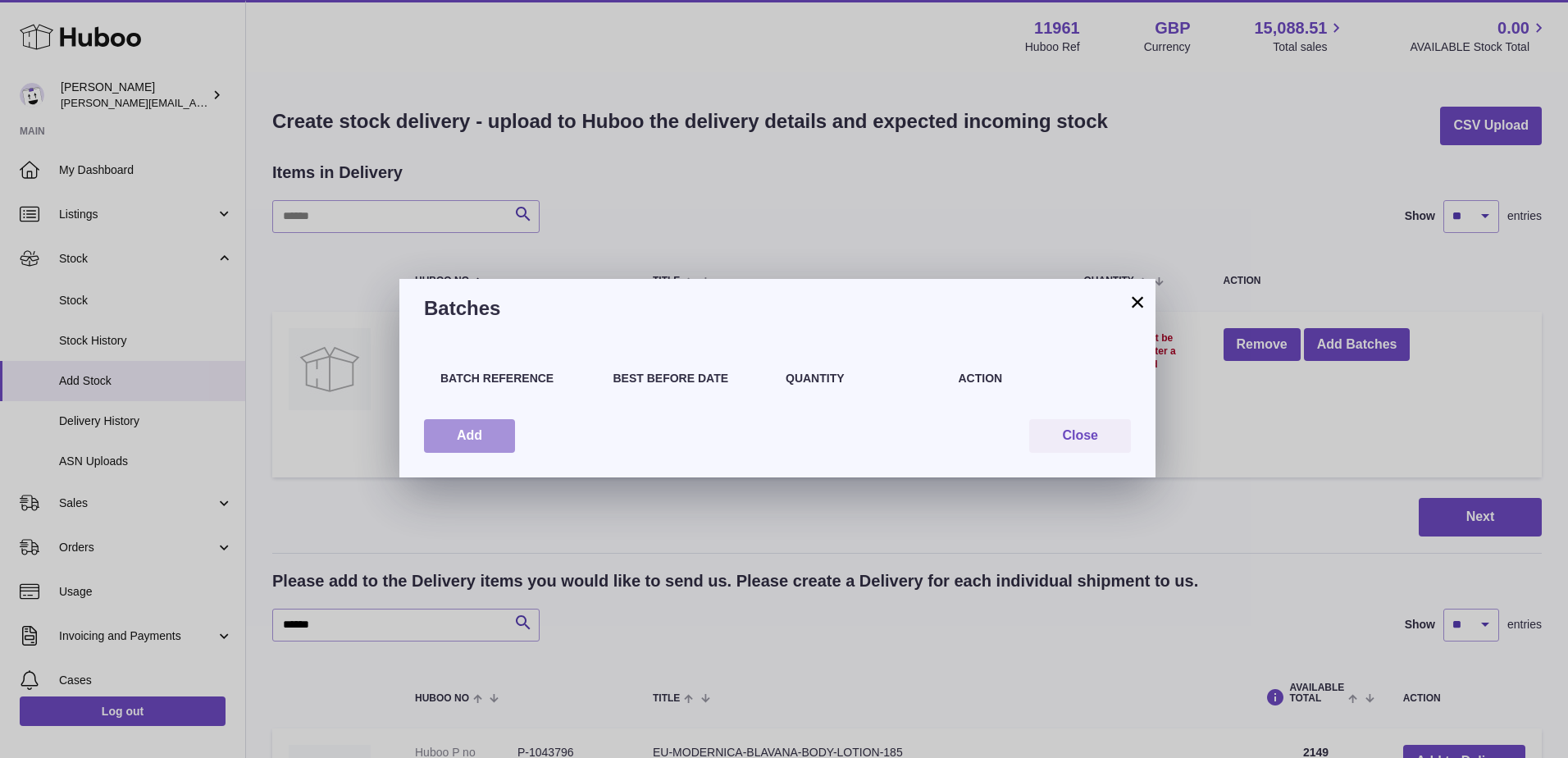
click at [471, 431] on button "Add" at bounding box center [470, 436] width 91 height 34
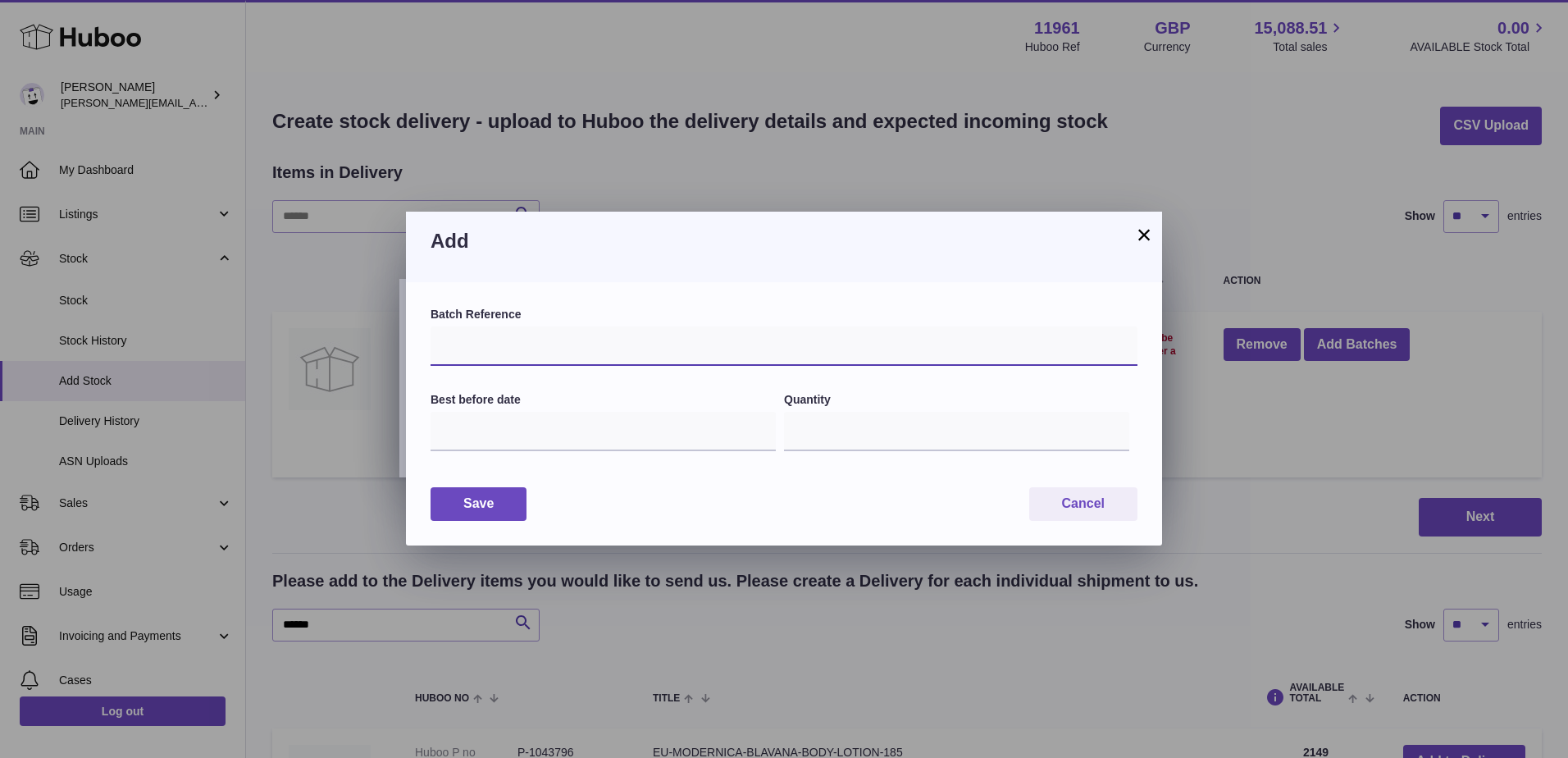
click at [661, 356] on input "text" at bounding box center [784, 346] width 708 height 40
paste input "**********"
type input "**********"
click at [527, 419] on input "text" at bounding box center [603, 431] width 346 height 40
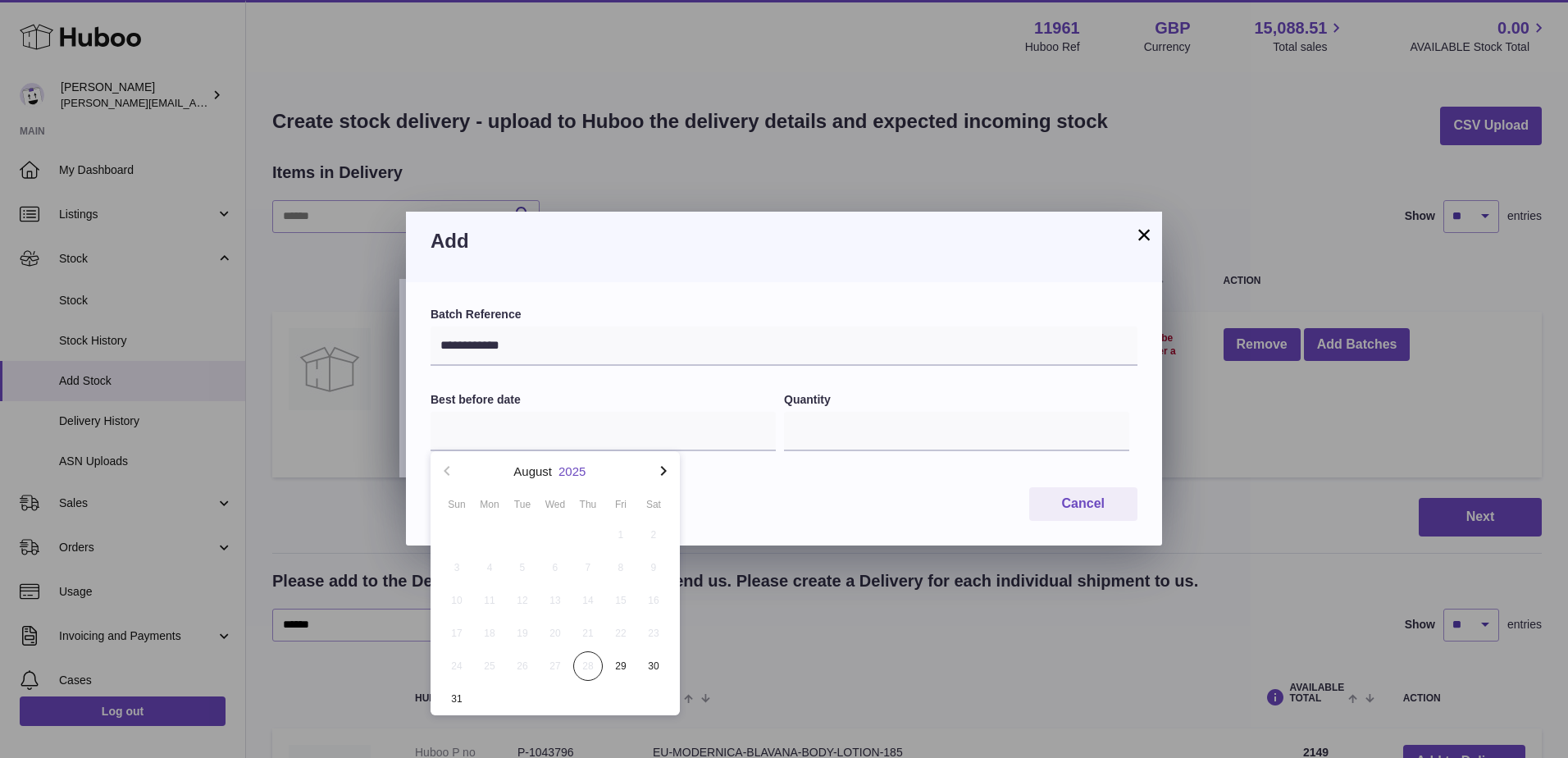
click at [582, 473] on button "2025" at bounding box center [572, 471] width 27 height 13
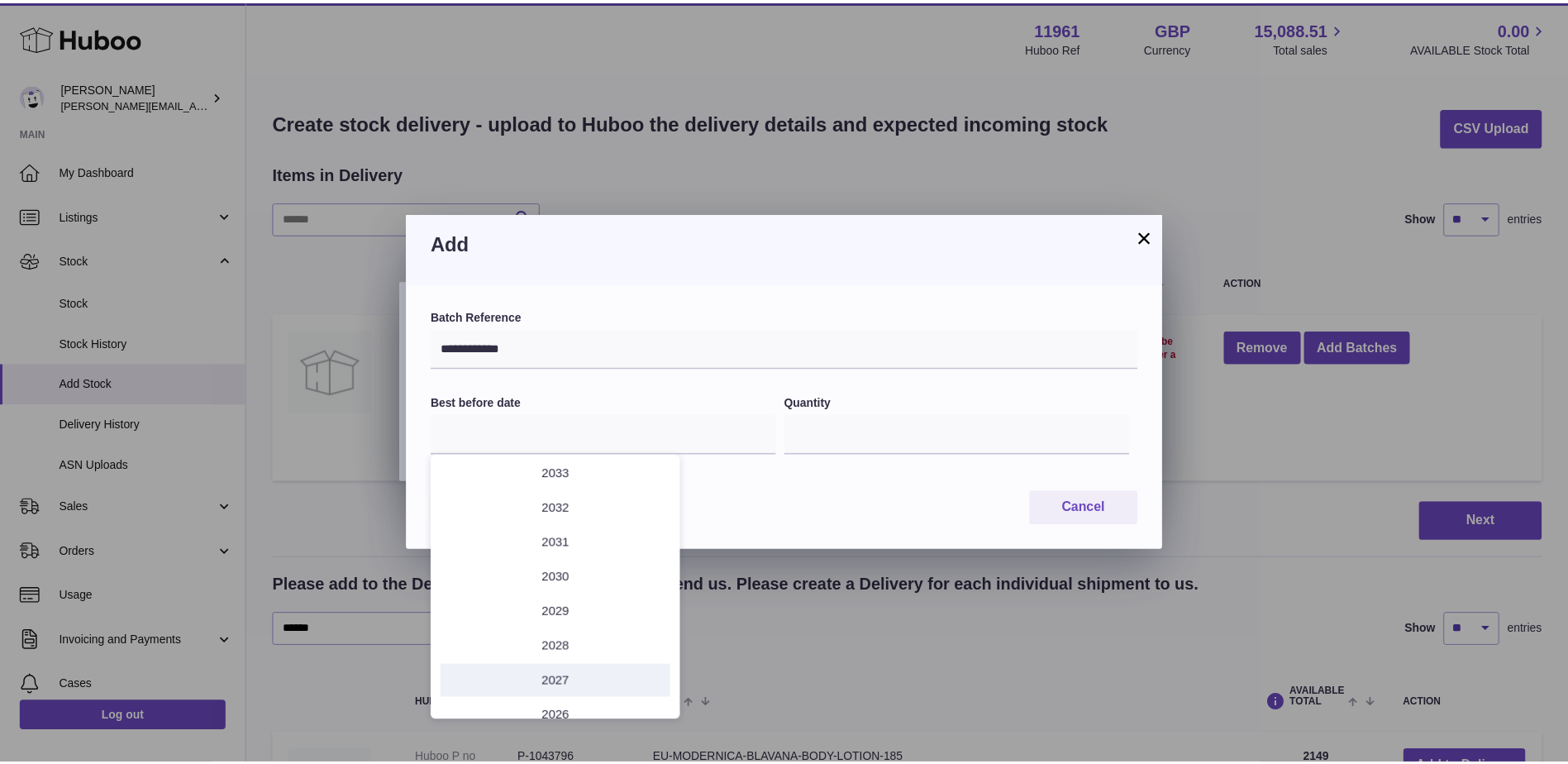
scroll to position [127, 0]
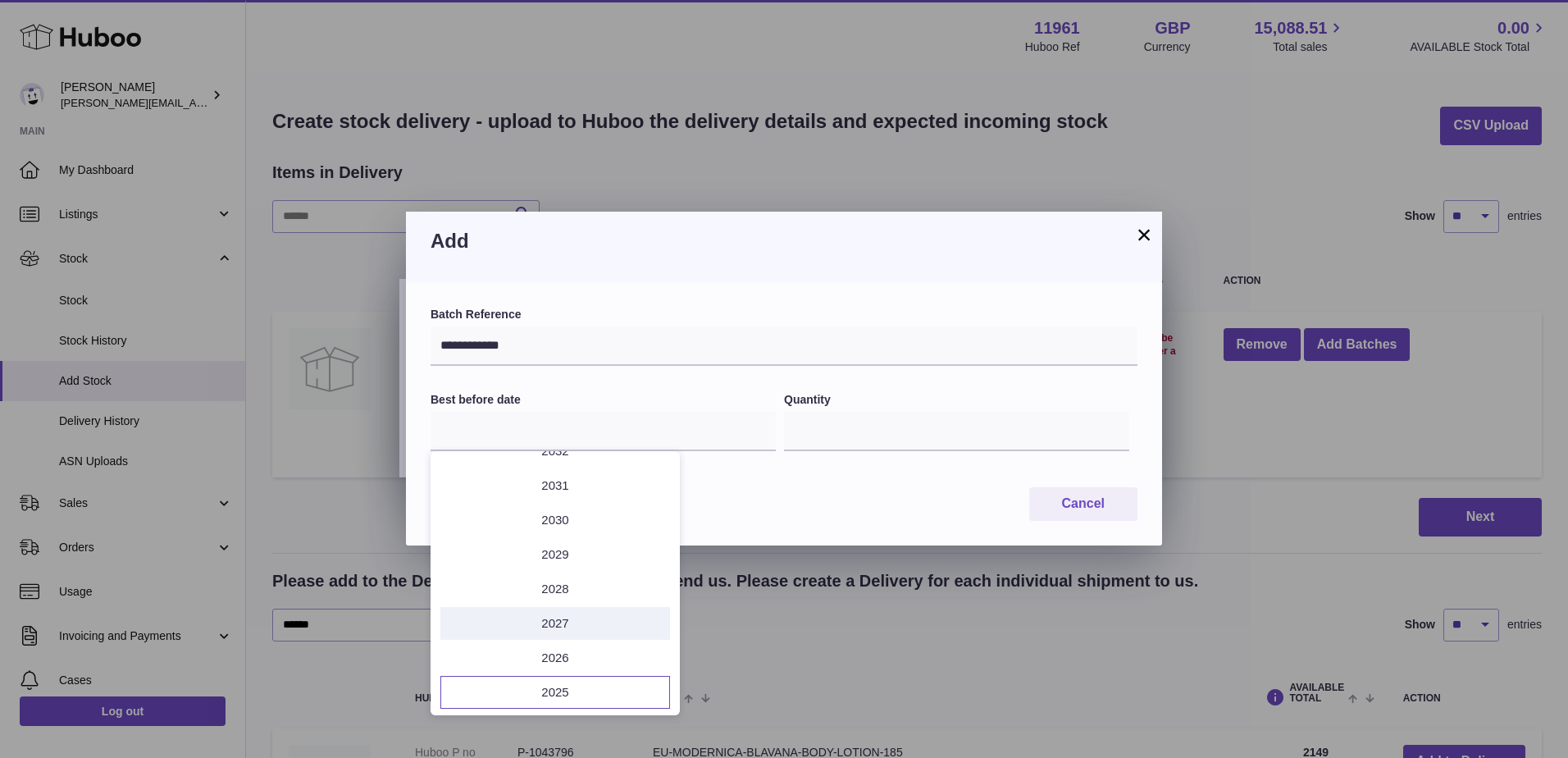
click at [548, 621] on li "2027" at bounding box center [555, 623] width 230 height 33
click at [550, 578] on button "May" at bounding box center [555, 575] width 69 height 40
click at [484, 695] on span "31" at bounding box center [489, 698] width 30 height 30
type input "**********"
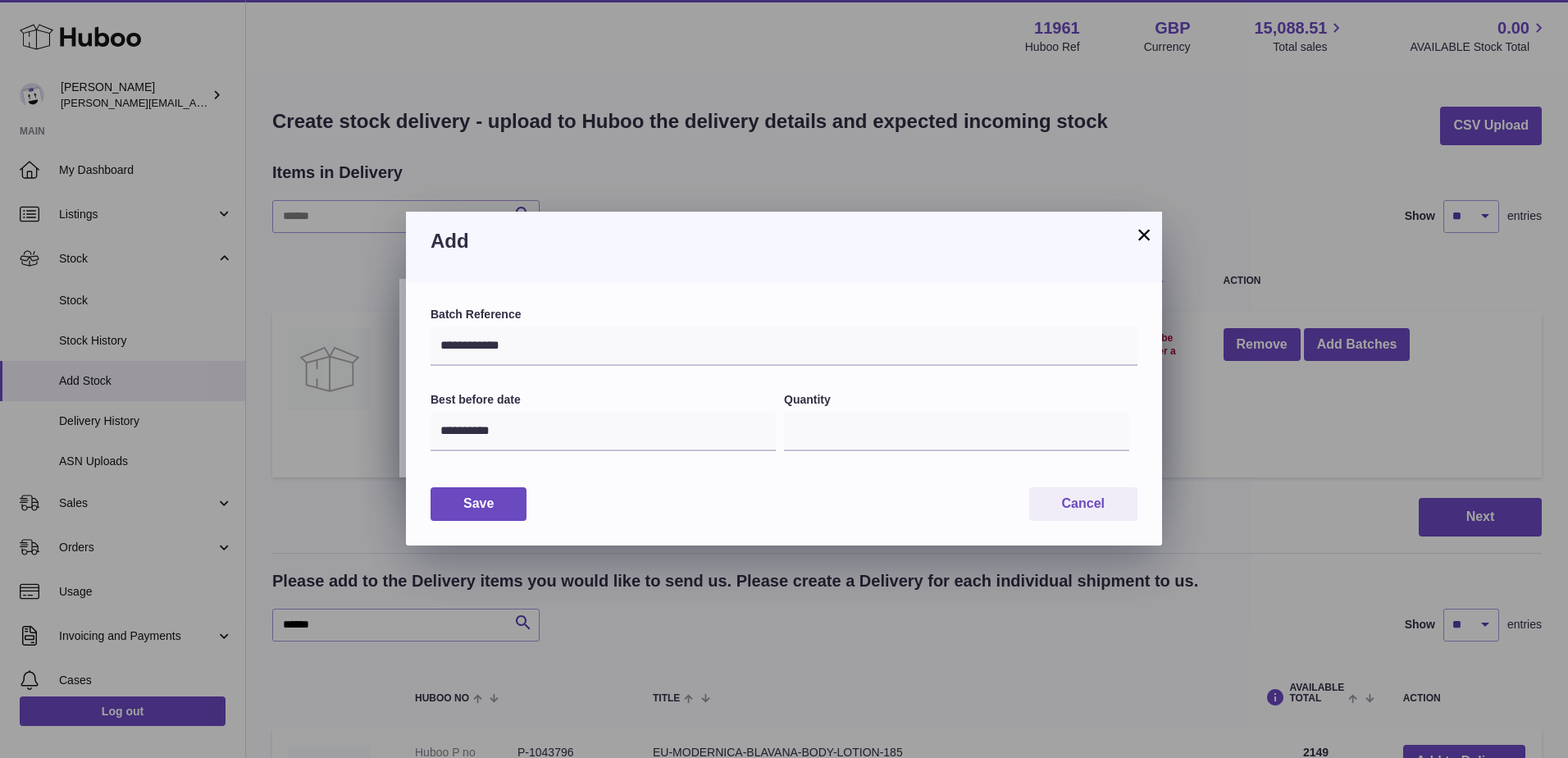
click at [861, 462] on div "Quantity *" at bounding box center [961, 431] width 353 height 79
click at [864, 451] on input "*" at bounding box center [957, 431] width 346 height 40
click at [866, 450] on input "*" at bounding box center [957, 431] width 346 height 40
type input "***"
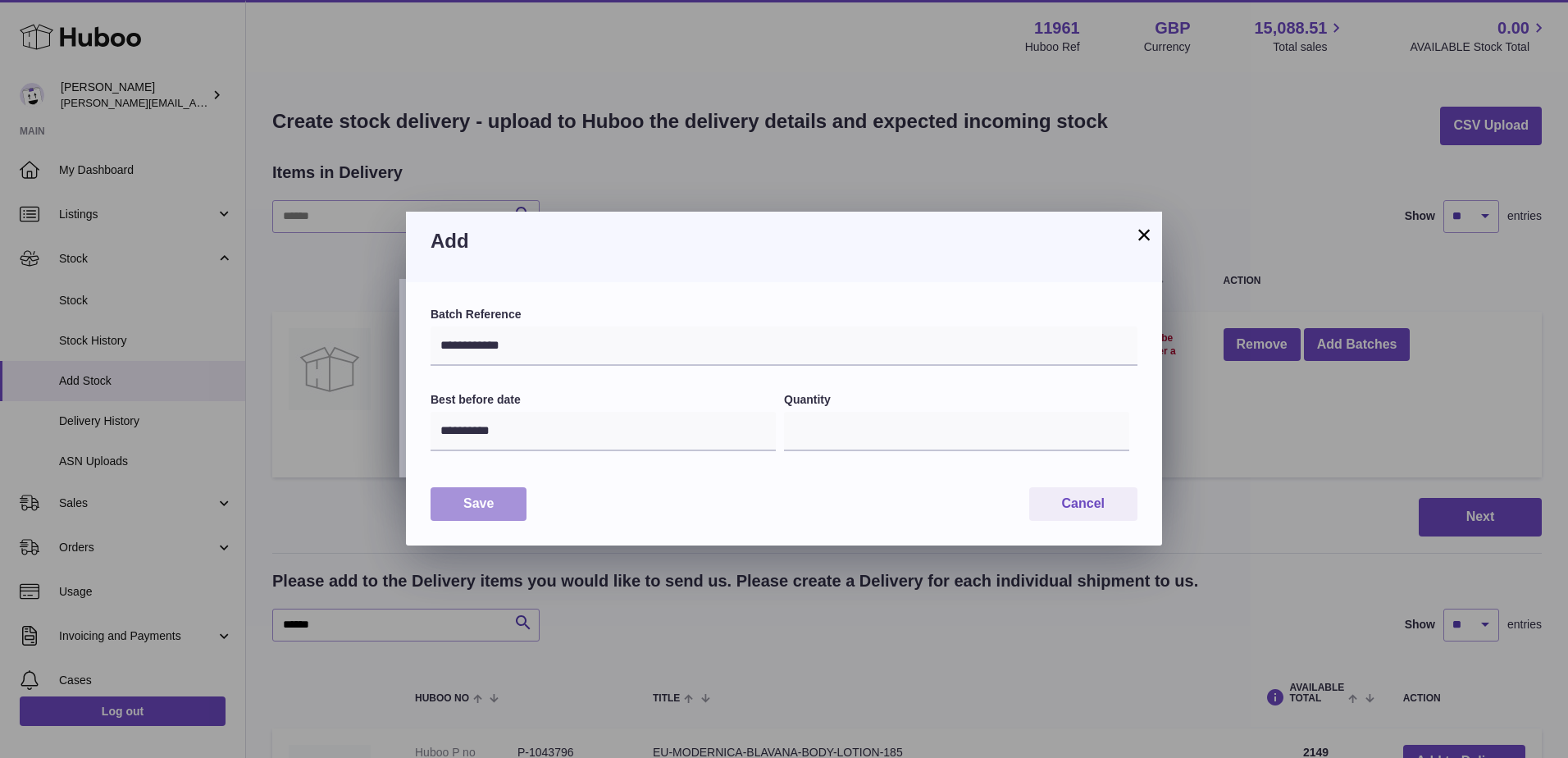
click at [495, 504] on button "Save" at bounding box center [478, 504] width 96 height 34
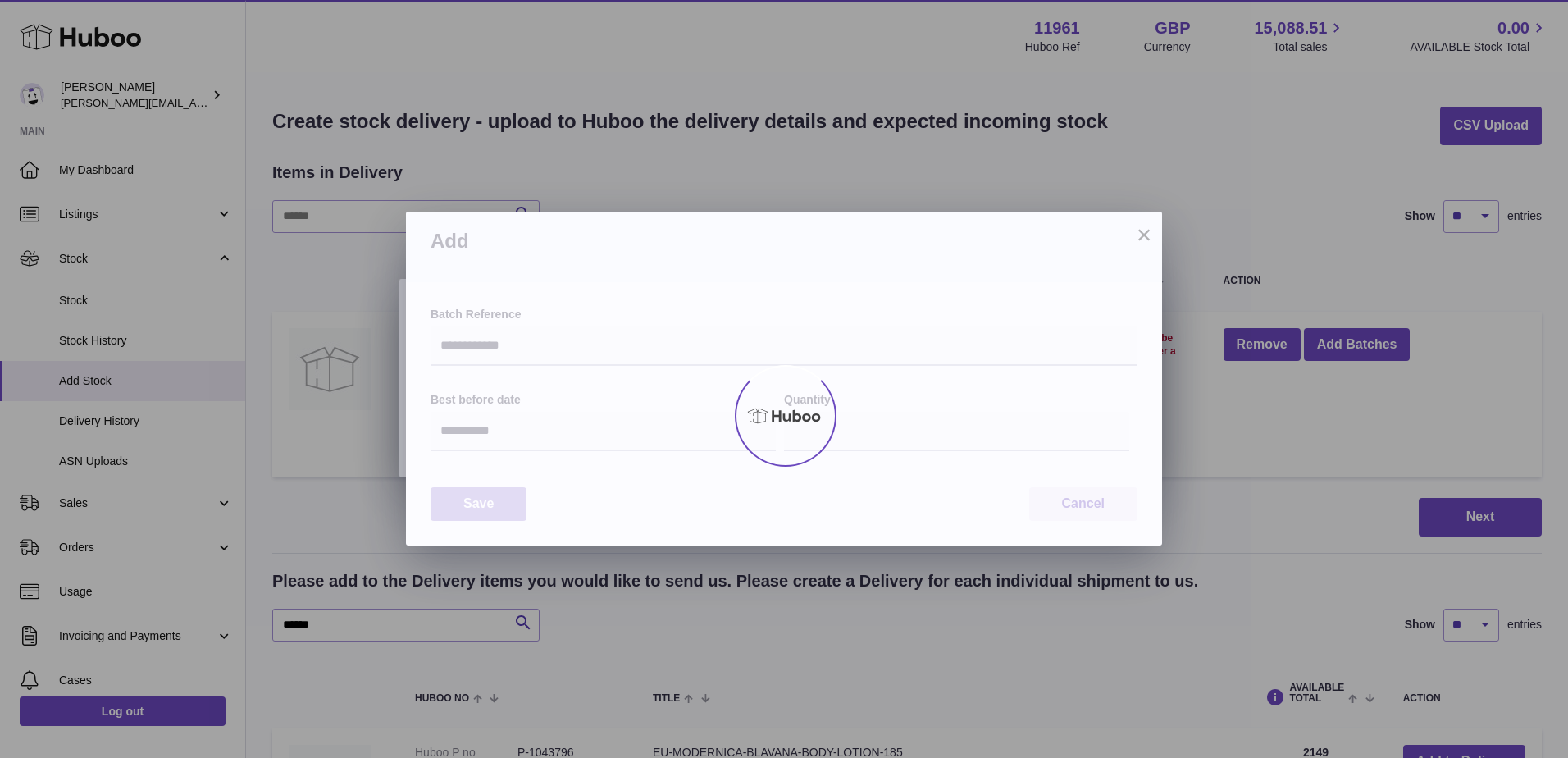
type input "***"
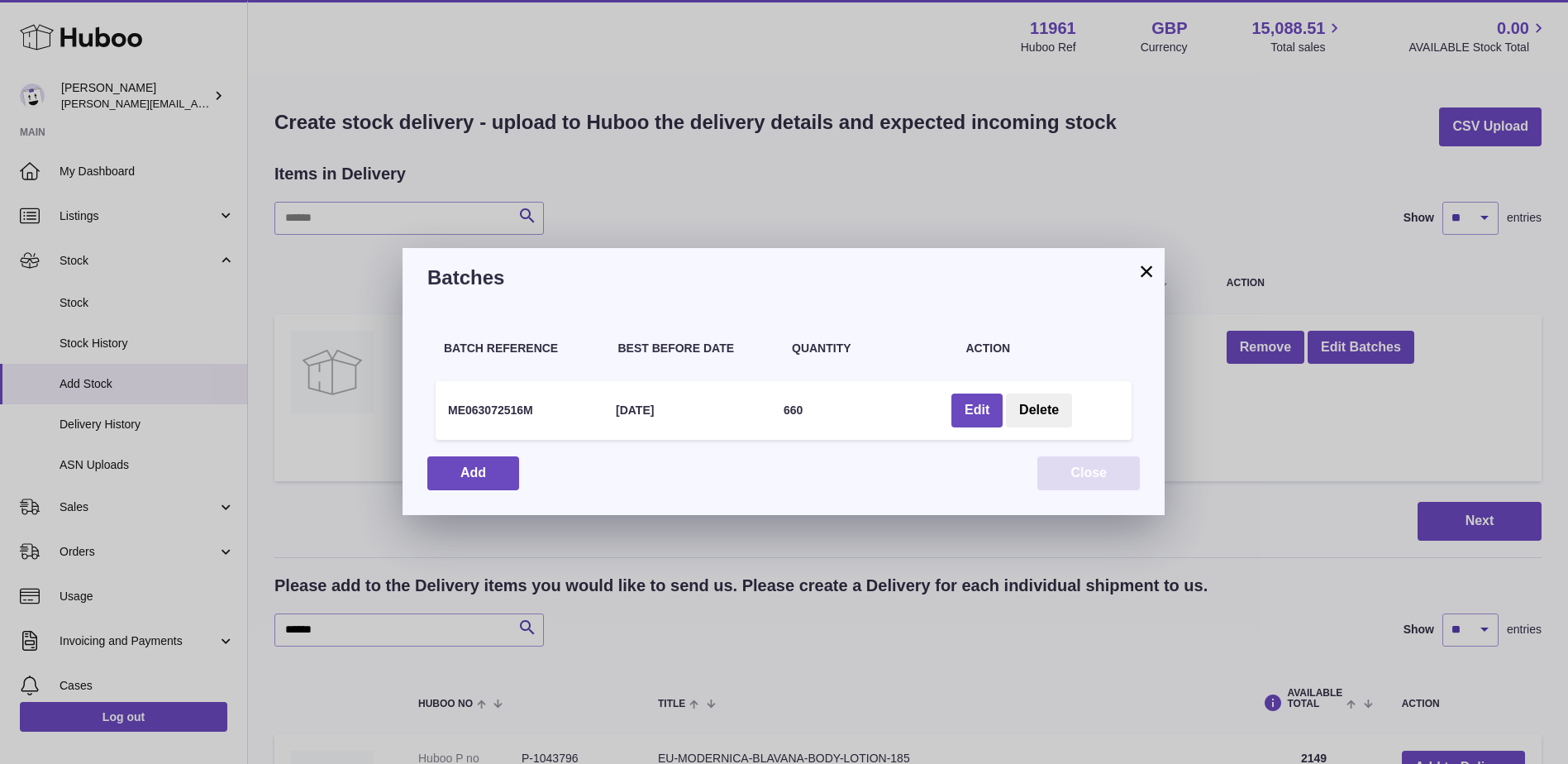
click at [1066, 474] on button "Close" at bounding box center [1088, 474] width 102 height 34
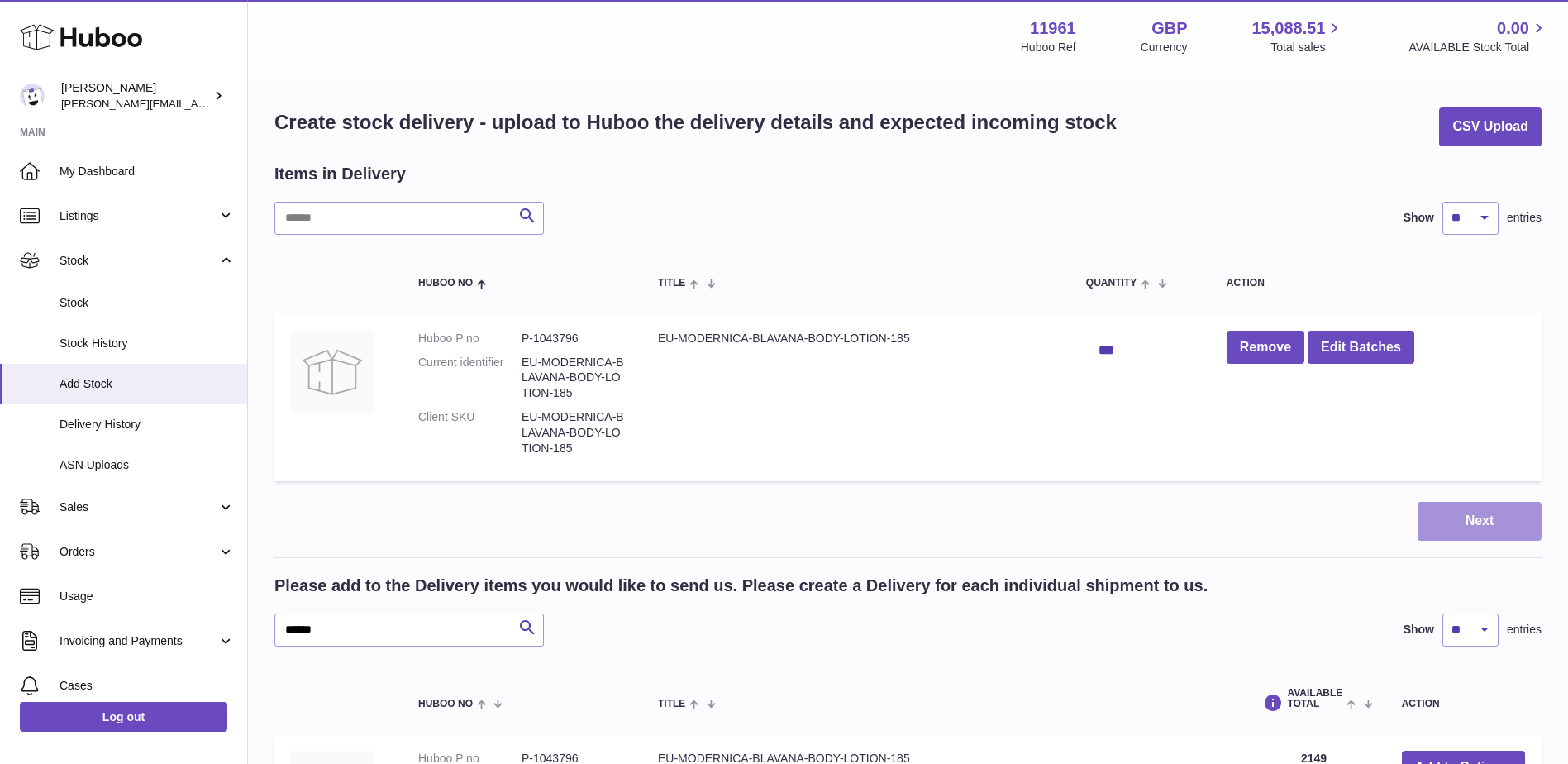
click at [1480, 511] on button "Next" at bounding box center [1479, 521] width 124 height 39
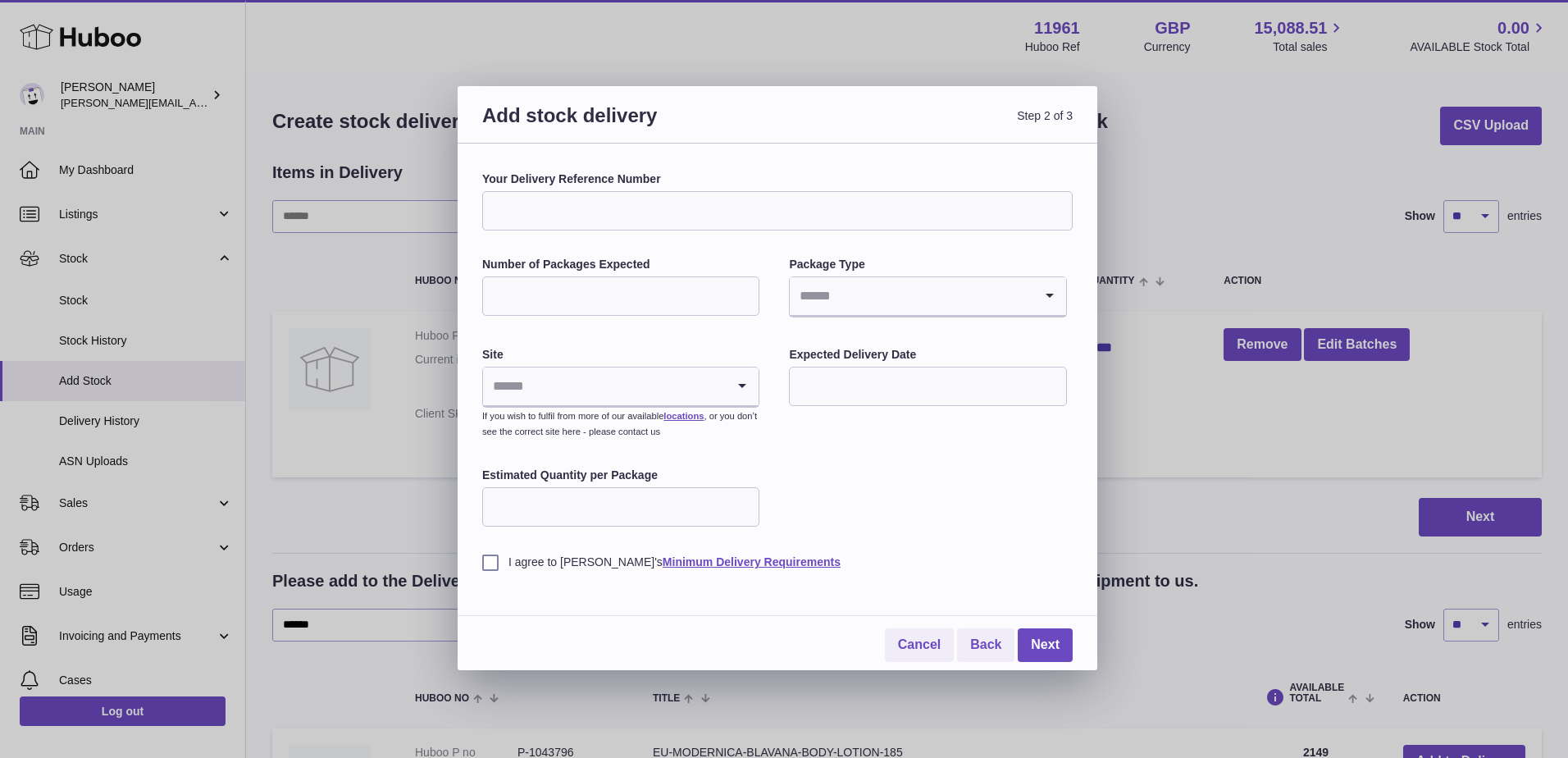
click at [567, 232] on div "Your Delivery Reference Number Number of Packages Expected Package Type Loading…" at bounding box center [778, 371] width 591 height 399
click at [571, 218] on input "Your Delivery Reference Number" at bounding box center [778, 210] width 591 height 40
paste input "**********"
type input "**********"
click at [563, 299] on input "Number of Packages Expected" at bounding box center [621, 296] width 277 height 40
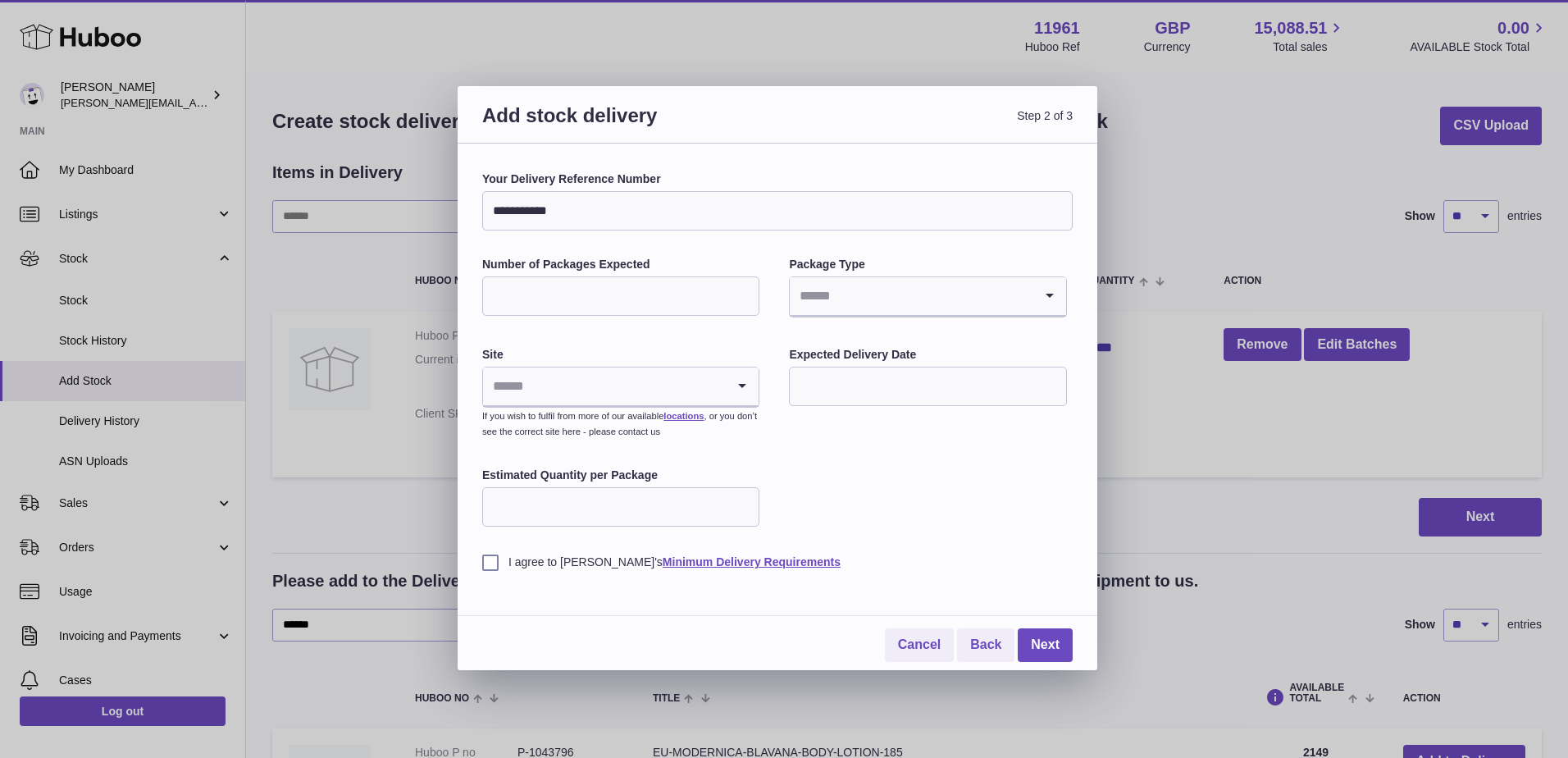
type input "**"
drag, startPoint x: 905, startPoint y: 294, endPoint x: 888, endPoint y: 357, distance: 65.3
click at [904, 298] on input "Search for option" at bounding box center [911, 296] width 243 height 38
click at [833, 409] on li "Boxes" at bounding box center [928, 406] width 274 height 33
click at [570, 379] on input "Search for option" at bounding box center [604, 386] width 243 height 38
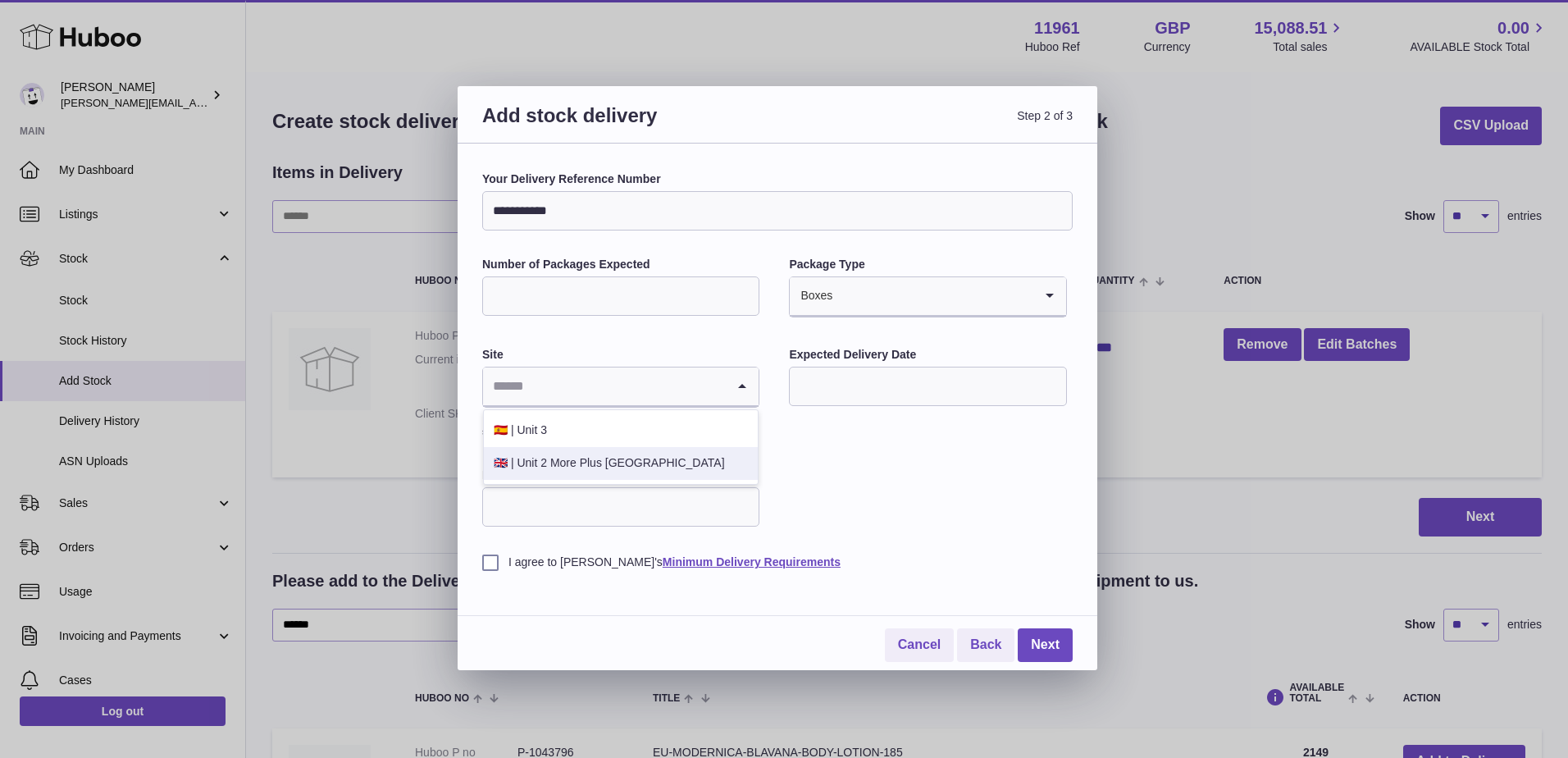
click at [543, 464] on li "🇬🇧 | Unit 2 More Plus Central Park" at bounding box center [621, 463] width 274 height 33
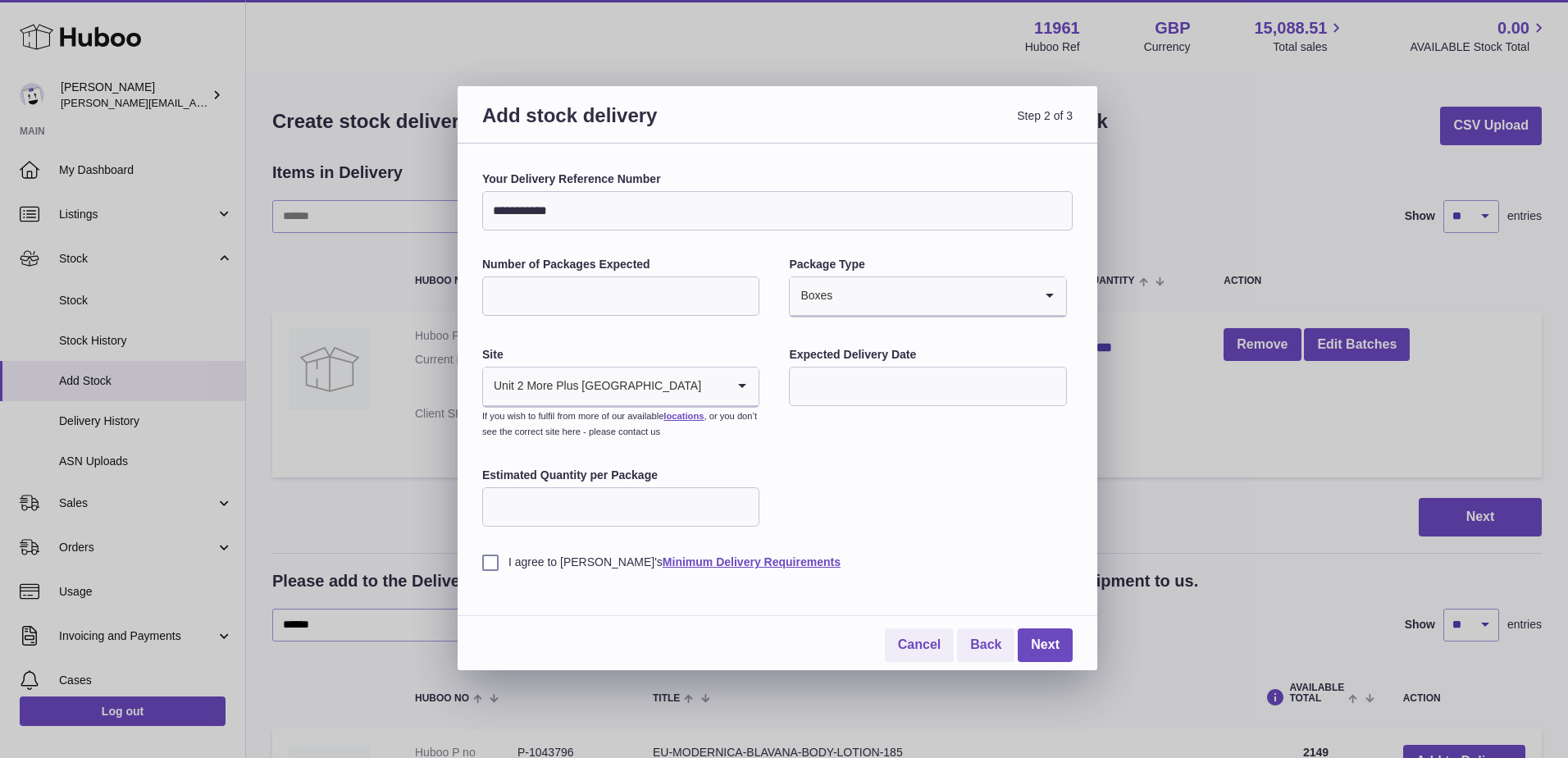
click at [880, 385] on input "text" at bounding box center [928, 386] width 277 height 40
click at [1027, 421] on icon "button" at bounding box center [1022, 425] width 19 height 19
click at [833, 495] on span "2" at bounding box center [848, 489] width 30 height 30
type input "**********"
drag, startPoint x: 609, startPoint y: 514, endPoint x: 584, endPoint y: 515, distance: 25.0
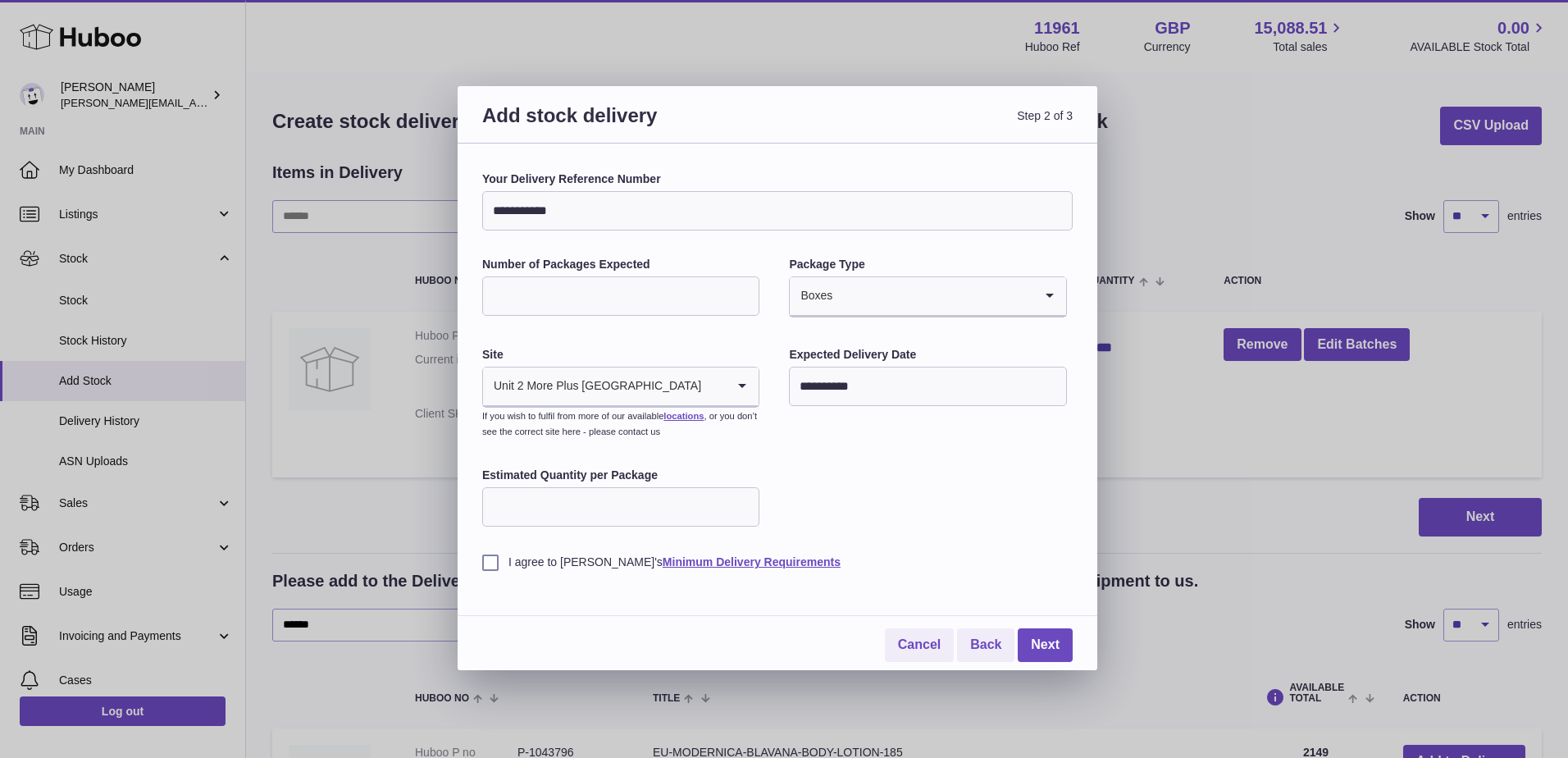
click at [608, 514] on input "Estimated Quantity per Package" at bounding box center [621, 506] width 277 height 40
type input "**"
click at [493, 564] on label "I agree to Huboo's Minimum Delivery Requirements" at bounding box center [778, 562] width 591 height 15
click at [1060, 644] on link "Next" at bounding box center [1045, 645] width 55 height 34
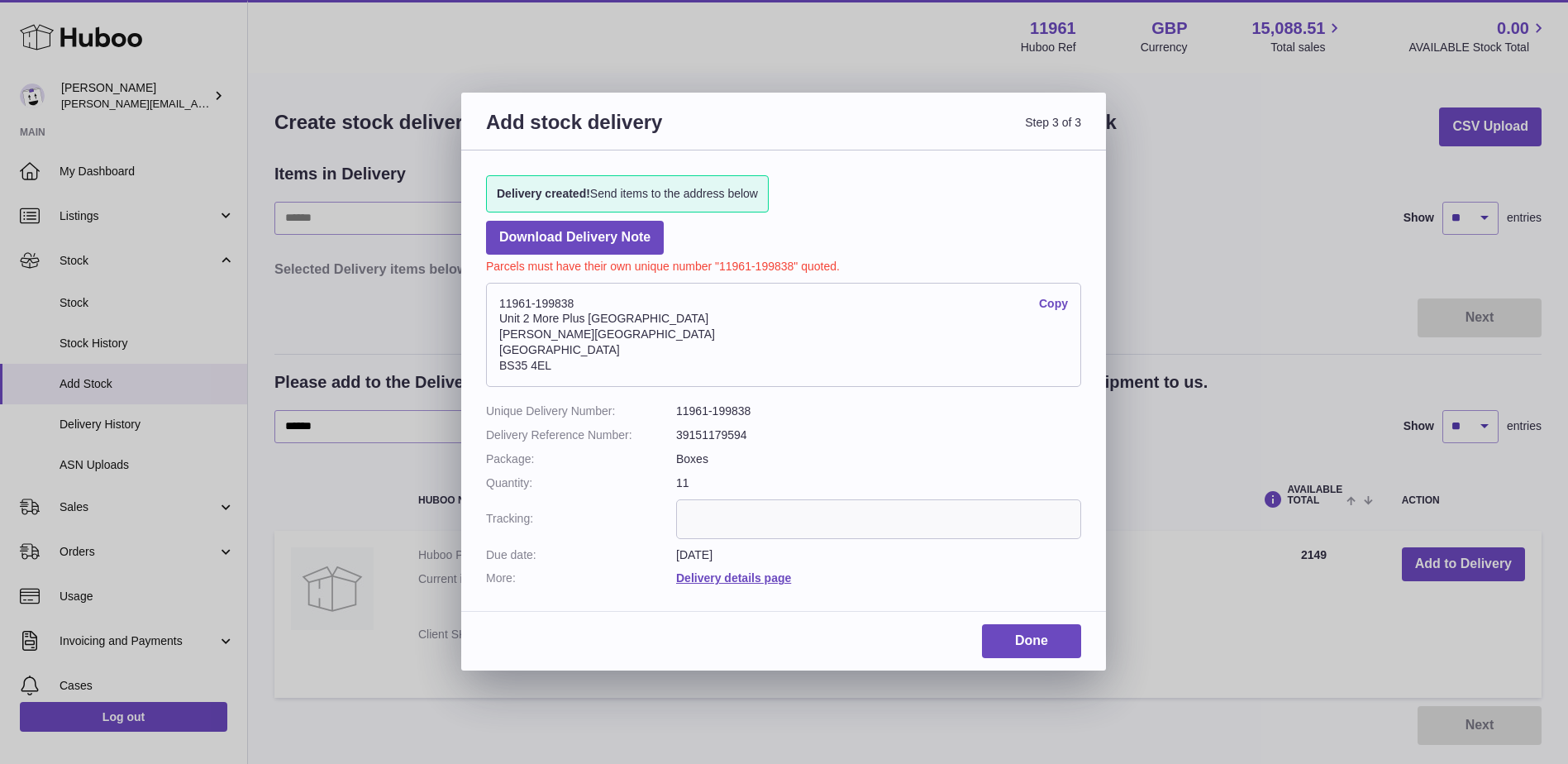
click at [748, 514] on input "text" at bounding box center [879, 519] width 405 height 40
paste input "**********"
type input "**********"
drag, startPoint x: 497, startPoint y: 302, endPoint x: 623, endPoint y: 302, distance: 126.0
click at [623, 302] on address "11961-199838 Copy Unit 2 More Plus Central Park Hudson Ave Severn Beach BS35 4EL" at bounding box center [784, 335] width 595 height 104
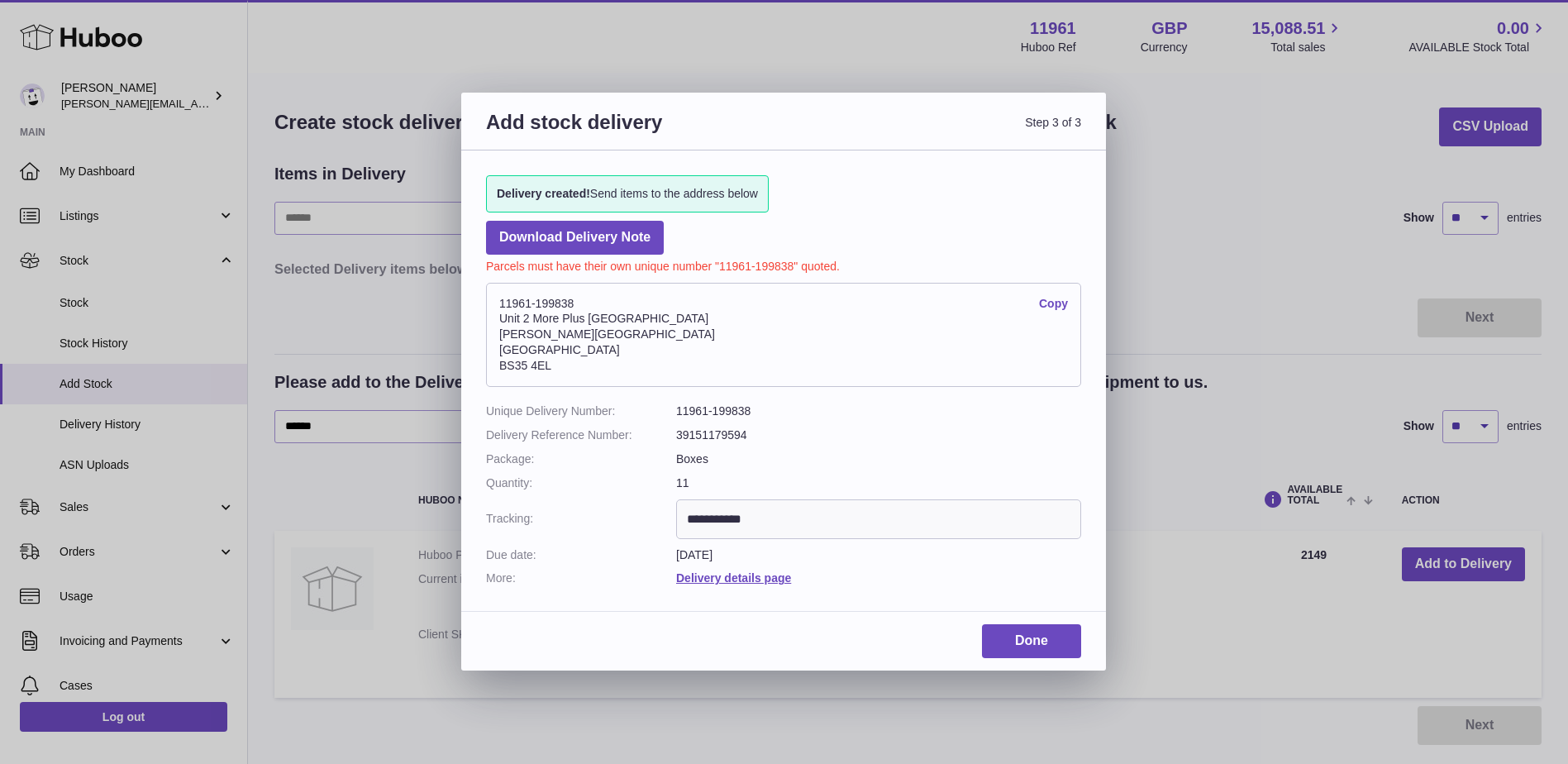
copy address "11961-199838"
click at [1041, 637] on link "Done" at bounding box center [1031, 641] width 99 height 34
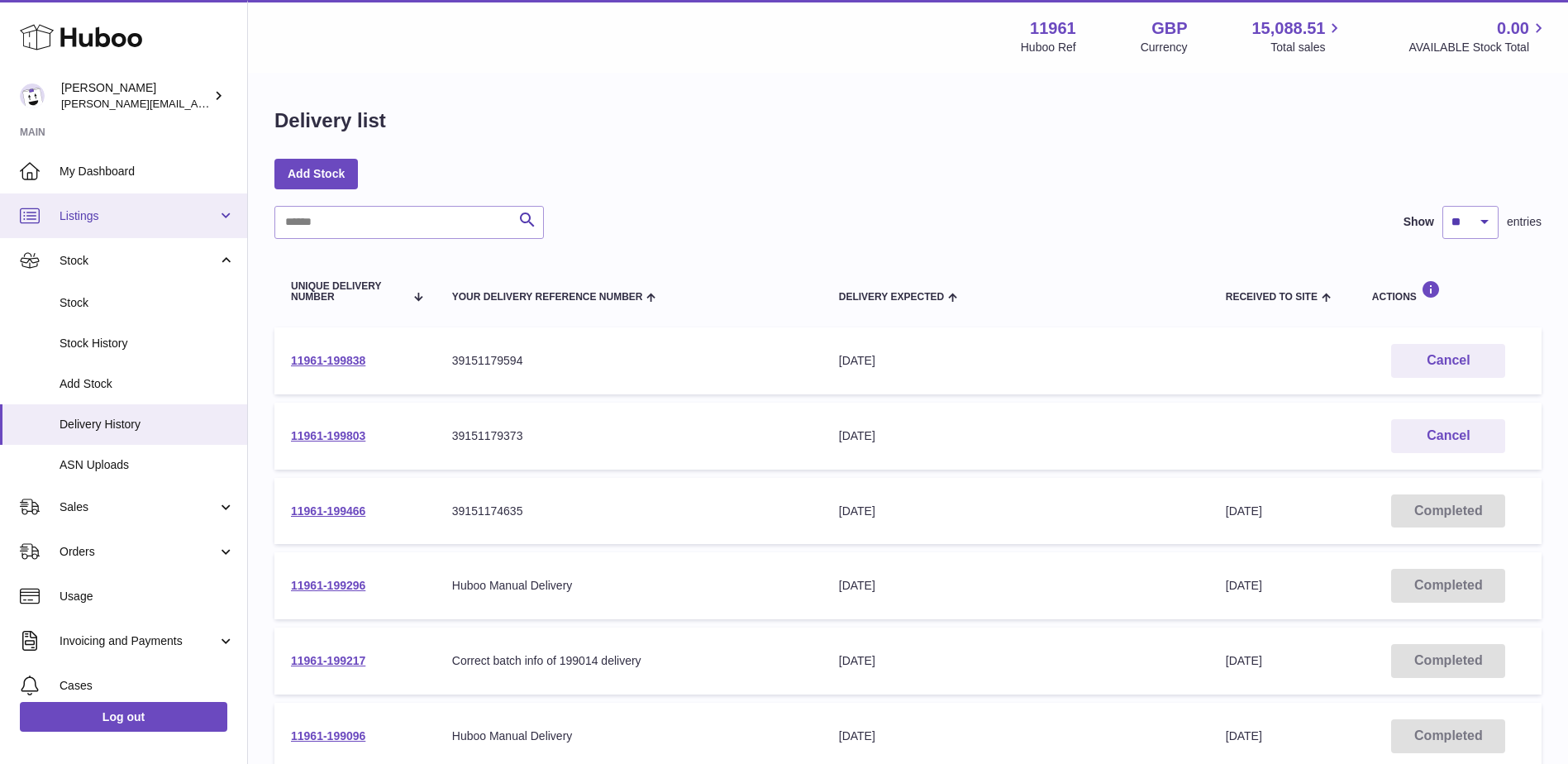
click at [207, 215] on span "Listings" at bounding box center [138, 216] width 158 height 15
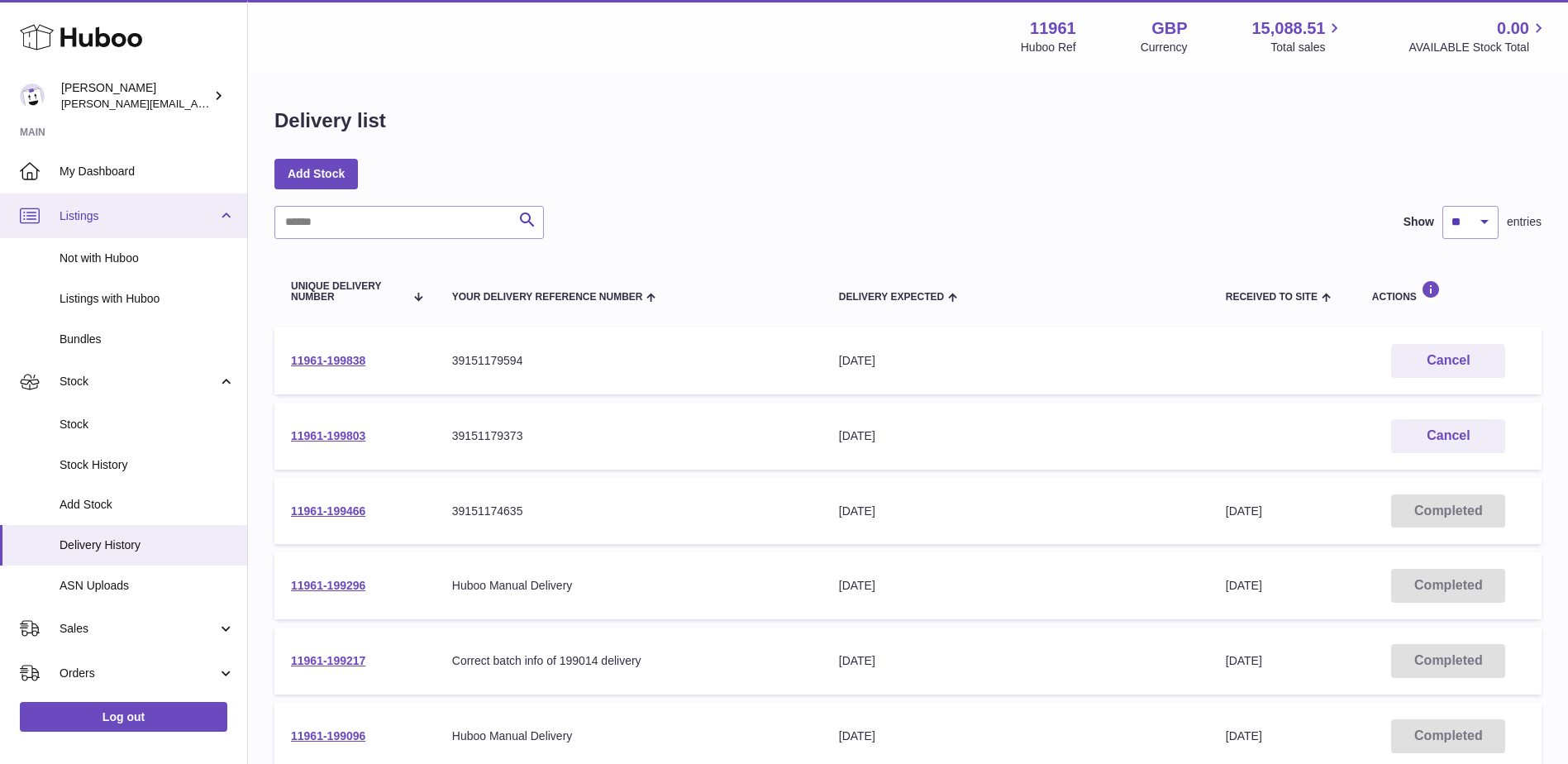
click at [198, 216] on span "Listings" at bounding box center [138, 216] width 158 height 15
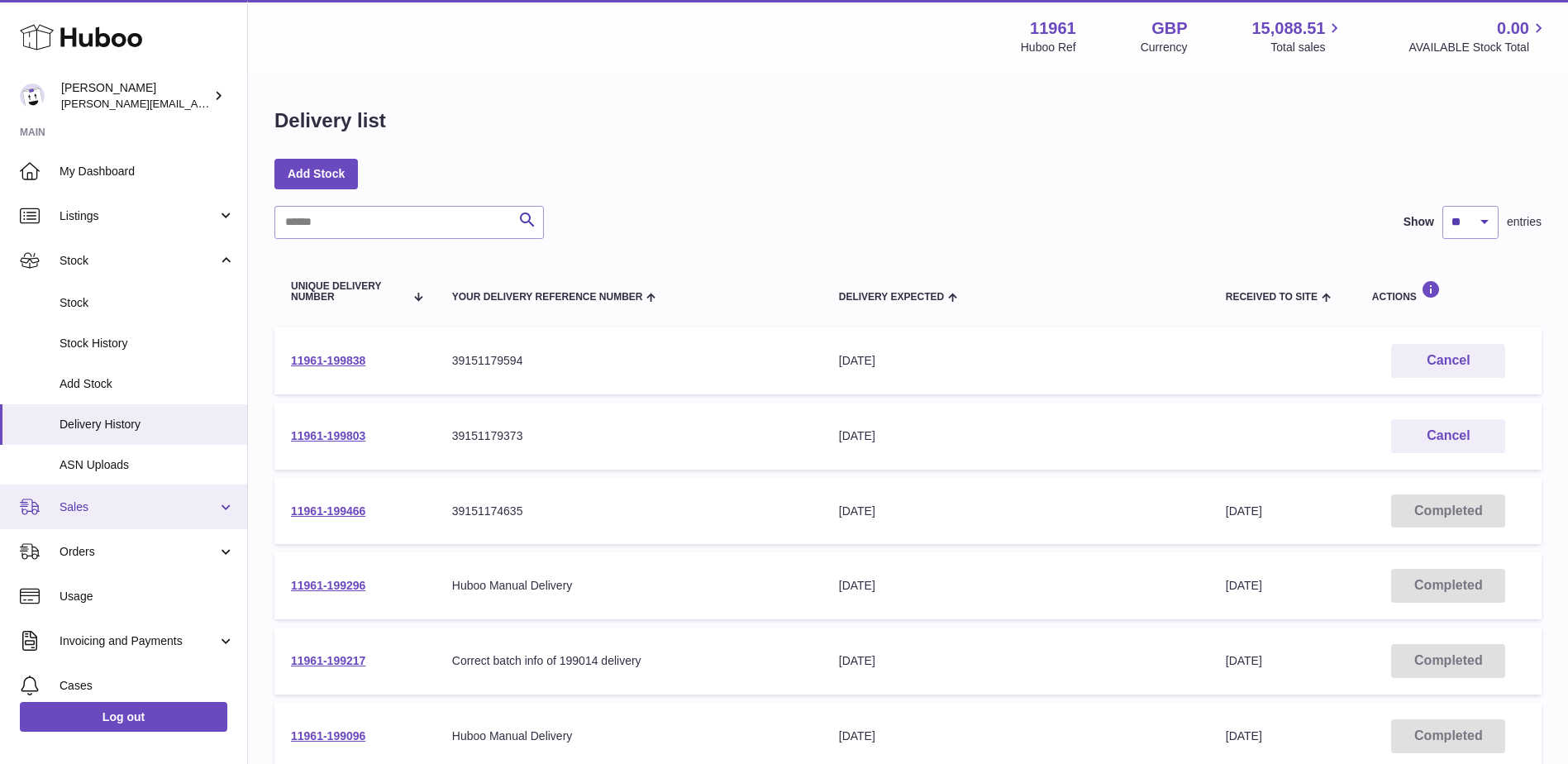
click at [199, 494] on link "Sales" at bounding box center [123, 507] width 247 height 44
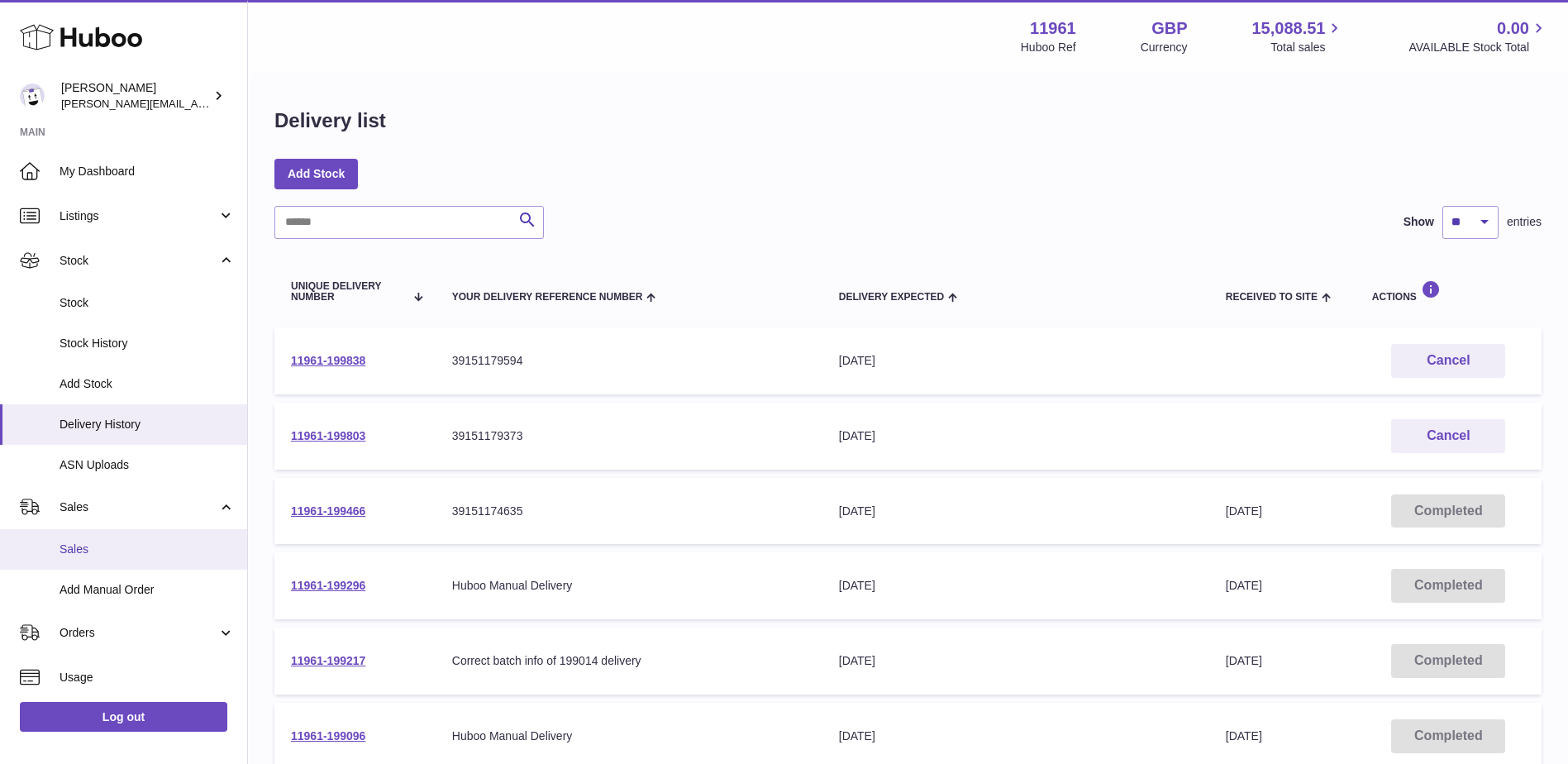
click at [82, 554] on span "Sales" at bounding box center [147, 549] width 175 height 15
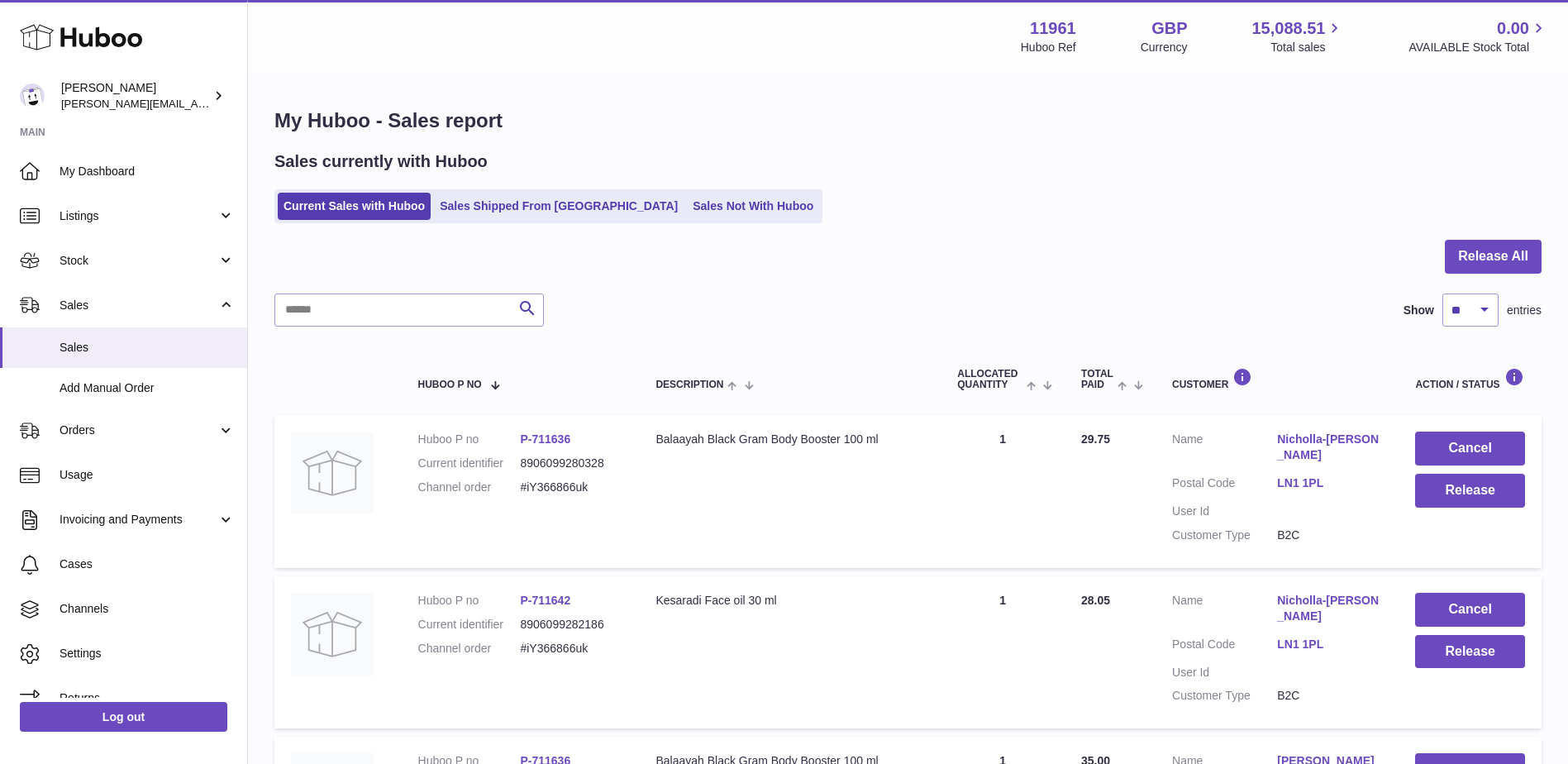
click at [686, 200] on link "Sales Not With Huboo" at bounding box center [752, 206] width 132 height 27
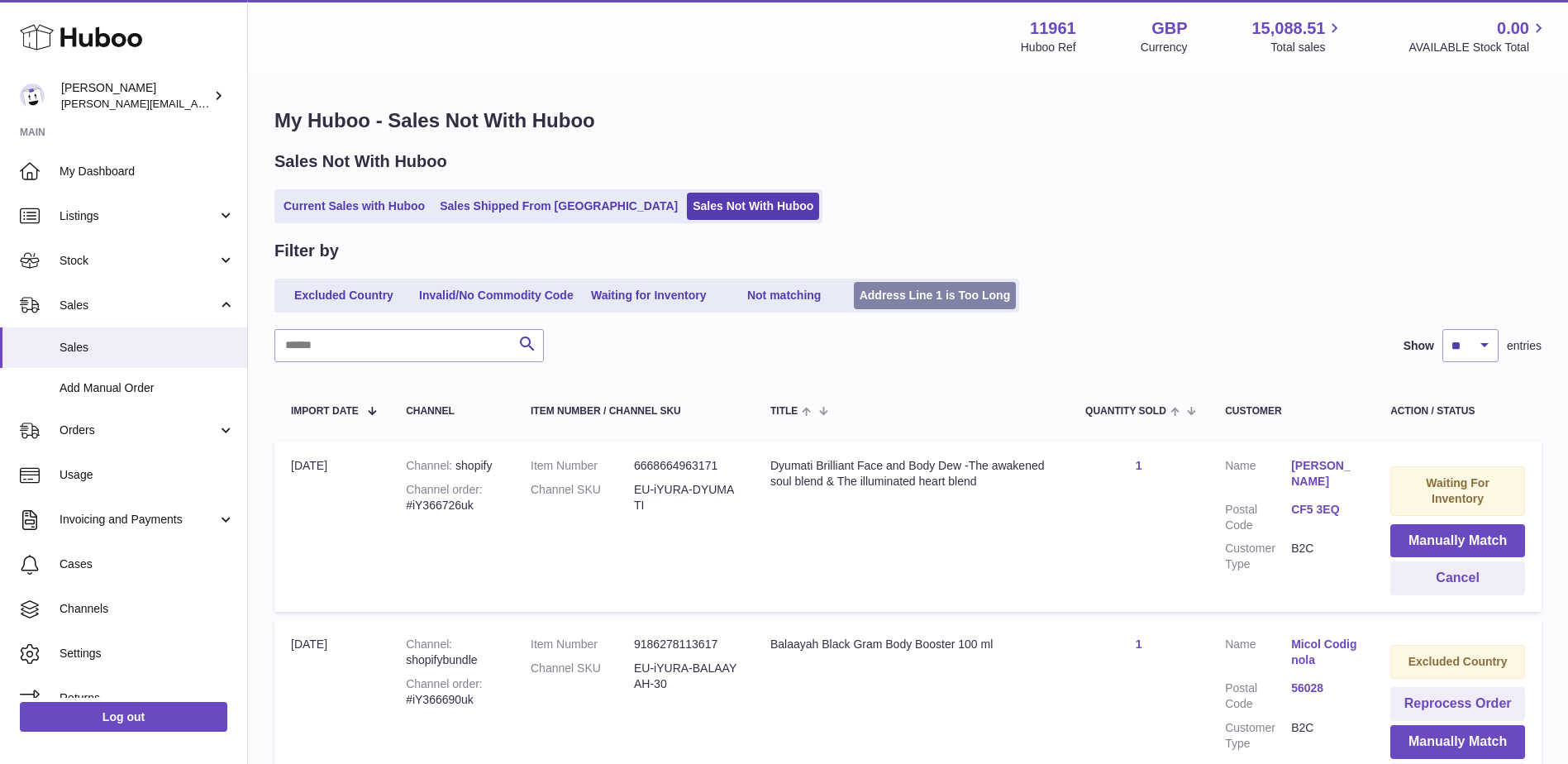
click at [965, 299] on link "Address Line 1 is Too Long" at bounding box center [934, 296] width 163 height 27
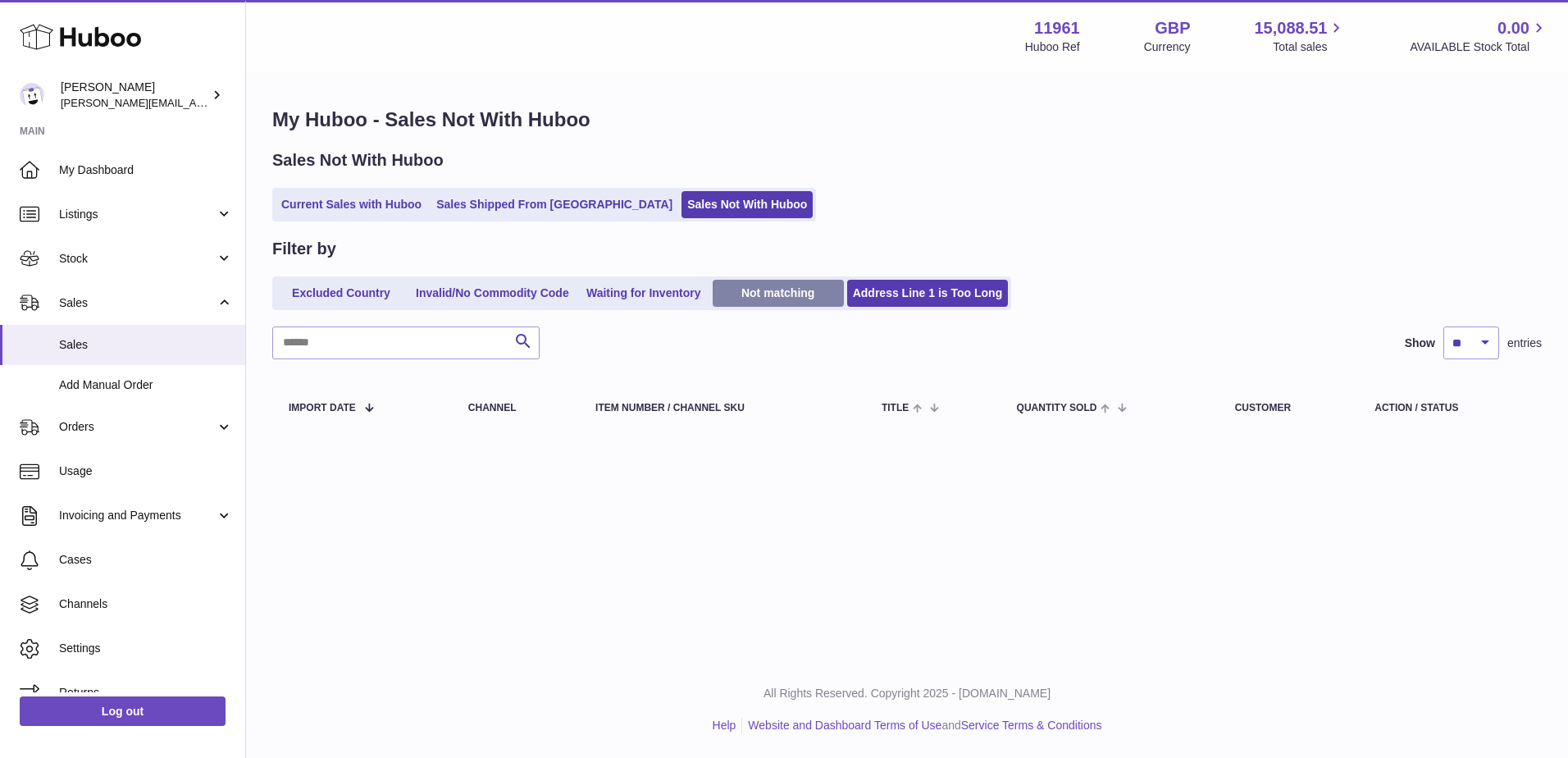
click at [764, 286] on link "Not matching" at bounding box center [778, 293] width 131 height 27
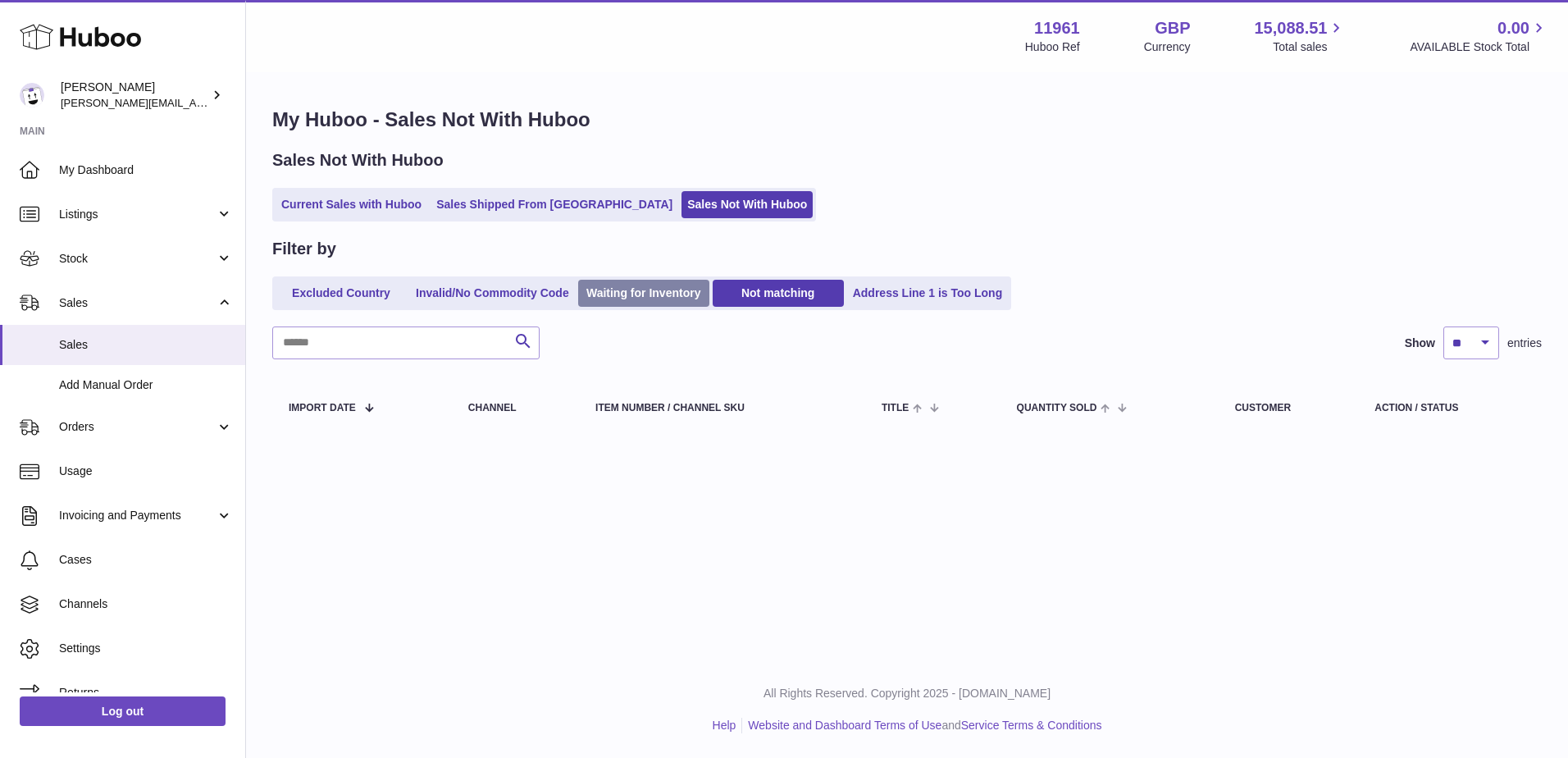
click at [664, 292] on link "Waiting for Inventory" at bounding box center [643, 293] width 131 height 27
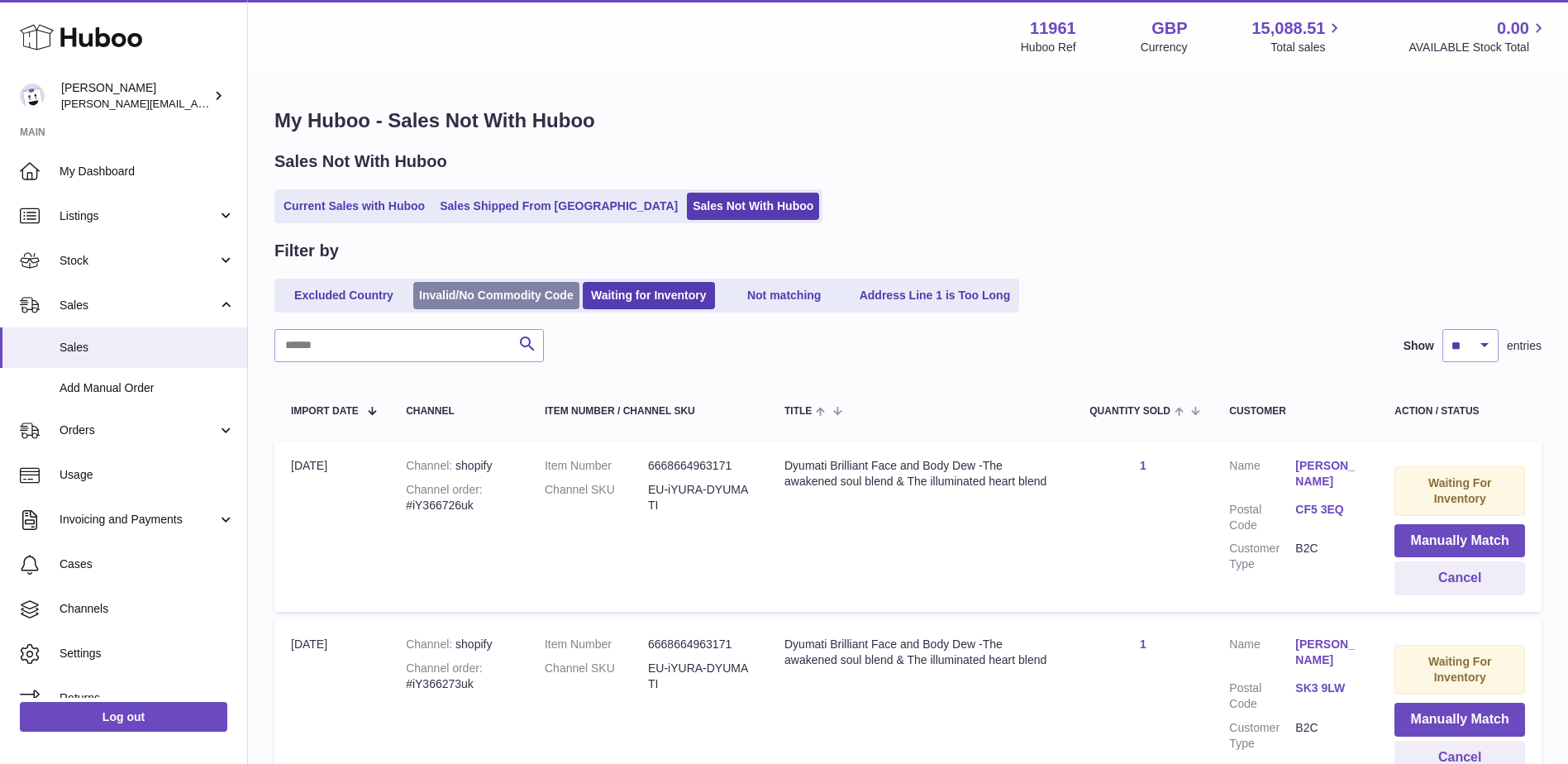
click at [483, 291] on link "Invalid/No Commodity Code" at bounding box center [496, 296] width 166 height 27
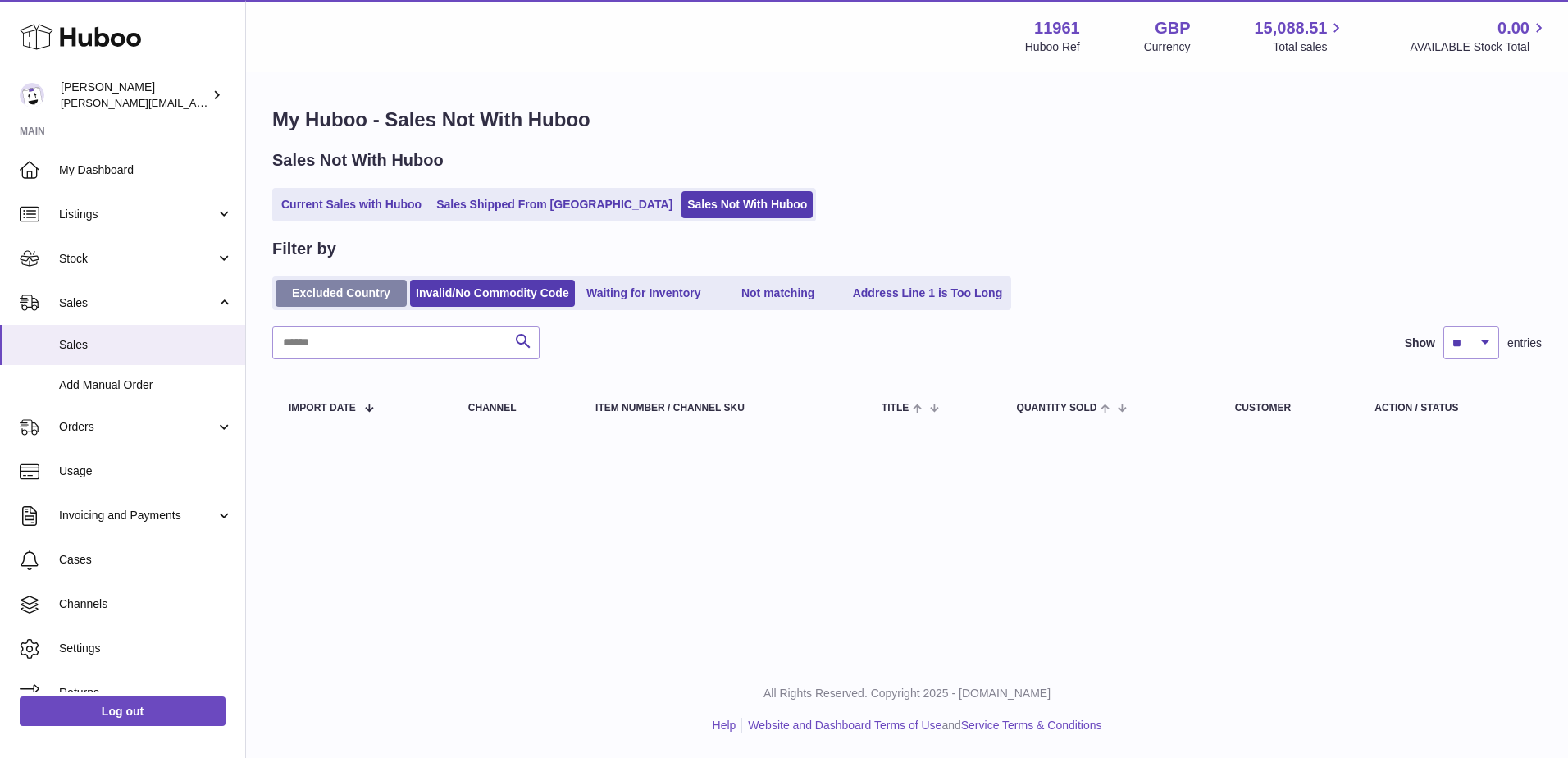
click at [320, 293] on link "Excluded Country" at bounding box center [341, 293] width 131 height 27
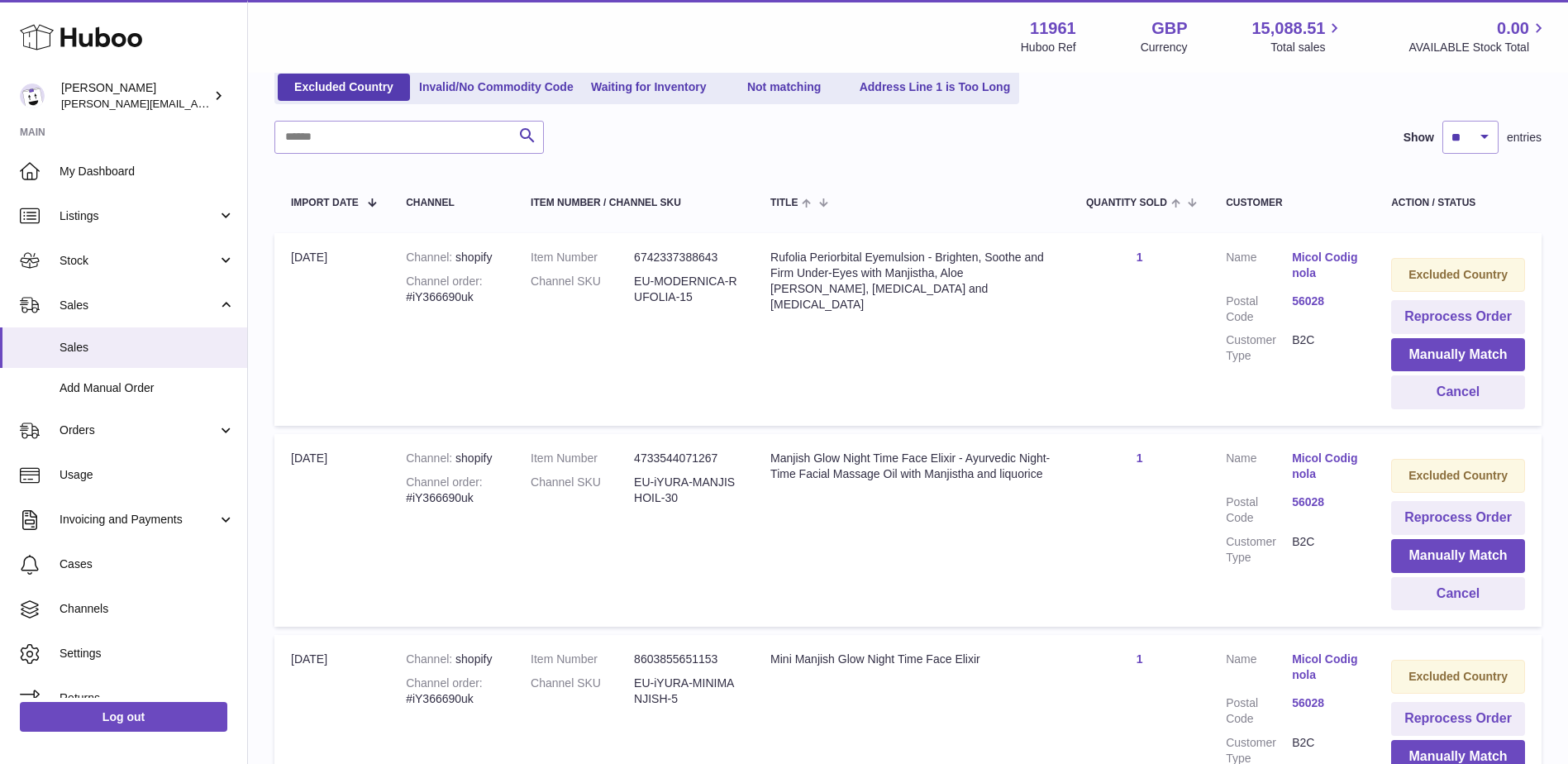
scroll to position [77, 0]
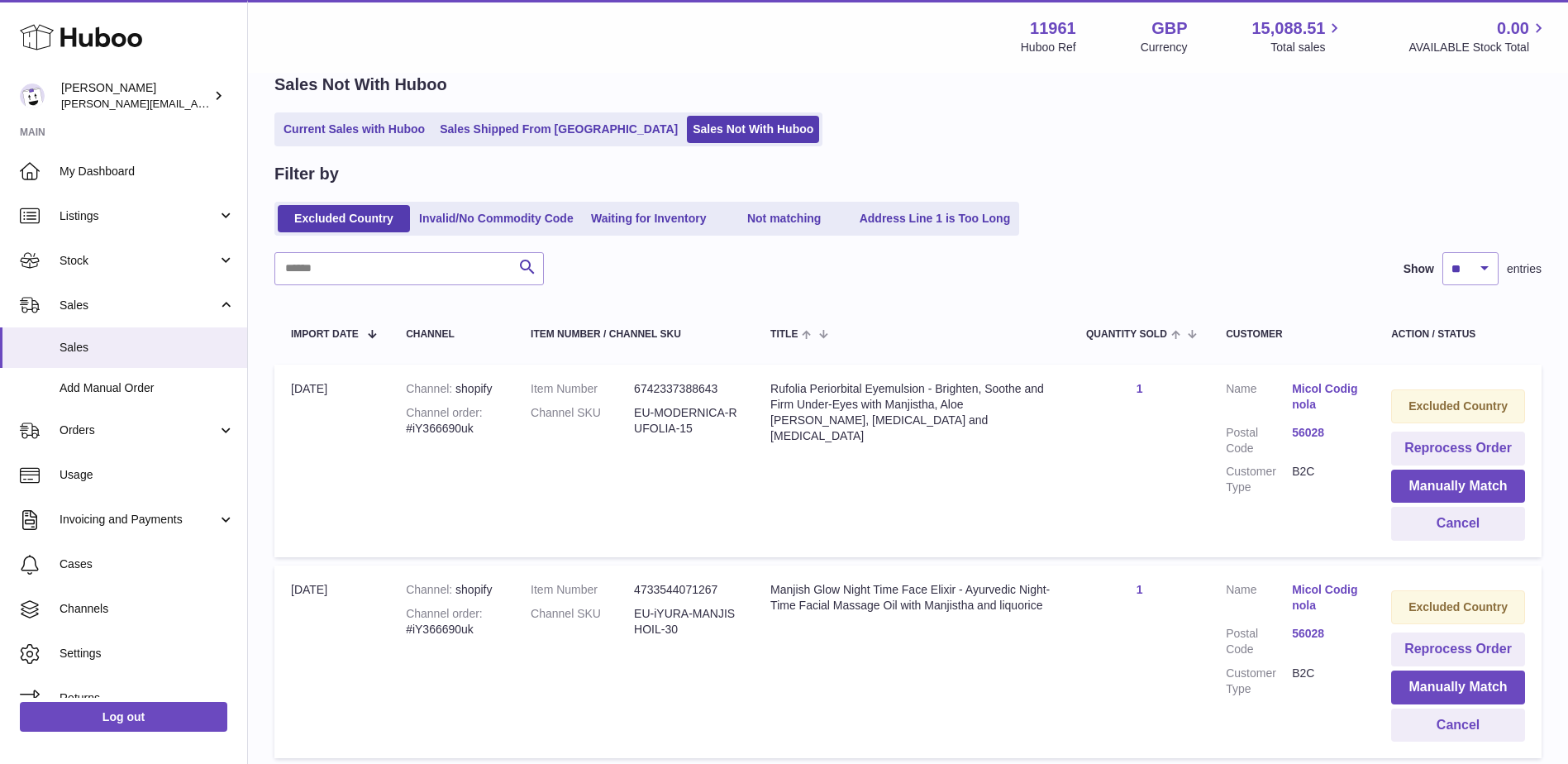
drag, startPoint x: 1566, startPoint y: 264, endPoint x: 1582, endPoint y: 388, distance: 125.0
click at [1568, 388] on html ".st0{fill:#141414;}" at bounding box center [784, 305] width 1568 height 764
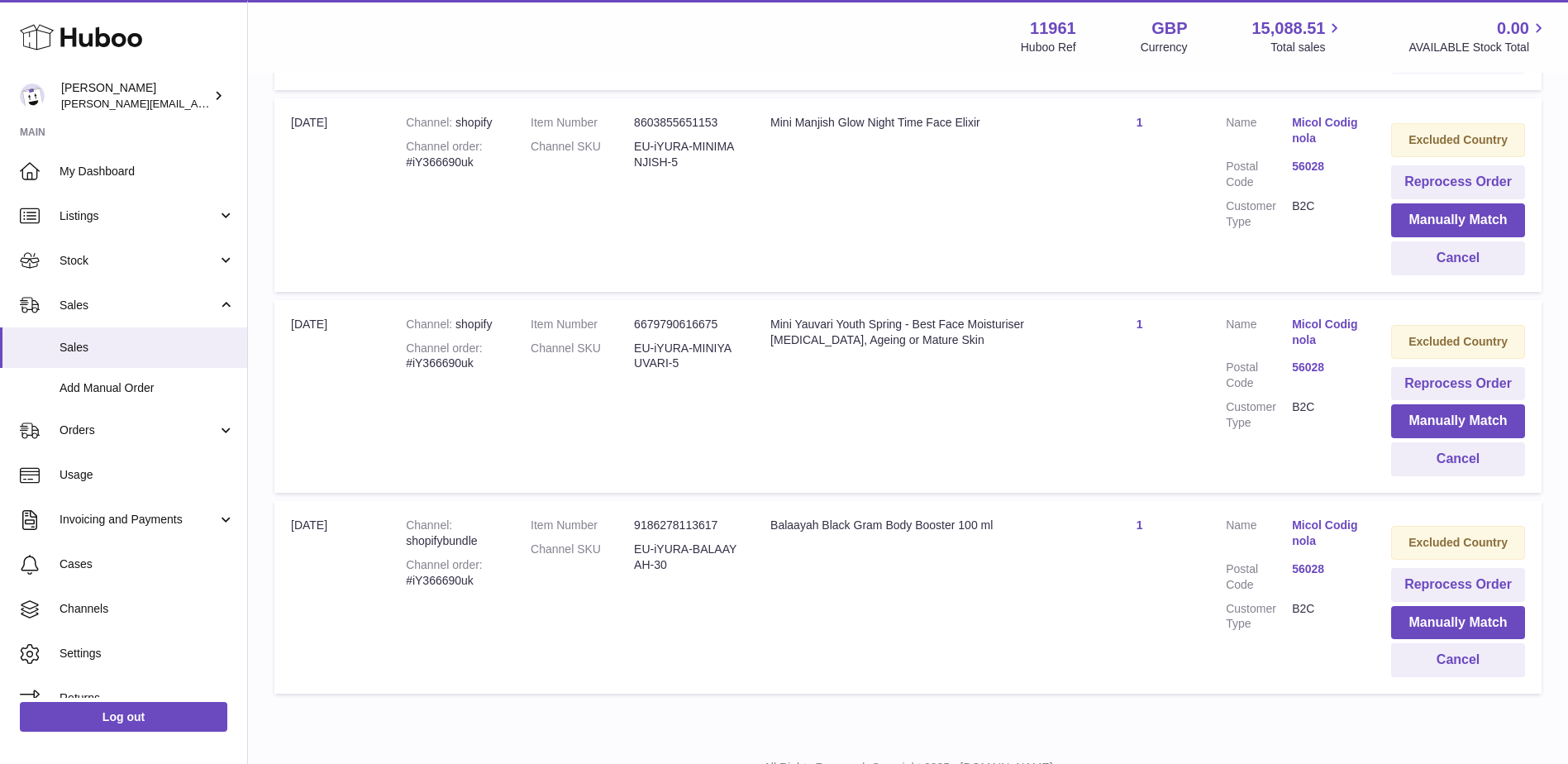
click at [1539, 279] on td "Excluded Country Reprocess Order Manually Match Cancel" at bounding box center [1458, 194] width 167 height 192
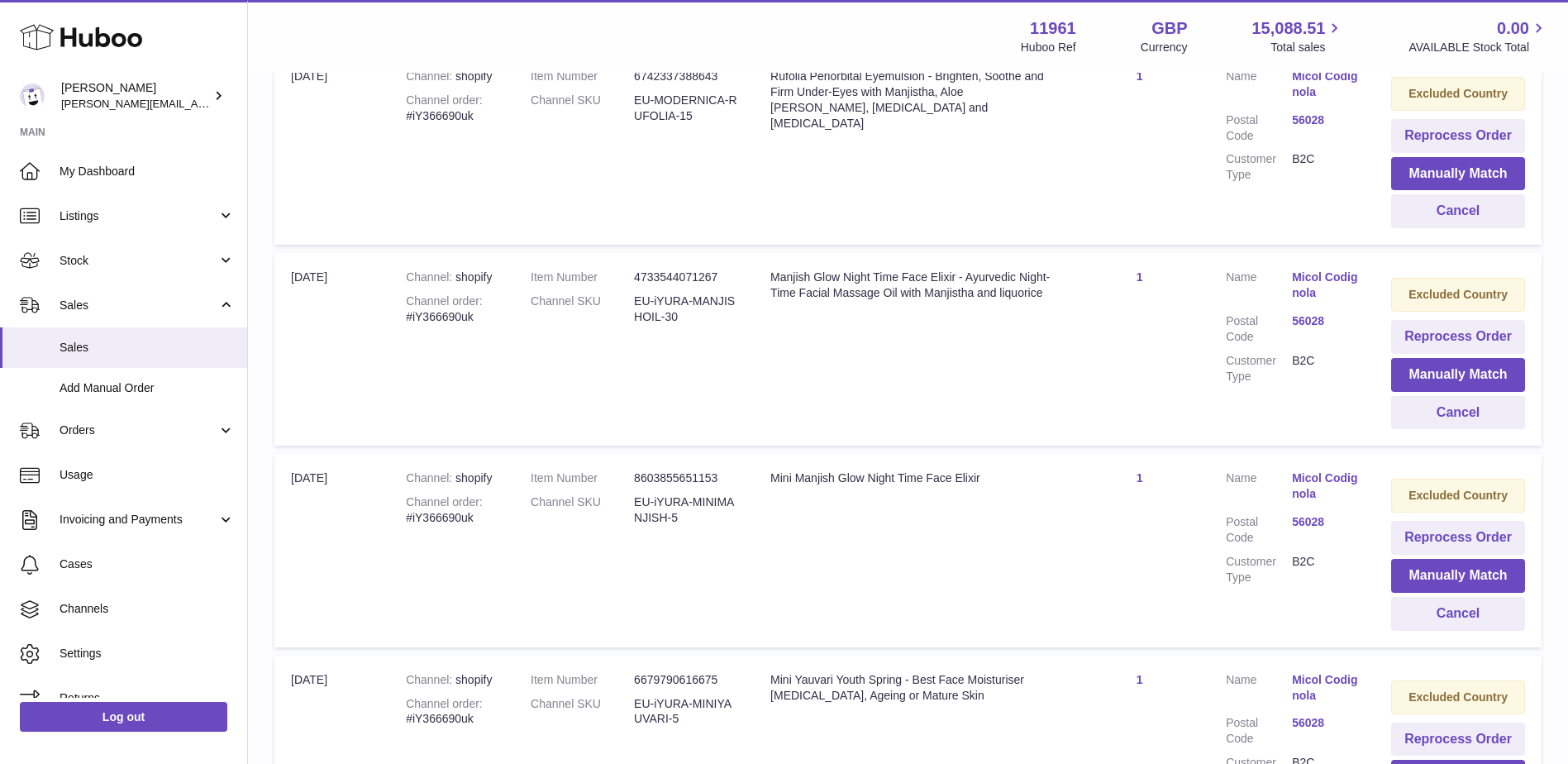
scroll to position [397, 0]
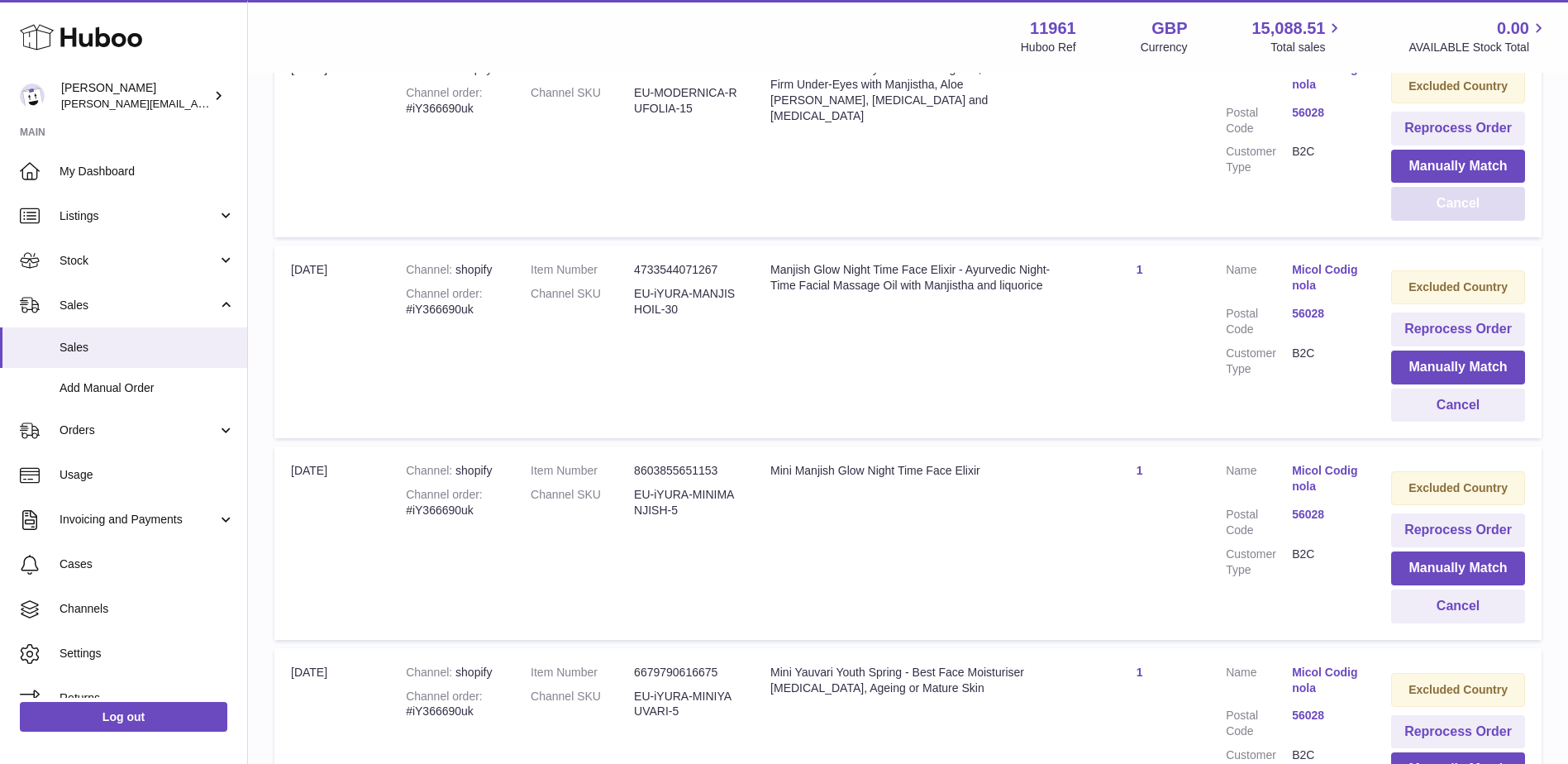
click at [1460, 198] on button "Cancel" at bounding box center [1457, 204] width 134 height 34
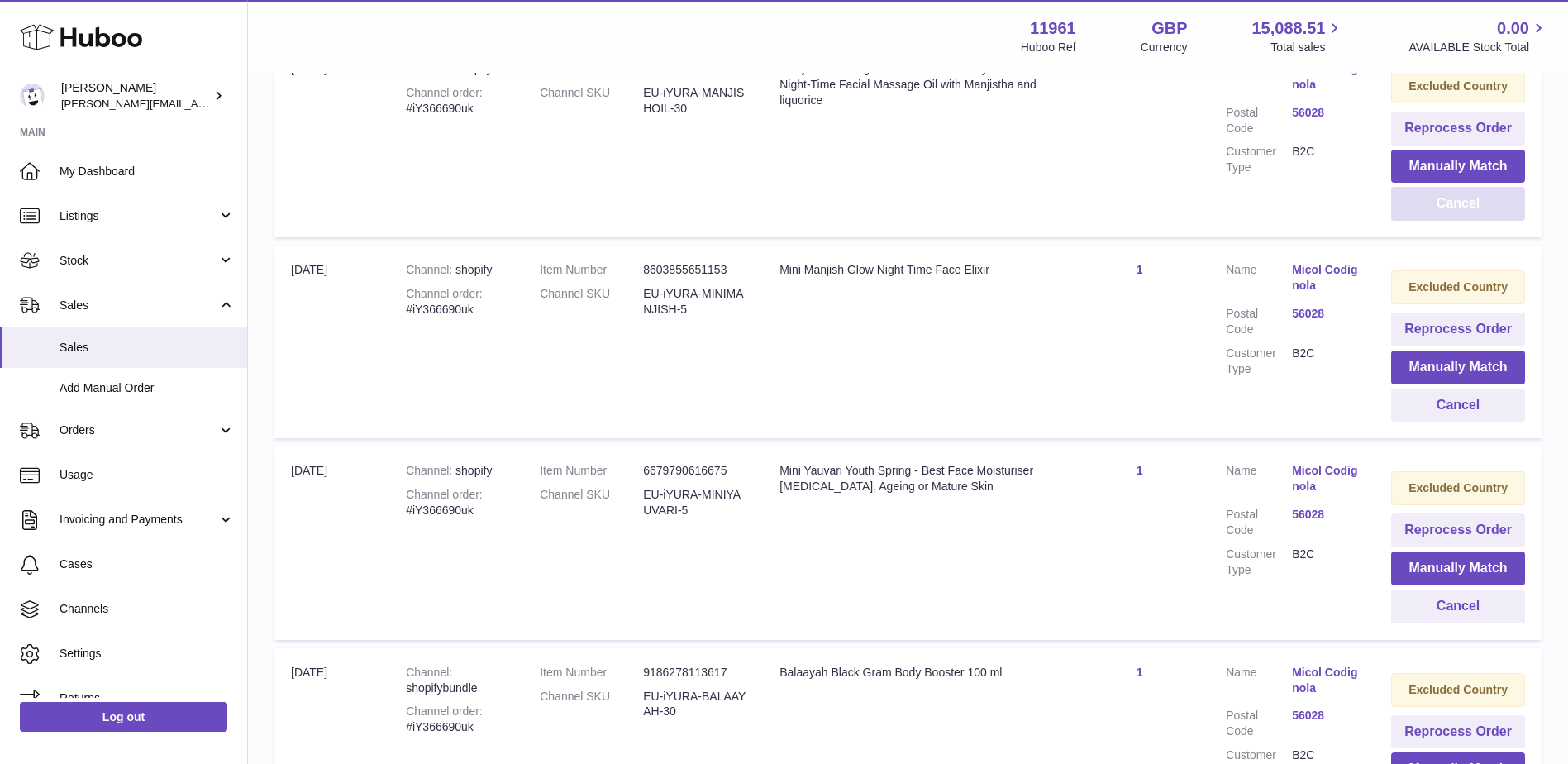
click at [1462, 210] on button "Cancel" at bounding box center [1457, 204] width 134 height 34
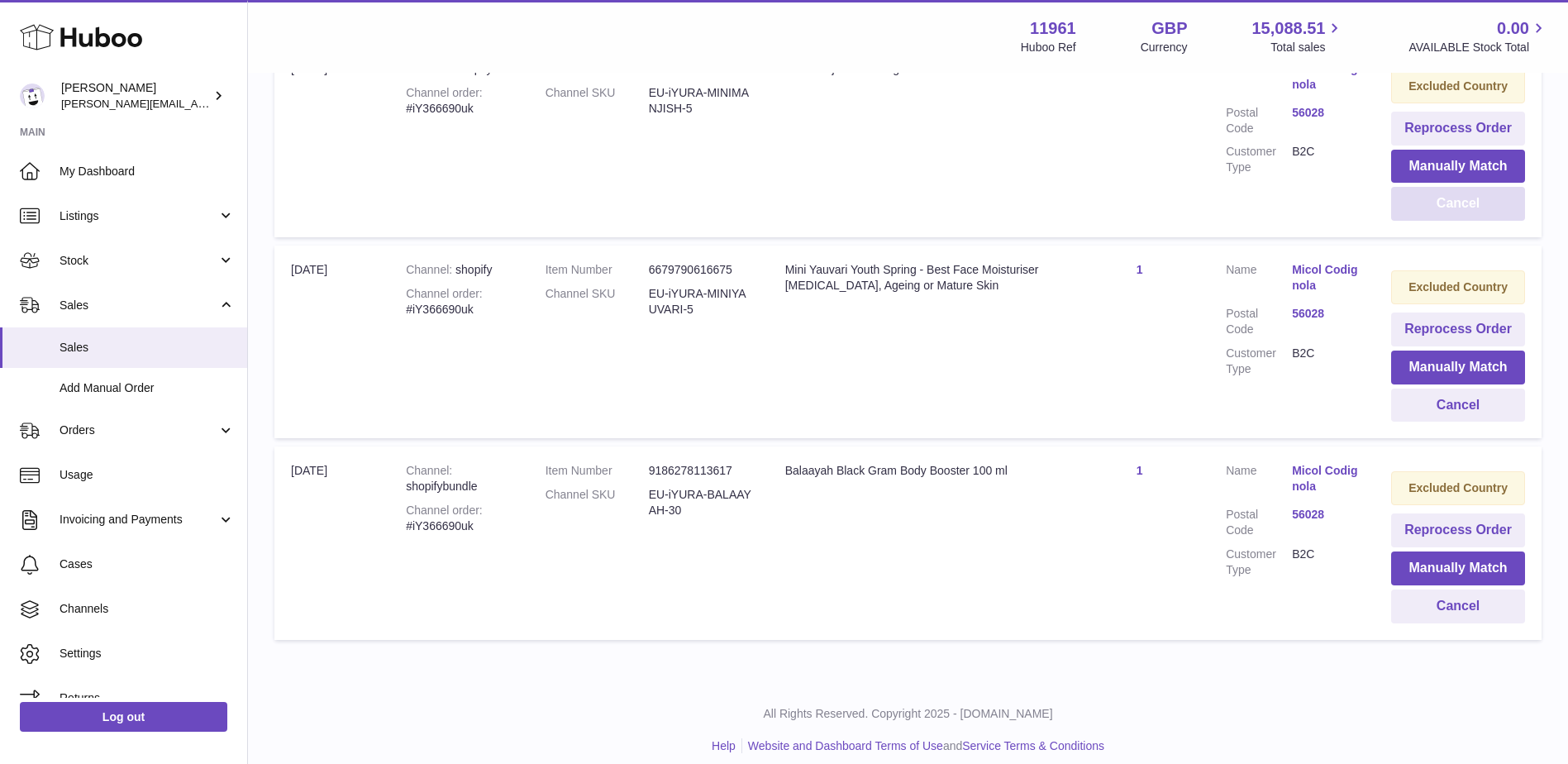
click at [1468, 201] on button "Cancel" at bounding box center [1457, 204] width 134 height 34
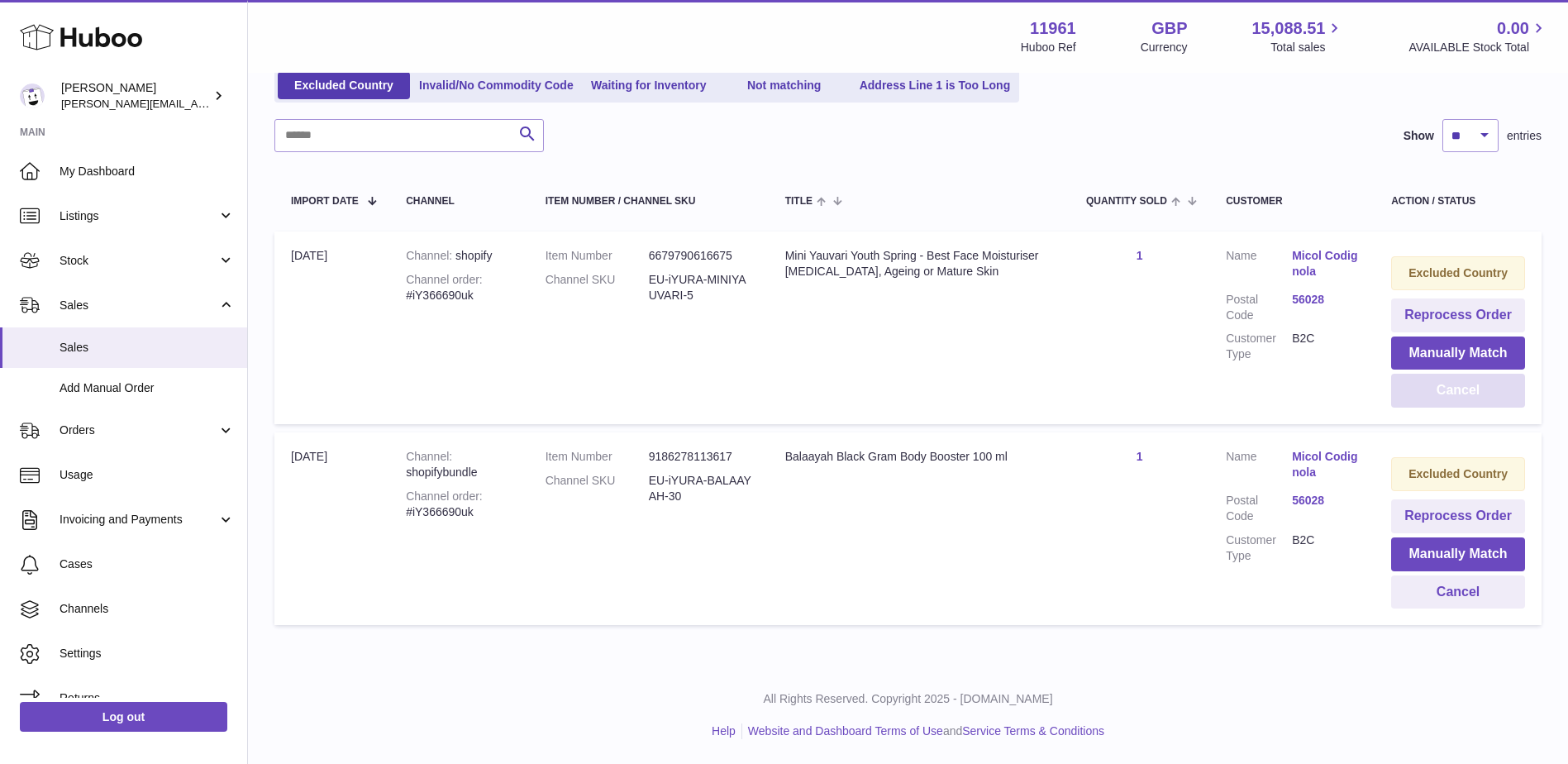
scroll to position [210, 0]
click at [1461, 380] on button "Cancel" at bounding box center [1457, 391] width 134 height 34
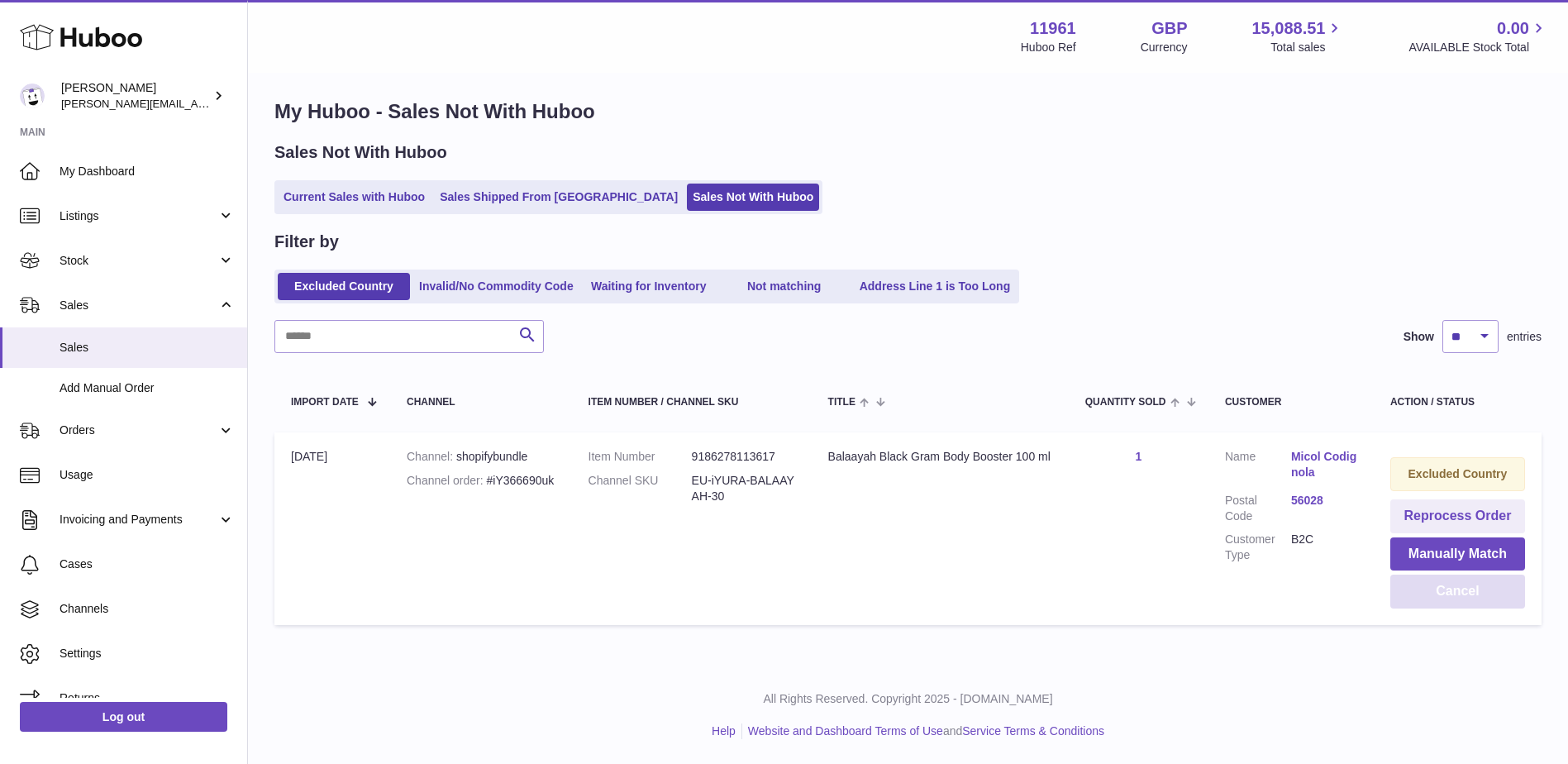
scroll to position [9, 0]
click at [1460, 595] on button "Cancel" at bounding box center [1457, 591] width 135 height 34
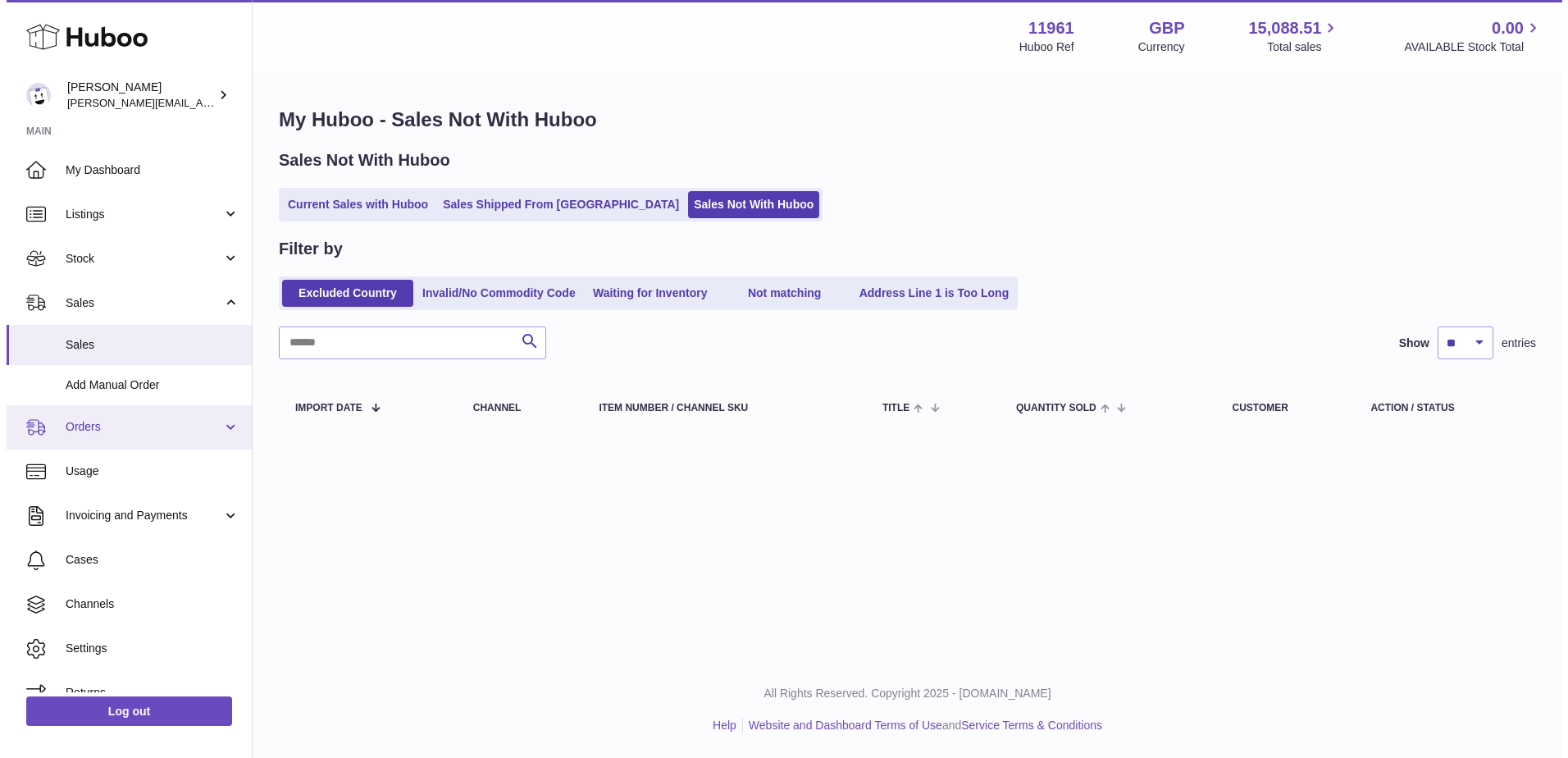
scroll to position [0, 0]
